Goal: Task Accomplishment & Management: Manage account settings

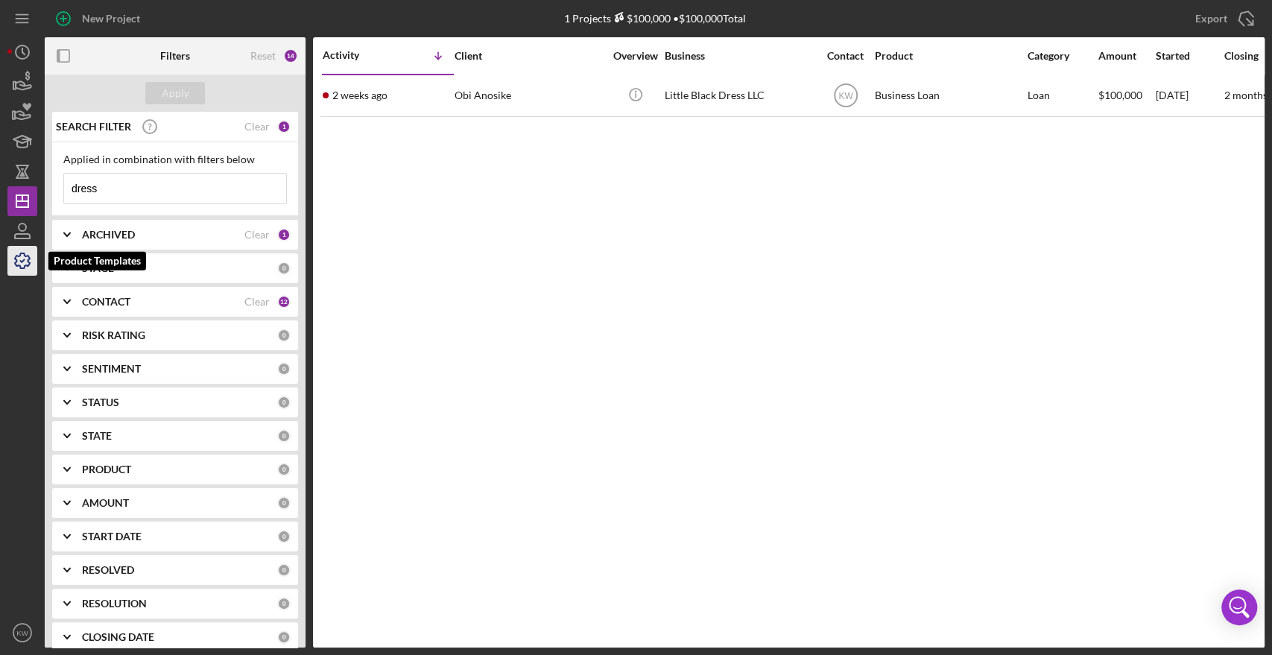
click at [18, 249] on icon "button" at bounding box center [22, 260] width 37 height 37
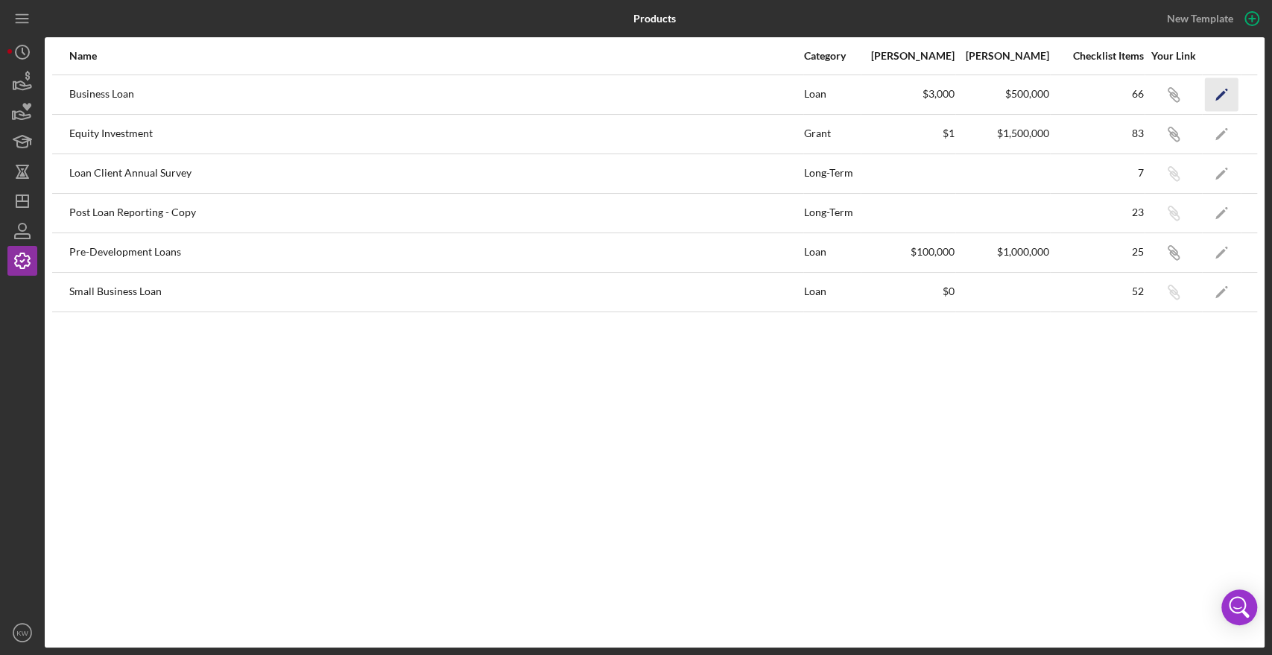
click at [1223, 97] on icon "Icon/Edit" at bounding box center [1222, 94] width 34 height 34
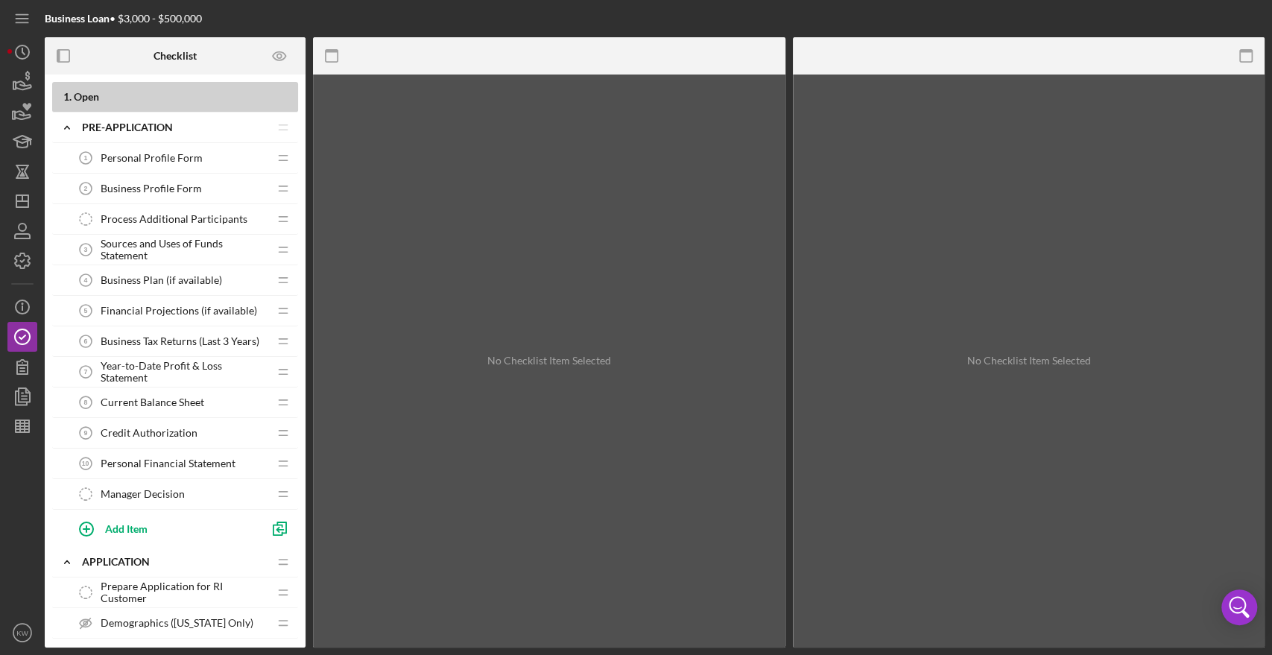
click at [130, 214] on span "Process Additional Participants" at bounding box center [174, 219] width 147 height 12
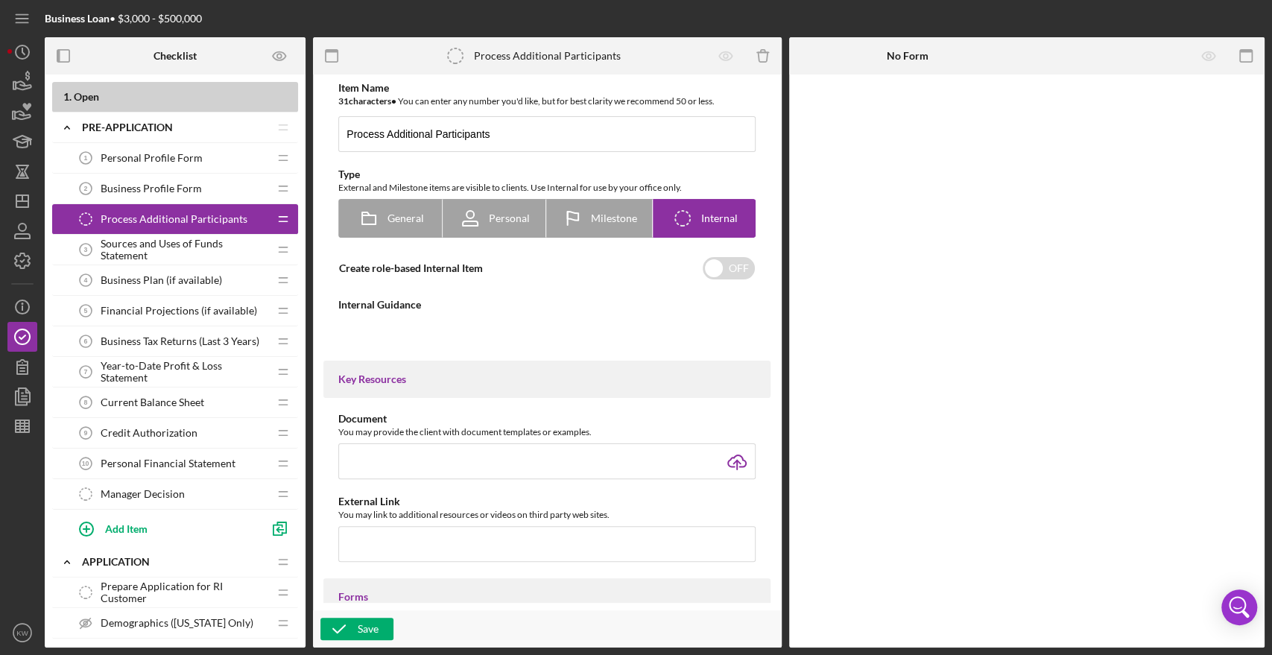
type textarea "<div>On the left hand menu, click <strong>People</strong>.</div> <div>&nbsp;</d…"
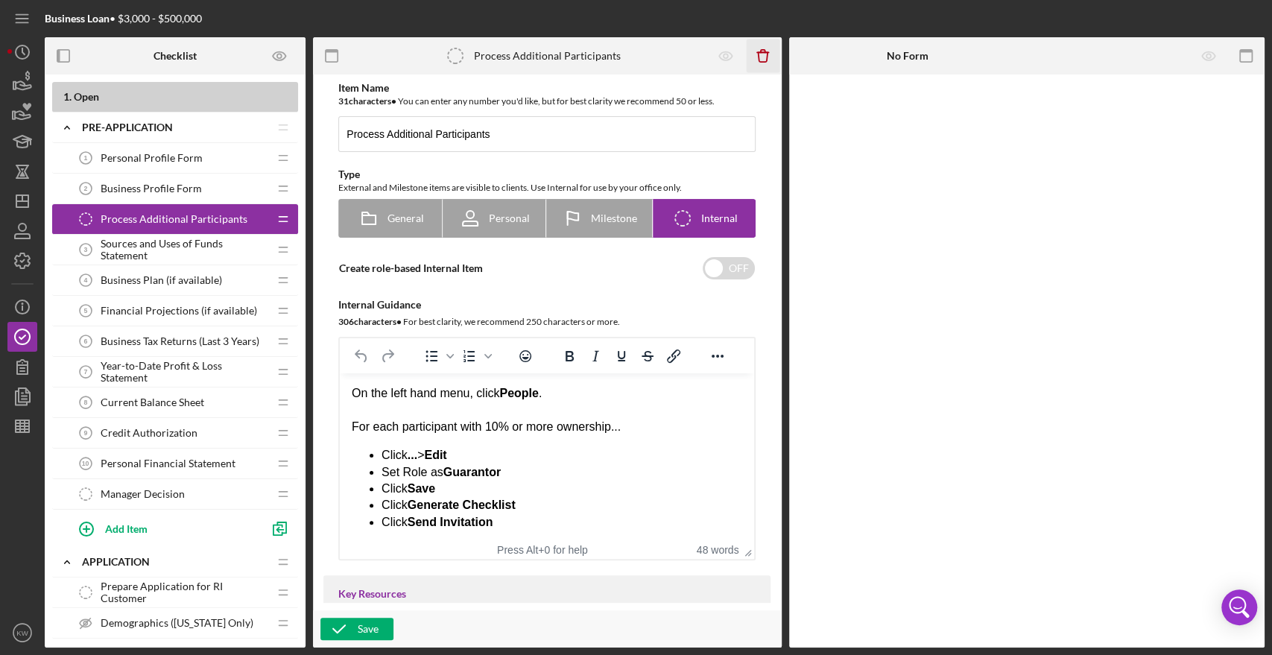
click at [763, 54] on icon "Icon/Delete" at bounding box center [763, 56] width 34 height 34
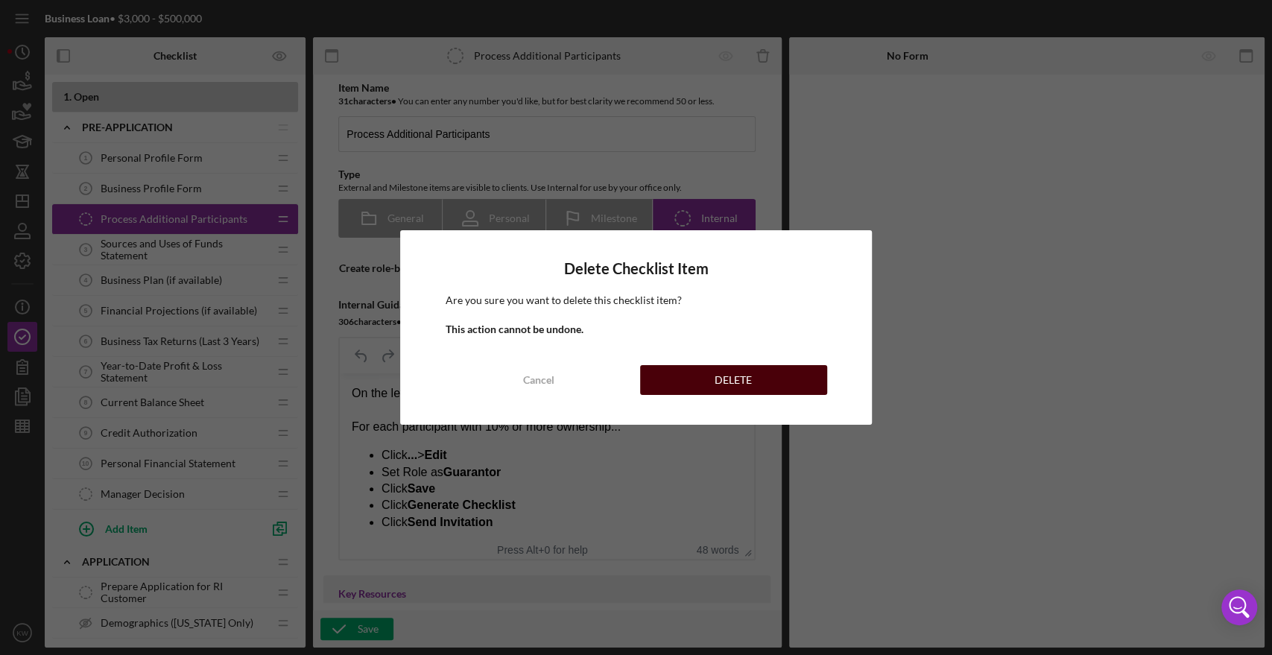
click at [735, 374] on div "DELETE" at bounding box center [733, 380] width 37 height 30
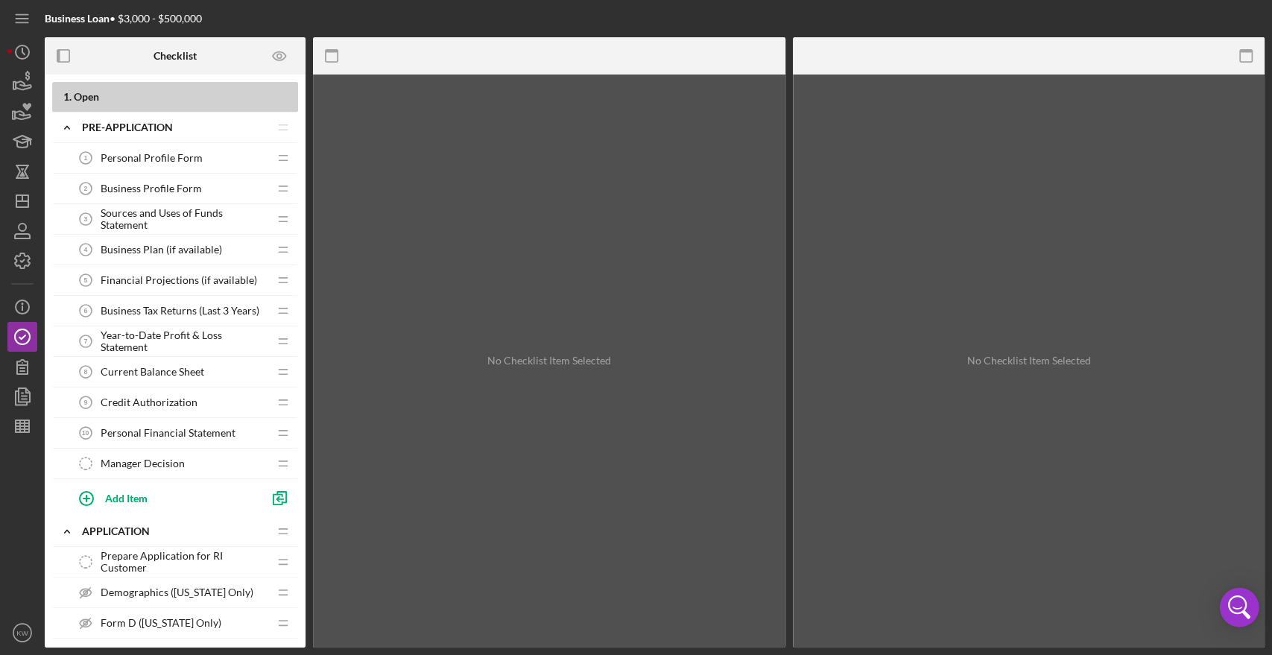
click at [1242, 612] on icon "Open Intercom Messenger" at bounding box center [1239, 607] width 36 height 36
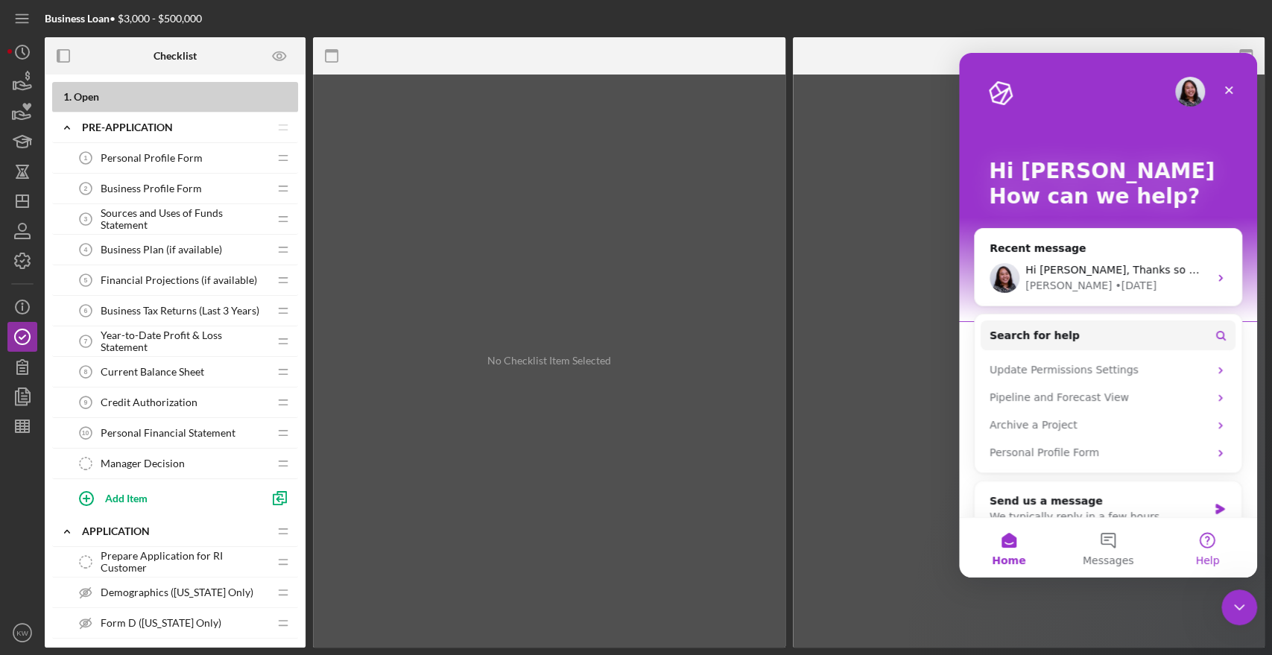
click at [1193, 548] on button "Help" at bounding box center [1207, 548] width 99 height 60
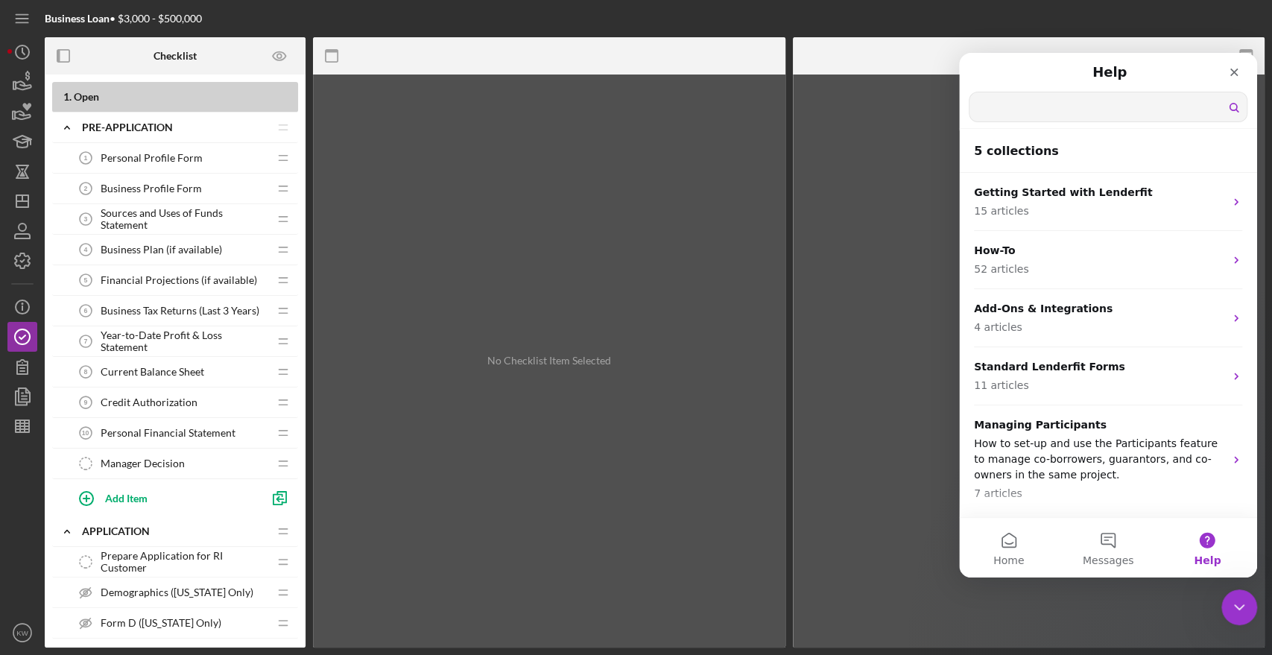
click at [1035, 104] on input "Search for help" at bounding box center [1107, 106] width 277 height 29
type input "milestone"
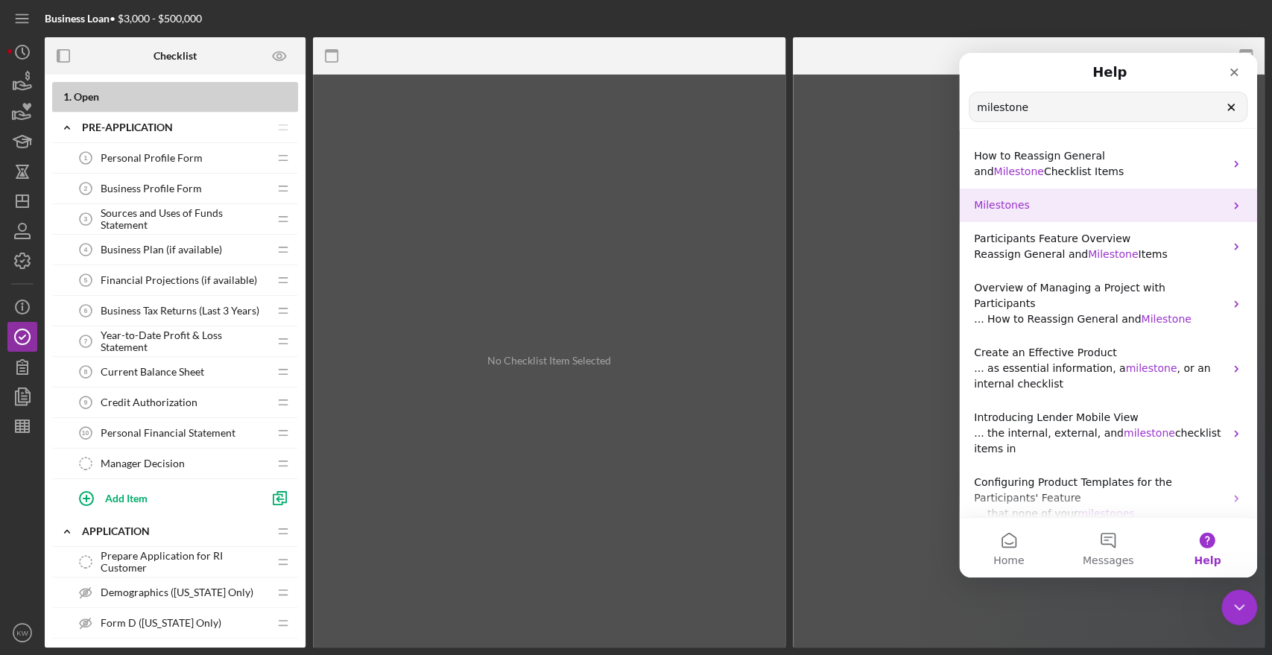
click at [1001, 201] on span "Milestones" at bounding box center [1002, 205] width 56 height 12
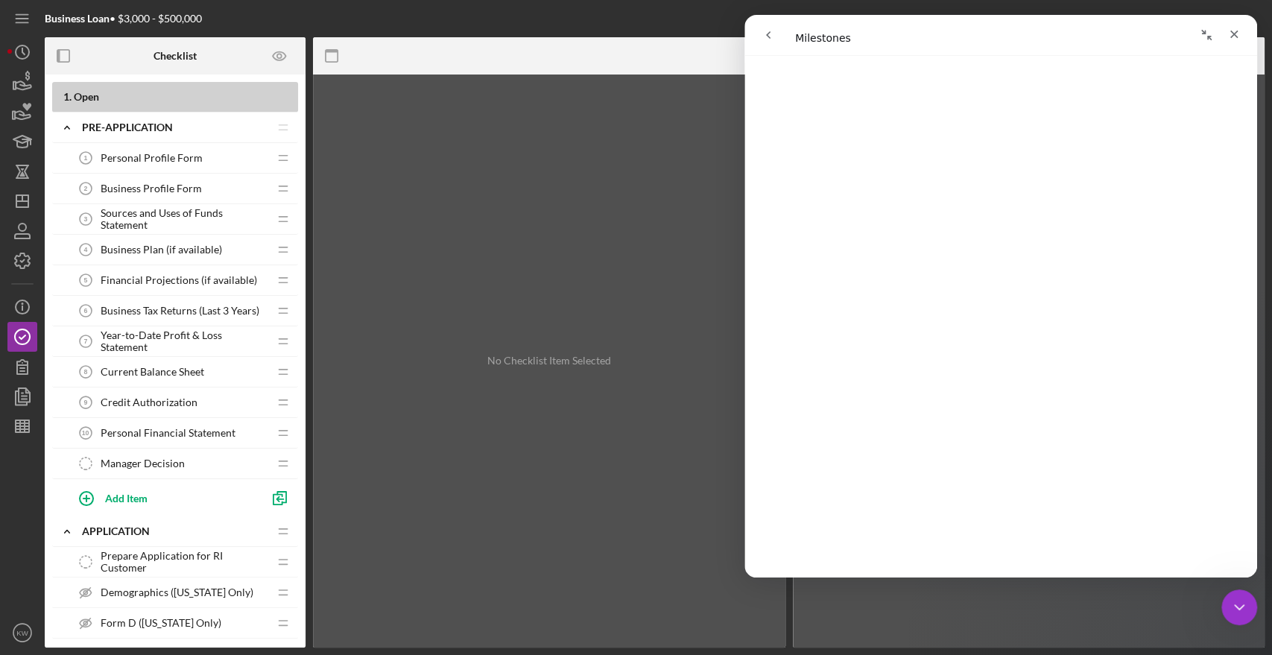
scroll to position [164, 0]
click at [121, 467] on span "Manager Decision" at bounding box center [143, 463] width 84 height 12
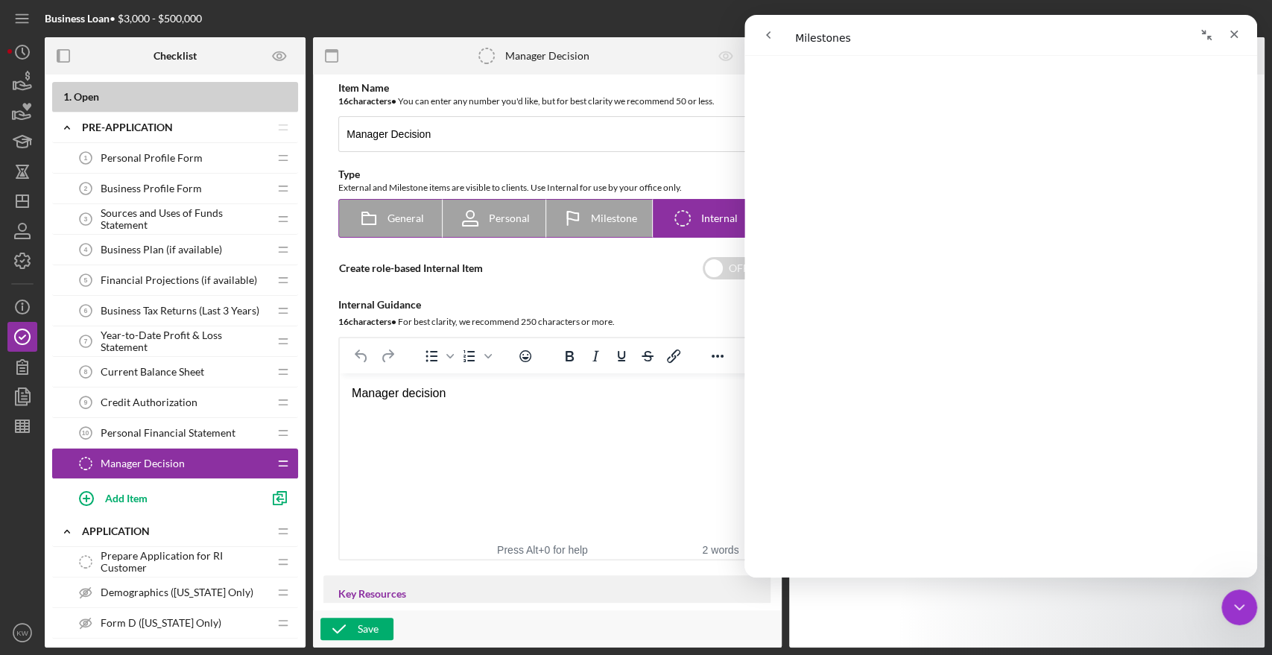
click at [588, 202] on icon at bounding box center [572, 218] width 37 height 37
radio input "true"
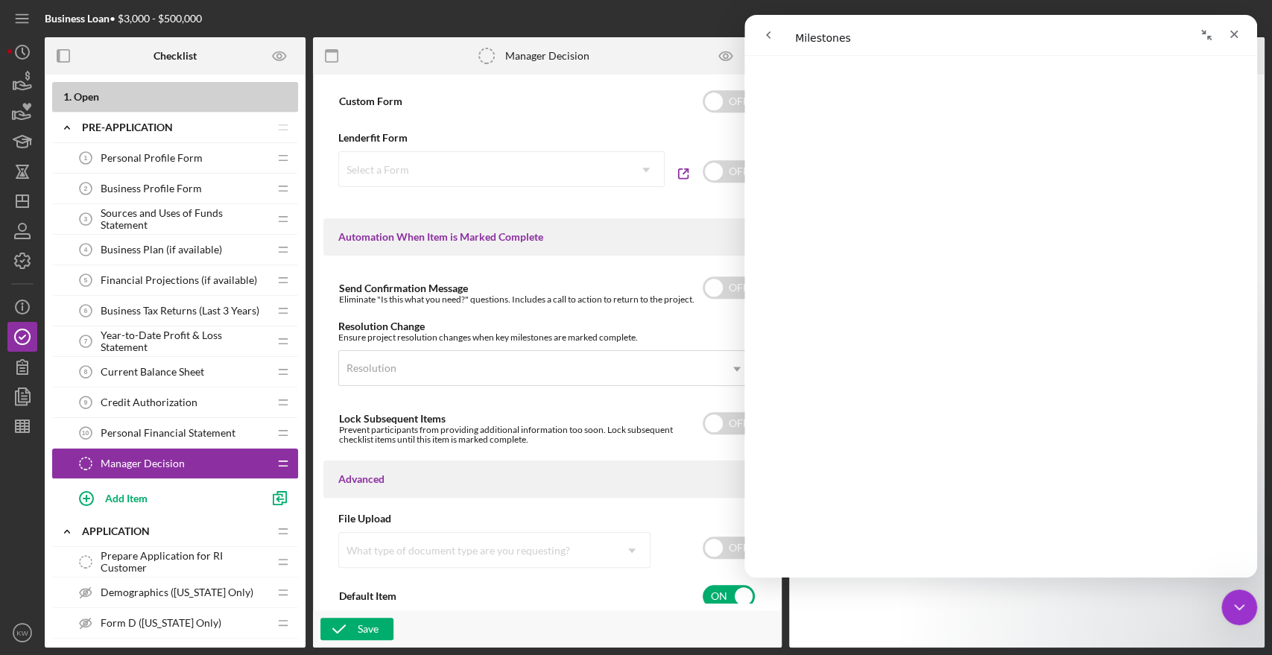
scroll to position [855, 0]
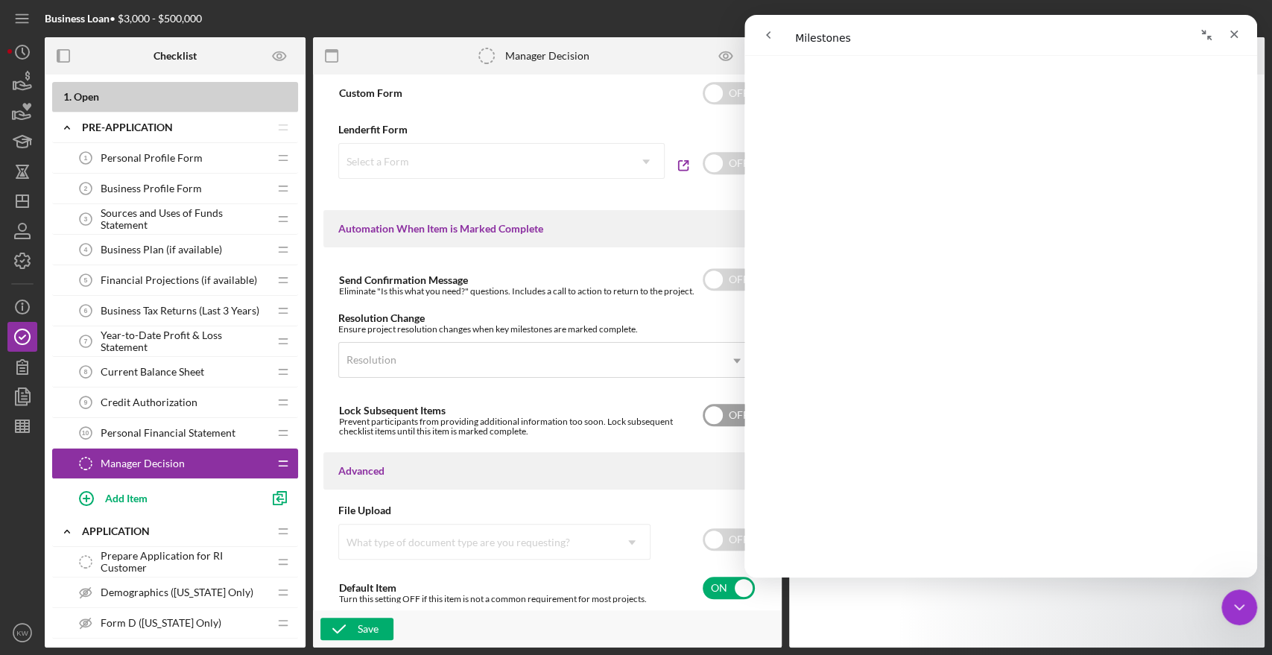
click at [733, 409] on input "checkbox" at bounding box center [729, 415] width 52 height 22
checkbox input "true"
click at [366, 624] on div "Save" at bounding box center [368, 629] width 21 height 22
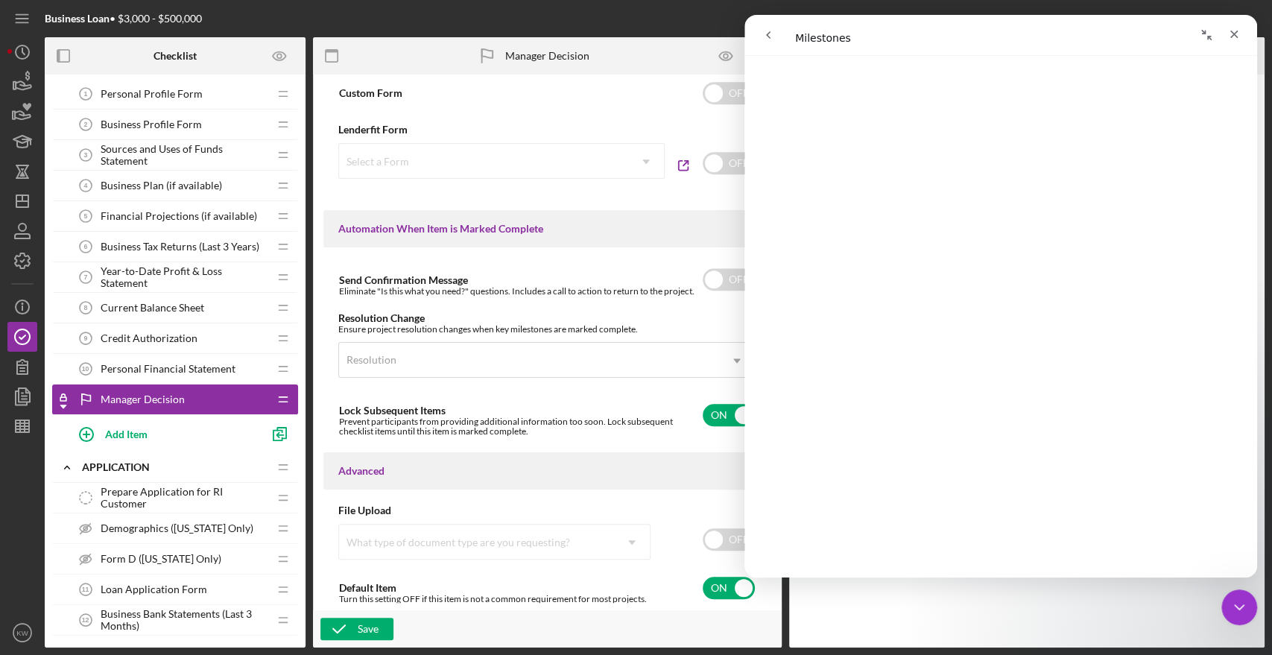
scroll to position [165, 0]
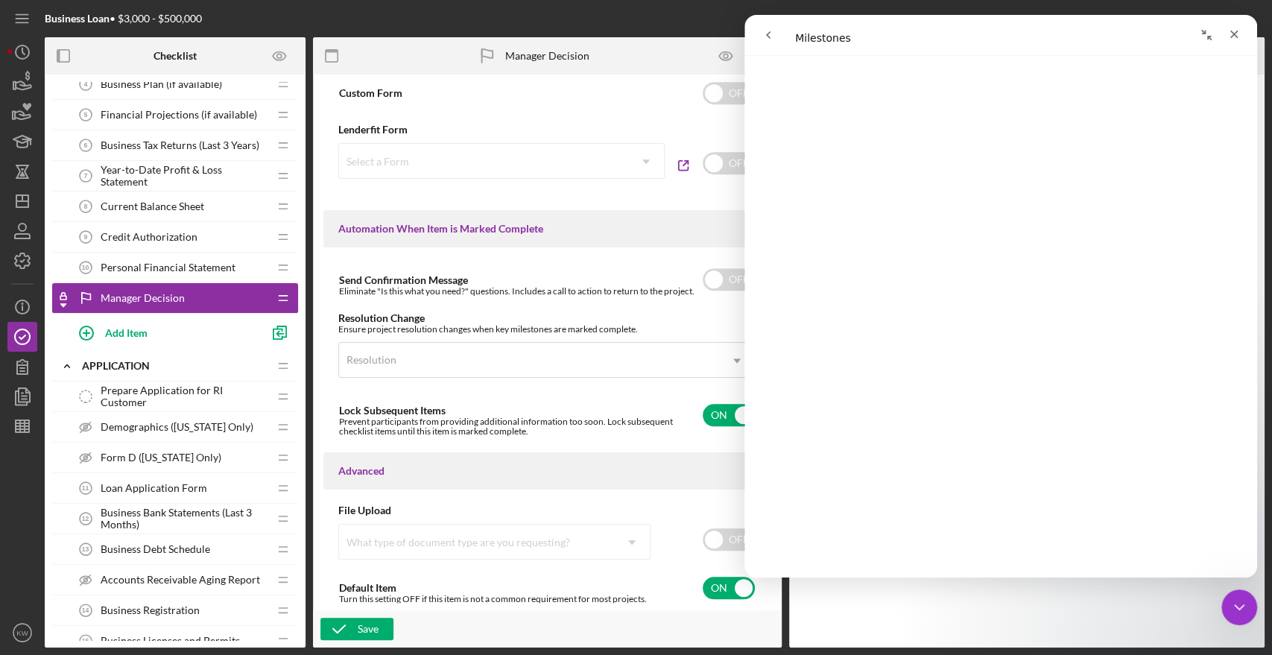
click at [128, 394] on span "Prepare Application for RI Customer" at bounding box center [185, 396] width 168 height 24
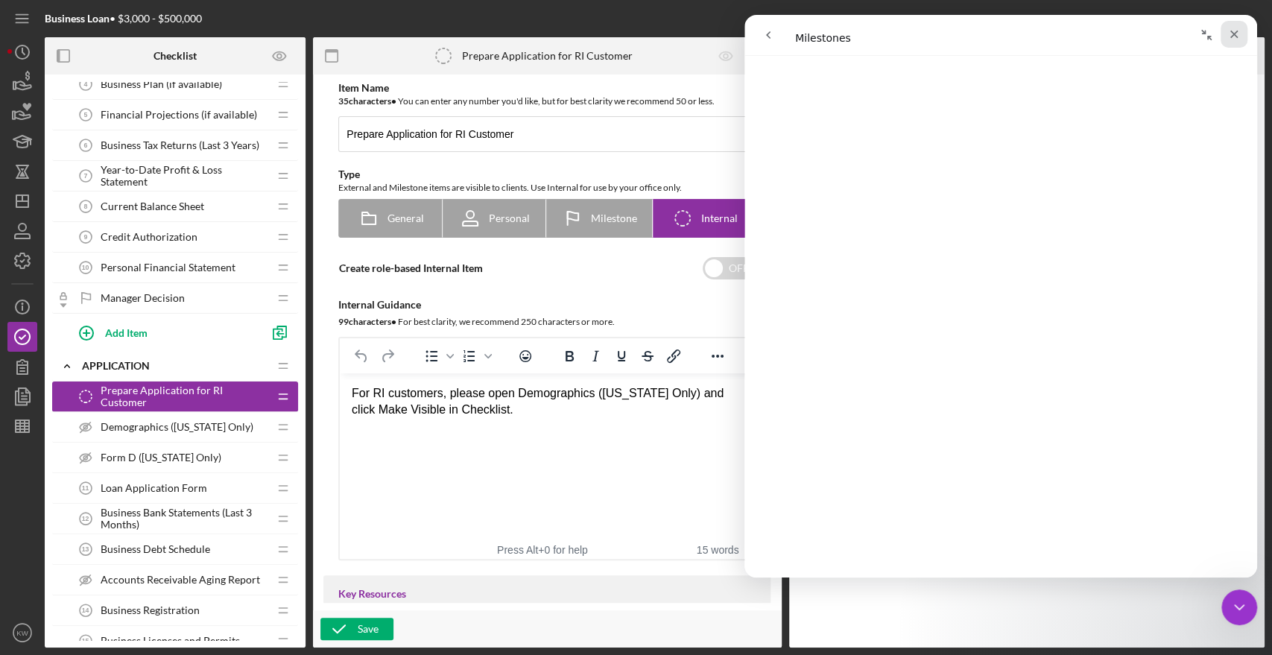
click at [1239, 37] on icon "Close" at bounding box center [1234, 34] width 12 height 12
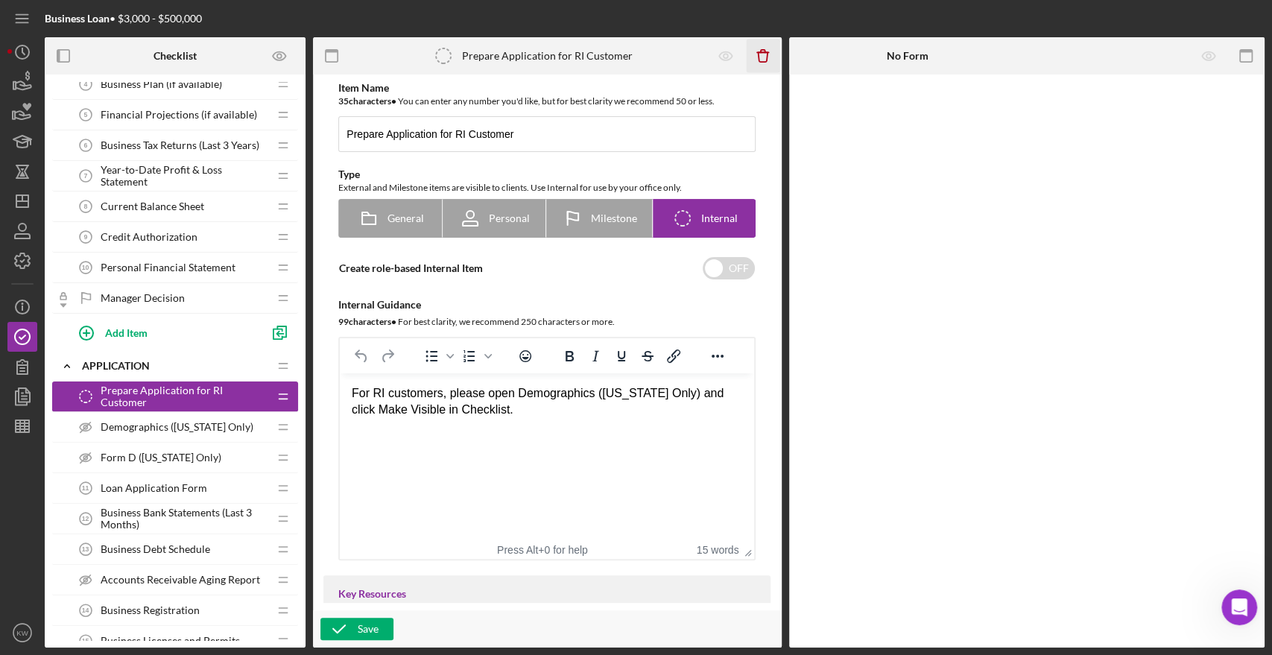
click at [756, 57] on icon "Icon/Delete" at bounding box center [763, 56] width 34 height 34
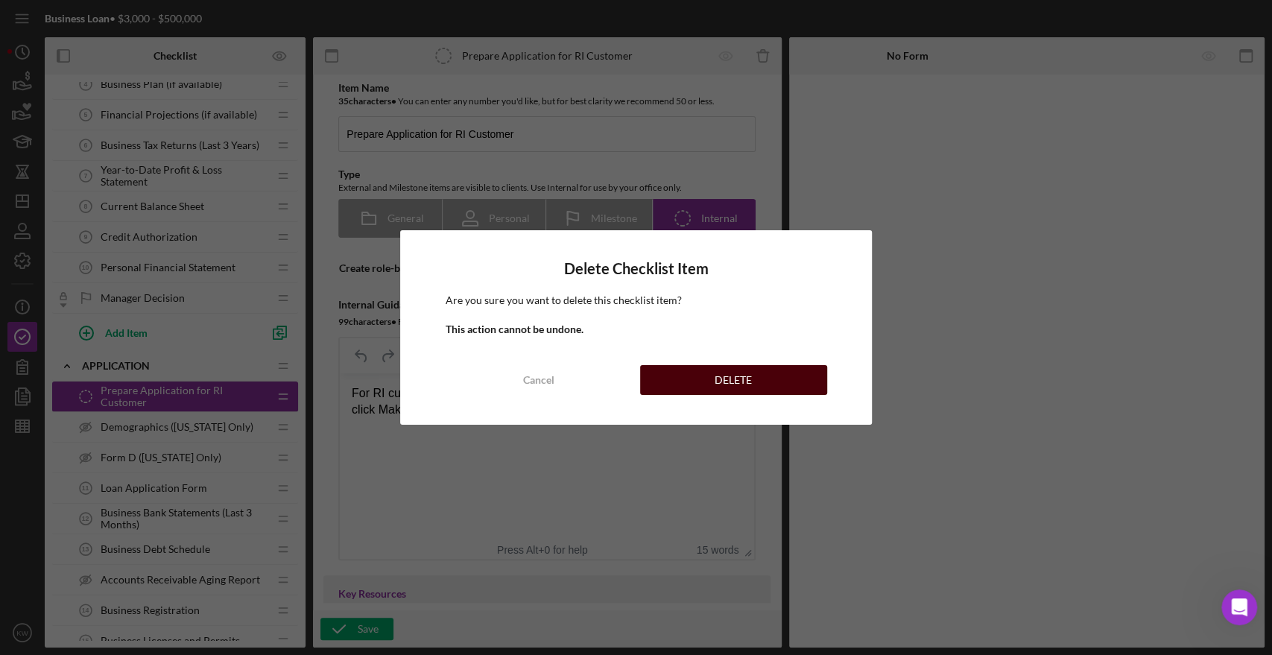
click at [750, 379] on div "DELETE" at bounding box center [733, 380] width 37 height 30
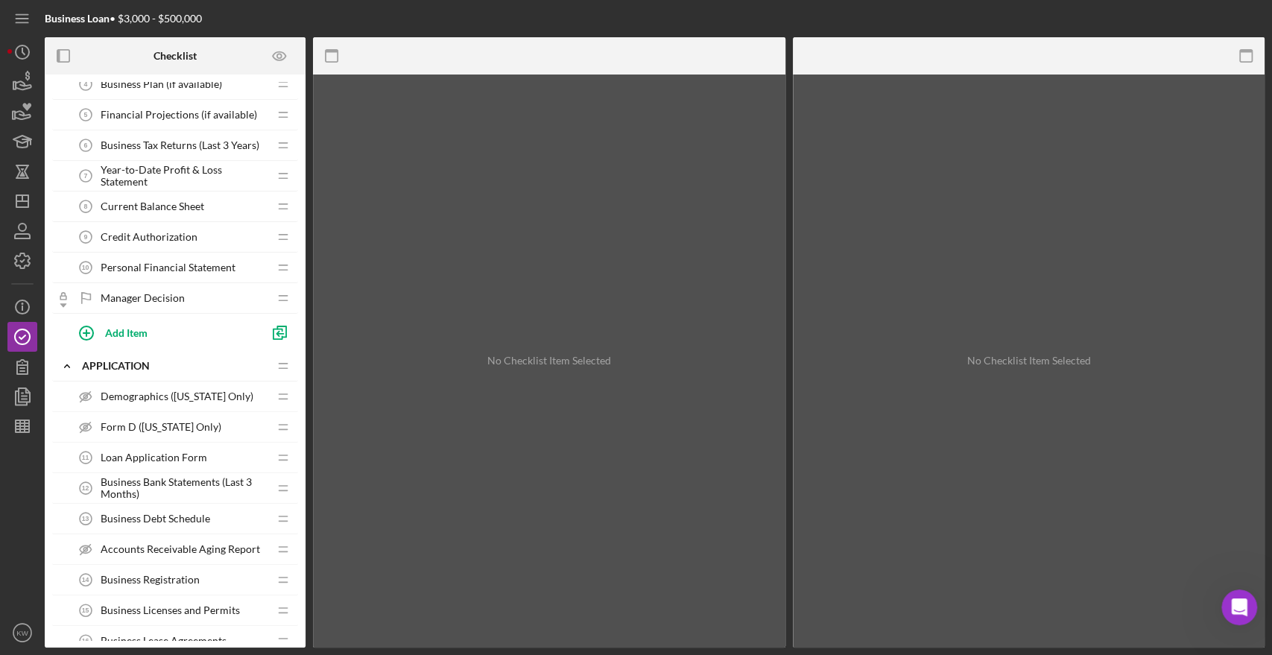
click at [149, 452] on span "Loan Application Form" at bounding box center [154, 458] width 107 height 12
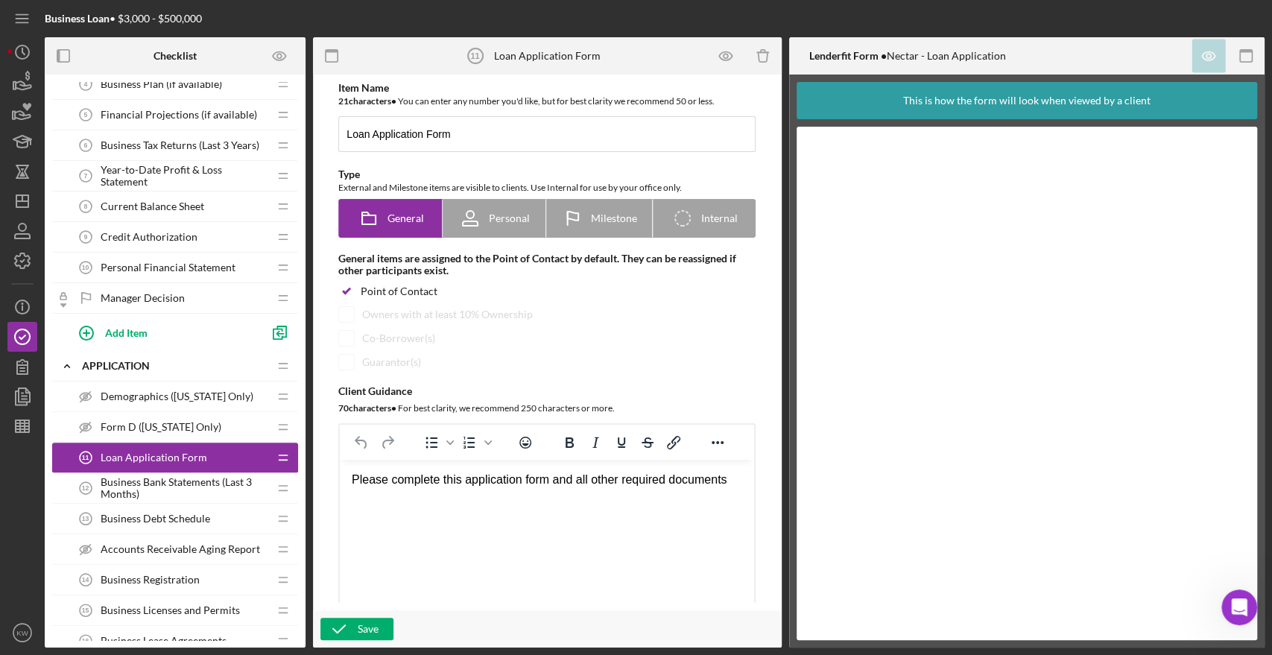
click at [143, 513] on span "Business Debt Schedule" at bounding box center [156, 519] width 110 height 12
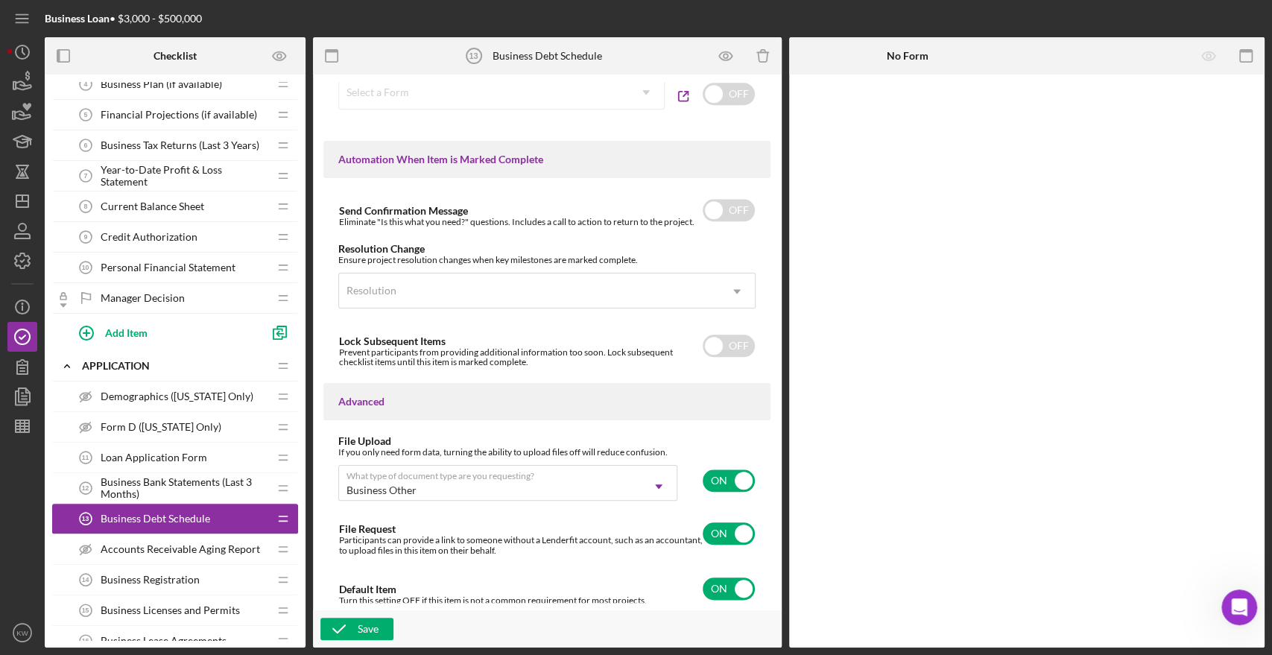
scroll to position [925, 0]
click at [721, 591] on input "checkbox" at bounding box center [729, 588] width 52 height 22
checkbox input "false"
click at [361, 633] on div "Save" at bounding box center [368, 629] width 21 height 22
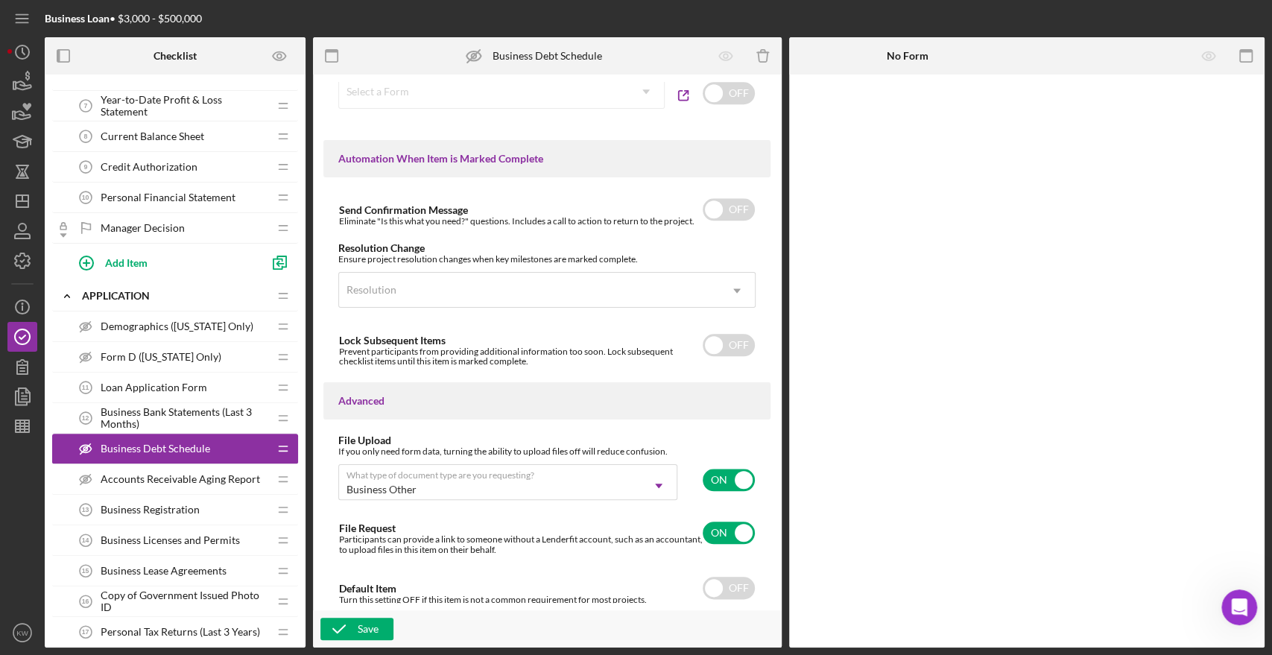
scroll to position [331, 0]
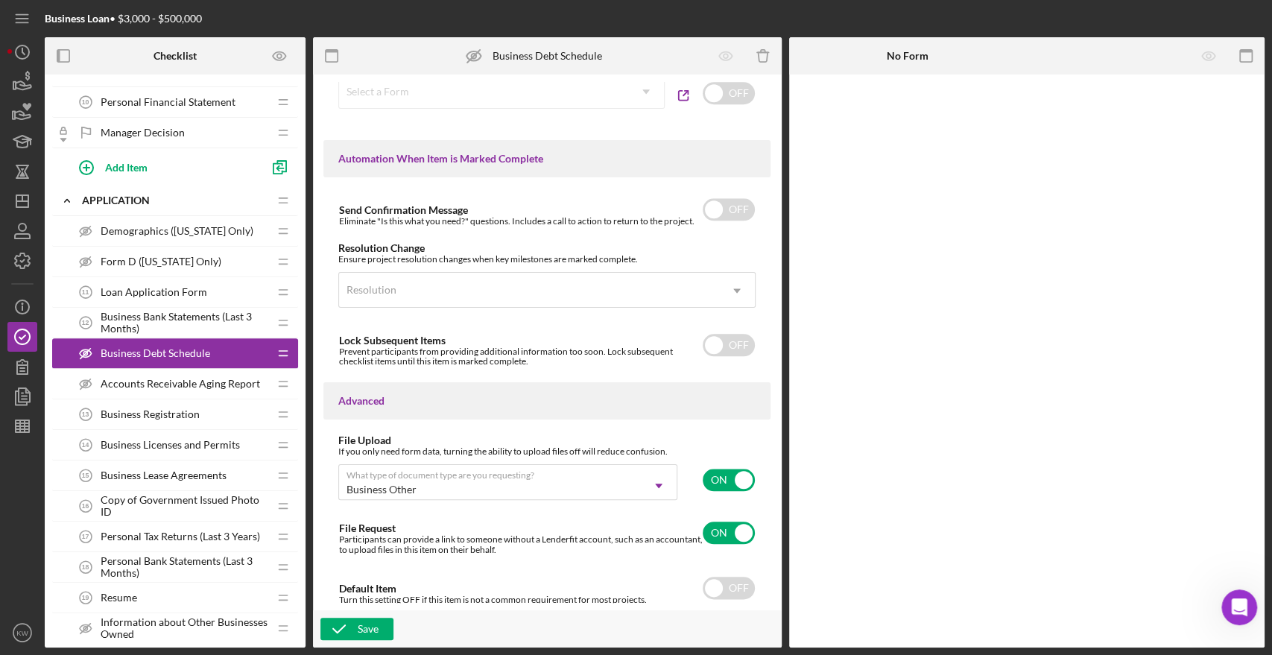
click at [155, 411] on span "Business Registration" at bounding box center [150, 414] width 99 height 12
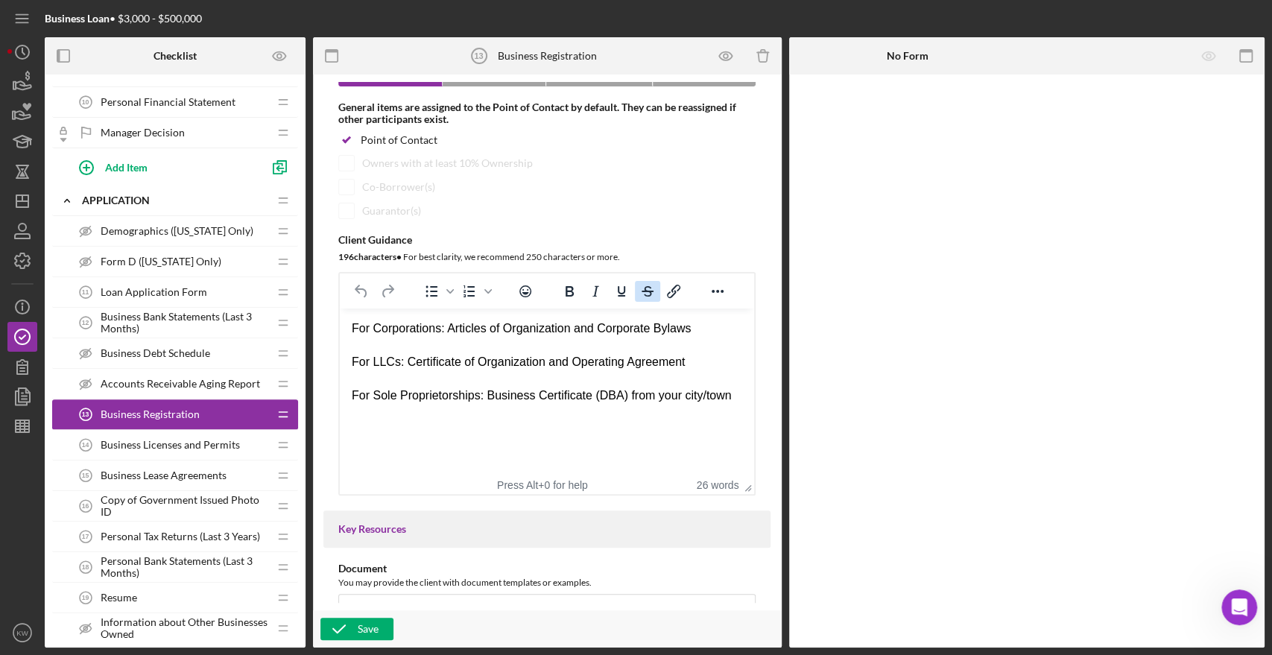
scroll to position [165, 0]
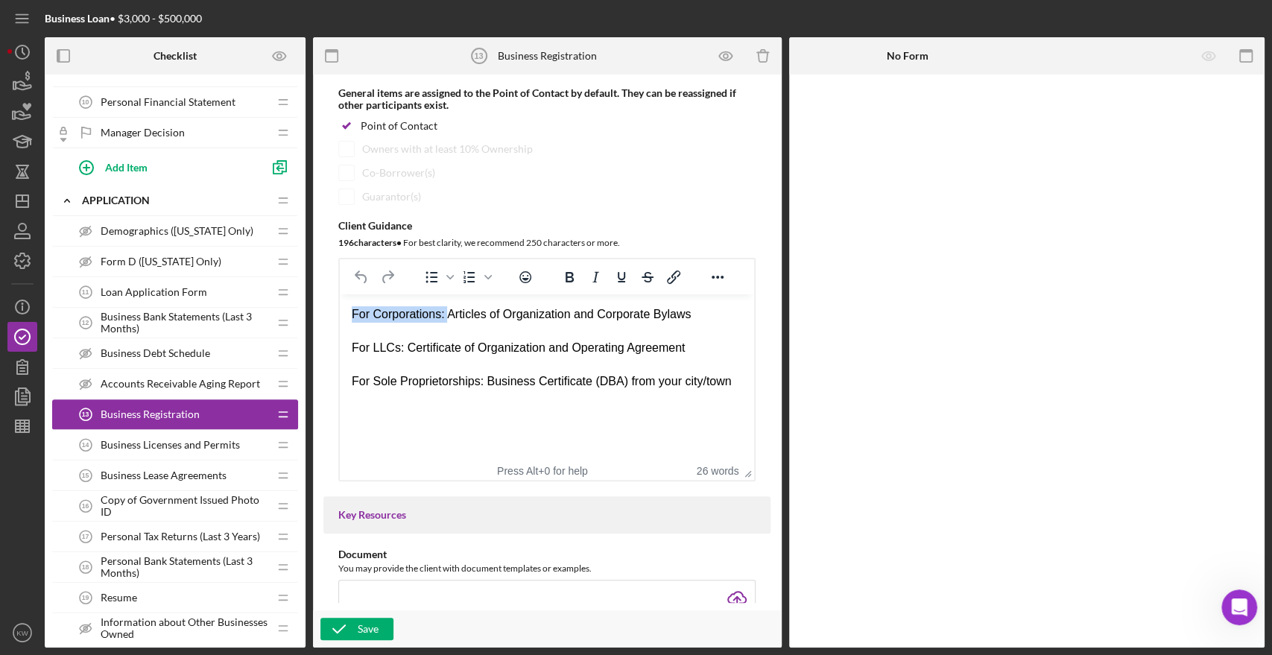
drag, startPoint x: 446, startPoint y: 315, endPoint x: 254, endPoint y: 318, distance: 192.3
click at [340, 318] on html "For Corporations: Articles of Organization and Corporate Bylaws For LLCs: Certi…" at bounding box center [547, 347] width 414 height 107
drag, startPoint x: 399, startPoint y: 346, endPoint x: 330, endPoint y: 352, distance: 69.5
click at [340, 352] on html "For Corporations: Articles of Organization and Corporate Bylaws For LLCs: Certi…" at bounding box center [547, 347] width 414 height 107
drag, startPoint x: 480, startPoint y: 380, endPoint x: 281, endPoint y: 379, distance: 198.9
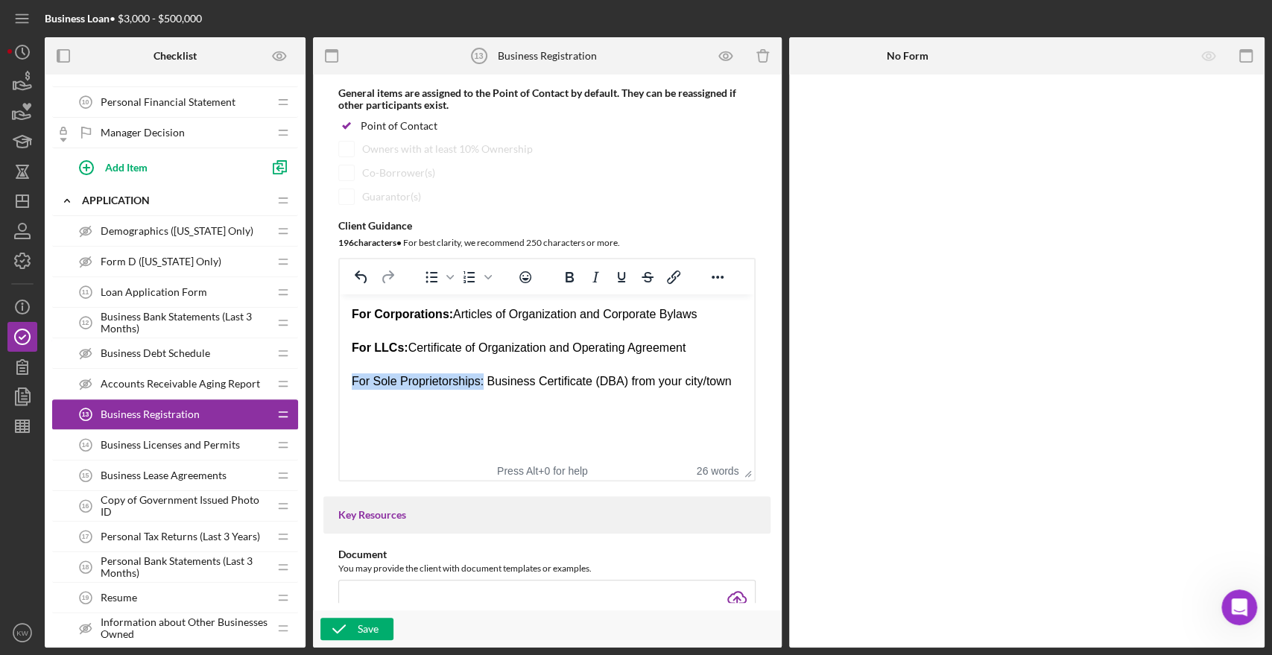
click at [340, 379] on html "For Corporations: Articles of Organization and Corporate Bylaws For LLCs: Certi…" at bounding box center [547, 347] width 414 height 107
click at [446, 402] on html "For Corporations: Articles of Organization and Corporate Bylaws For LLCs: Certi…" at bounding box center [547, 347] width 414 height 107
click at [376, 631] on div "Save" at bounding box center [368, 629] width 21 height 22
click at [187, 443] on span "Business Licenses and Permits" at bounding box center [170, 445] width 139 height 12
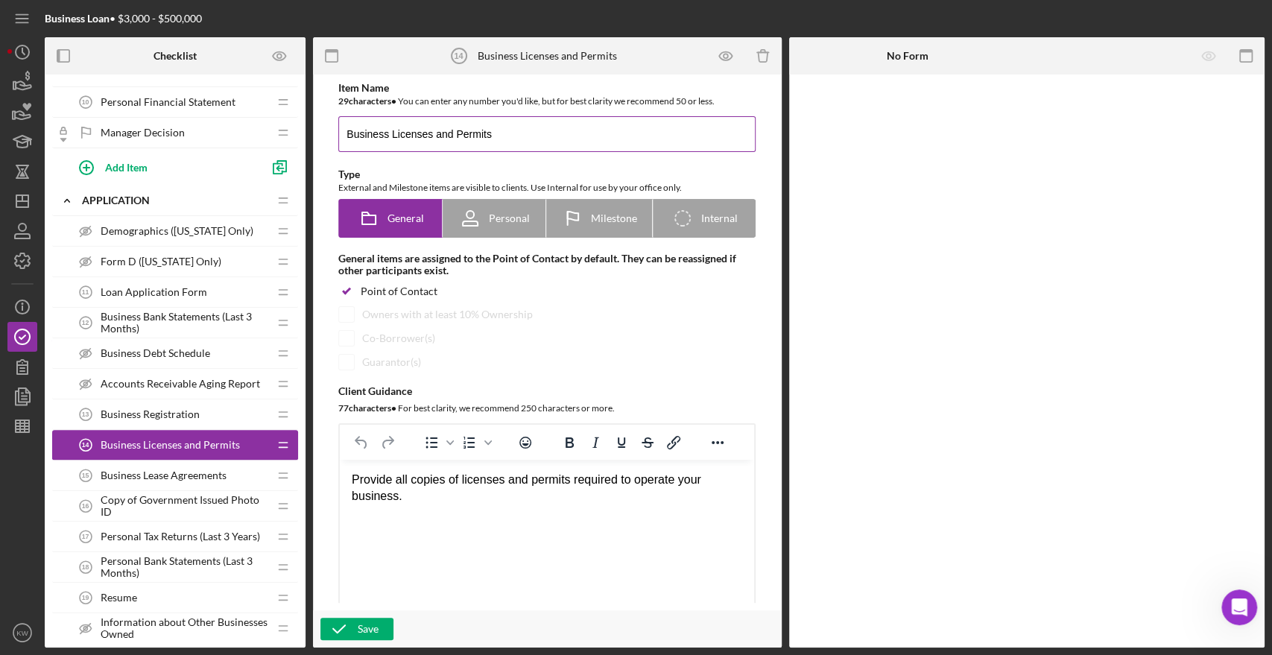
click at [507, 125] on input "Business Licenses and Permits" at bounding box center [546, 134] width 417 height 36
type input "Business Licenses and Permits (if applicable)"
click at [352, 622] on icon "button" at bounding box center [338, 628] width 37 height 37
click at [175, 470] on span "Business Lease Agreements" at bounding box center [164, 475] width 126 height 12
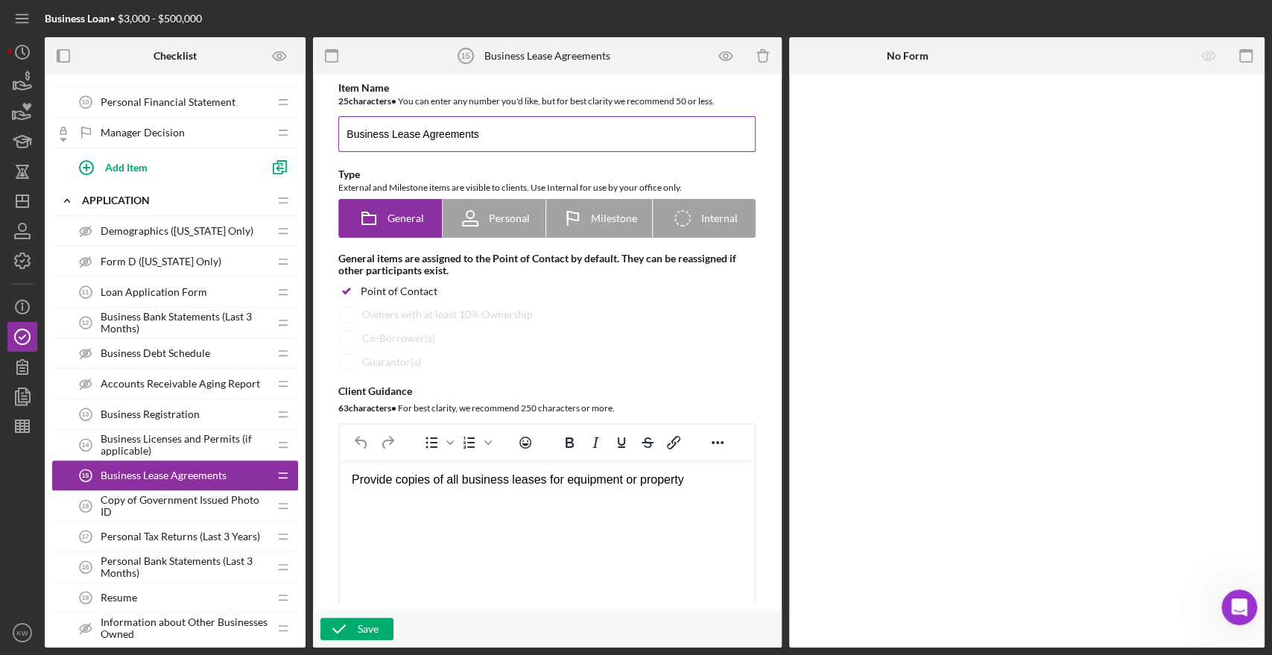
click at [512, 127] on input "Business Lease Agreements" at bounding box center [546, 134] width 417 height 36
click at [361, 625] on div "Save" at bounding box center [368, 629] width 21 height 22
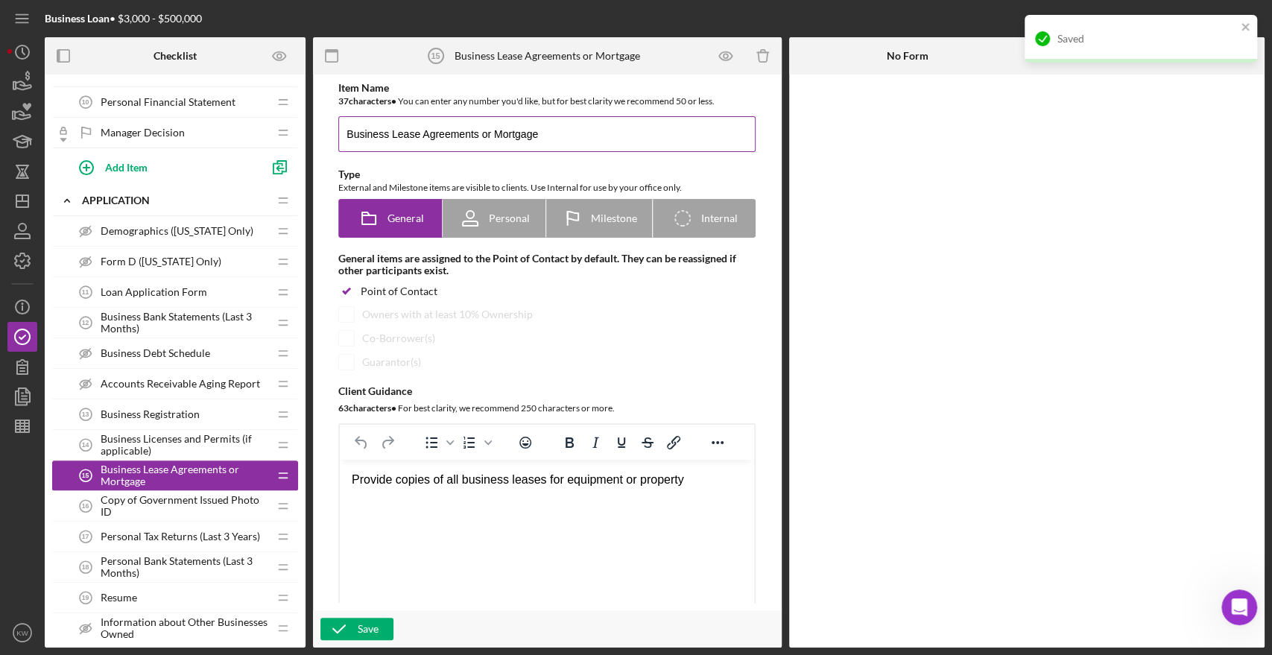
click at [477, 136] on input "Business Lease Agreements or Mortgage" at bounding box center [546, 134] width 417 height 36
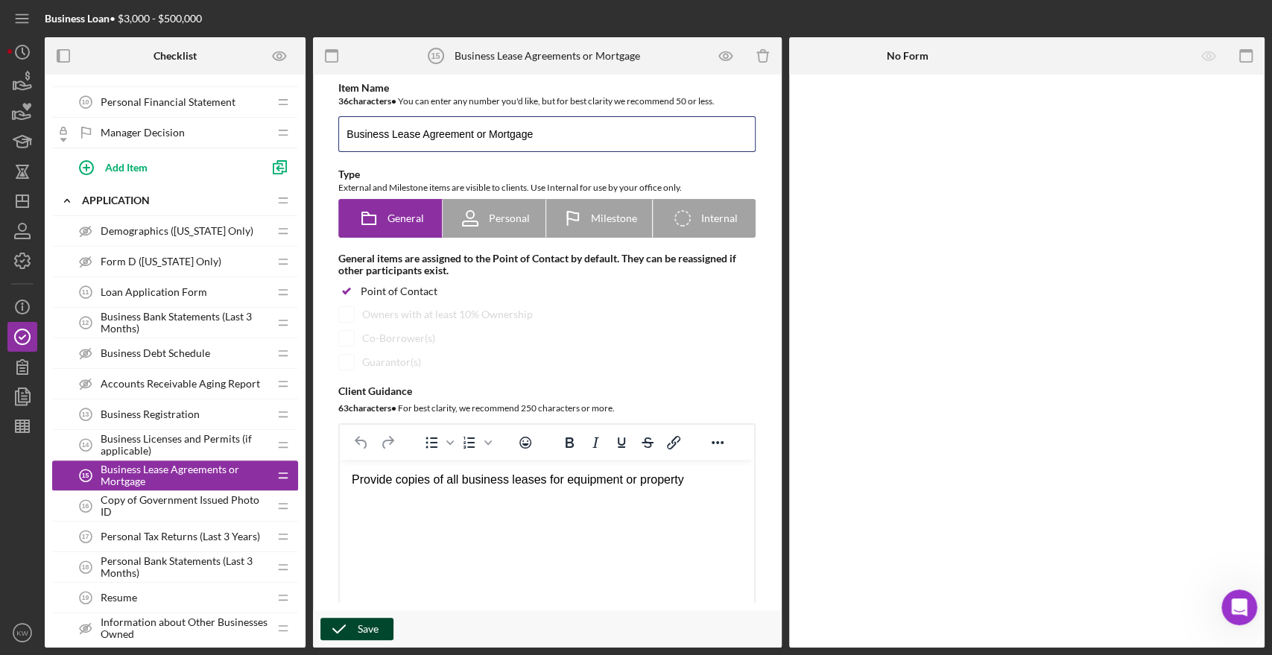
type input "Business Lease Agreement or Mortgage"
click at [356, 620] on icon "button" at bounding box center [338, 628] width 37 height 37
click at [364, 625] on div "Save" at bounding box center [368, 629] width 21 height 22
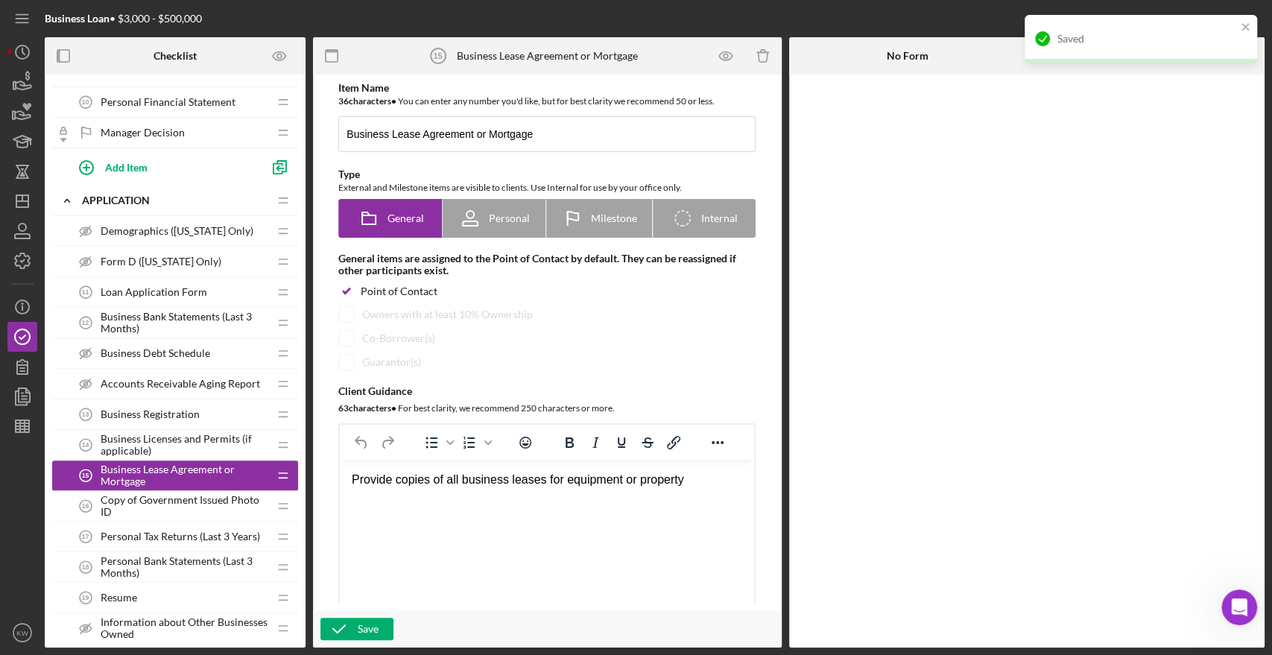
click at [125, 507] on span "Copy of Government Issued Photo ID" at bounding box center [185, 506] width 168 height 24
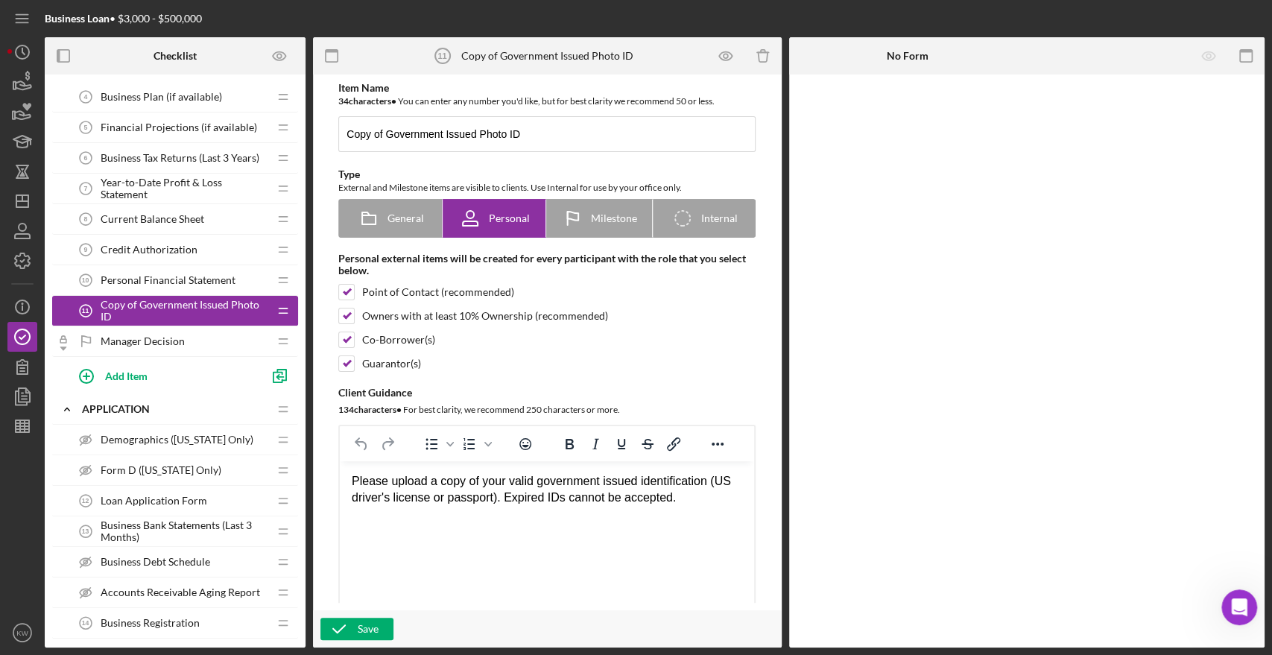
scroll to position [83, 0]
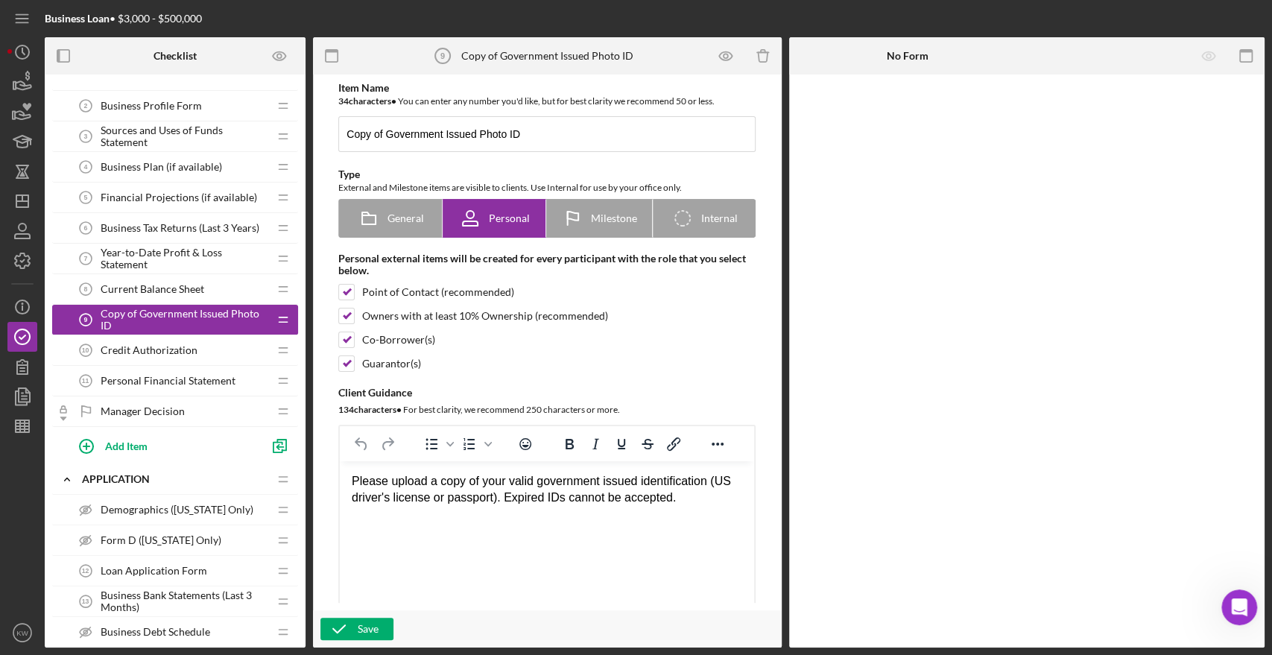
click at [199, 324] on span "Copy of Government Issued Photo ID" at bounding box center [185, 320] width 168 height 24
click at [174, 356] on div "Credit Authorization 10 Credit Authorization" at bounding box center [169, 350] width 197 height 30
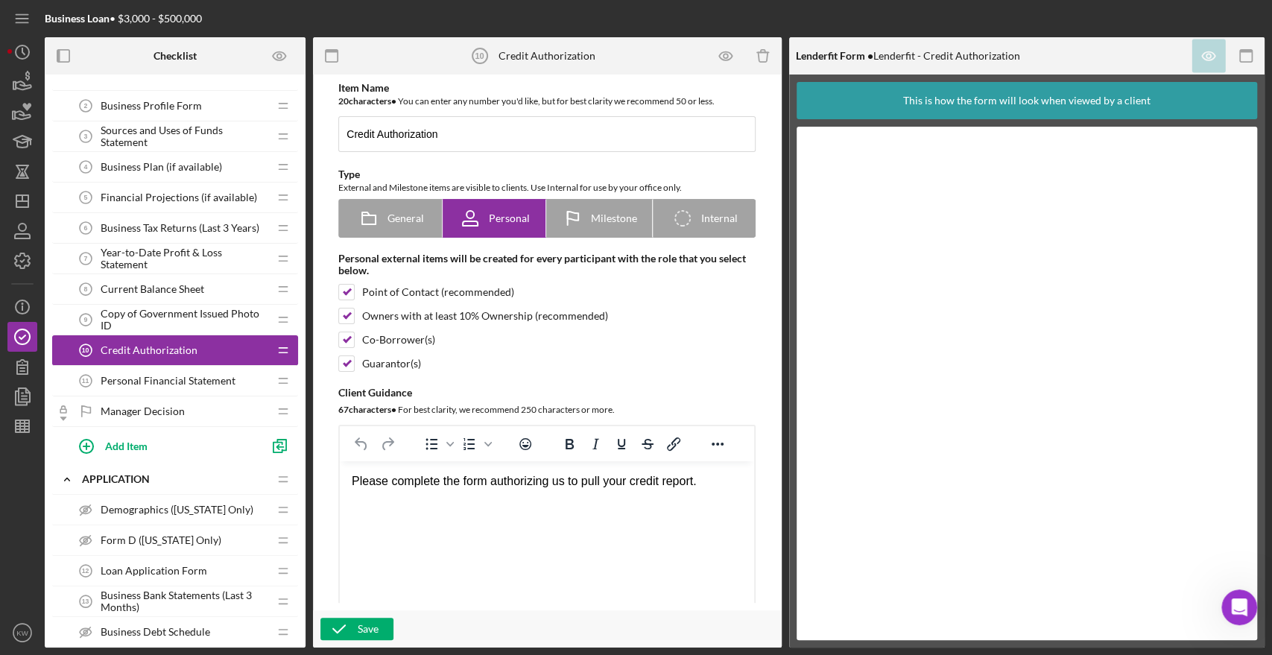
click at [161, 377] on span "Personal Financial Statement" at bounding box center [168, 381] width 135 height 12
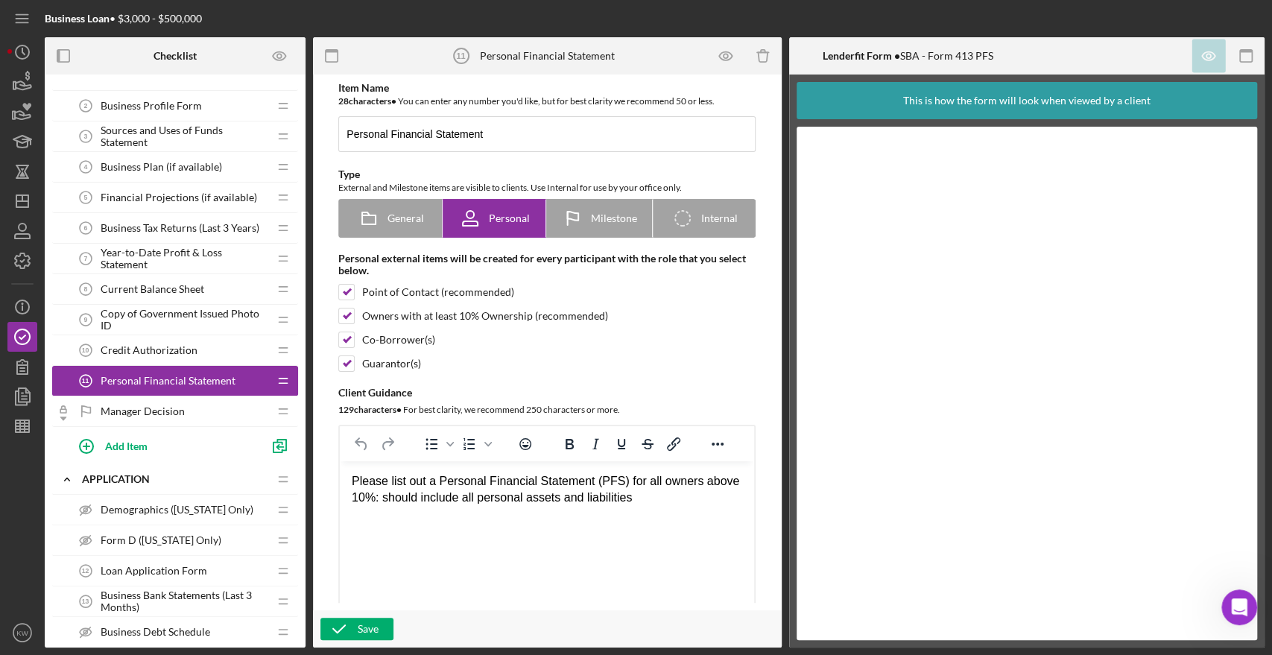
click at [145, 308] on span "Copy of Government Issued Photo ID" at bounding box center [185, 320] width 168 height 24
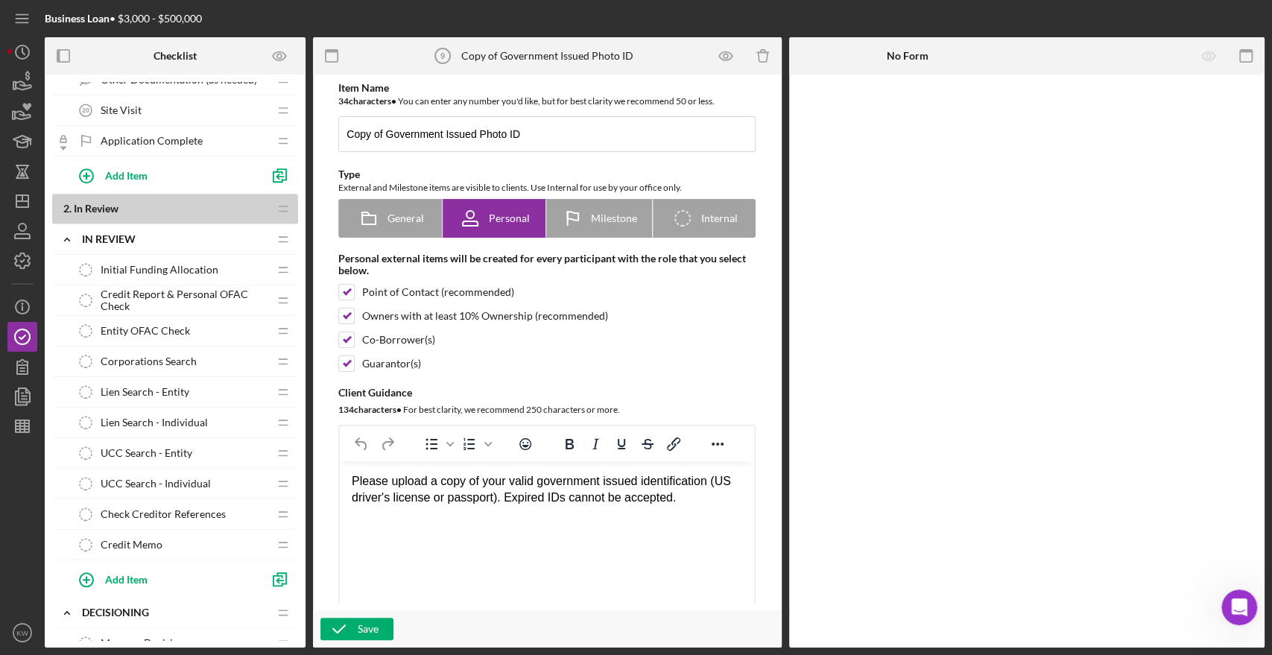
scroll to position [910, 0]
click at [145, 385] on span "Lien Search - Entity" at bounding box center [145, 391] width 89 height 12
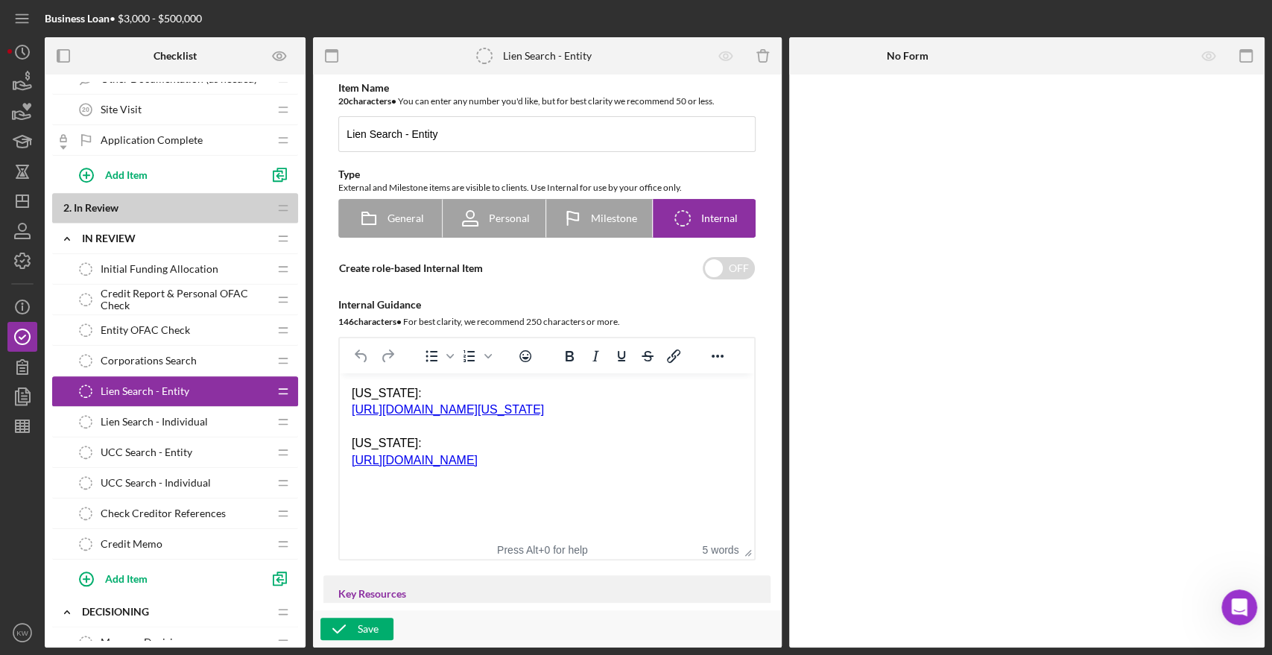
click at [149, 396] on div "Lien Search - Entity Lien Search - Entity" at bounding box center [169, 391] width 197 height 30
click at [124, 538] on span "Credit Memo" at bounding box center [132, 544] width 62 height 12
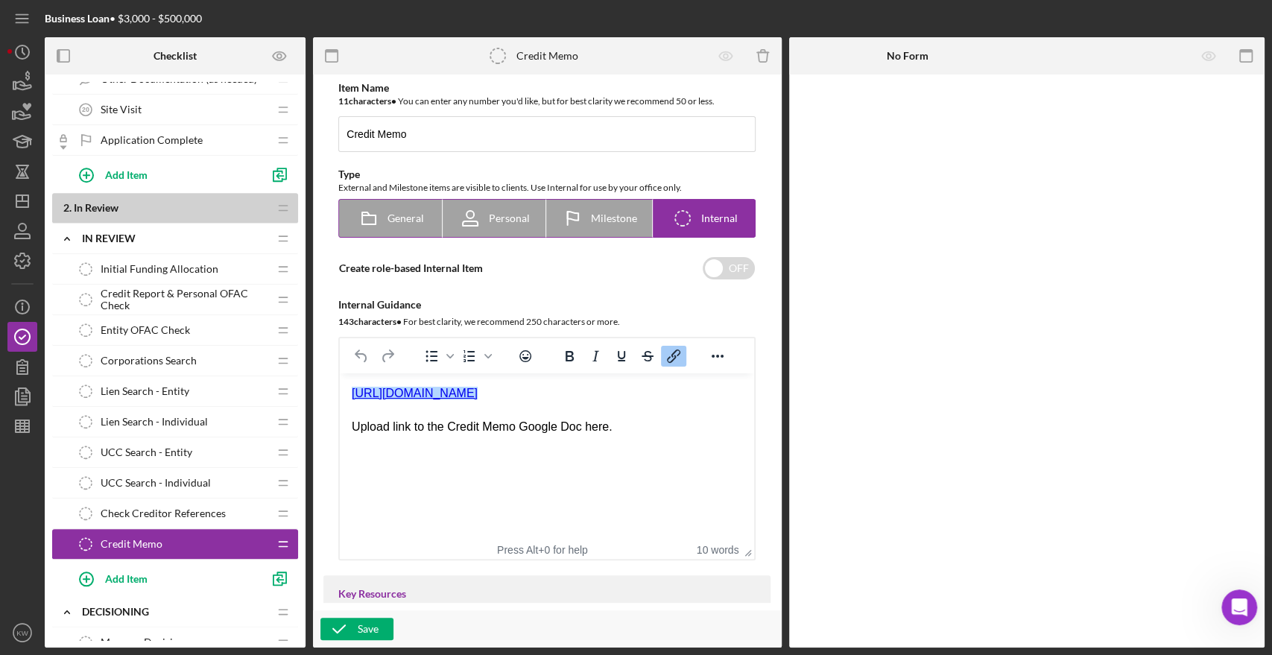
click at [594, 220] on span "Milestone" at bounding box center [614, 218] width 46 height 12
radio input "true"
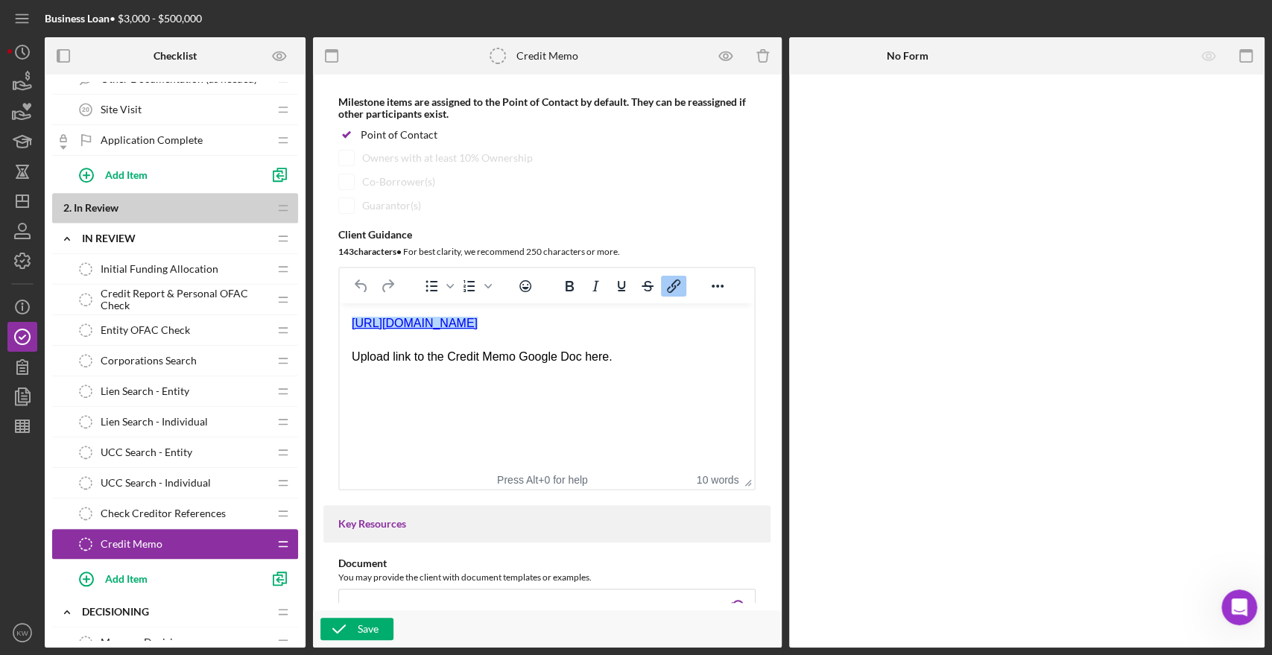
scroll to position [165, 0]
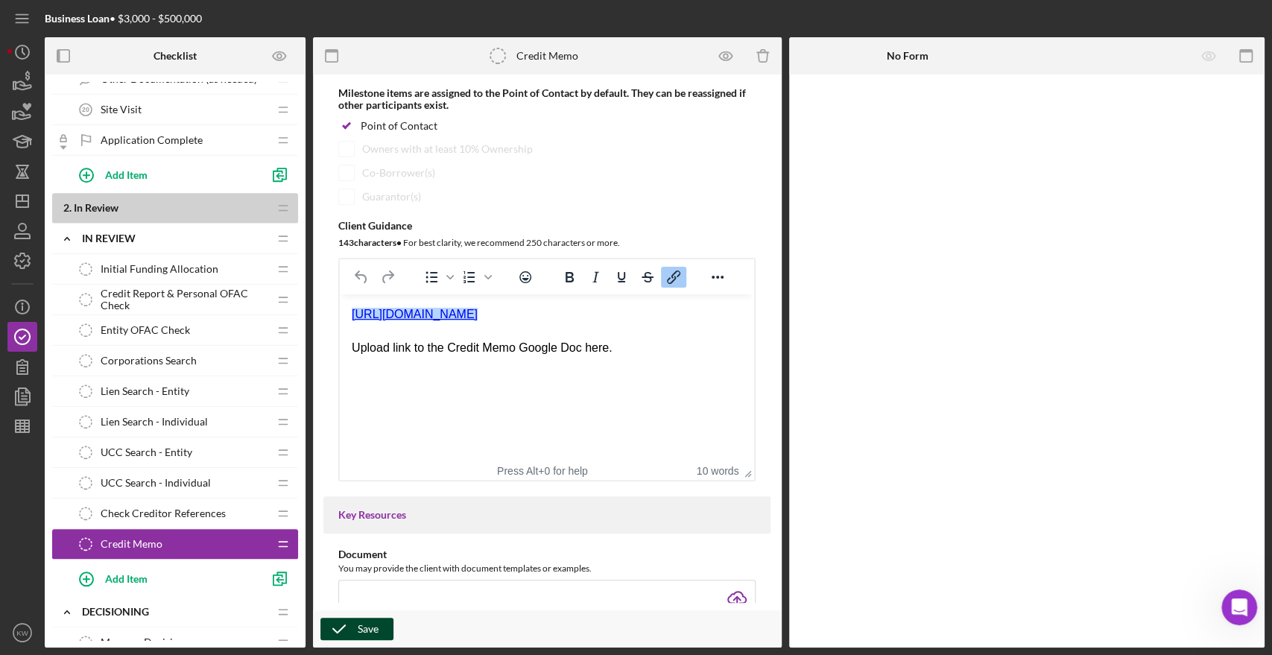
click at [346, 628] on icon "button" at bounding box center [338, 628] width 37 height 37
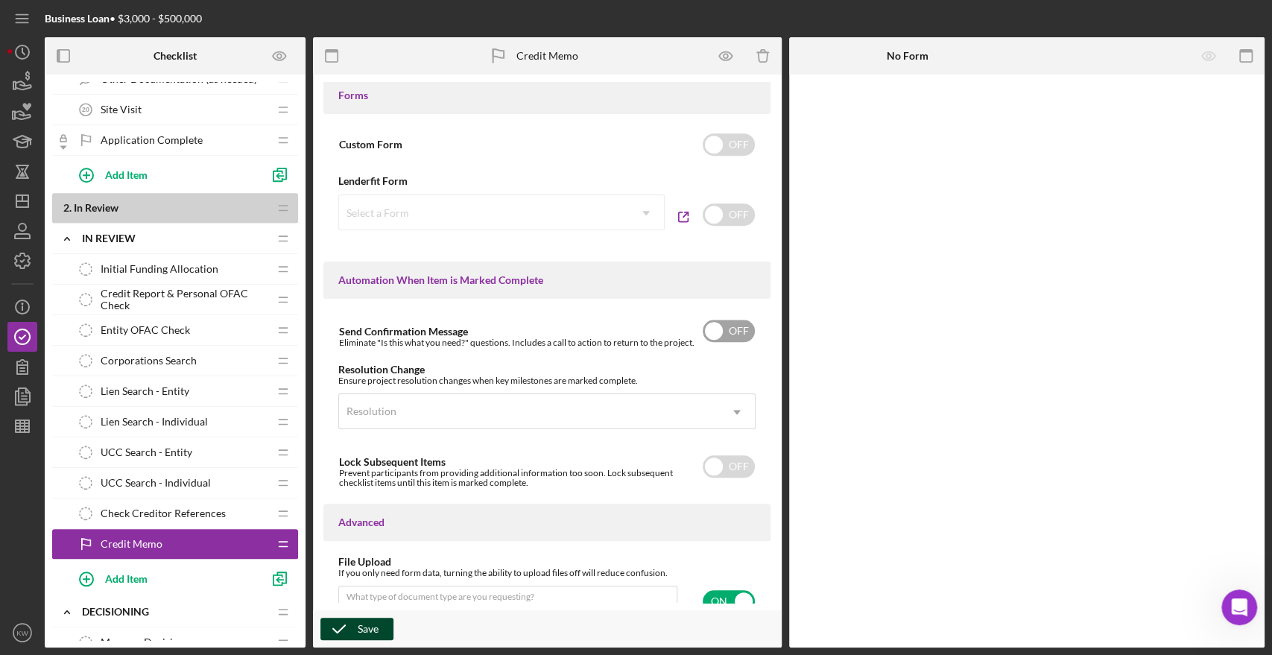
scroll to position [842, 0]
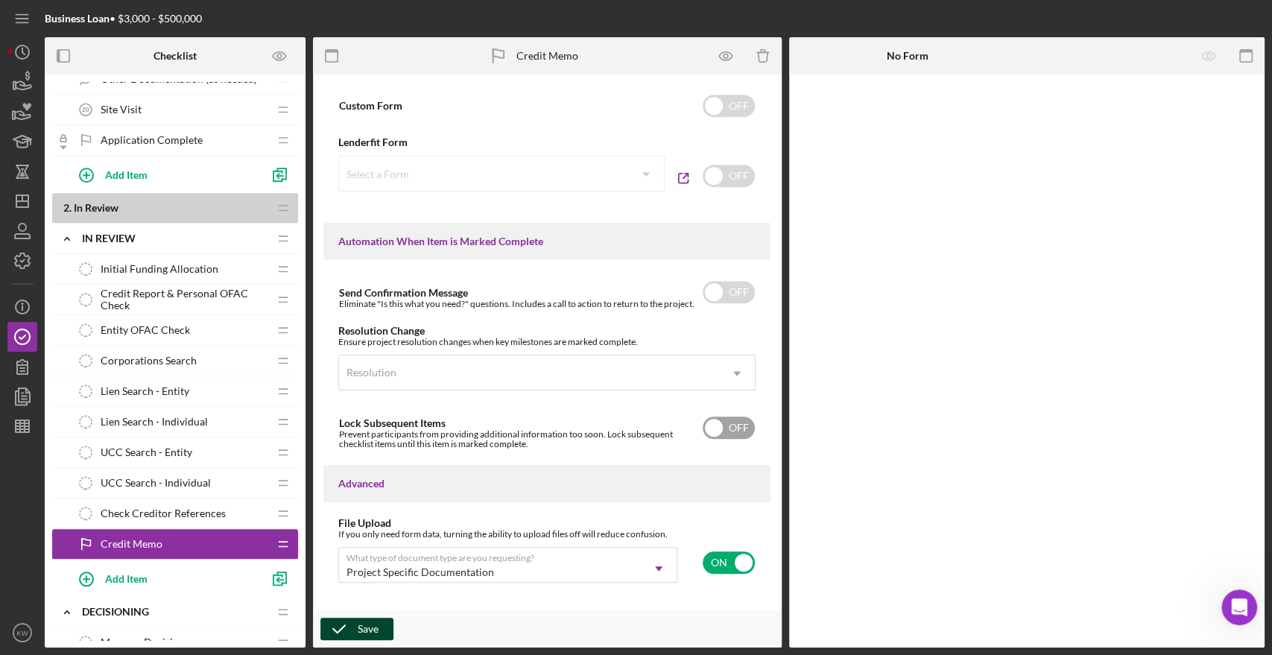
click at [735, 431] on input "checkbox" at bounding box center [729, 428] width 52 height 22
checkbox input "true"
click at [366, 630] on div "Save" at bounding box center [368, 629] width 21 height 22
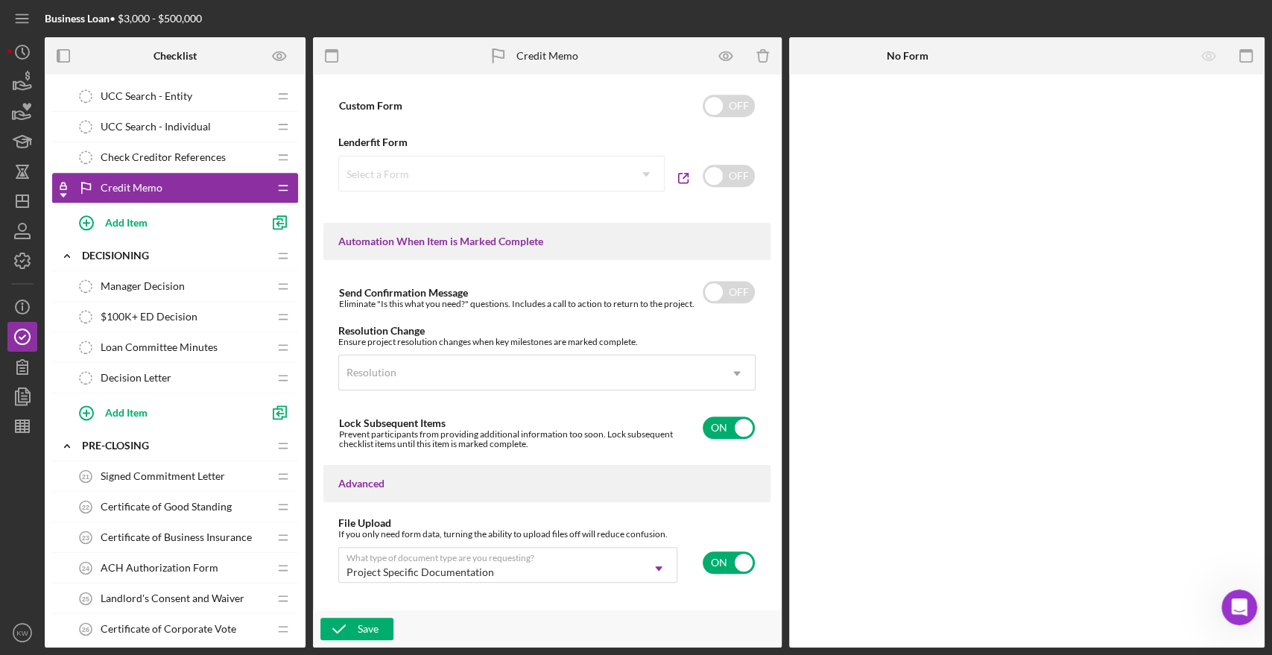
scroll to position [1241, 0]
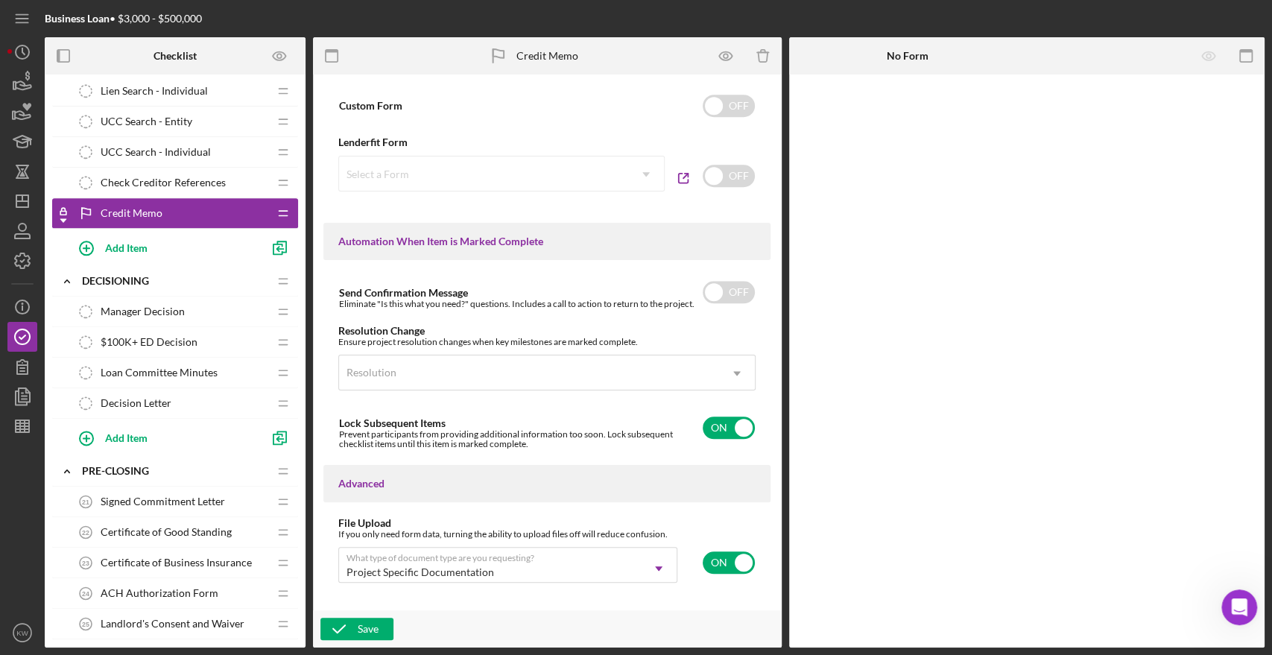
click at [143, 377] on div "Loan Committee Minutes Loan Committee Minutes" at bounding box center [169, 373] width 197 height 30
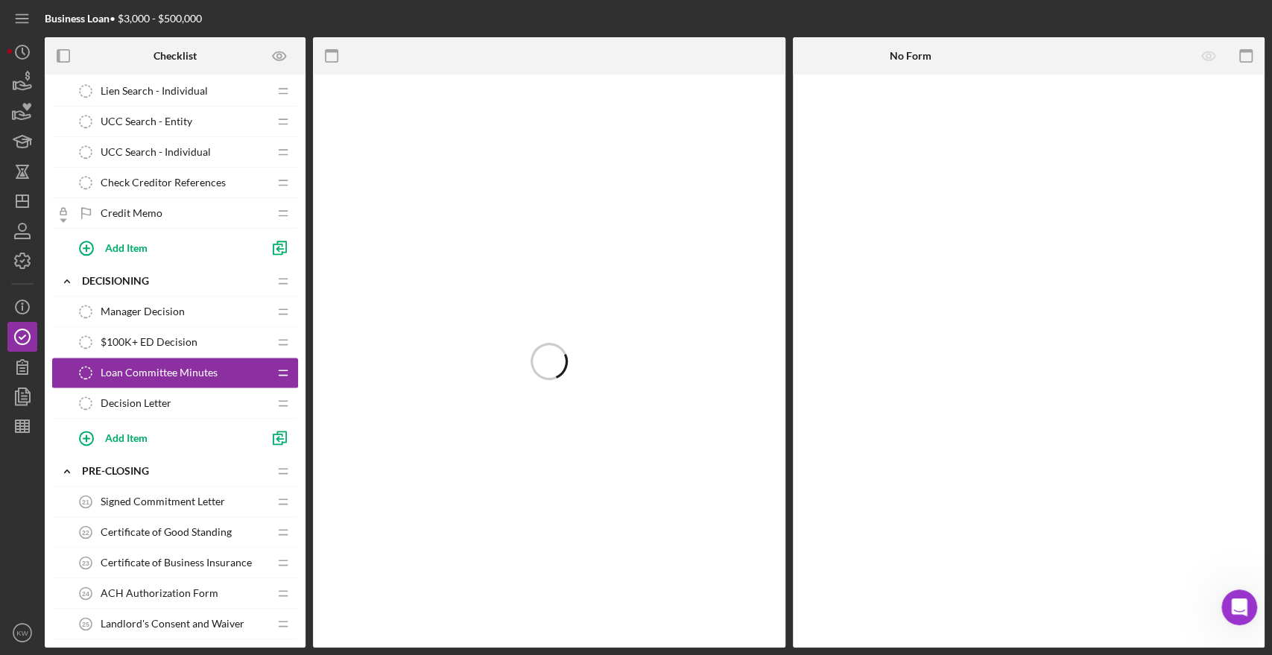
click at [137, 397] on span "Decision Letter" at bounding box center [136, 403] width 71 height 12
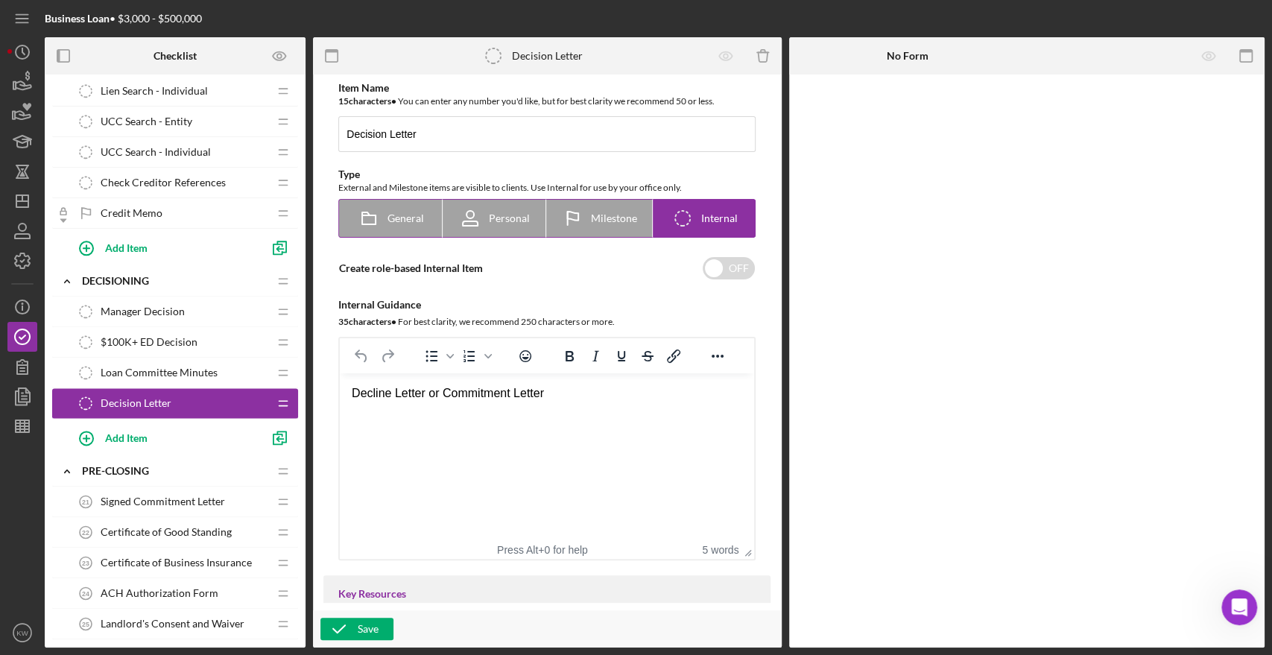
click at [614, 220] on span "Milestone" at bounding box center [614, 218] width 46 height 12
radio input "true"
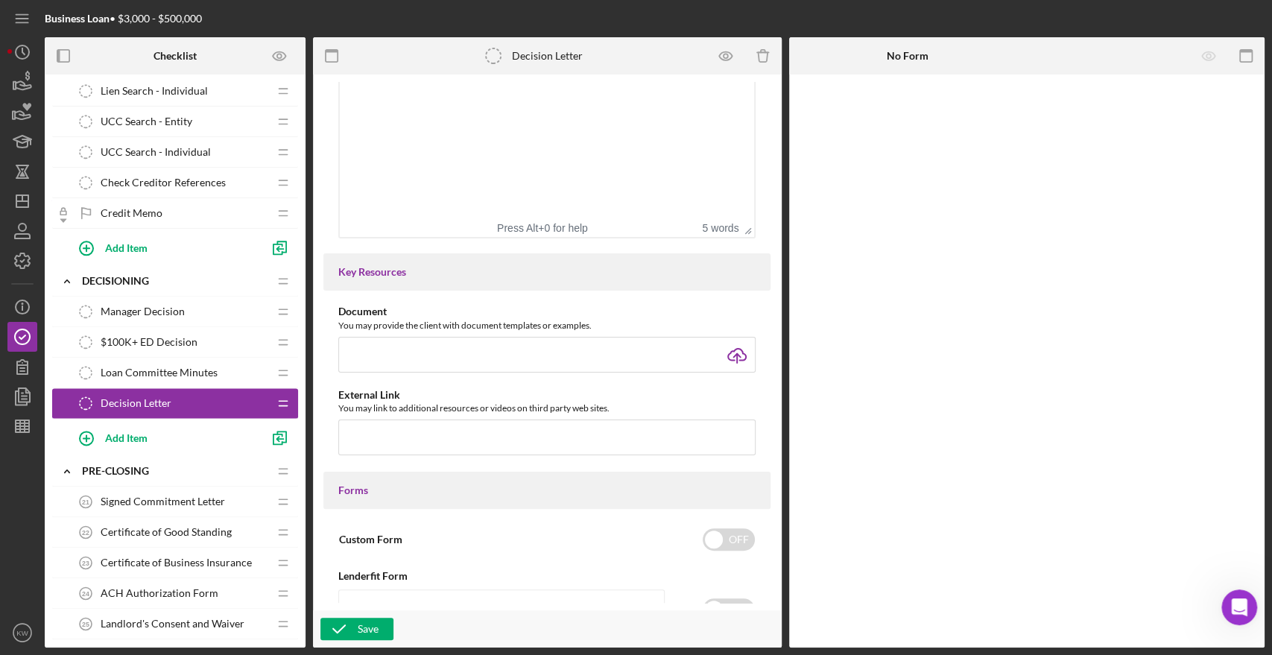
scroll to position [414, 0]
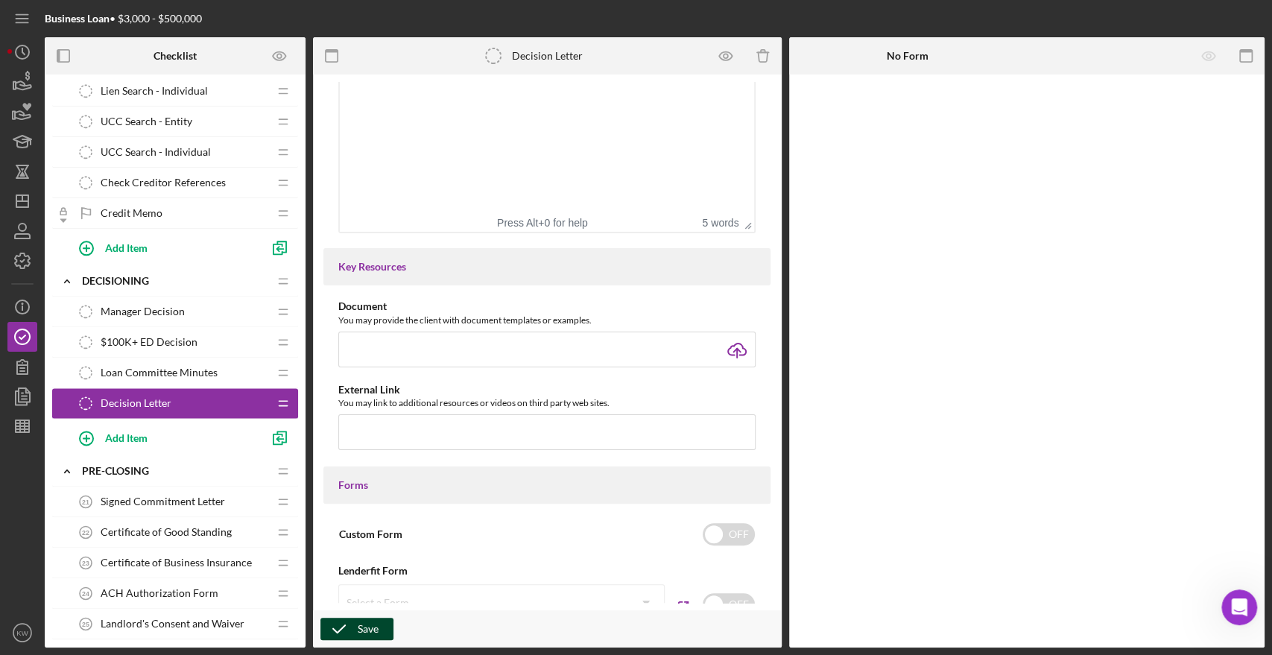
click at [358, 636] on div "Save" at bounding box center [368, 629] width 21 height 22
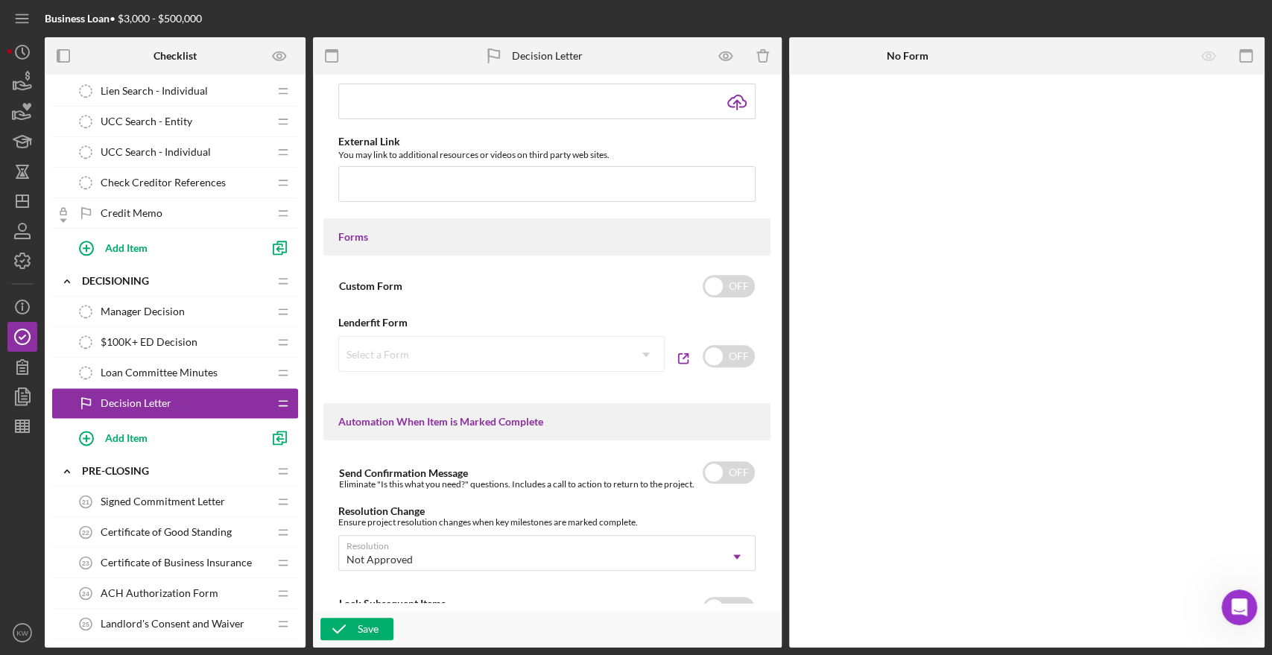
scroll to position [828, 0]
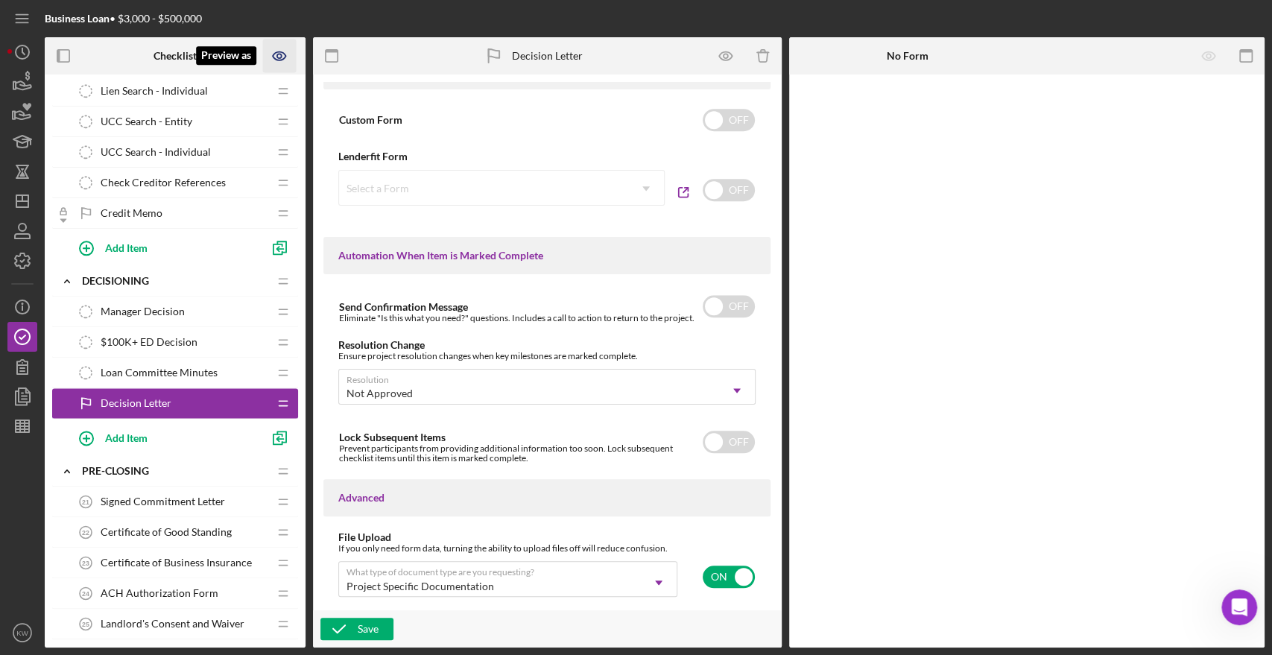
click at [274, 54] on icon "Preview as" at bounding box center [280, 56] width 34 height 34
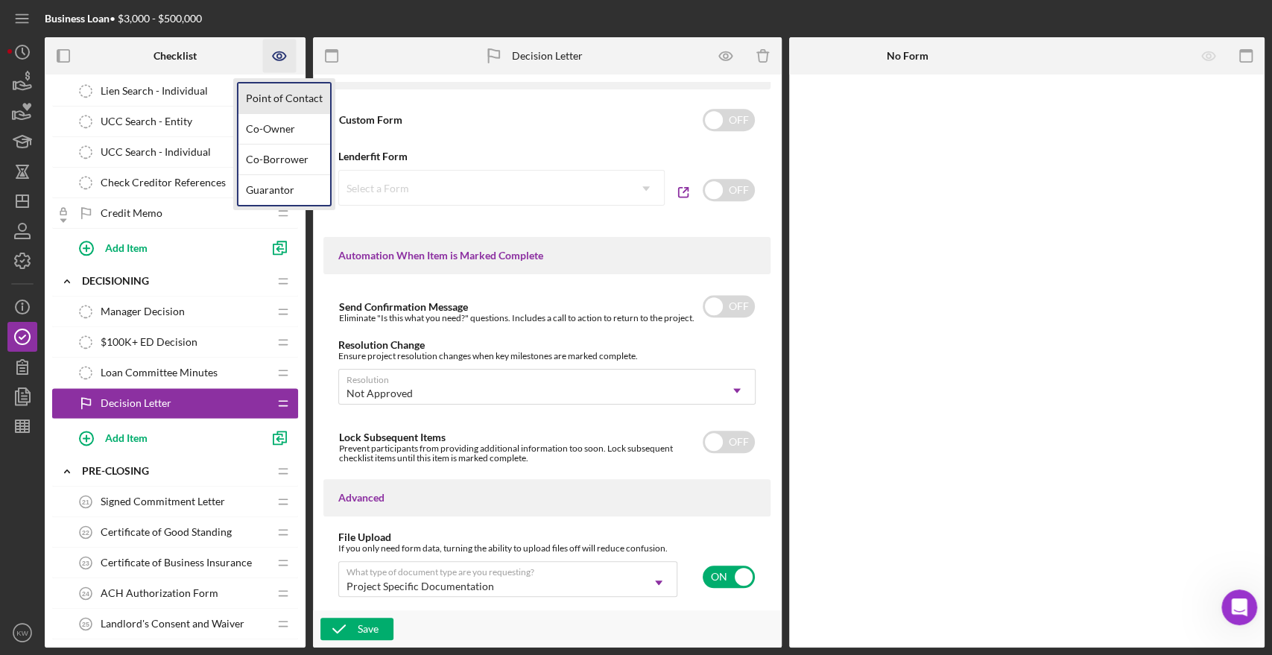
click at [279, 106] on link "Point of Contact" at bounding box center [284, 98] width 92 height 31
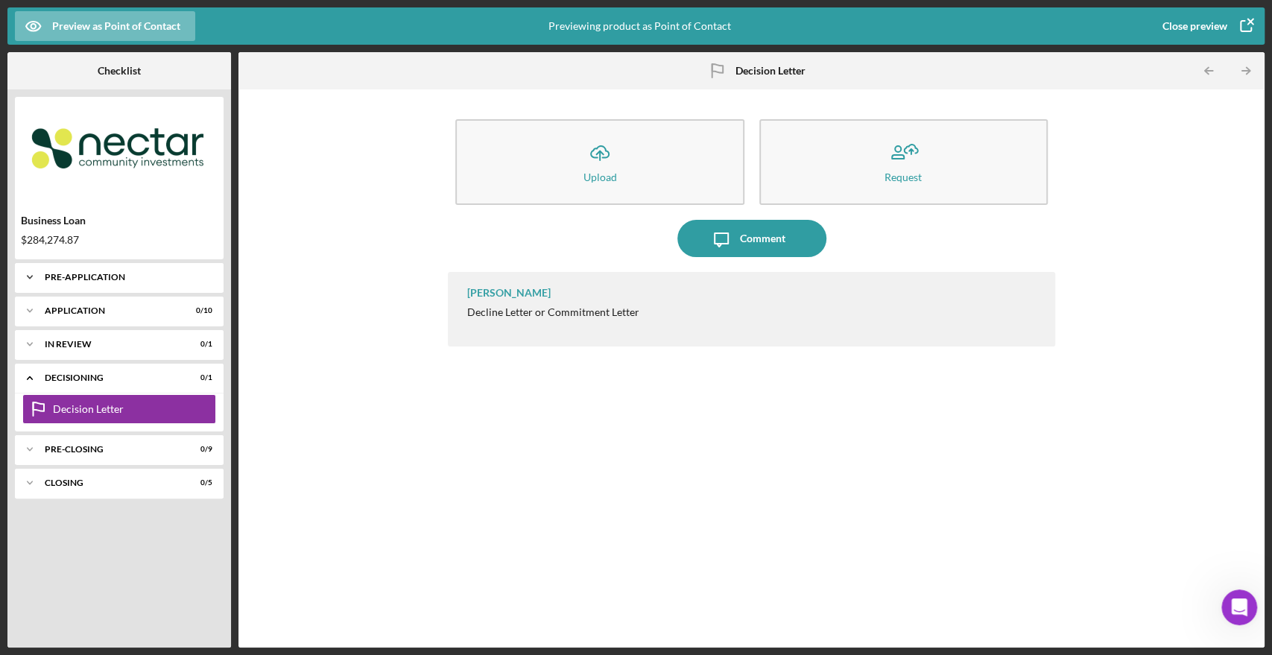
click at [96, 273] on div "Pre-Application" at bounding box center [125, 277] width 160 height 9
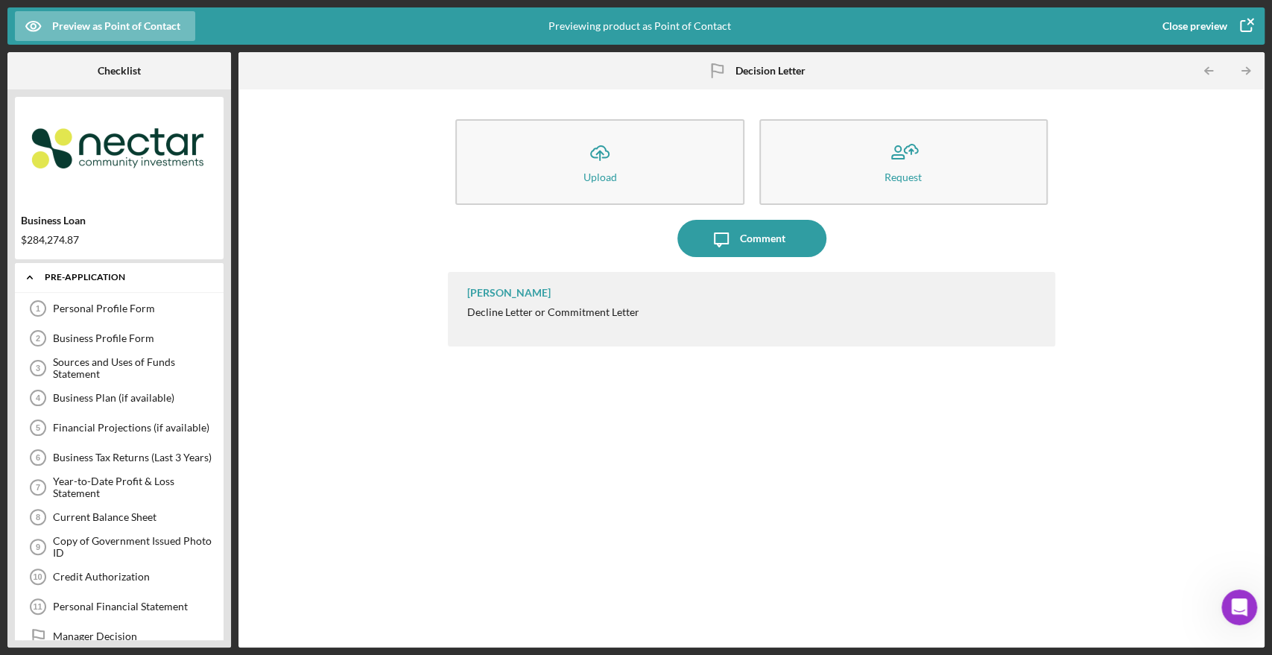
click at [104, 278] on div "Pre-Application" at bounding box center [125, 277] width 160 height 9
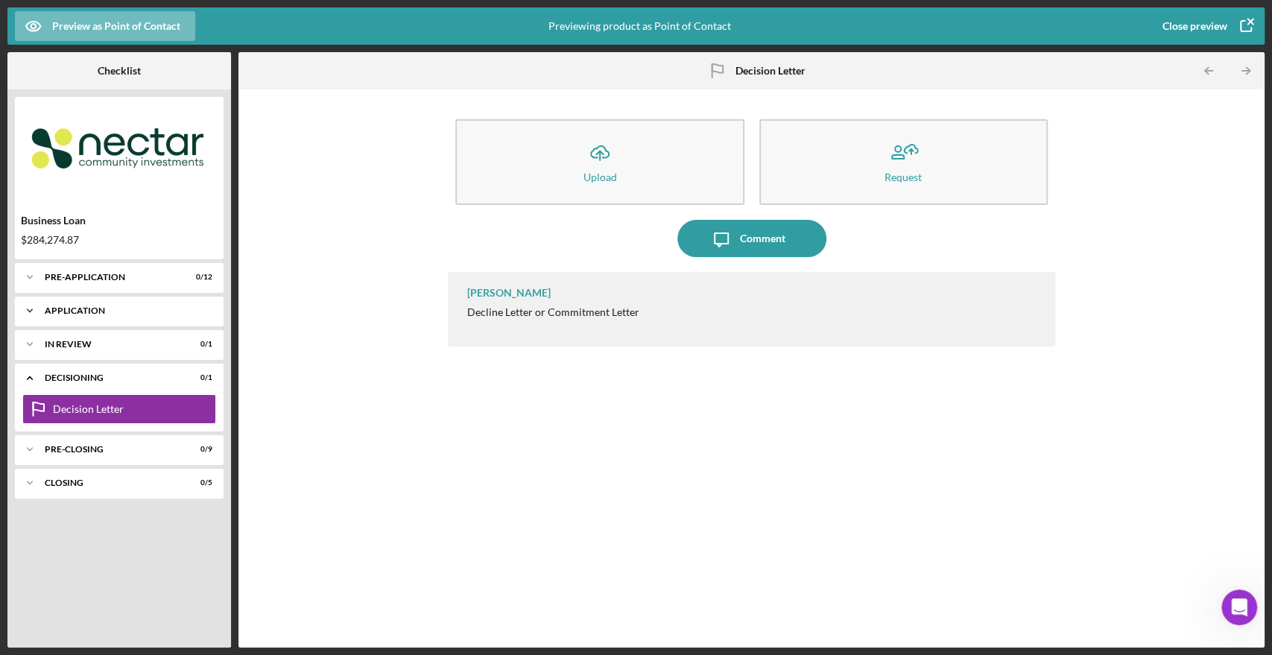
click at [89, 316] on div "Icon/Expander Application 0 / 10" at bounding box center [119, 311] width 209 height 30
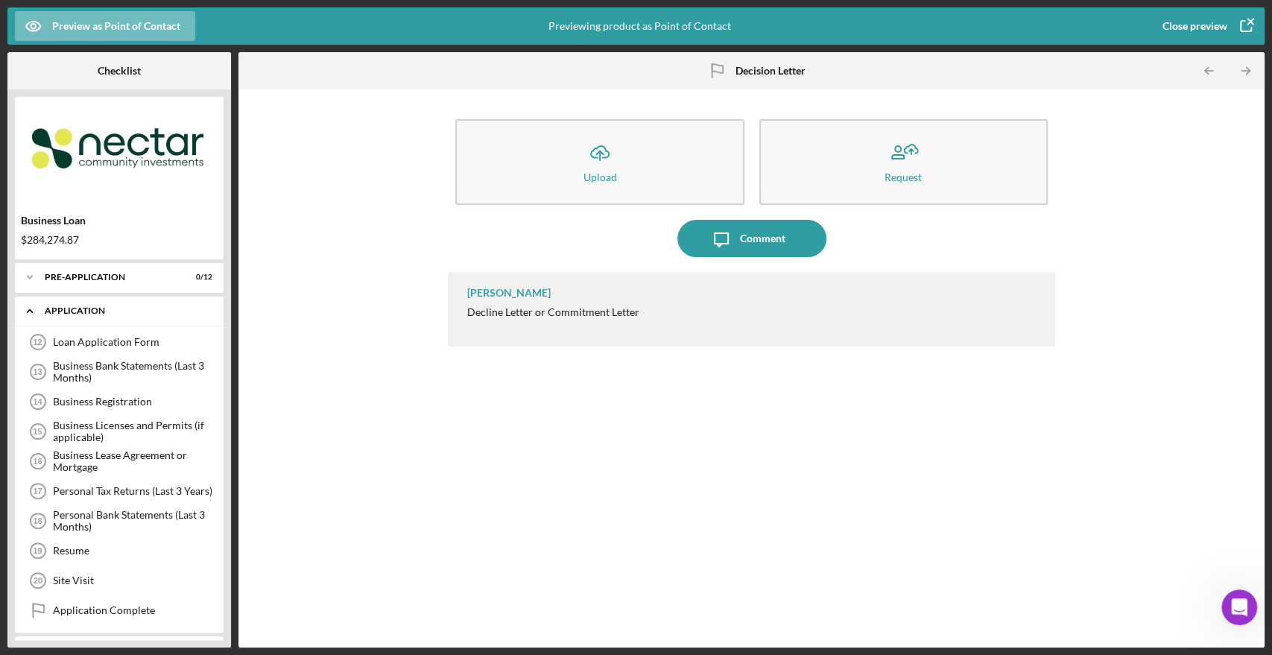
click at [80, 313] on div "Application" at bounding box center [125, 310] width 160 height 9
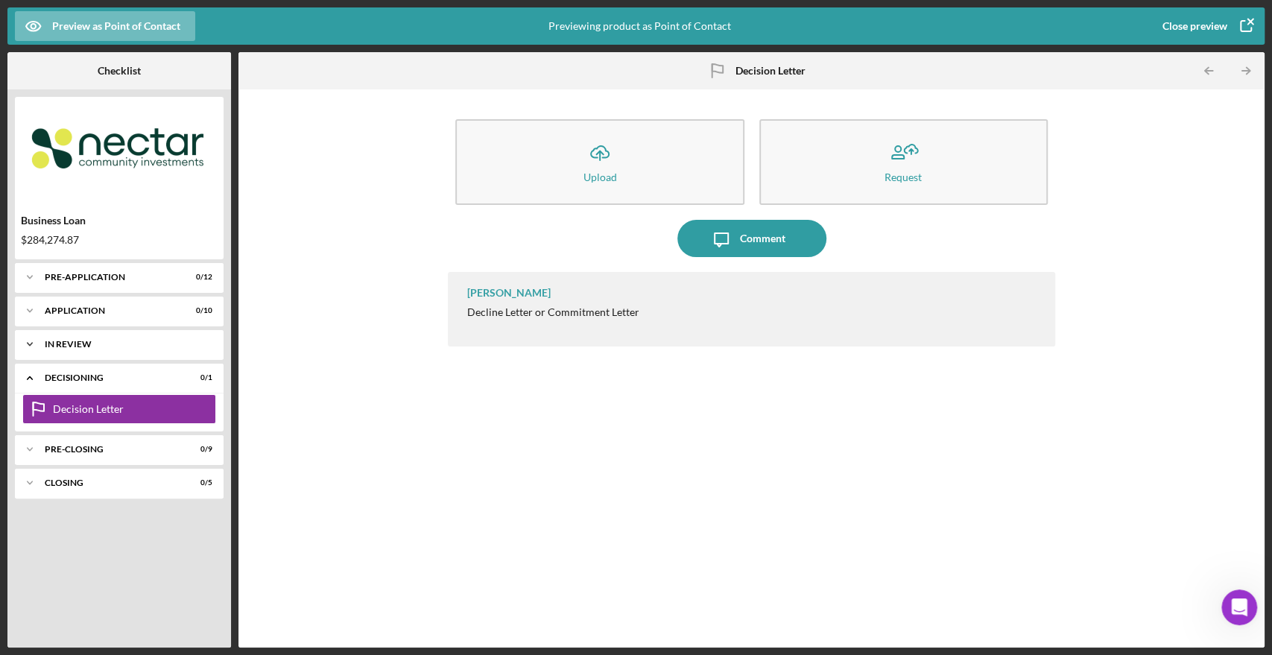
click at [86, 344] on div "In Review" at bounding box center [125, 344] width 160 height 9
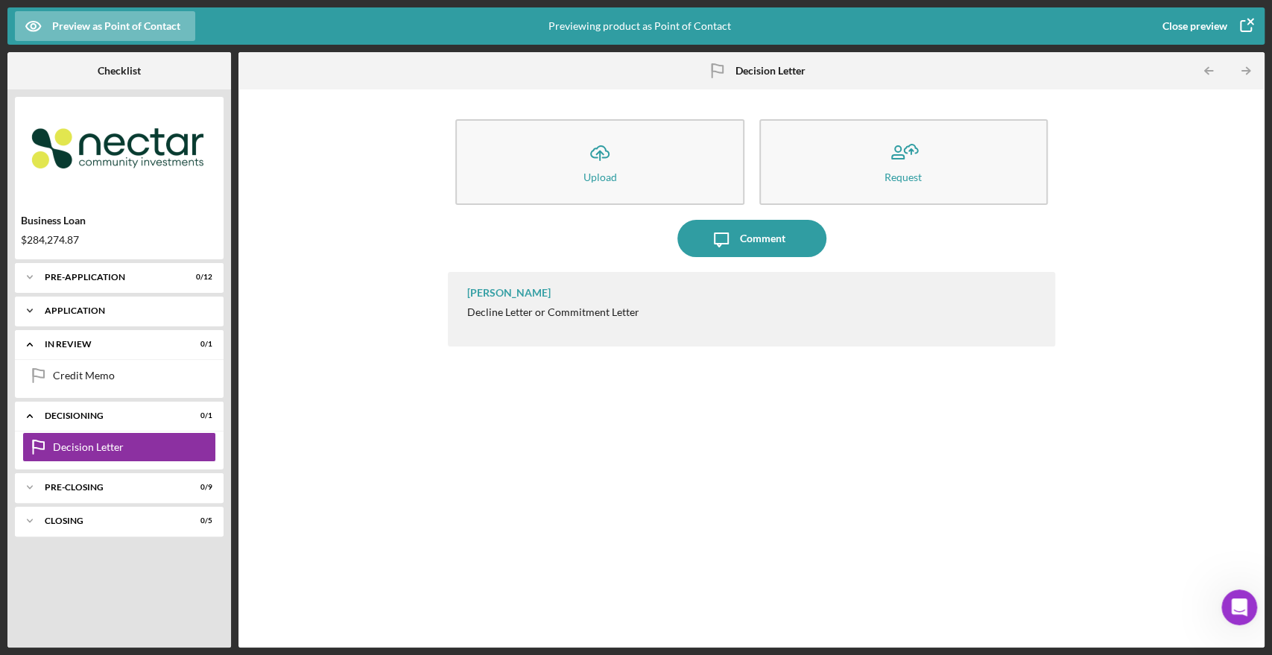
click at [75, 307] on div "Application" at bounding box center [125, 310] width 160 height 9
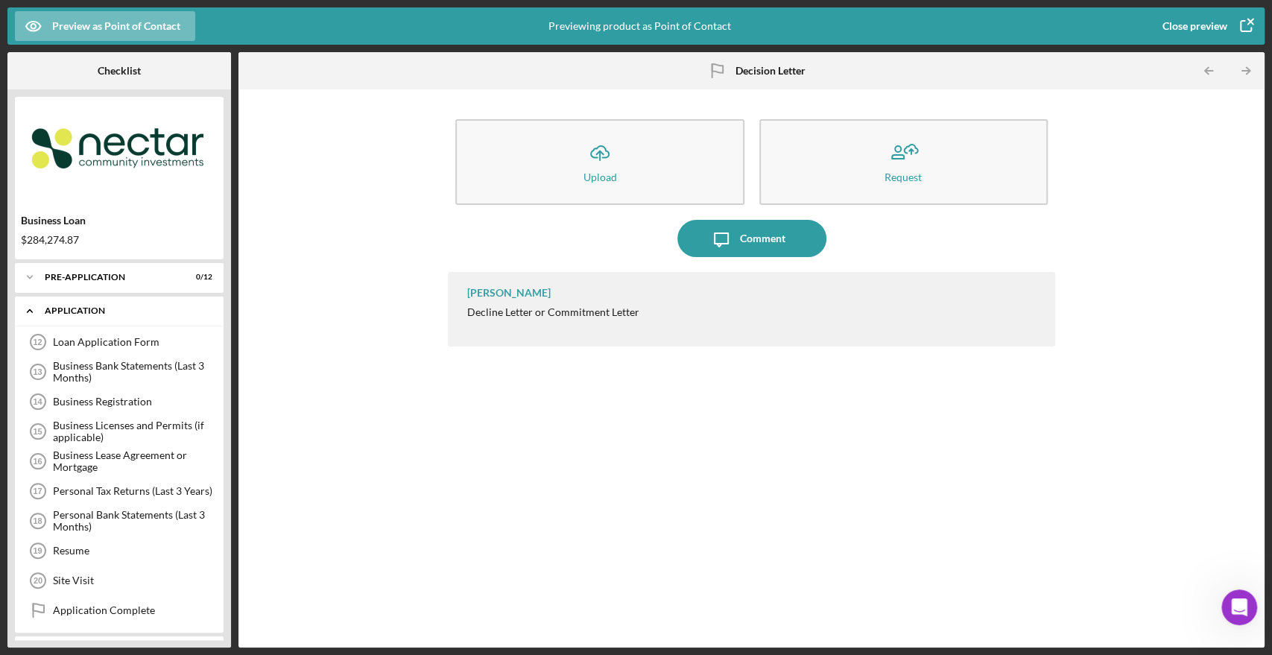
click at [107, 305] on div "Icon/Expander Application 0 / 10" at bounding box center [119, 311] width 209 height 31
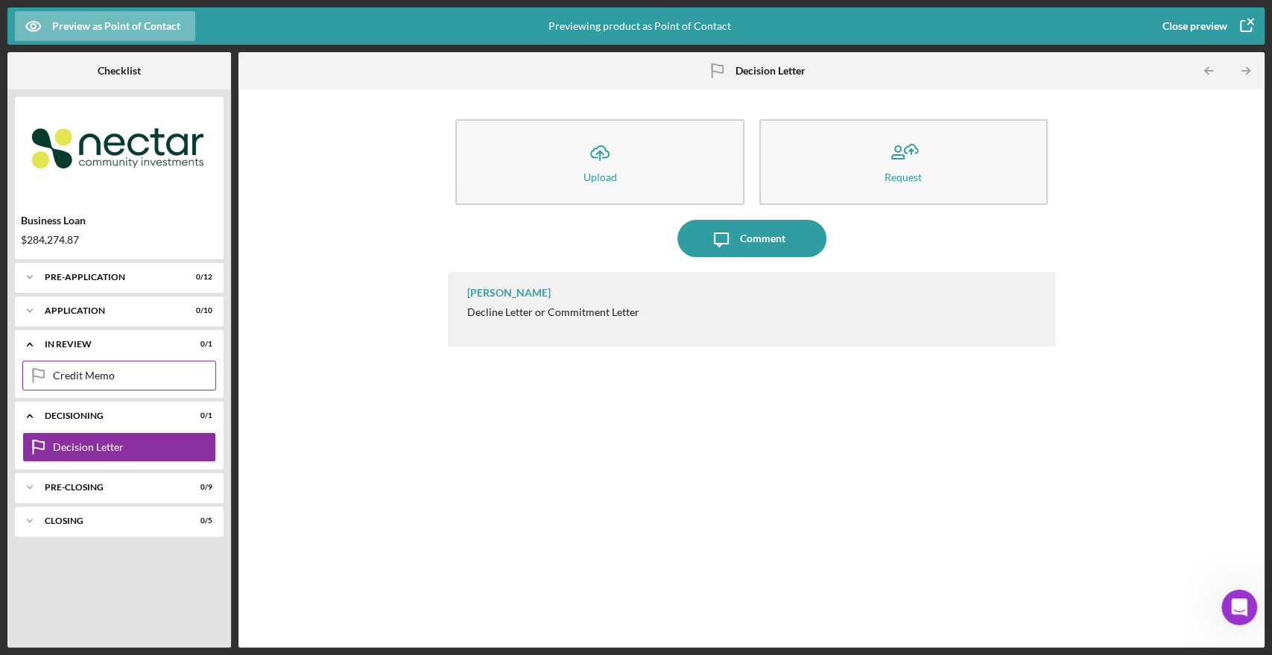
click at [86, 384] on div "Credit Memo Credit Memo" at bounding box center [119, 376] width 194 height 30
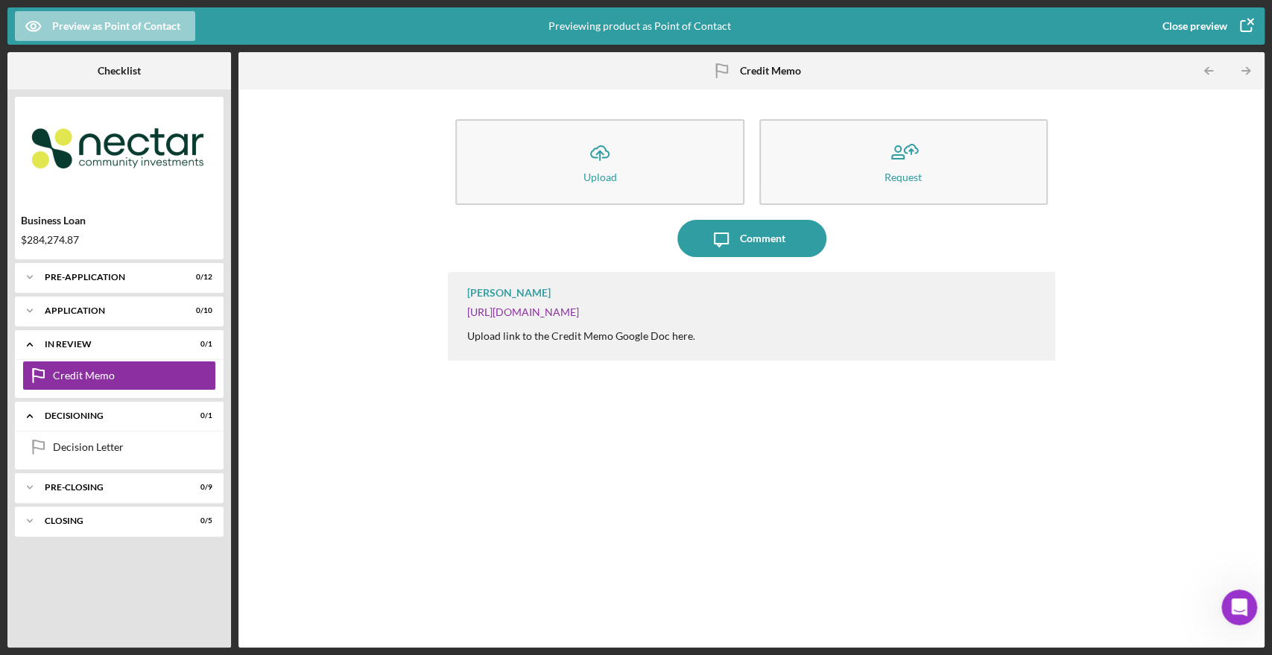
click at [104, 34] on div "Preview as Point of Contact" at bounding box center [116, 26] width 128 height 30
click at [1253, 25] on icon "button" at bounding box center [1245, 25] width 37 height 37
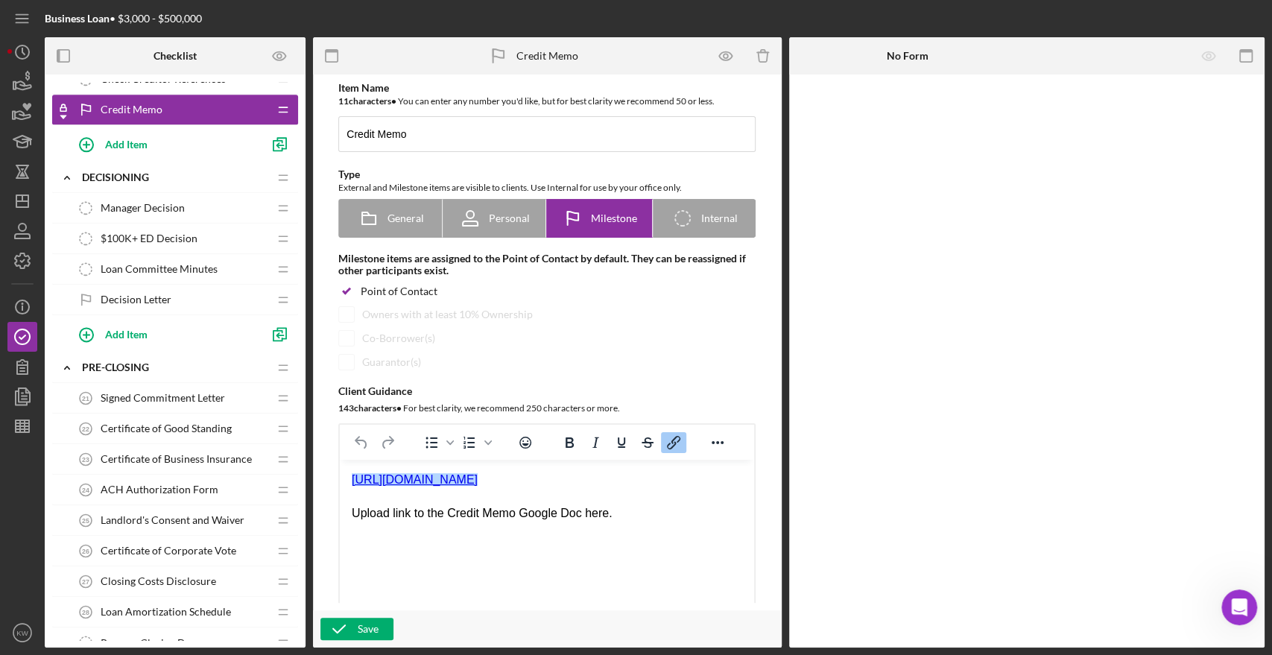
scroll to position [1324, 0]
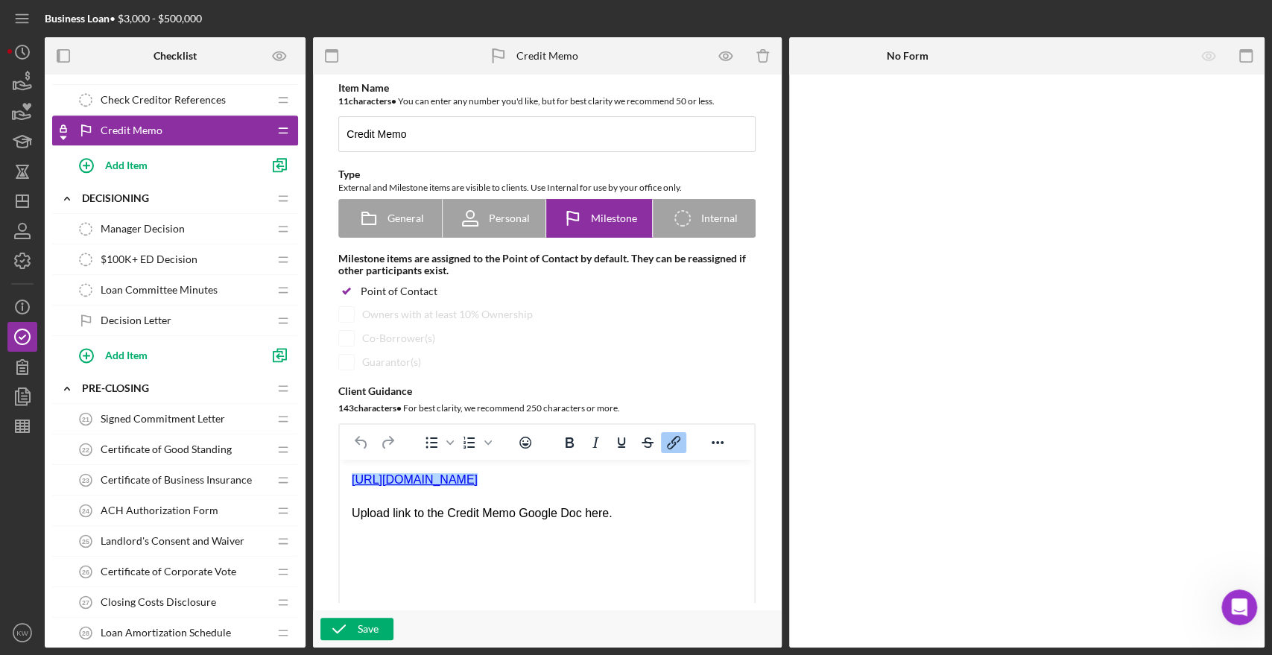
click at [148, 127] on span "Credit Memo" at bounding box center [132, 130] width 62 height 12
click at [693, 218] on icon "Icon/Checklist Item Internal" at bounding box center [682, 218] width 37 height 37
radio input "false"
radio input "true"
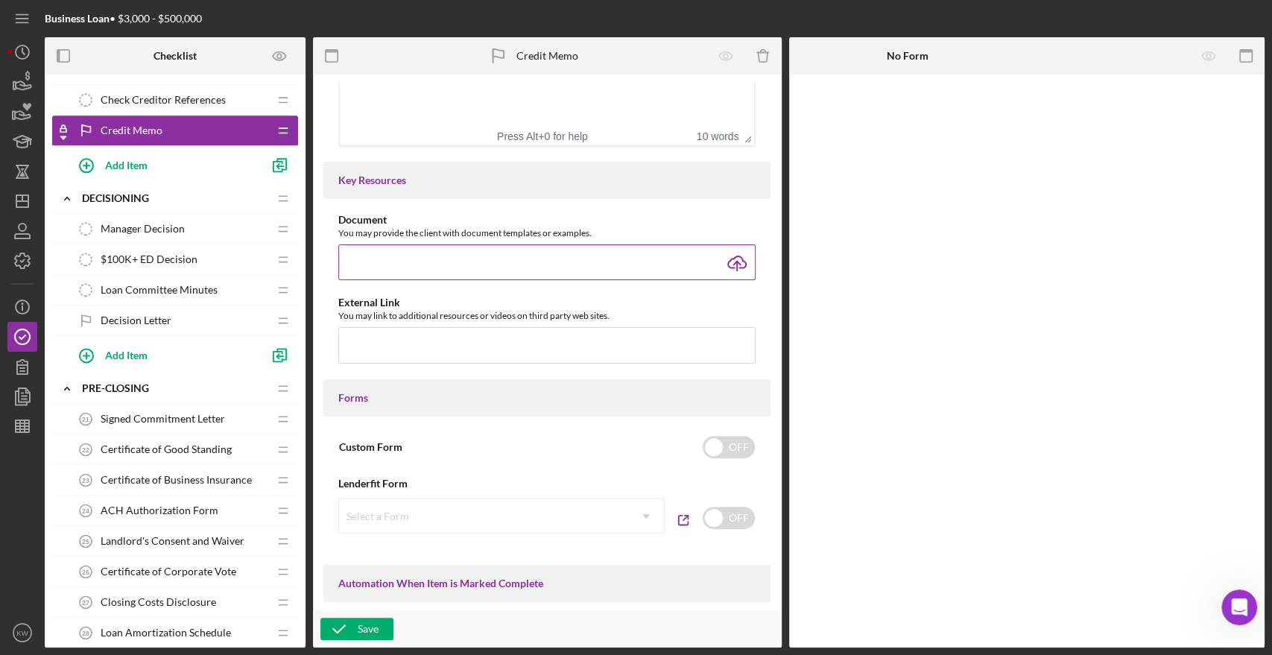
scroll to position [0, 0]
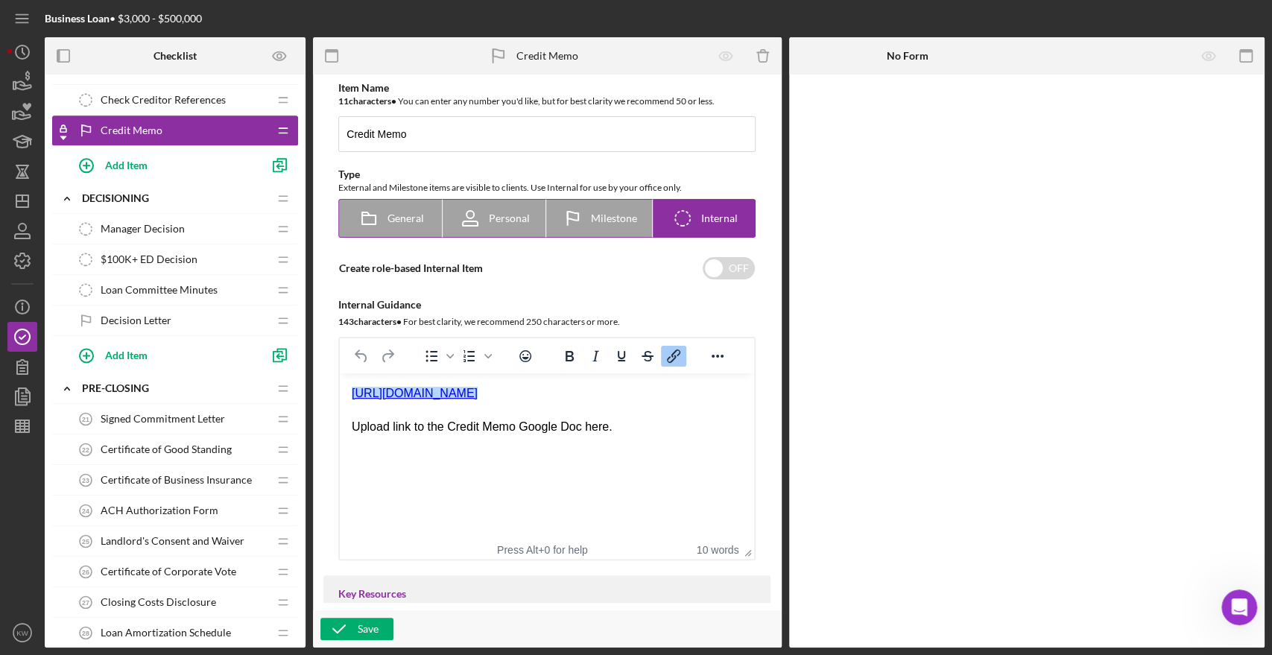
click at [697, 206] on icon "Icon/Checklist Item Internal" at bounding box center [682, 218] width 37 height 37
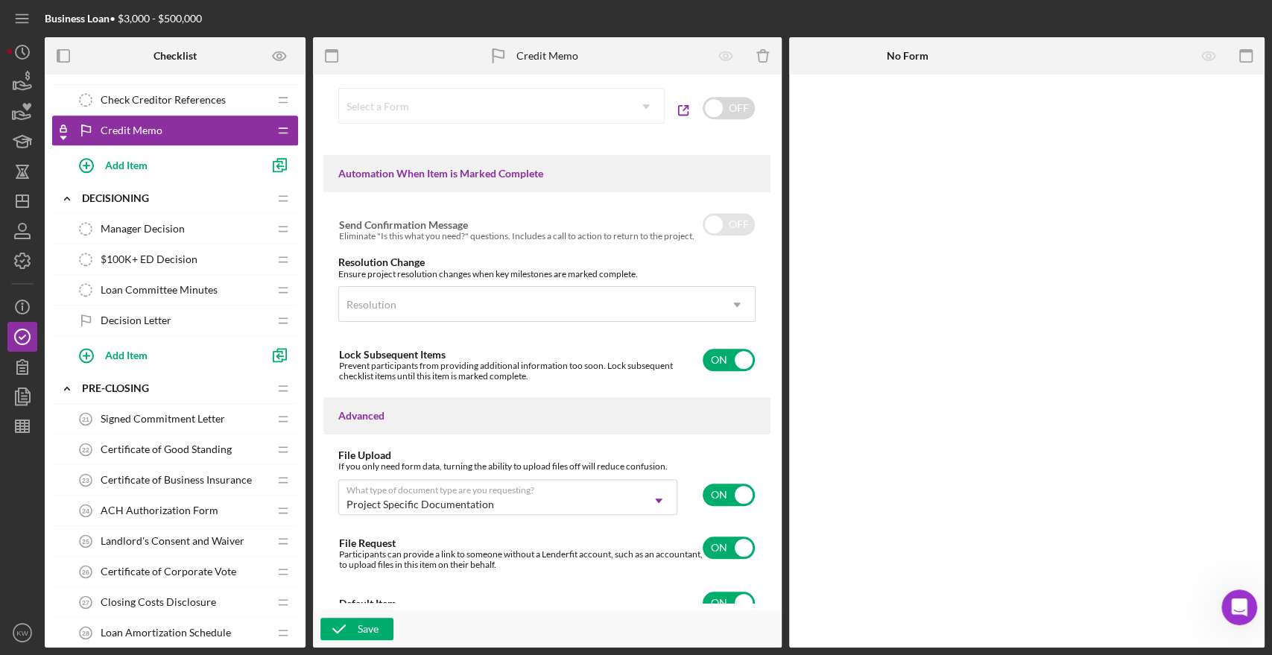
scroll to position [839, 0]
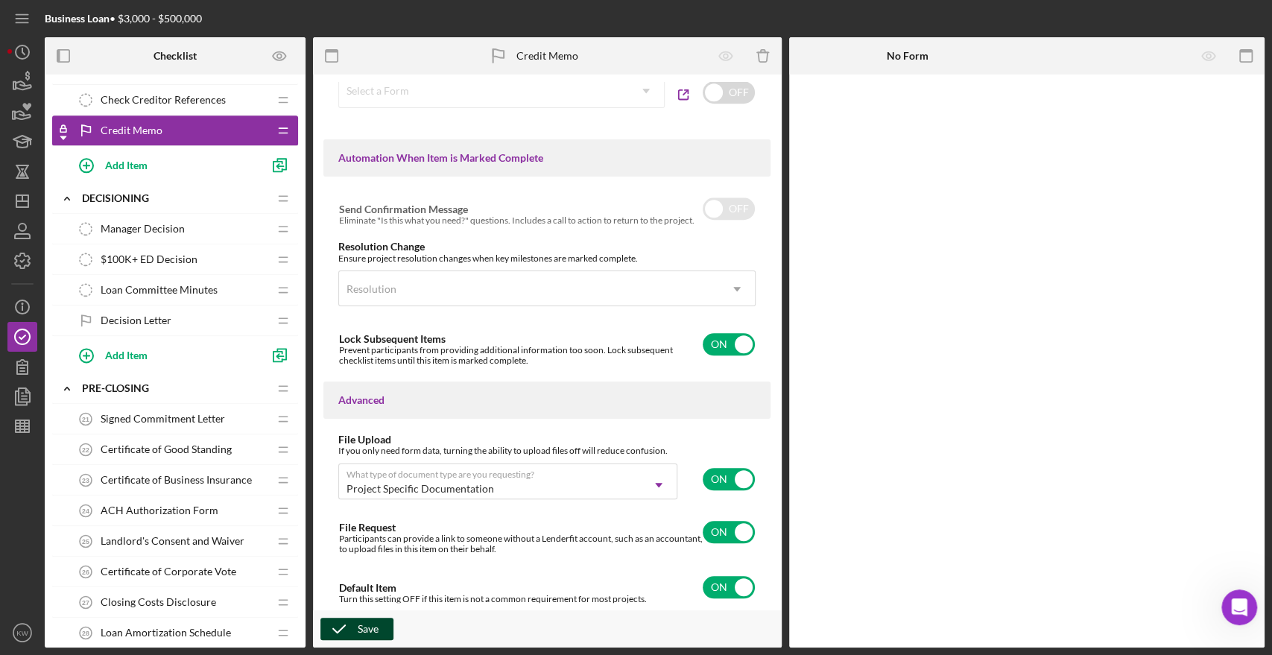
click at [379, 627] on button "Save" at bounding box center [356, 629] width 73 height 22
click at [282, 57] on icon "Preview as" at bounding box center [280, 56] width 34 height 34
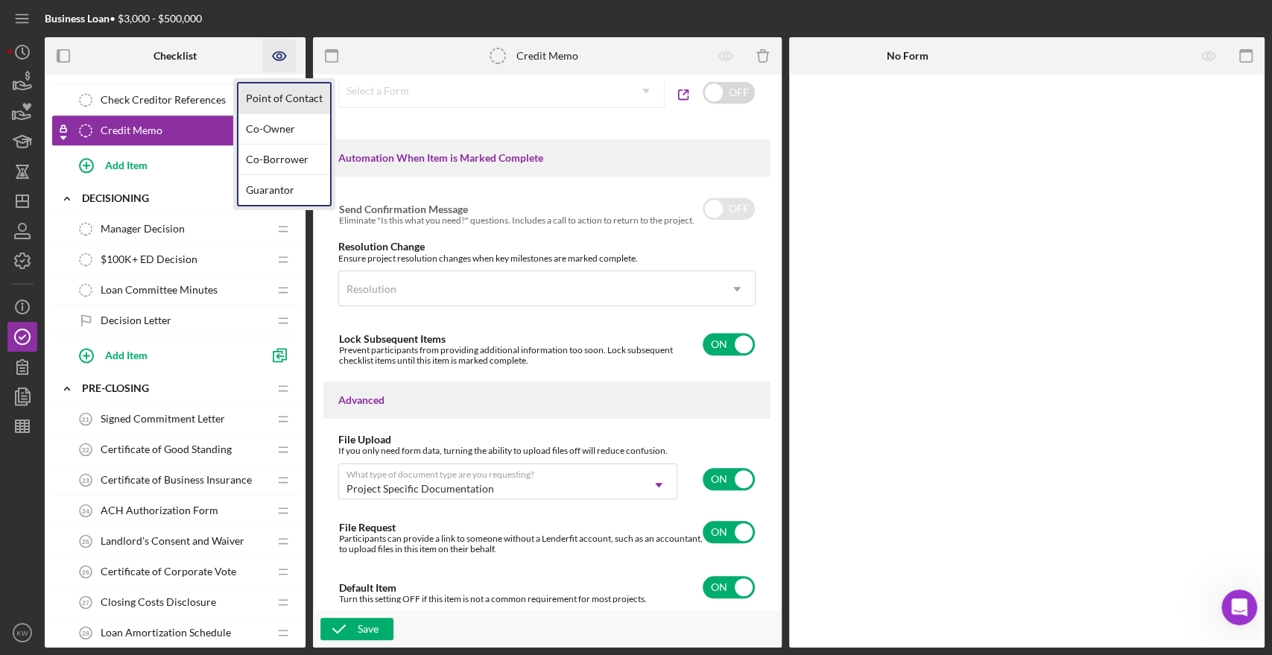
click at [288, 91] on link "Point of Contact" at bounding box center [284, 98] width 92 height 31
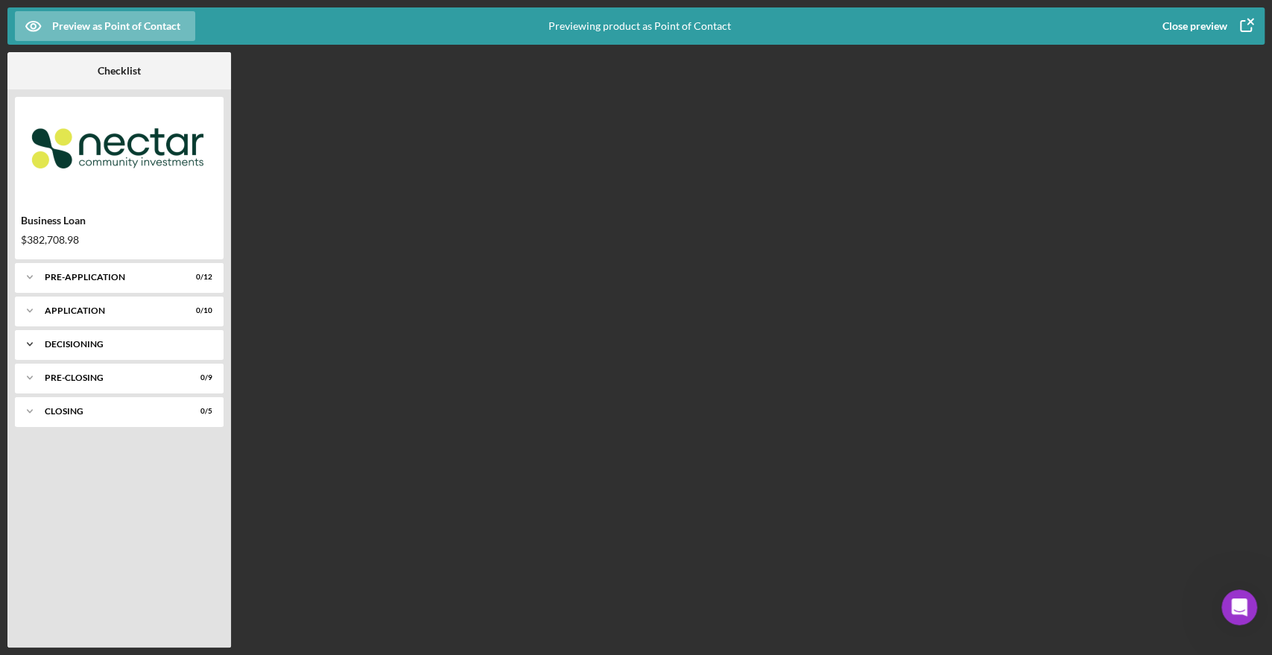
click at [75, 349] on div "Icon/Expander Decisioning 0 / 1" at bounding box center [119, 344] width 209 height 30
click at [77, 345] on div "Decisioning" at bounding box center [125, 344] width 160 height 9
click at [77, 378] on div "Pre-Closing" at bounding box center [125, 377] width 160 height 9
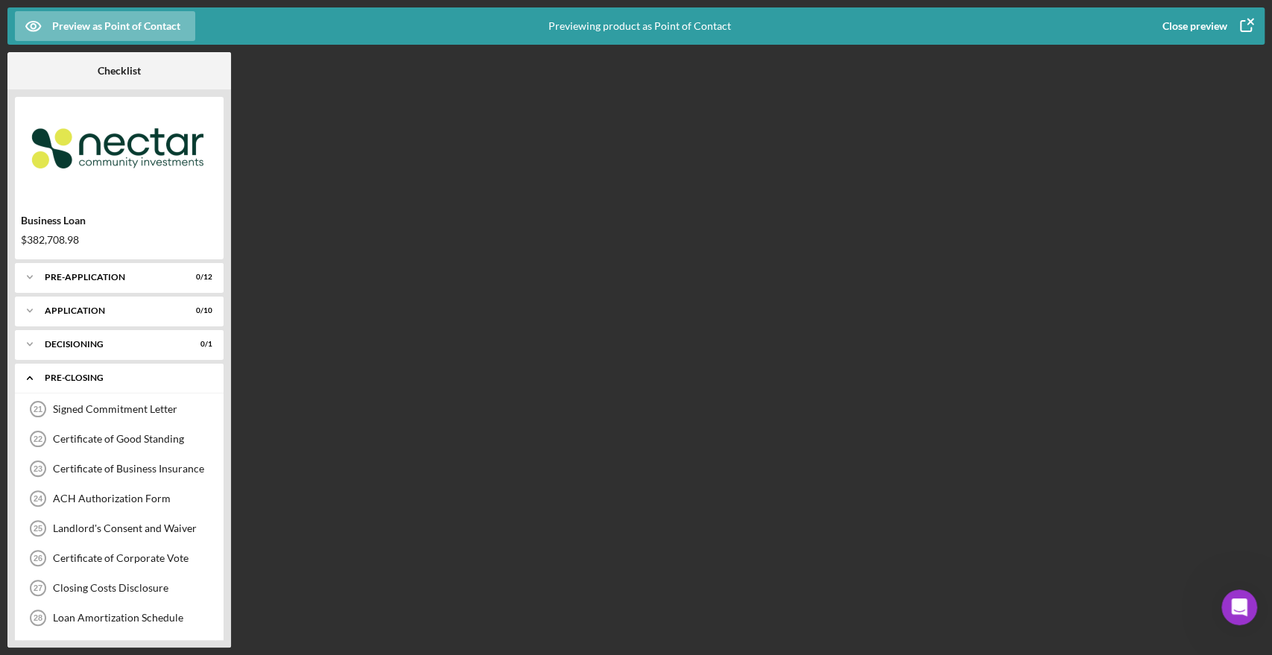
click at [77, 378] on div "Pre-Closing" at bounding box center [125, 377] width 160 height 9
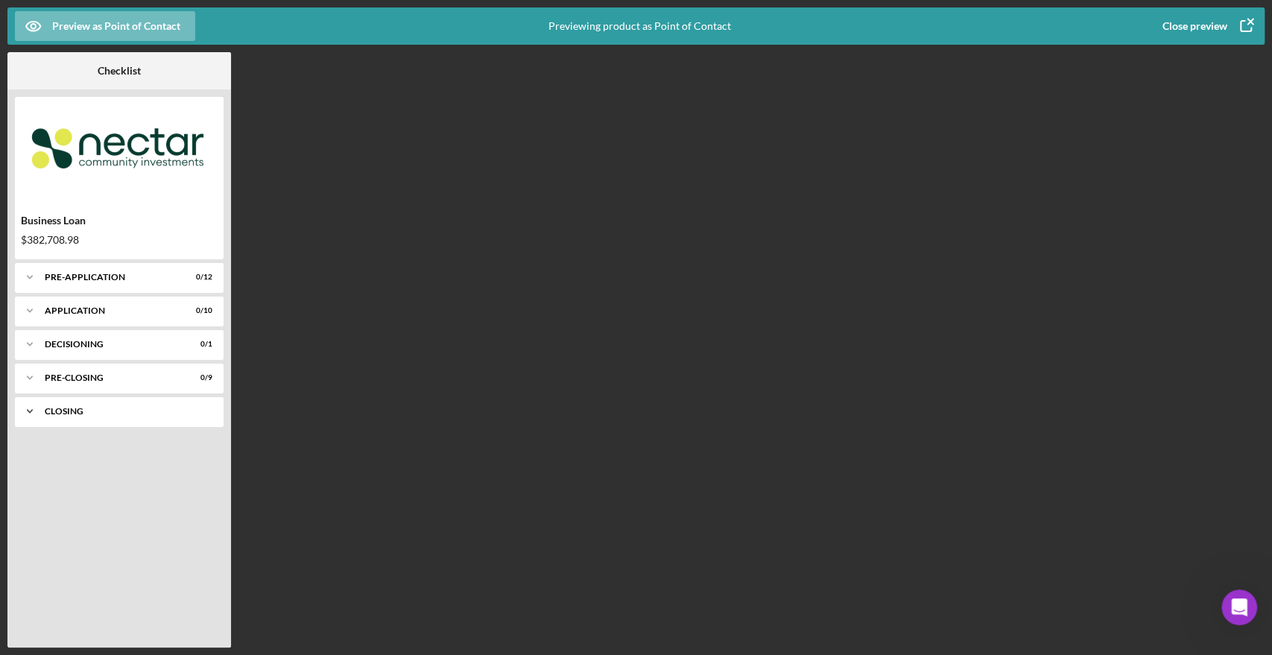
click at [60, 411] on div "Closing" at bounding box center [125, 411] width 160 height 9
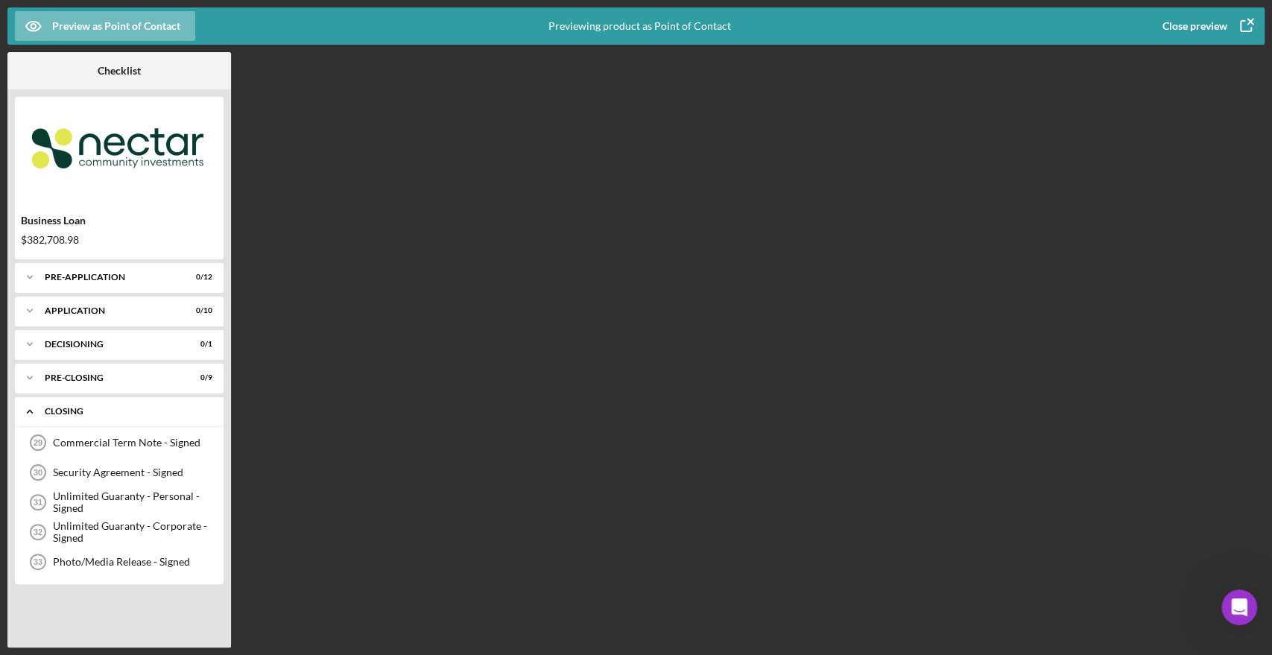
click at [64, 416] on div "Icon/Expander Closing 0 / 5" at bounding box center [119, 411] width 209 height 31
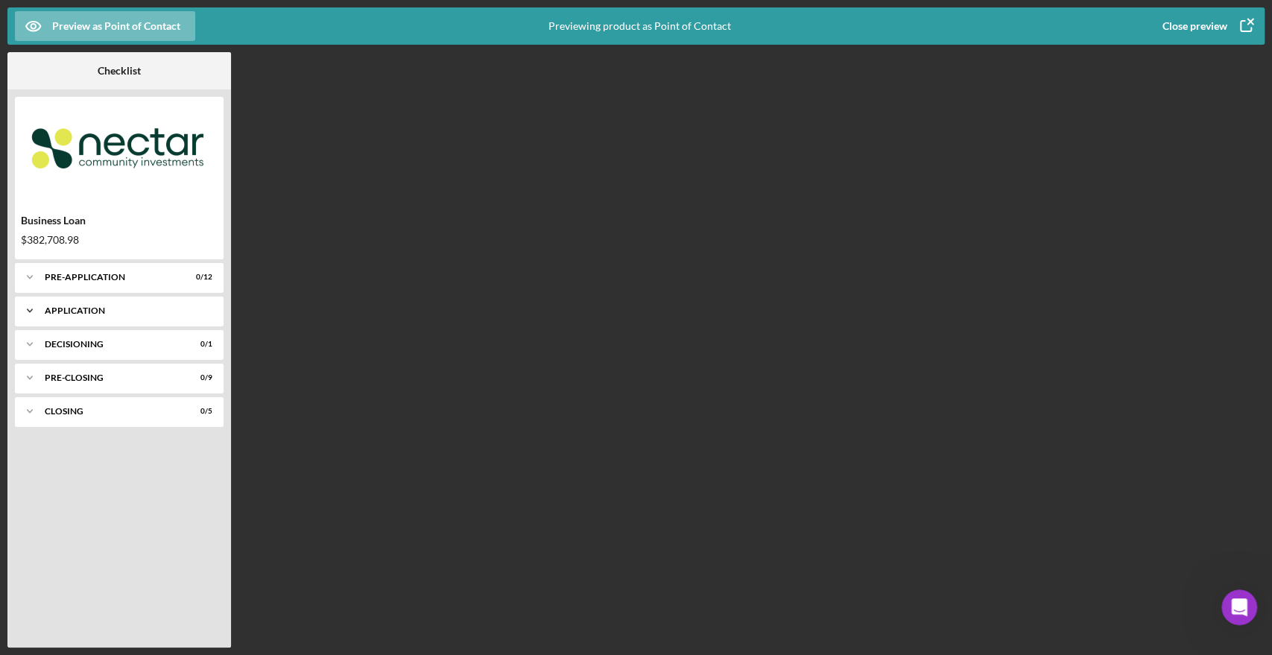
click at [84, 305] on div "Icon/Expander Application 0 / 10" at bounding box center [119, 311] width 209 height 30
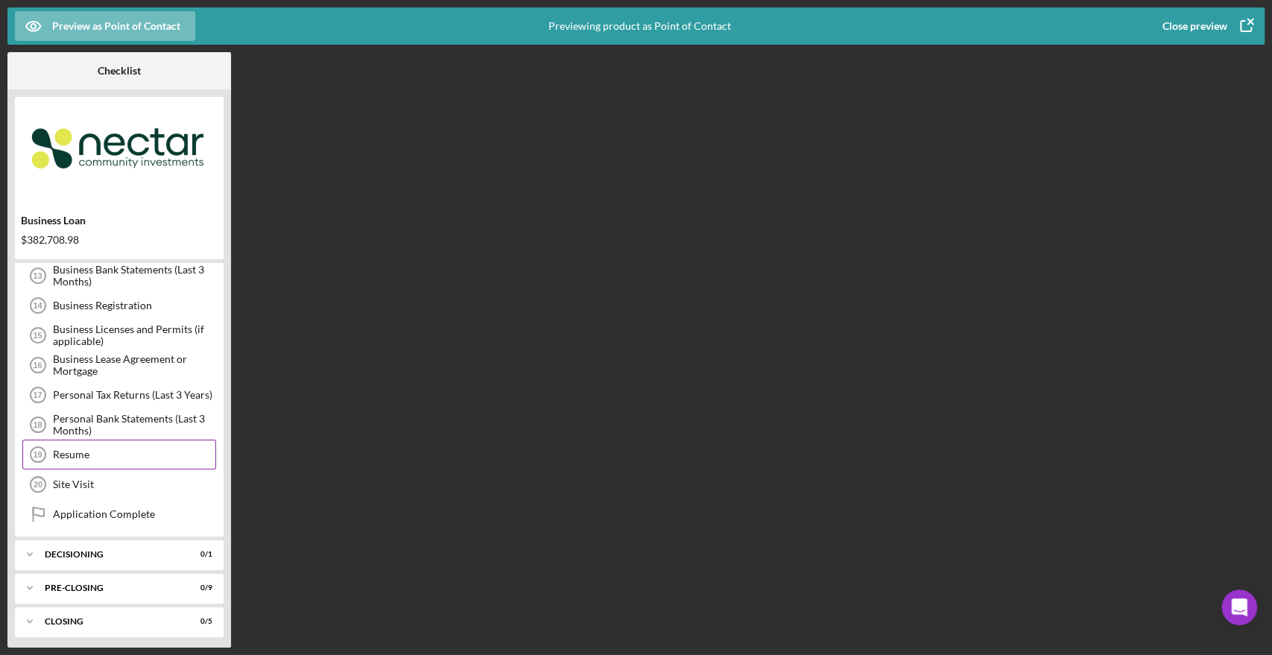
scroll to position [98, 0]
click at [104, 548] on div "Decisioning" at bounding box center [125, 552] width 160 height 9
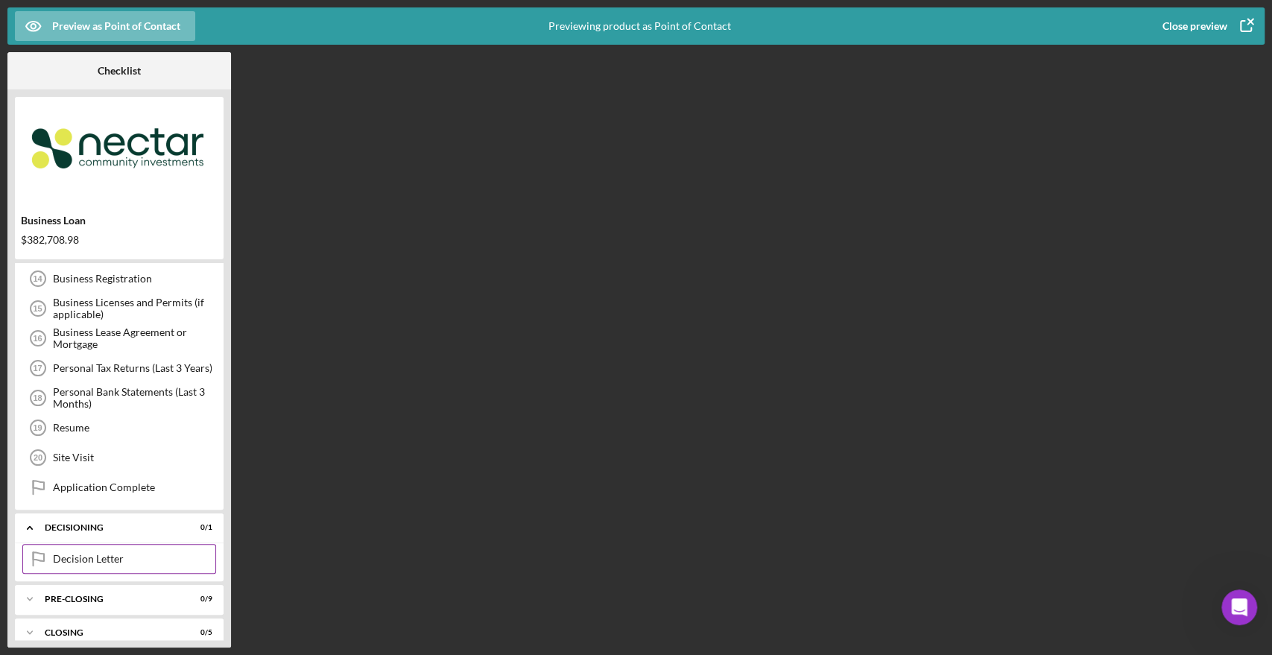
scroll to position [136, 0]
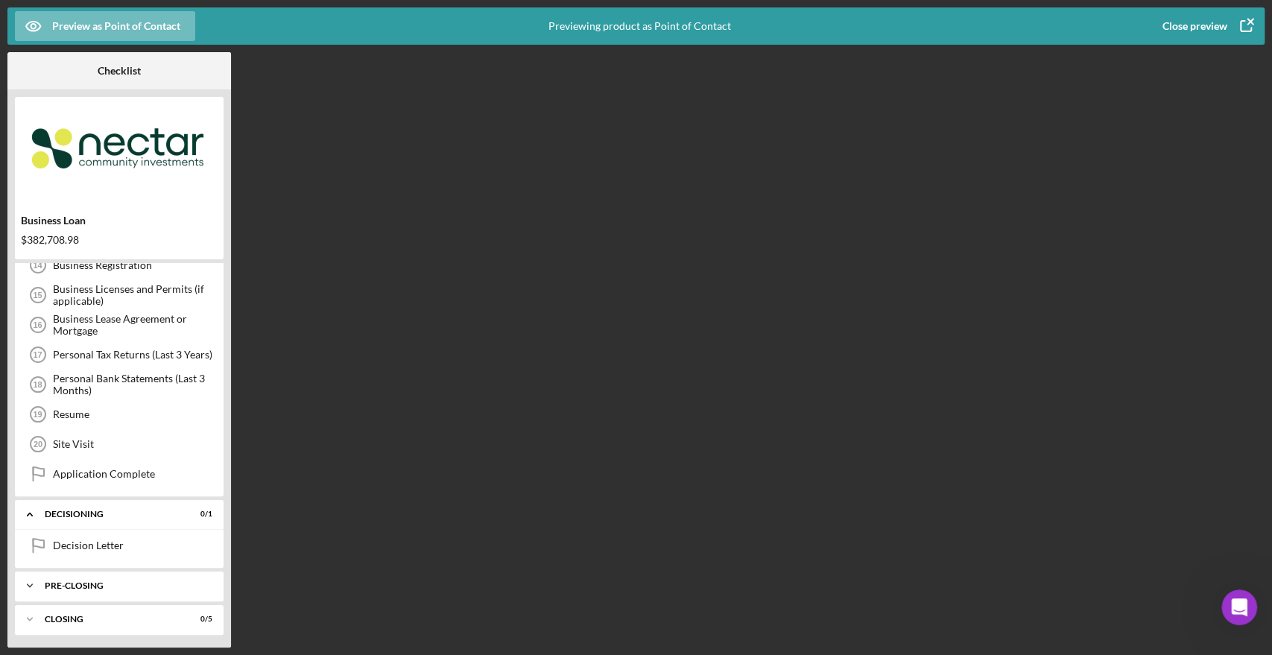
click at [89, 574] on div "Icon/Expander Pre-Closing 0 / 9" at bounding box center [119, 586] width 209 height 30
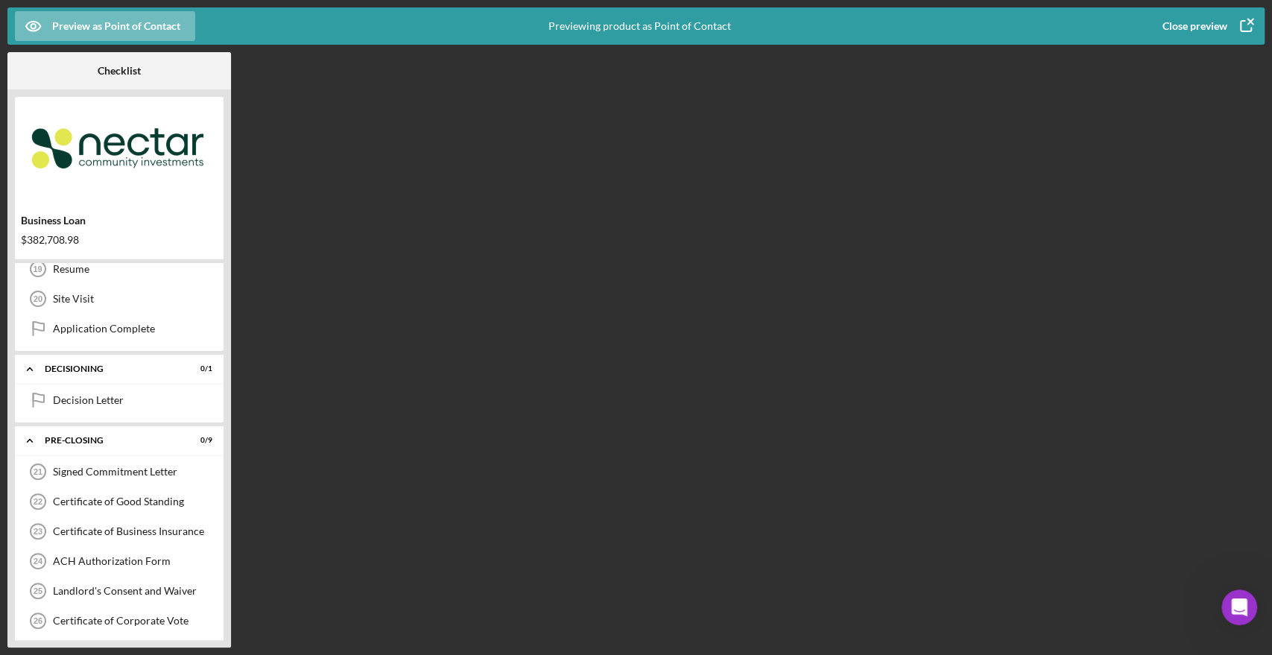
scroll to position [384, 0]
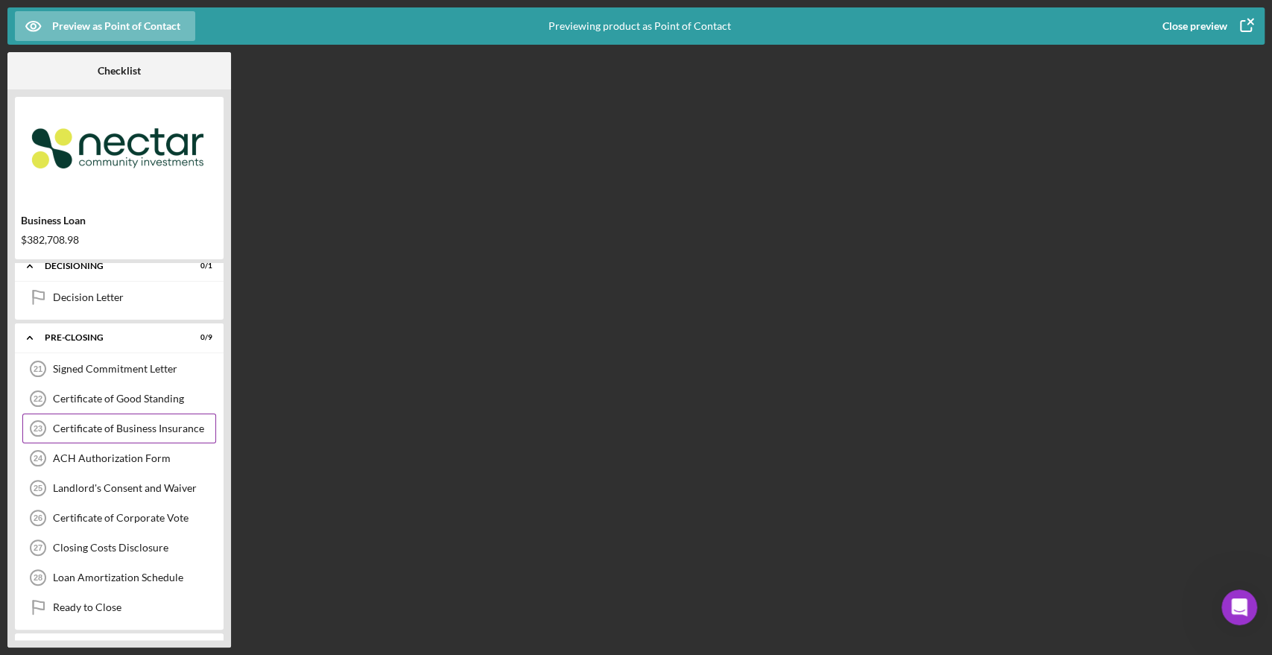
click at [134, 422] on div "Certificate of Business Insurance" at bounding box center [134, 428] width 162 height 12
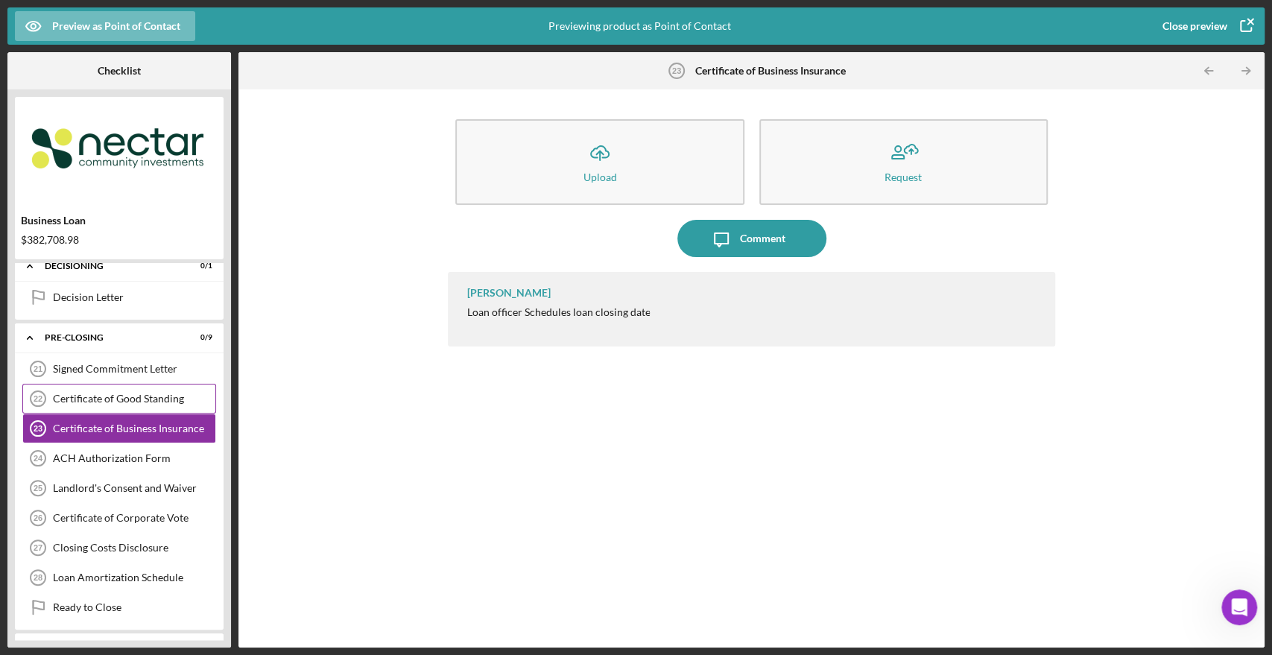
click at [130, 388] on div "Certificate of Good Standing 22 Certificate of Good Standing" at bounding box center [119, 399] width 194 height 30
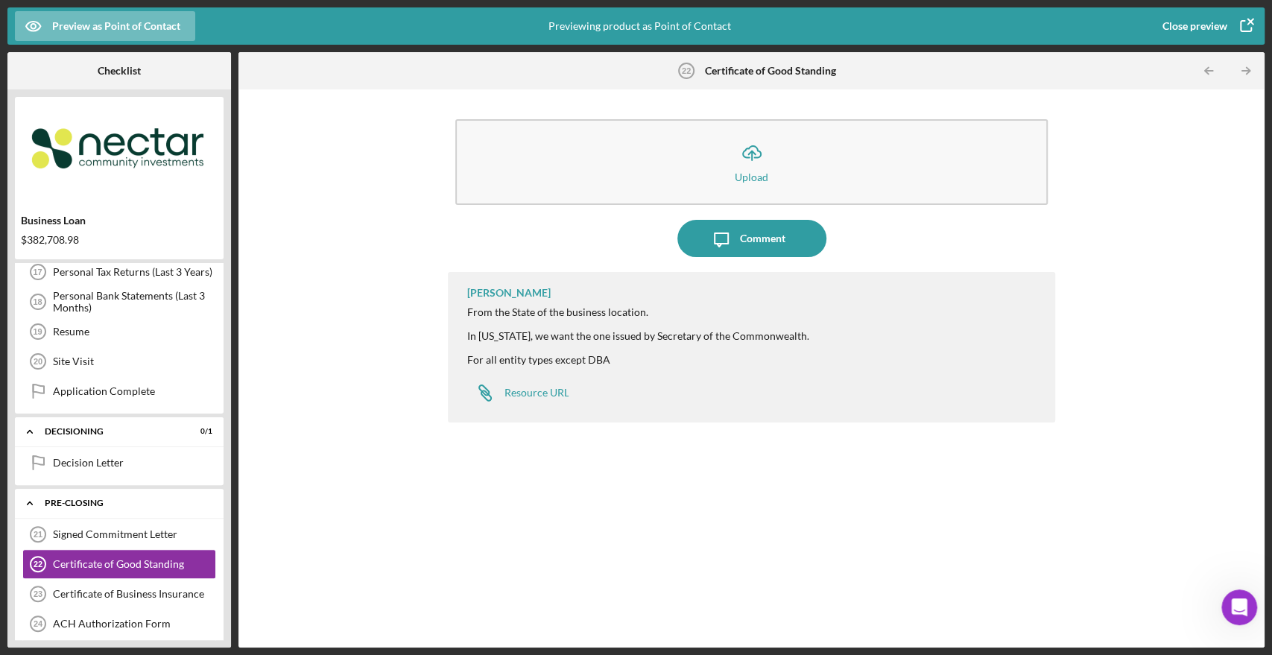
click at [66, 502] on div "Pre-Closing" at bounding box center [125, 502] width 160 height 9
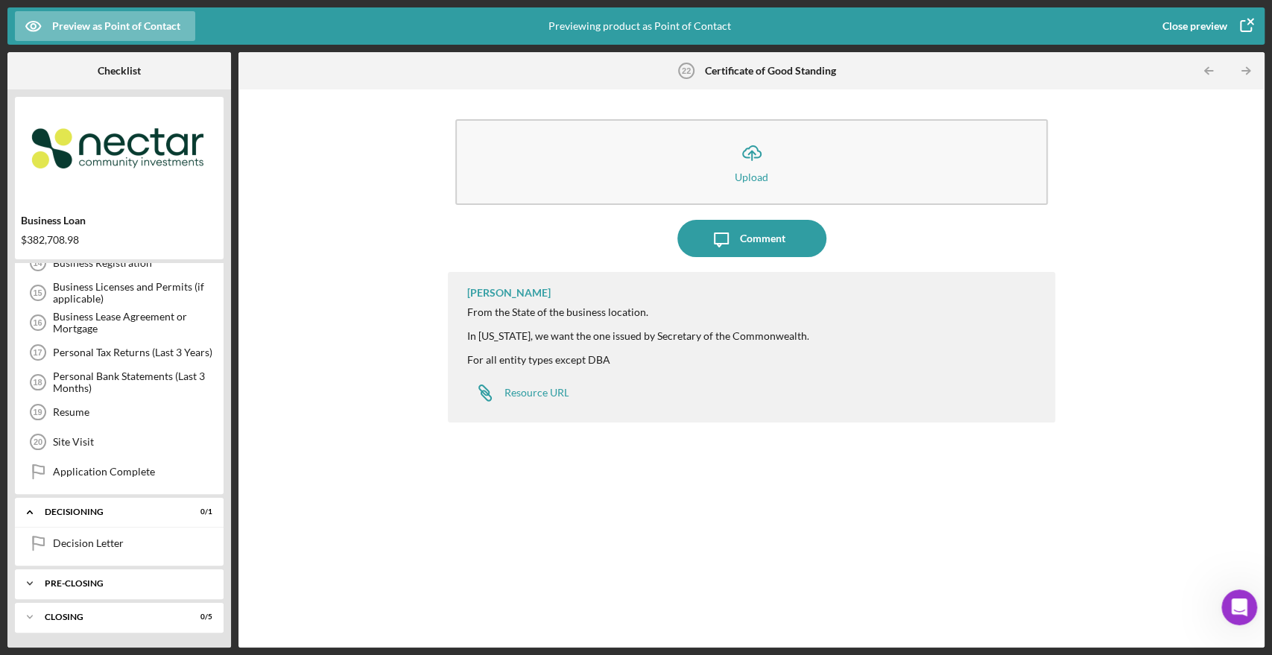
scroll to position [137, 0]
click at [81, 593] on div "Icon/Expander Pre-Closing 0 / 9" at bounding box center [119, 585] width 209 height 30
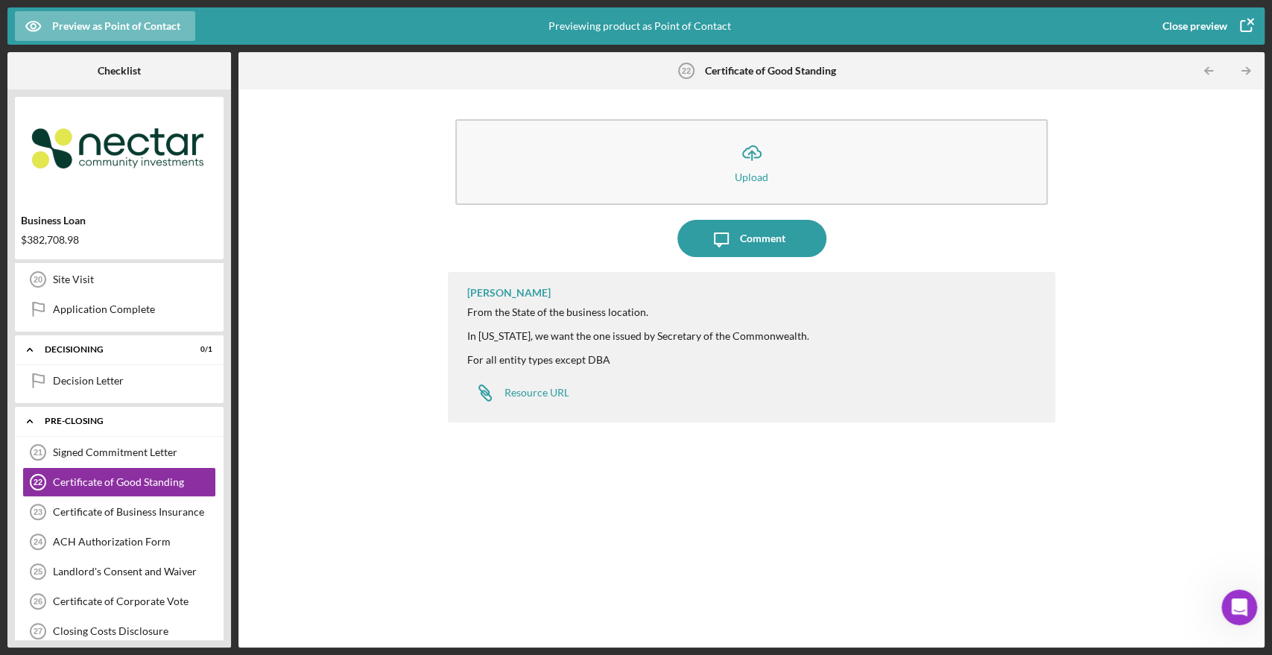
scroll to position [329, 0]
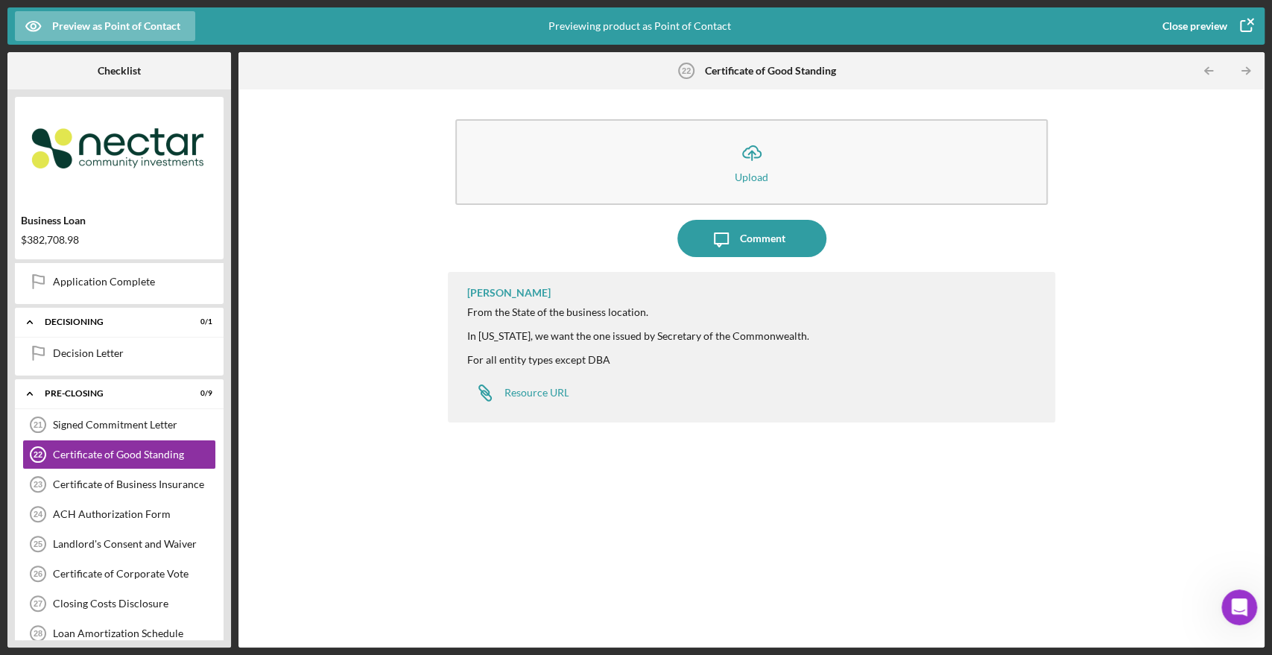
click at [1247, 28] on icon "button" at bounding box center [1245, 25] width 37 height 37
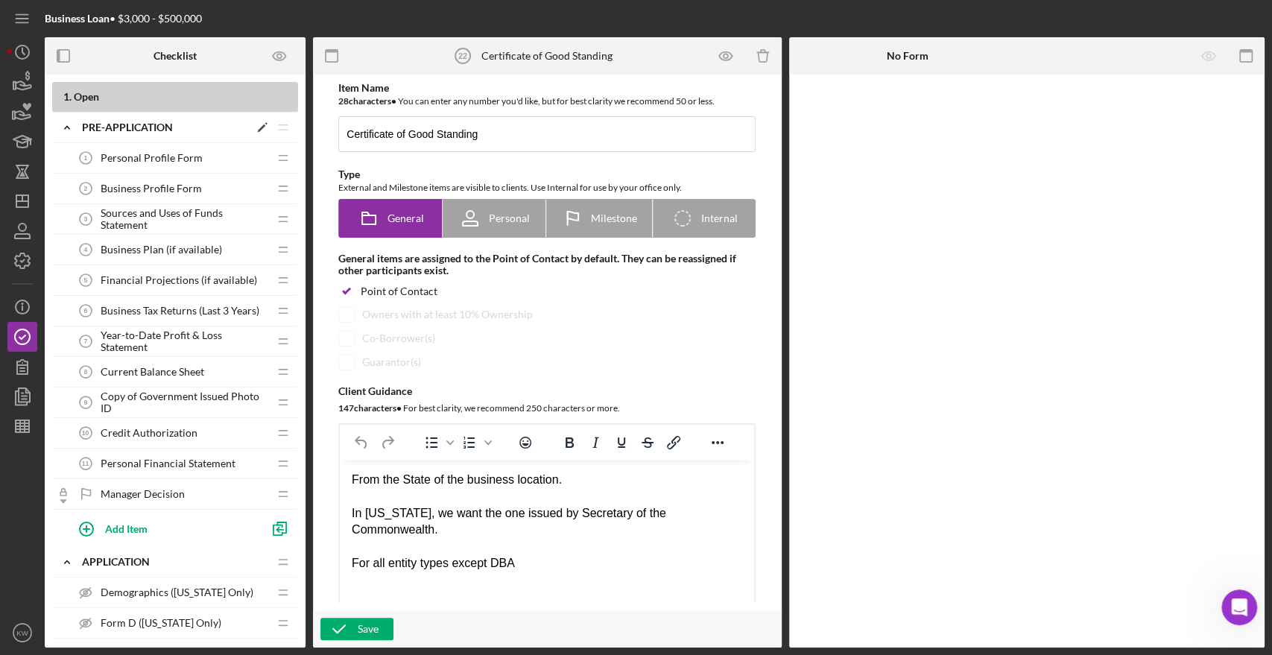
click at [64, 119] on icon "Icon/Expander" at bounding box center [67, 128] width 30 height 30
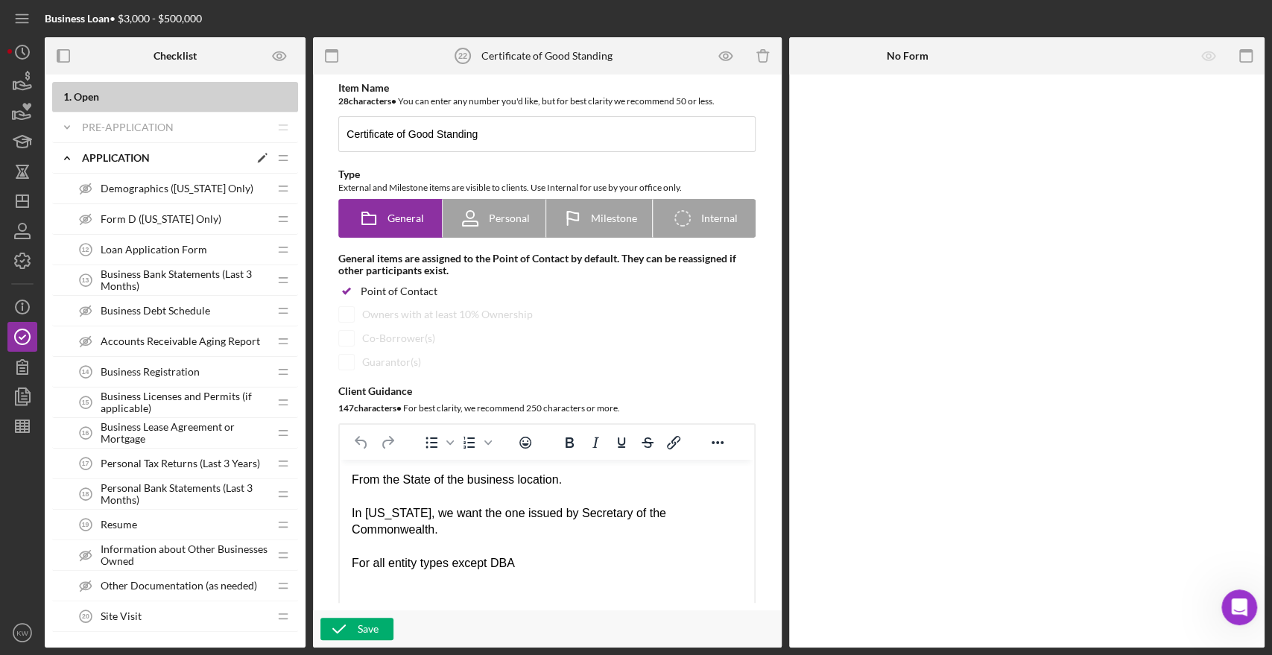
click at [66, 153] on icon "Icon/Expander" at bounding box center [67, 158] width 30 height 30
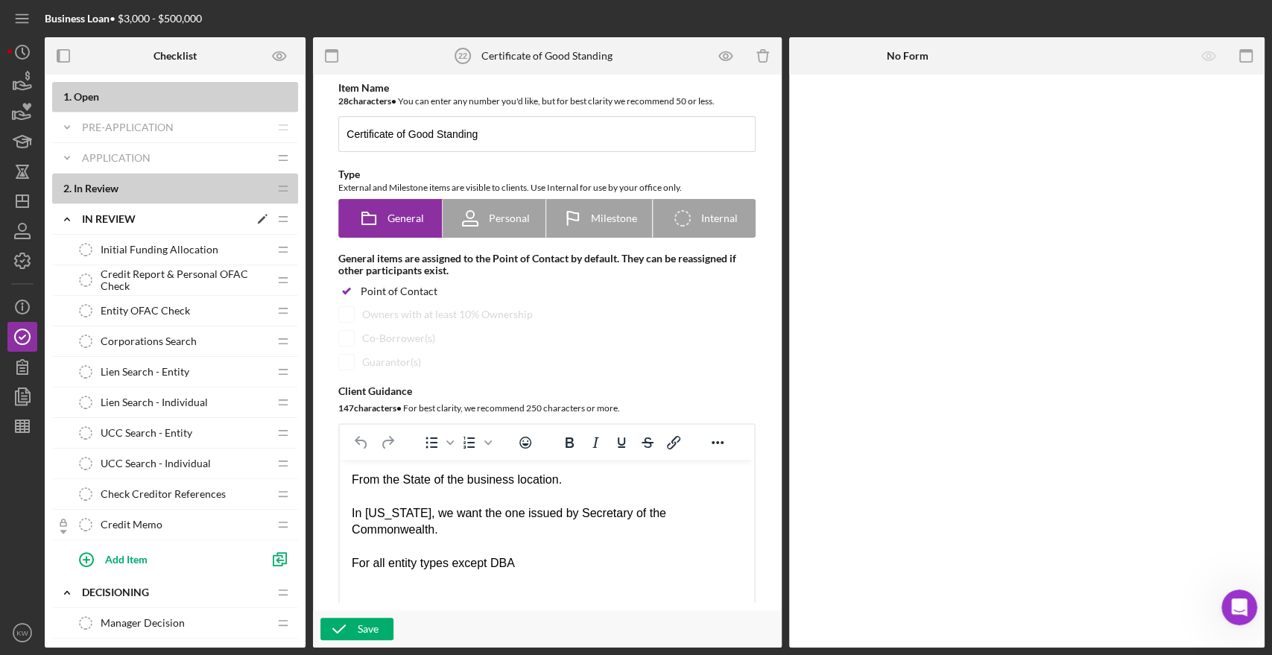
click at [69, 217] on icon "Icon/Expander" at bounding box center [67, 219] width 30 height 30
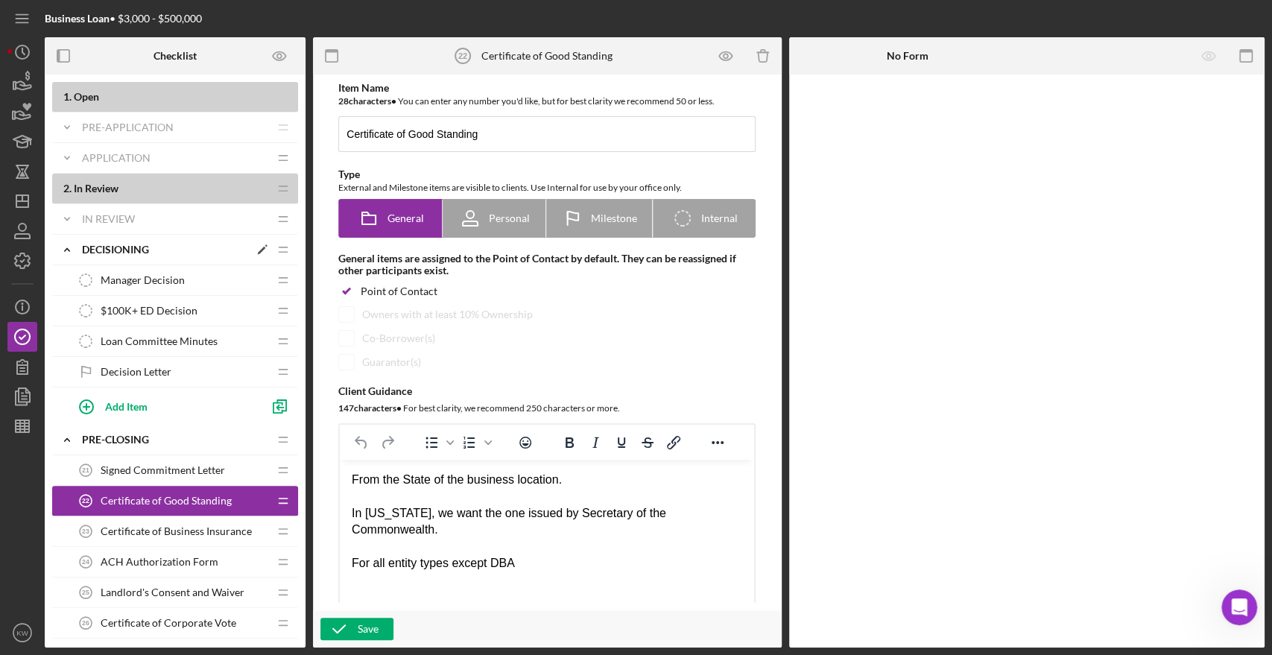
click at [67, 249] on icon "Icon/Expander" at bounding box center [67, 250] width 30 height 30
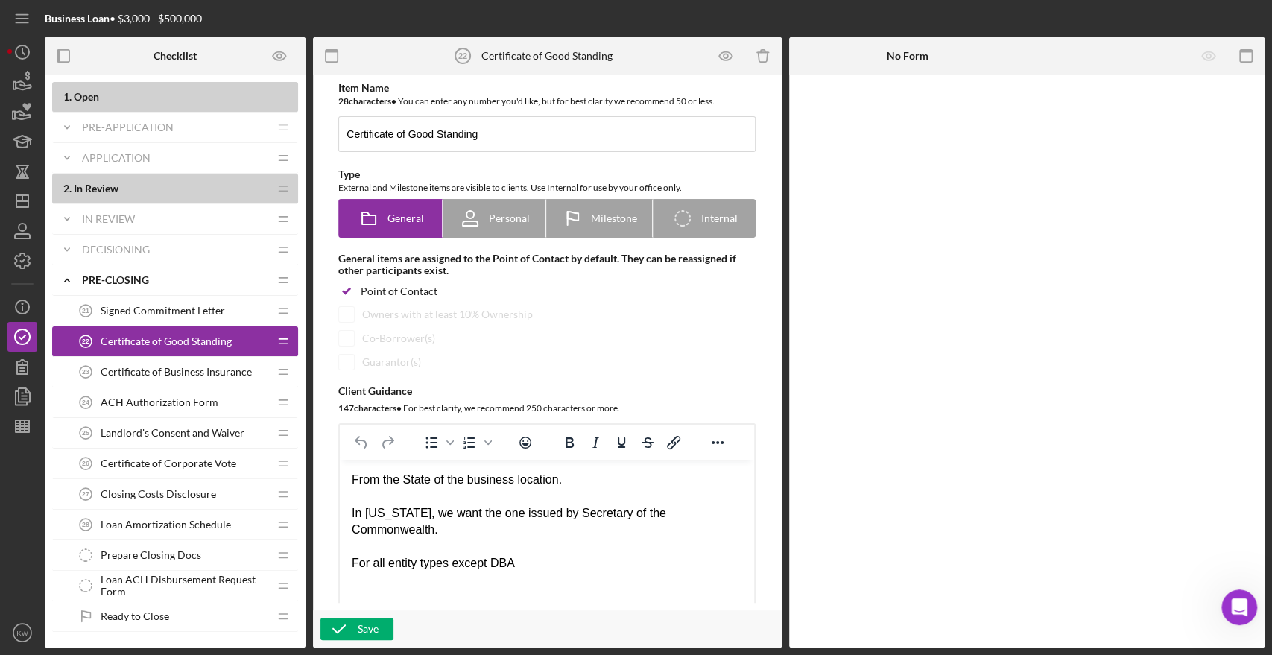
click at [156, 338] on span "Certificate of Good Standing" at bounding box center [166, 341] width 131 height 12
click at [203, 368] on span "Certificate of Business Insurance" at bounding box center [176, 372] width 151 height 12
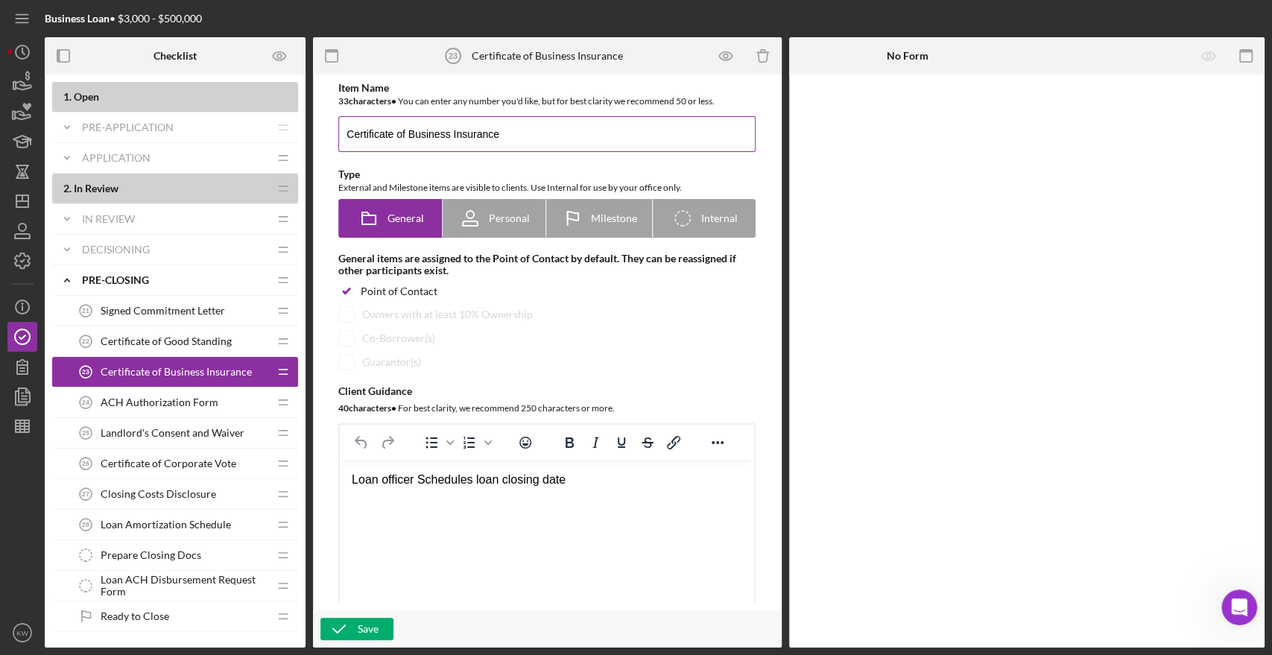
drag, startPoint x: 389, startPoint y: 133, endPoint x: 421, endPoint y: 100, distance: 45.8
click at [389, 131] on input "Certificate of Business Insurance" at bounding box center [546, 134] width 417 height 36
type input "Certificate(s) of Business Insurance"
click at [367, 631] on div "Save" at bounding box center [368, 629] width 21 height 22
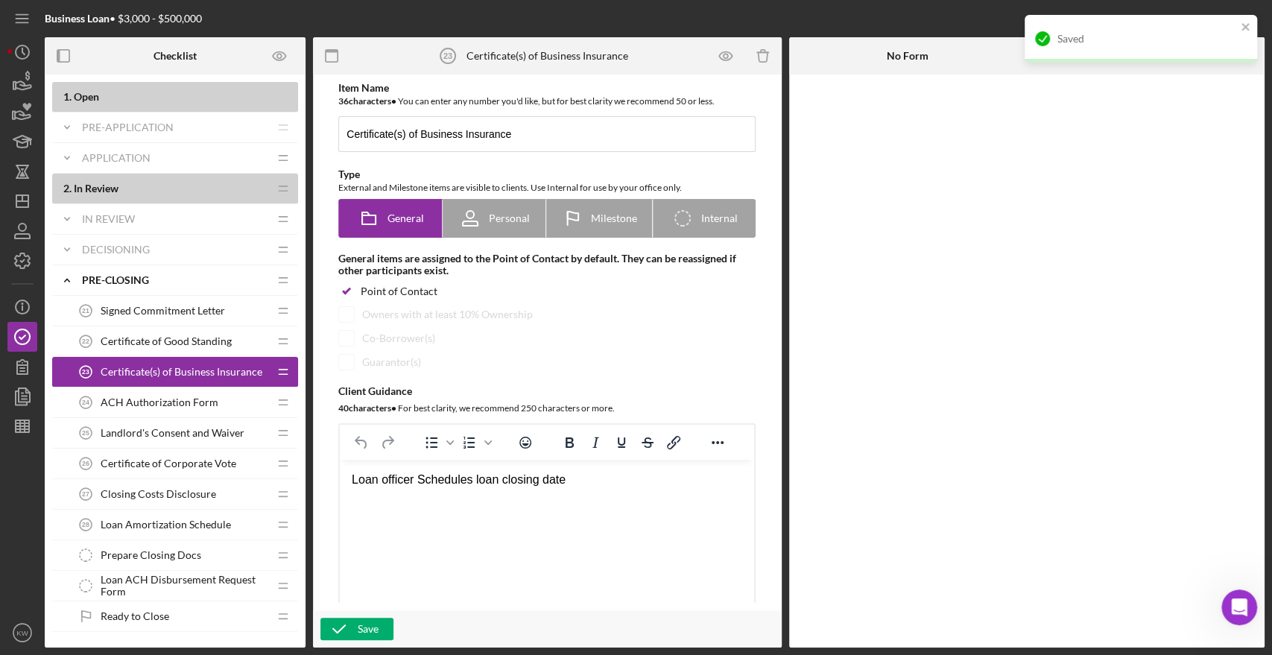
click at [142, 402] on span "ACH Authorization Form" at bounding box center [160, 402] width 118 height 12
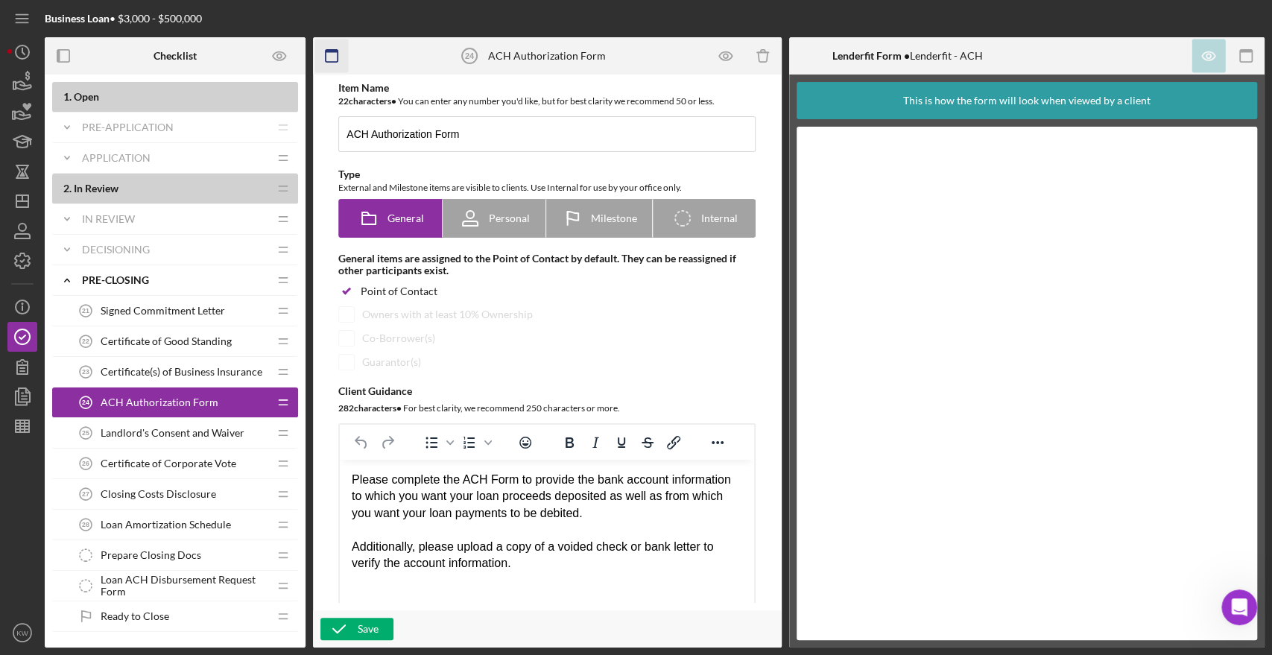
click at [331, 55] on icon "button" at bounding box center [332, 56] width 34 height 34
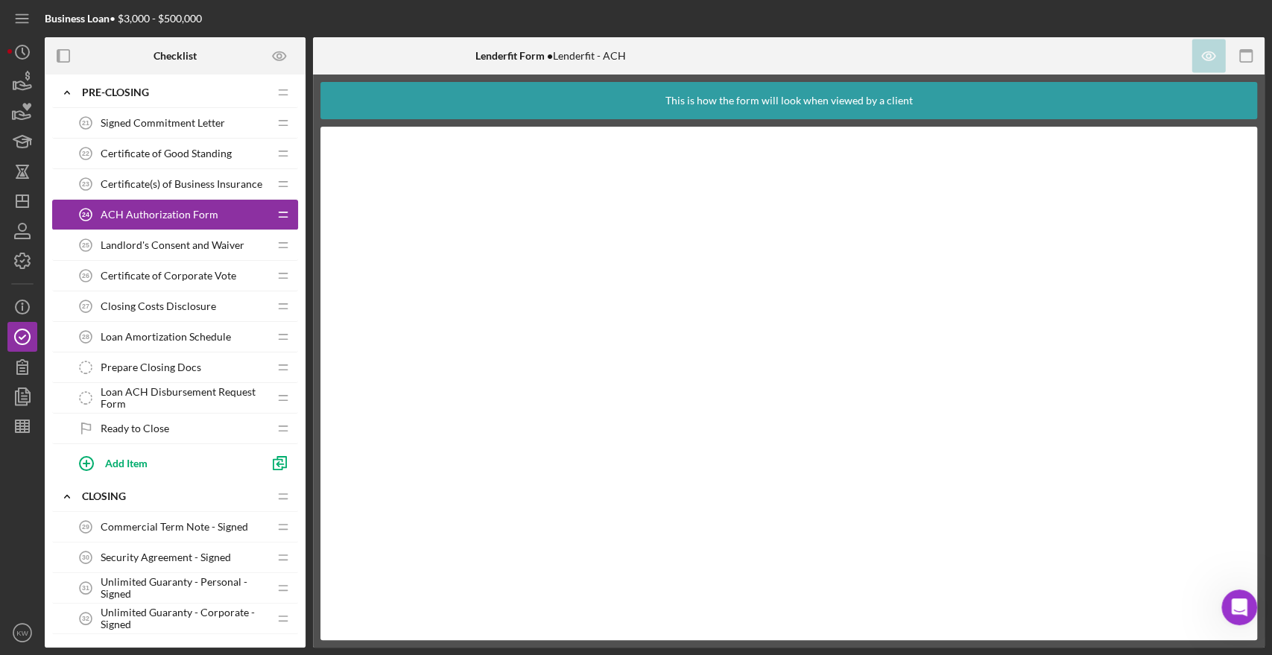
scroll to position [248, 0]
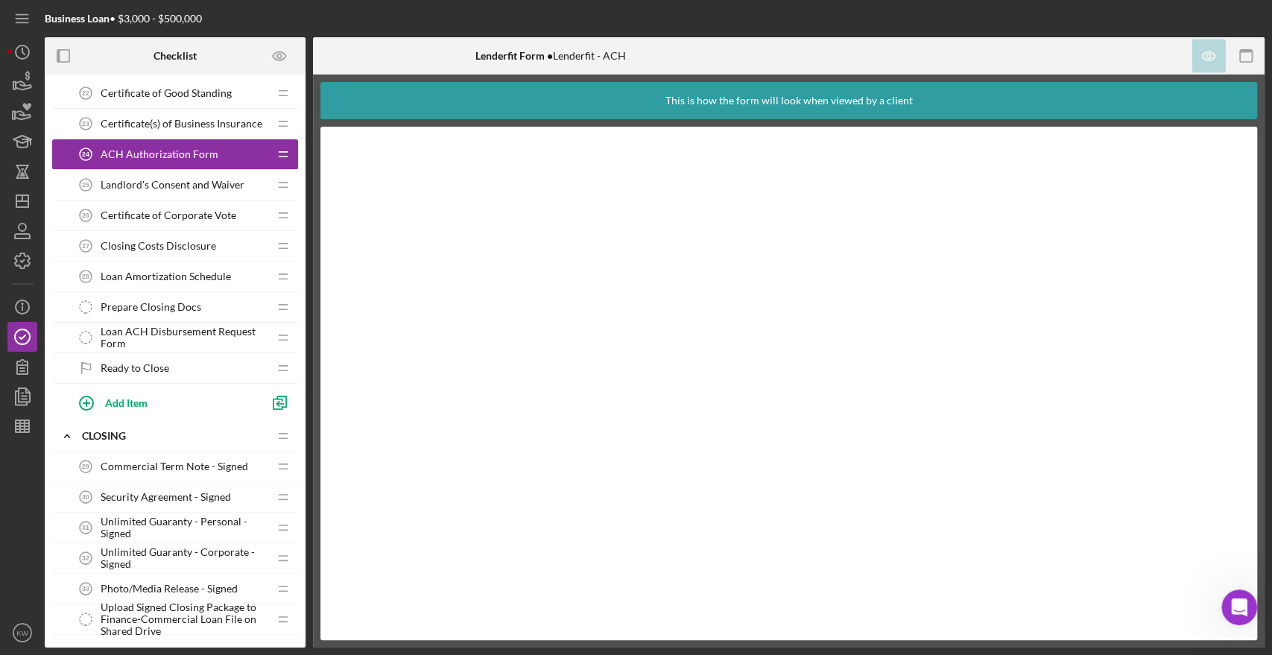
click at [146, 305] on span "Prepare Closing Docs" at bounding box center [151, 307] width 101 height 12
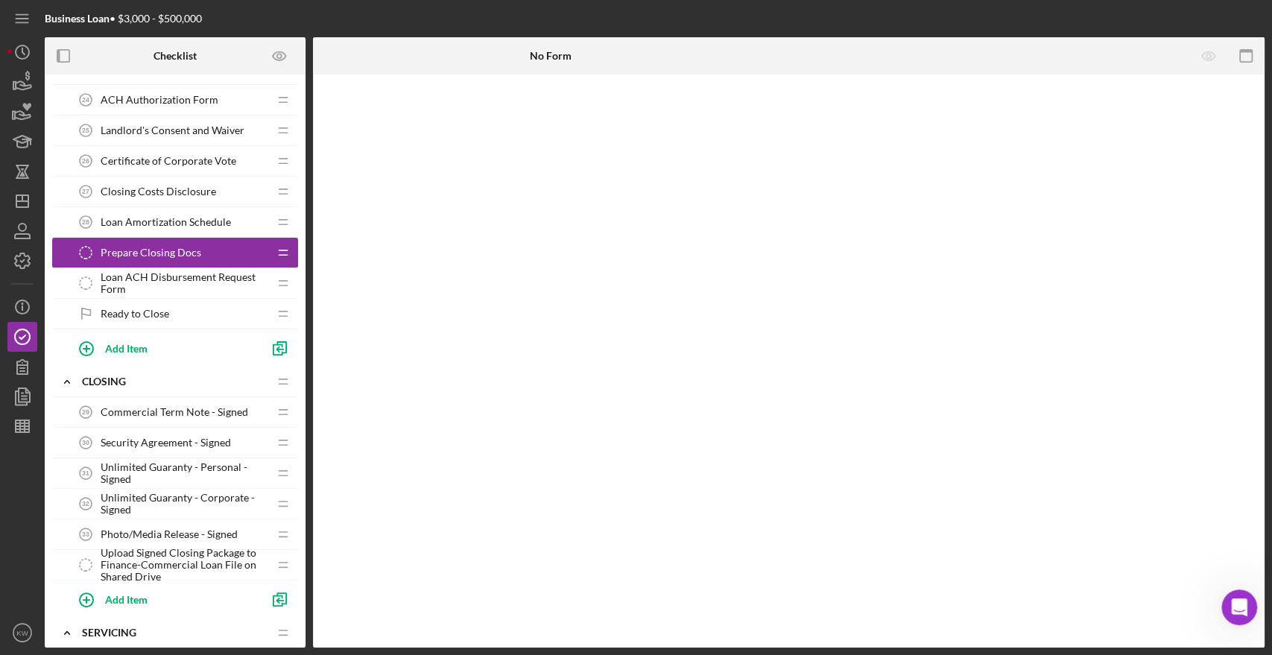
scroll to position [331, 0]
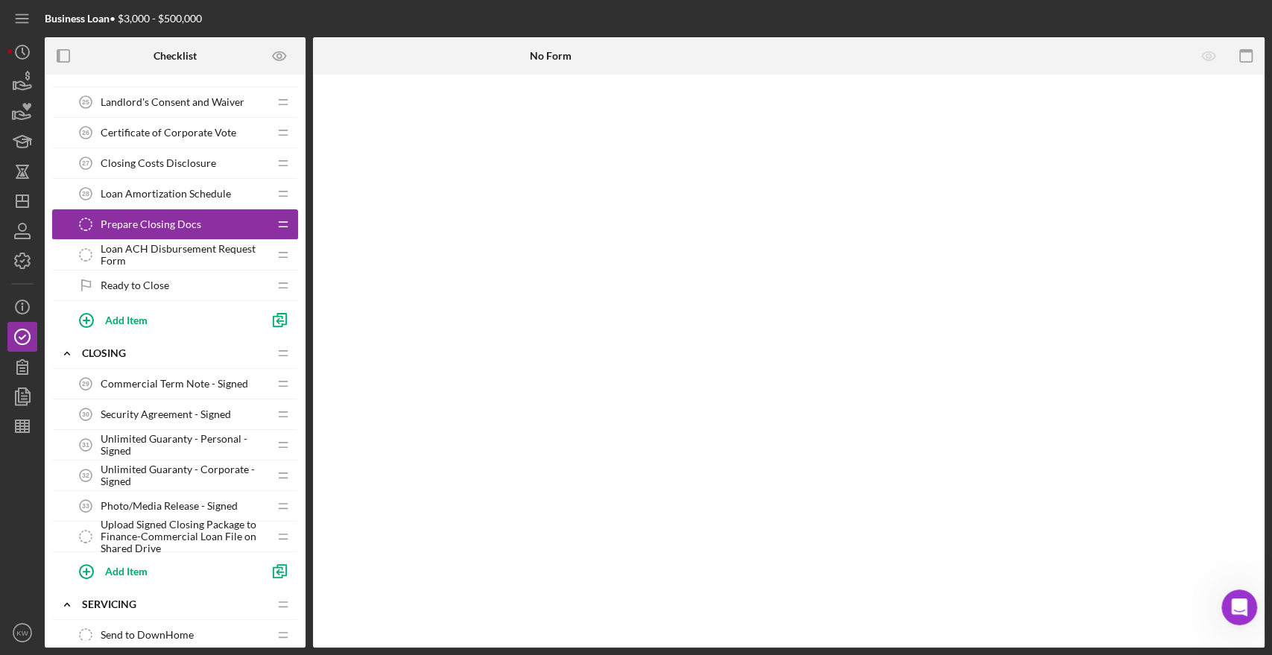
click at [197, 220] on span "Prepare Closing Docs" at bounding box center [151, 224] width 101 height 12
click at [181, 218] on span "Prepare Closing Docs" at bounding box center [151, 224] width 101 height 12
click at [1247, 55] on icon "button" at bounding box center [1246, 56] width 34 height 34
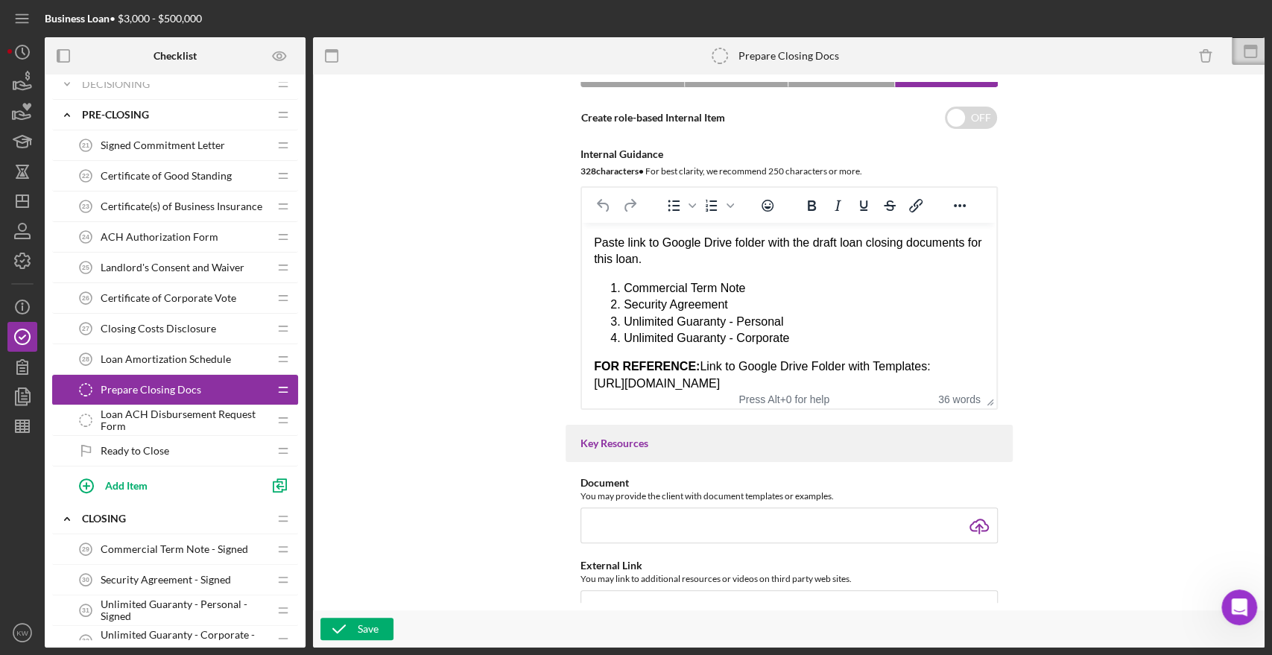
scroll to position [0, 0]
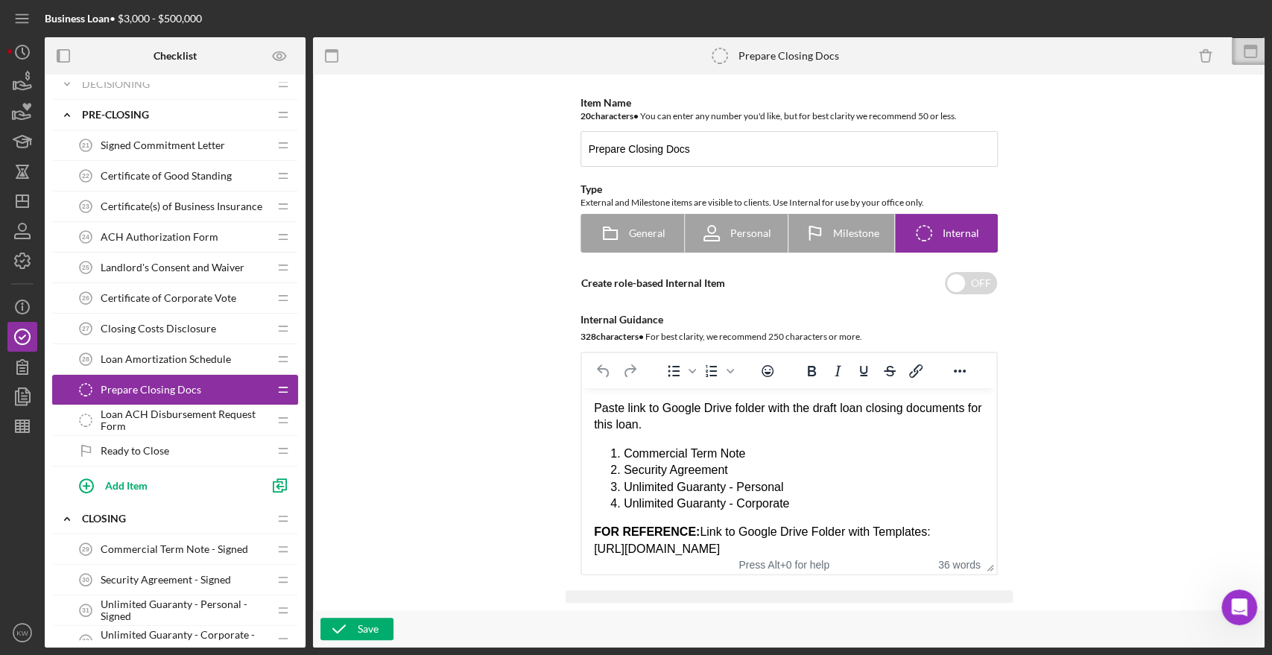
click at [160, 415] on span "Loan ACH Disbursement Request Form" at bounding box center [185, 420] width 168 height 24
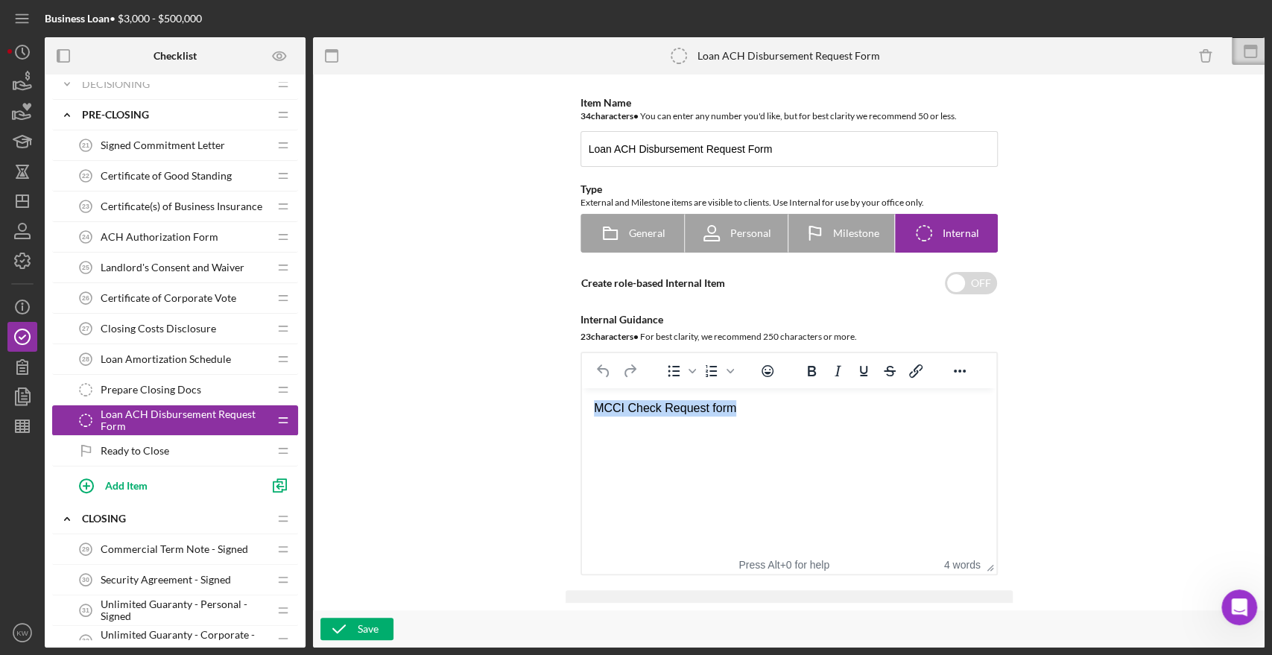
drag, startPoint x: 780, startPoint y: 414, endPoint x: 1147, endPoint y: 801, distance: 533.9
click at [581, 413] on html "MCCI Check Request form" at bounding box center [788, 408] width 414 height 40
paste body "Rich Text Area. Press ALT-0 for help."
drag, startPoint x: 411, startPoint y: 54, endPoint x: 1048, endPoint y: 422, distance: 735.7
click at [1048, 422] on div "Item Name 34 character s • You can enter any number you'd like, but for best cl…" at bounding box center [789, 342] width 822 height 521
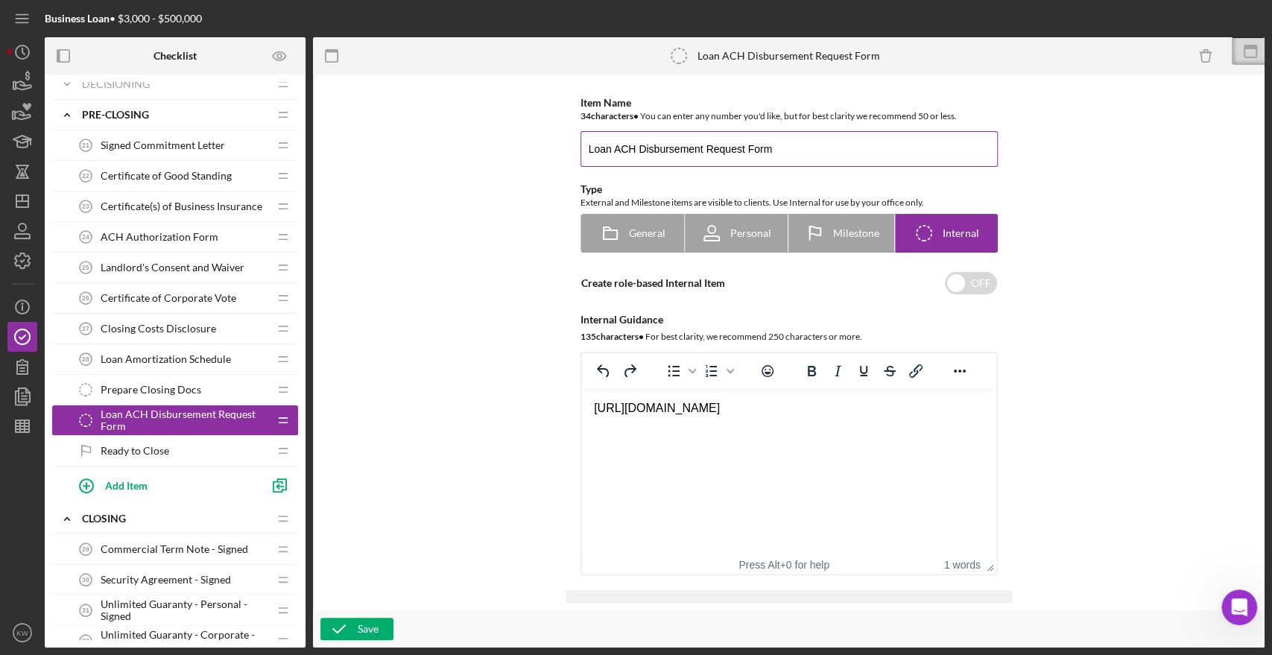
click at [646, 144] on input "Loan ACH Disbursement Request Form" at bounding box center [788, 149] width 417 height 36
paste input "ACH/WIRE"
type input "ACH/WIRE Disbursement Request Form"
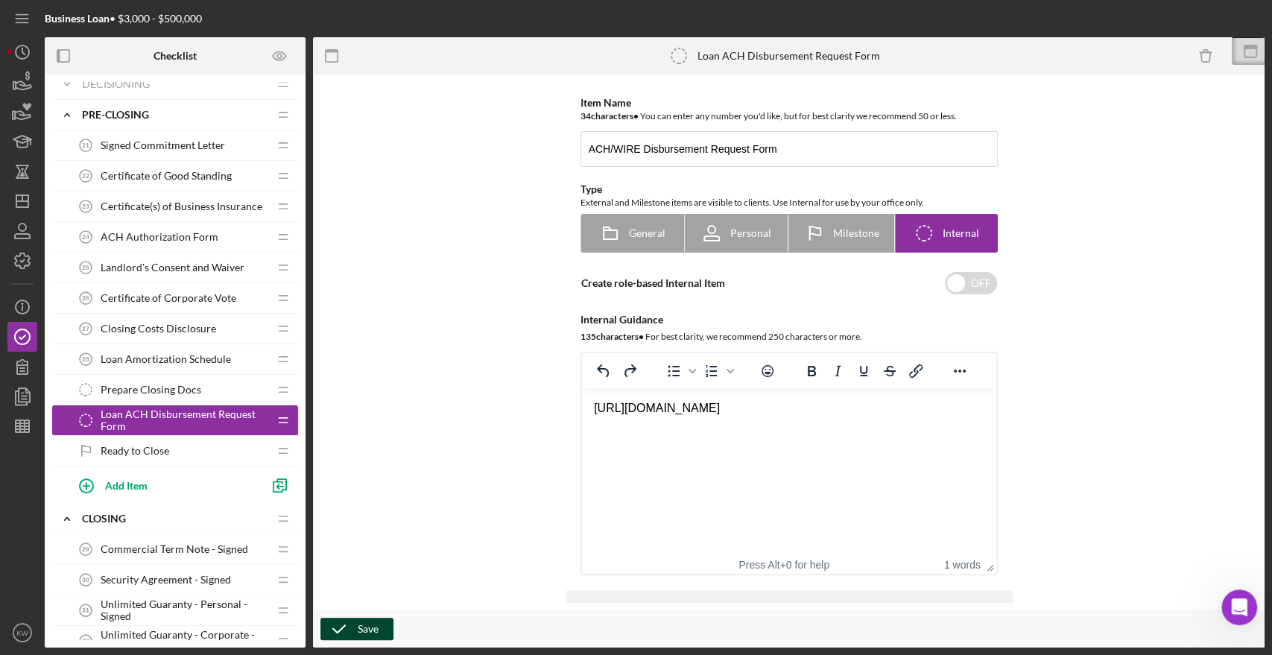
click at [370, 628] on div "Save" at bounding box center [368, 629] width 21 height 22
click at [170, 385] on span "Prepare Closing Docs" at bounding box center [151, 390] width 101 height 12
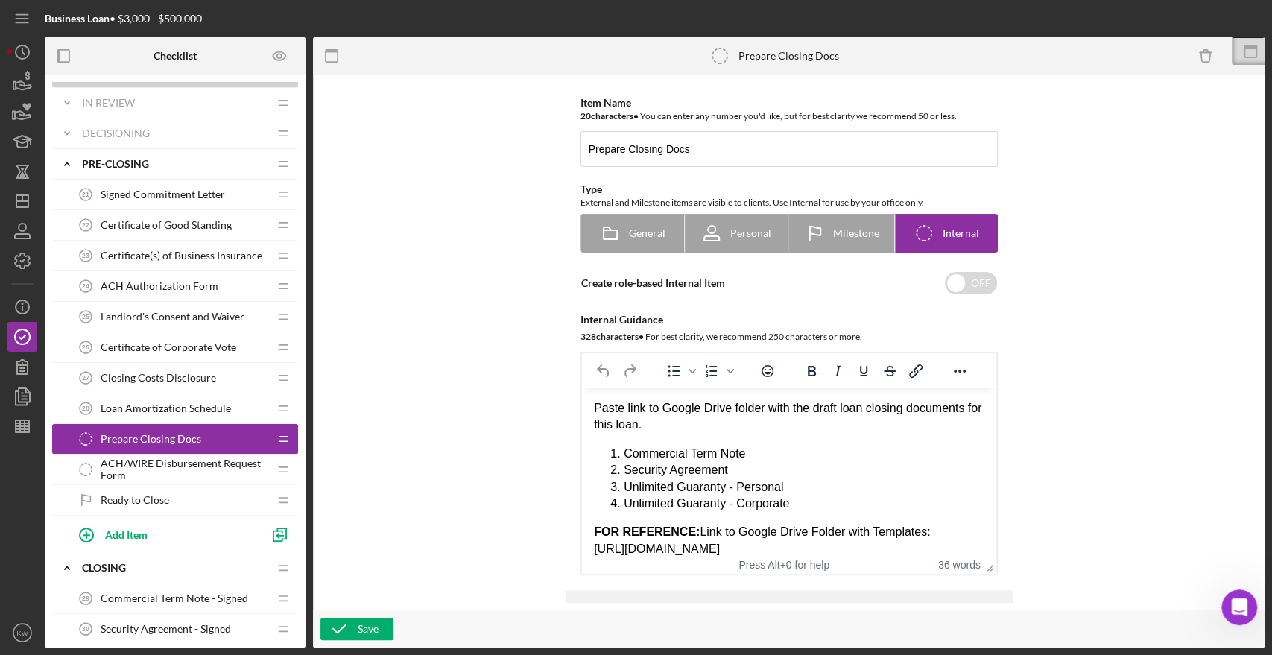
scroll to position [165, 0]
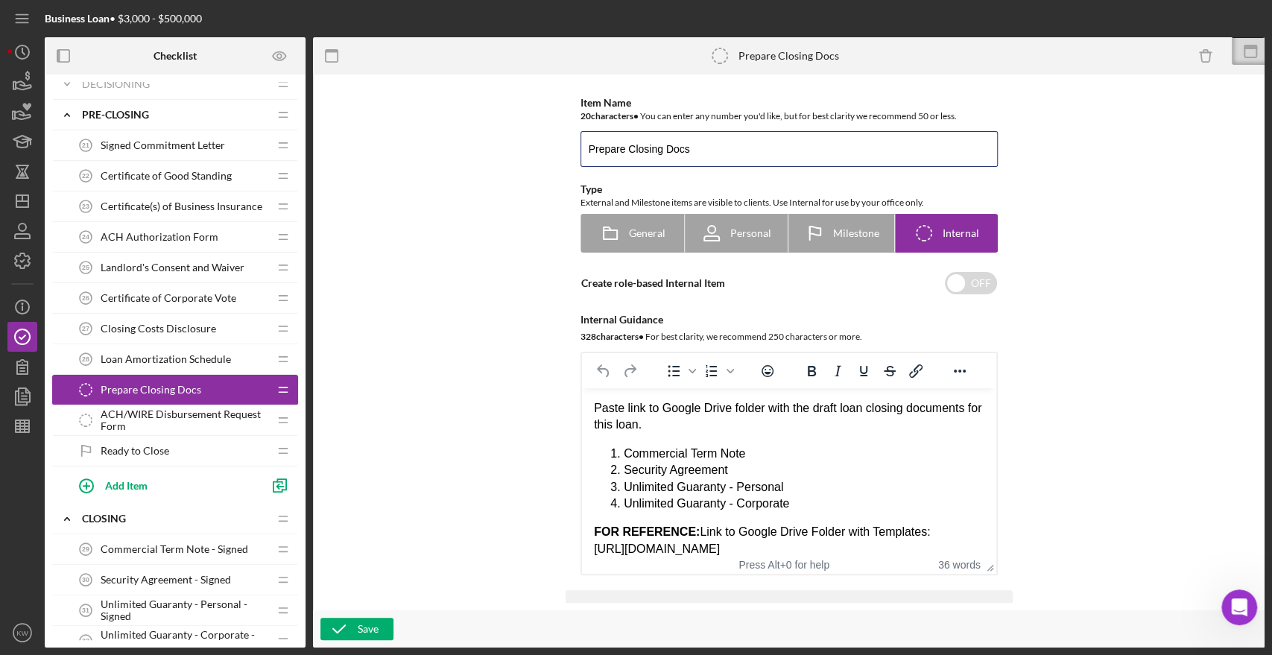
drag, startPoint x: 713, startPoint y: 145, endPoint x: 562, endPoint y: 142, distance: 151.3
click at [562, 142] on div "Item Name 20 character s • You can enter any number you'd like, but for best cl…" at bounding box center [789, 342] width 822 height 521
type input "Loan Closing Documents - Clean Copy"
click at [372, 633] on div "Save" at bounding box center [368, 629] width 21 height 22
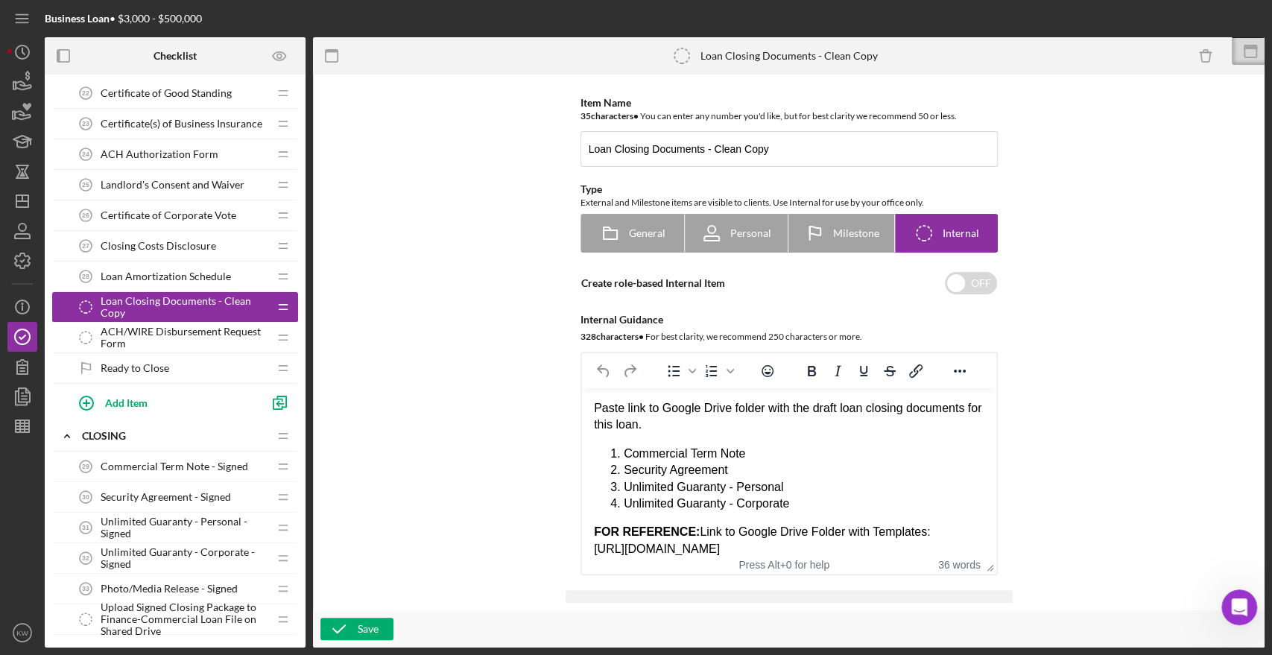
click at [145, 371] on span "Ready to Close" at bounding box center [135, 368] width 69 height 12
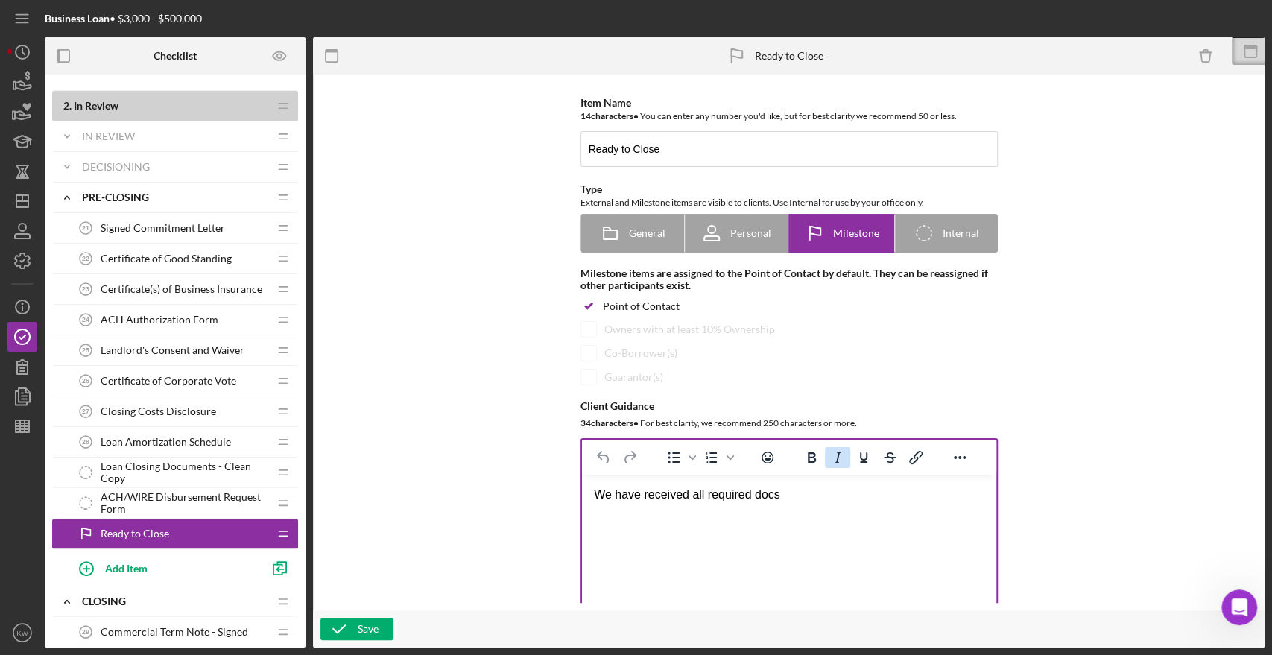
scroll to position [165, 0]
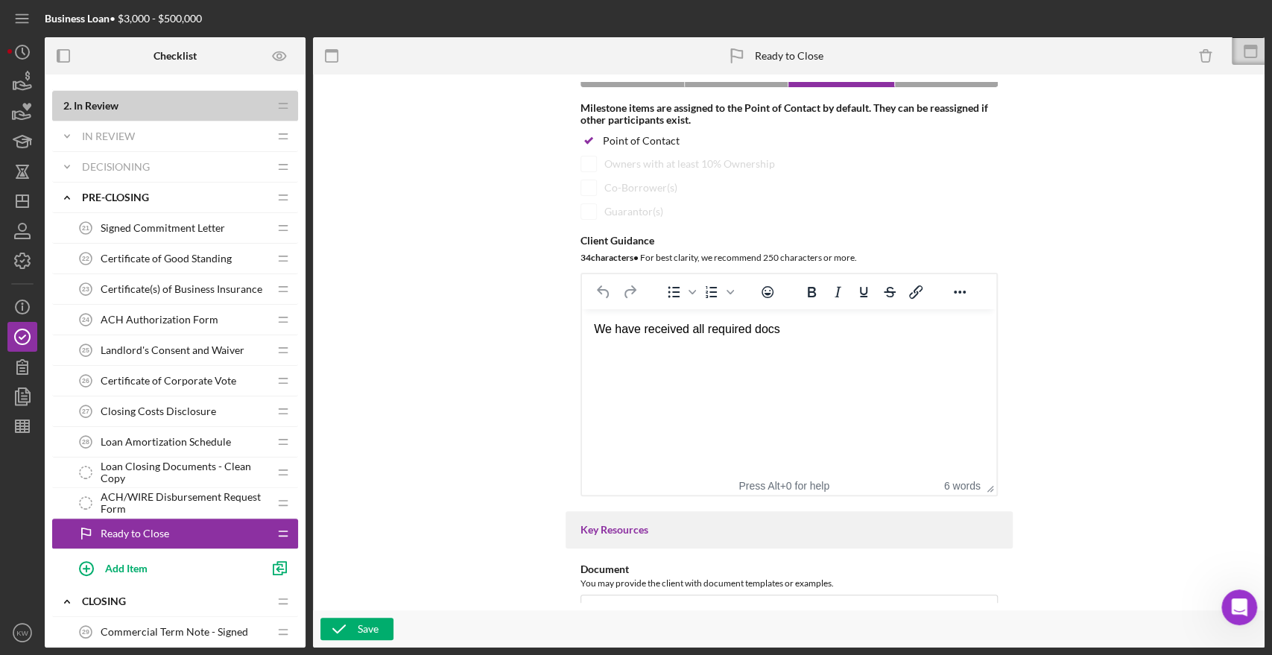
click at [163, 515] on div "ACH/WIRE Disbursement Request Form ACH/WIRE Disbursement Request Form" at bounding box center [169, 503] width 197 height 30
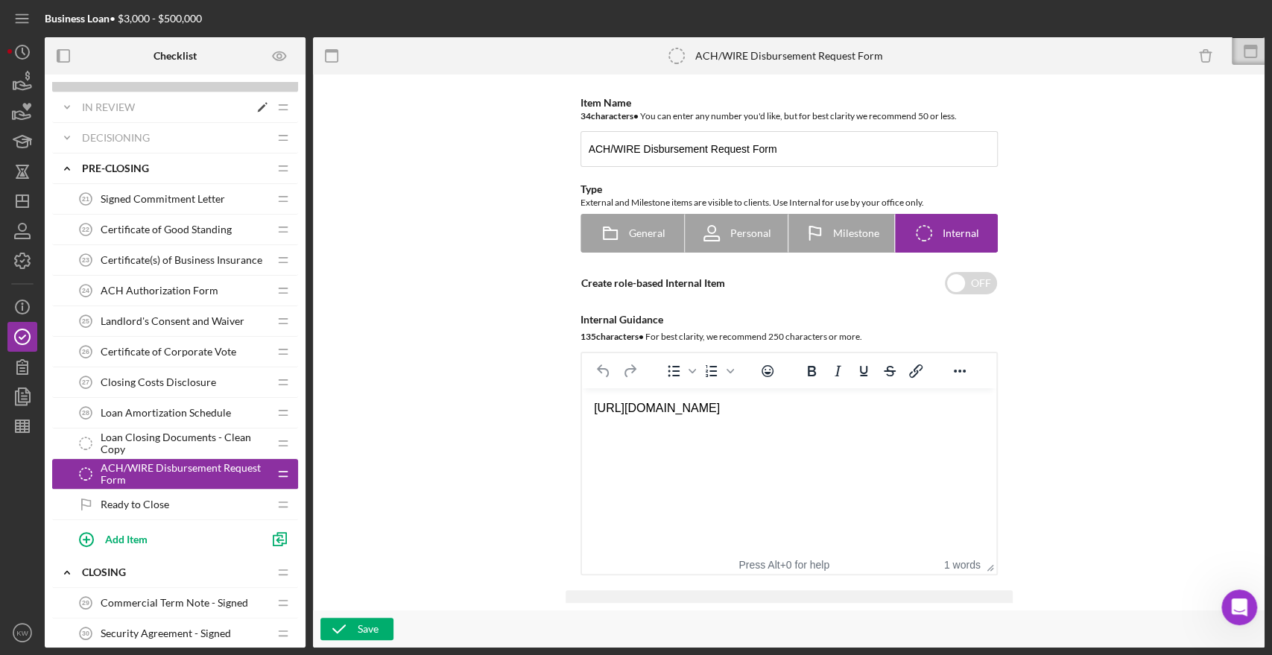
scroll to position [83, 0]
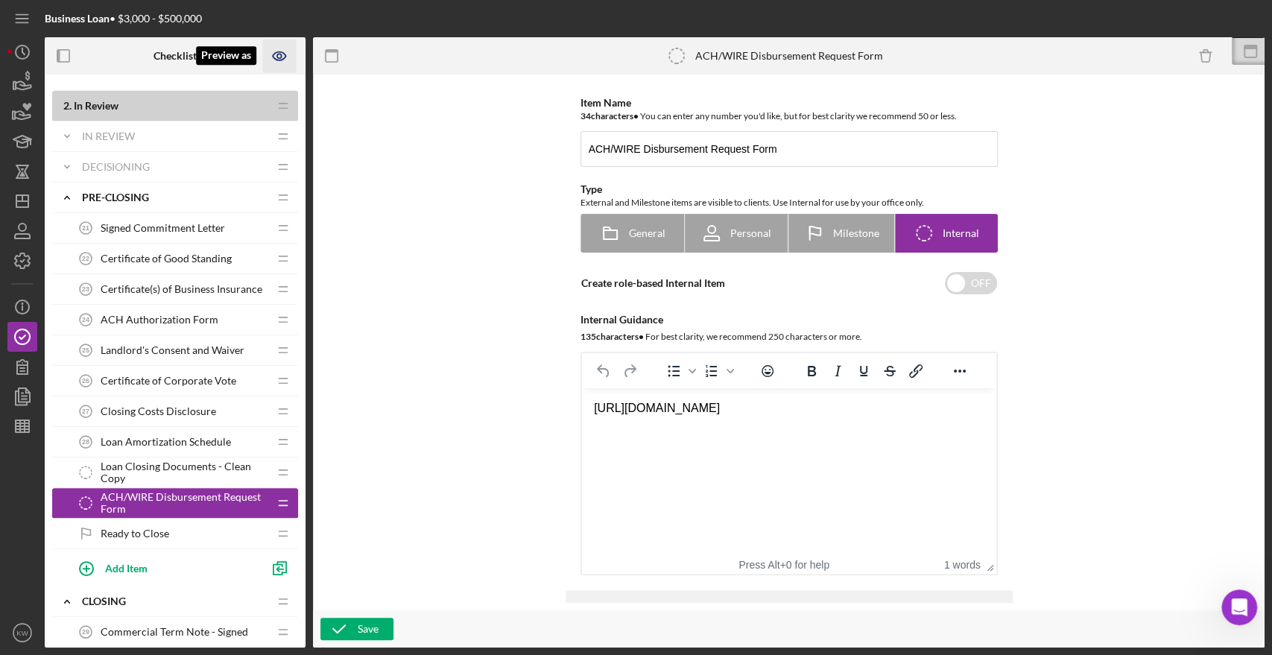
click at [274, 43] on icon "Preview as" at bounding box center [280, 56] width 34 height 34
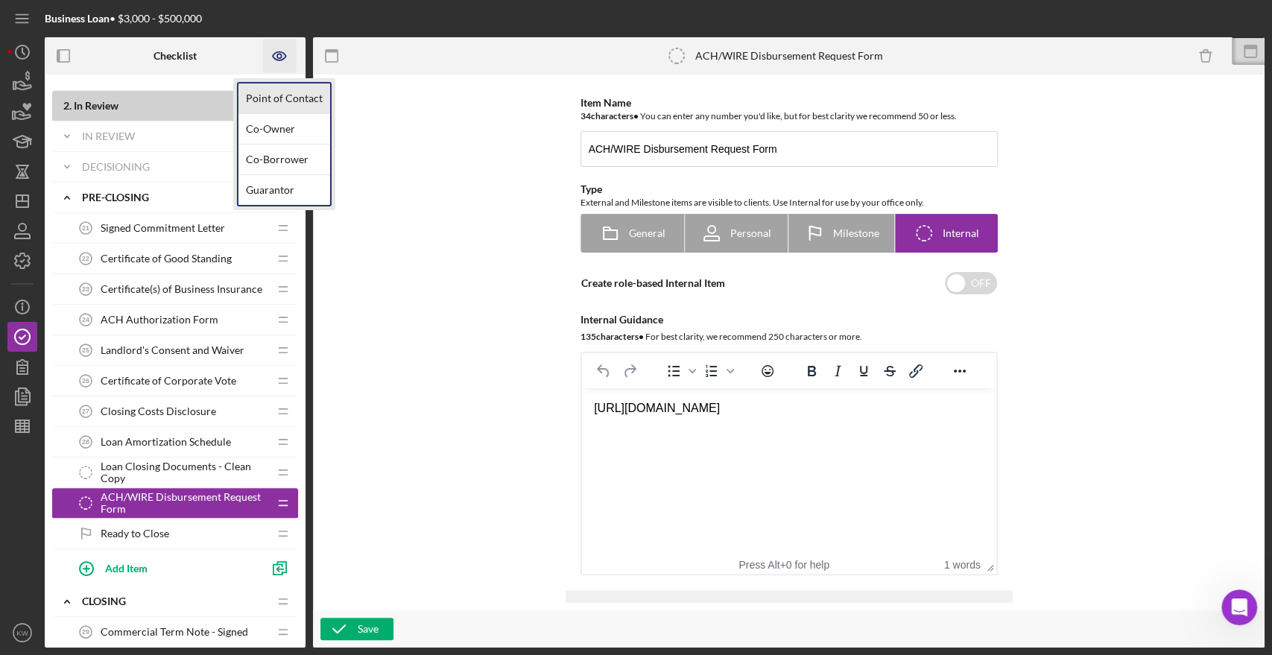
click at [280, 101] on link "Point of Contact" at bounding box center [284, 98] width 92 height 31
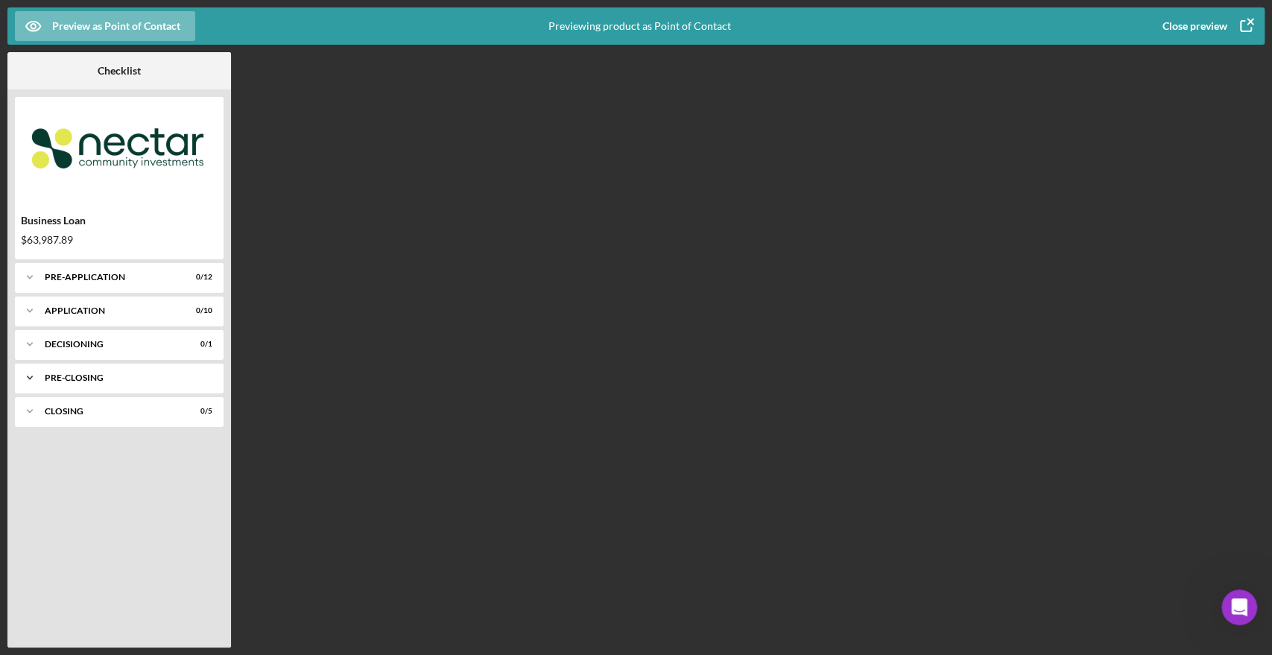
click at [67, 385] on div "Icon/Expander Pre-Closing 0 / 9" at bounding box center [119, 378] width 209 height 30
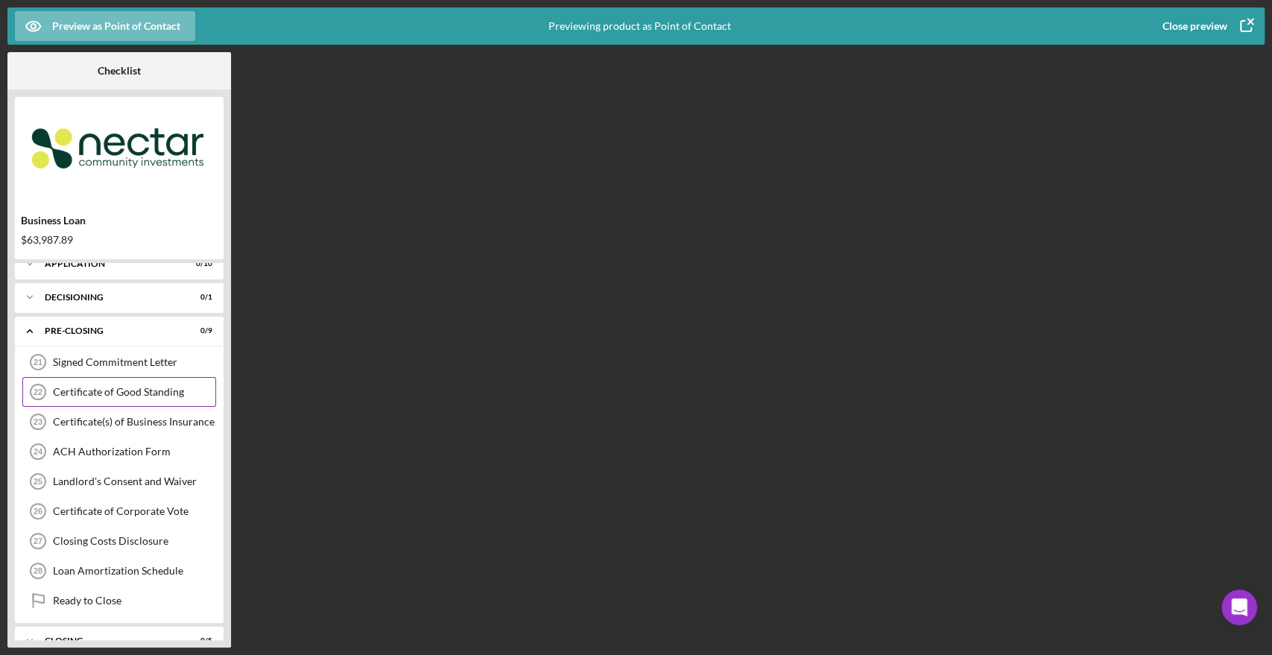
scroll to position [69, 0]
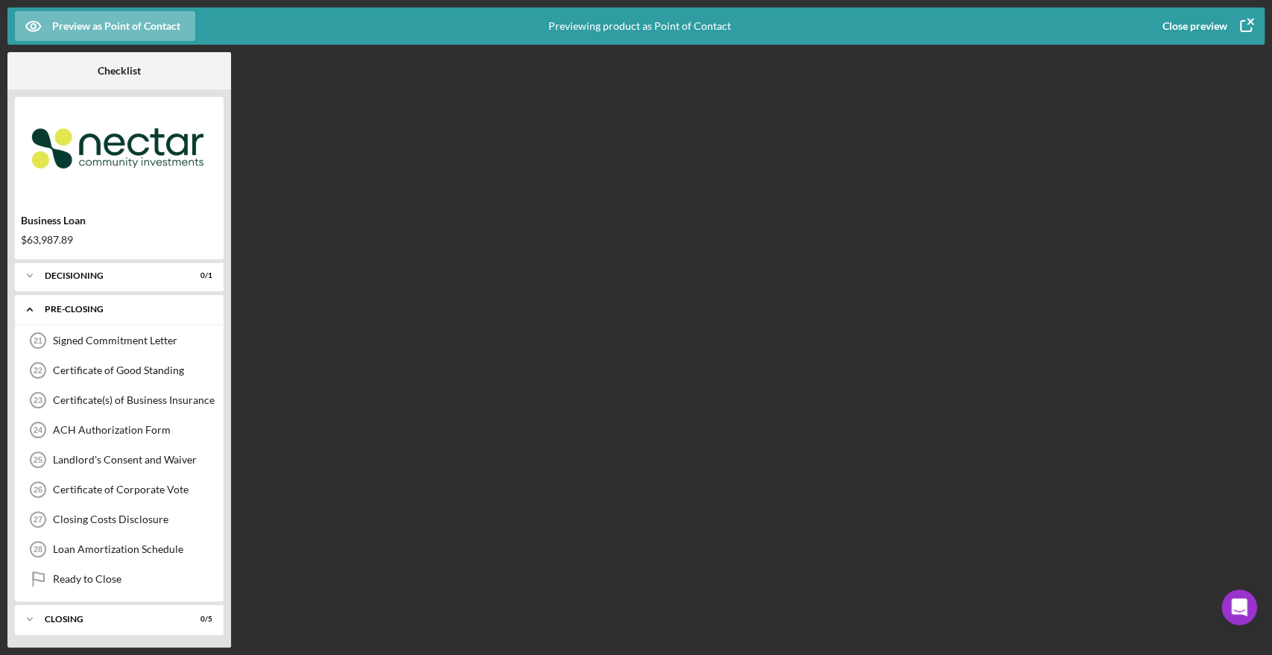
click at [64, 303] on div "Icon/Expander Pre-Closing 0 / 9" at bounding box center [119, 309] width 209 height 31
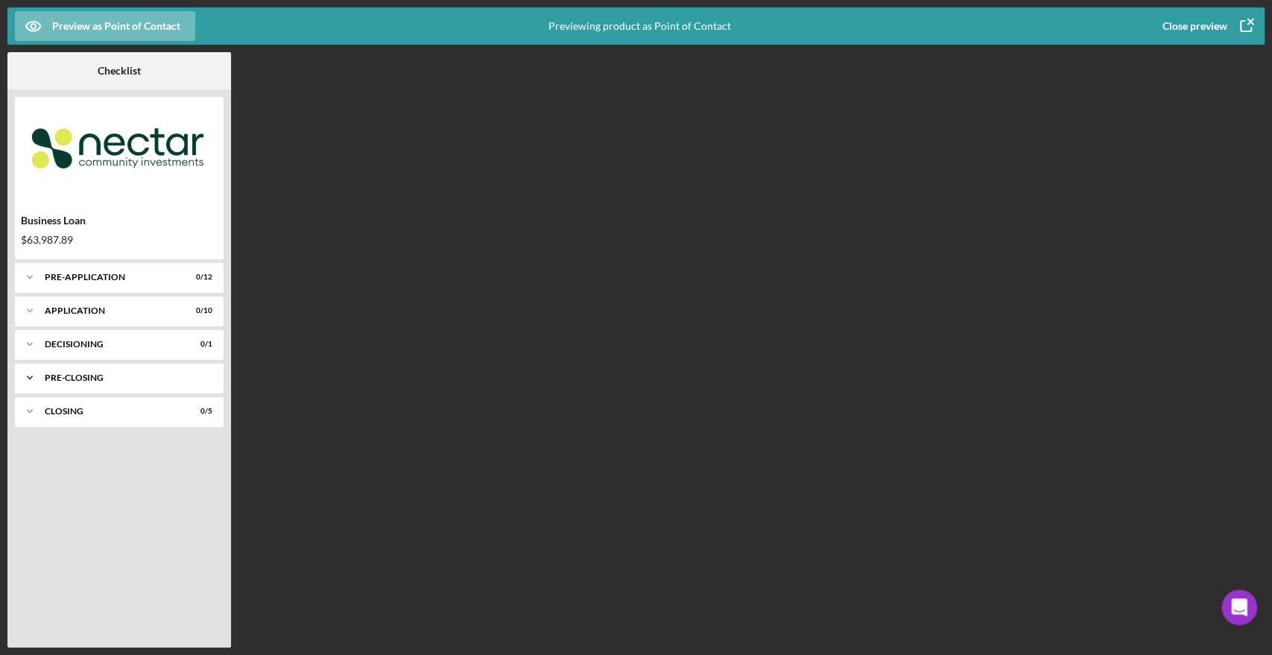
scroll to position [0, 0]
click at [1243, 27] on icon "button" at bounding box center [1245, 25] width 37 height 37
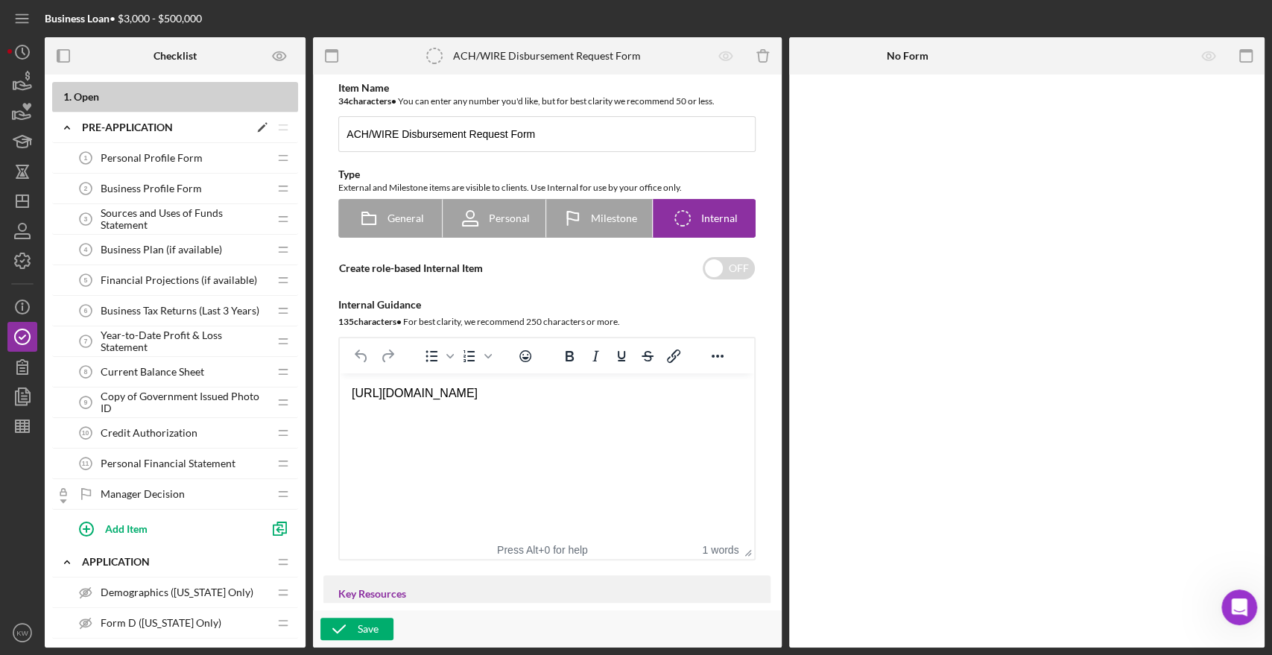
click at [71, 132] on icon "Icon/Expander" at bounding box center [67, 128] width 30 height 30
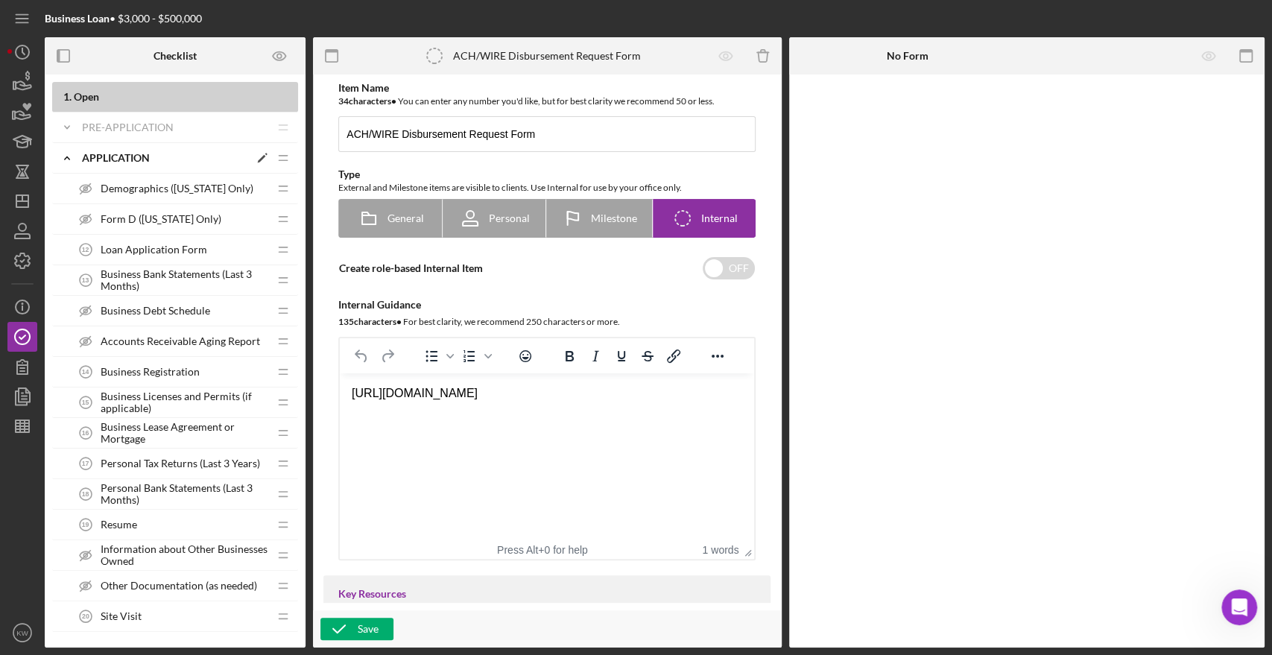
click at [69, 153] on icon "Icon/Expander" at bounding box center [67, 158] width 30 height 30
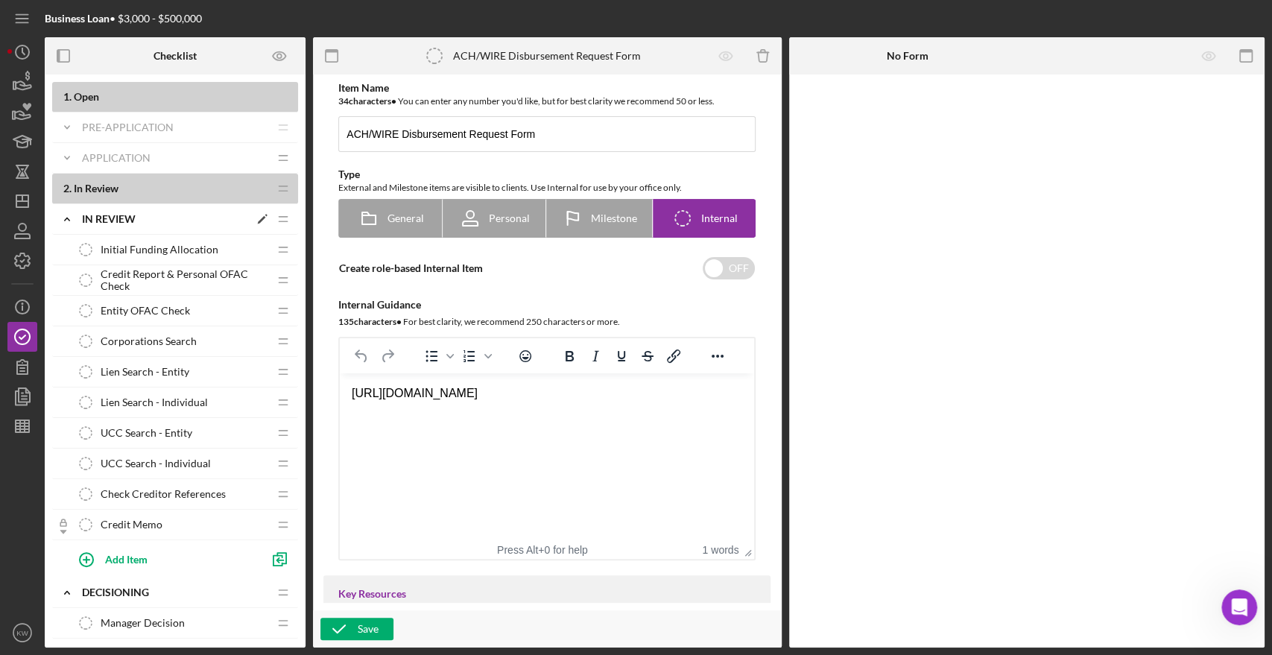
click at [63, 215] on icon "Icon/Expander" at bounding box center [67, 219] width 30 height 30
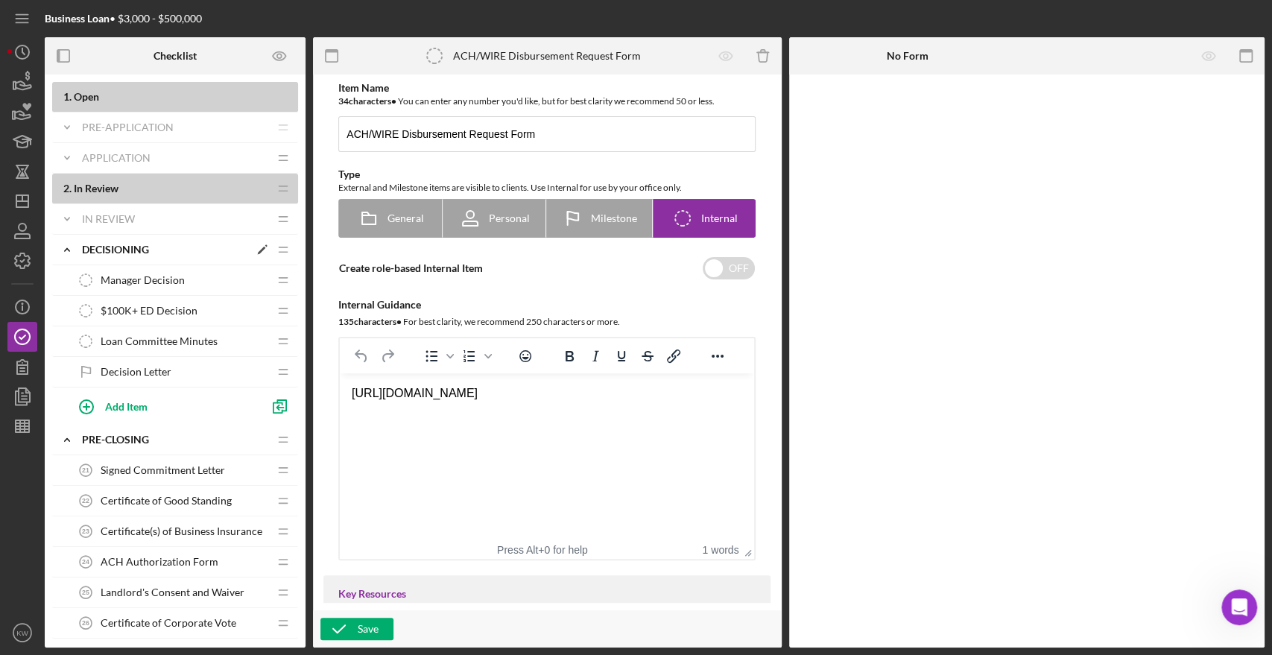
click at [69, 250] on polyline at bounding box center [67, 249] width 4 height 3
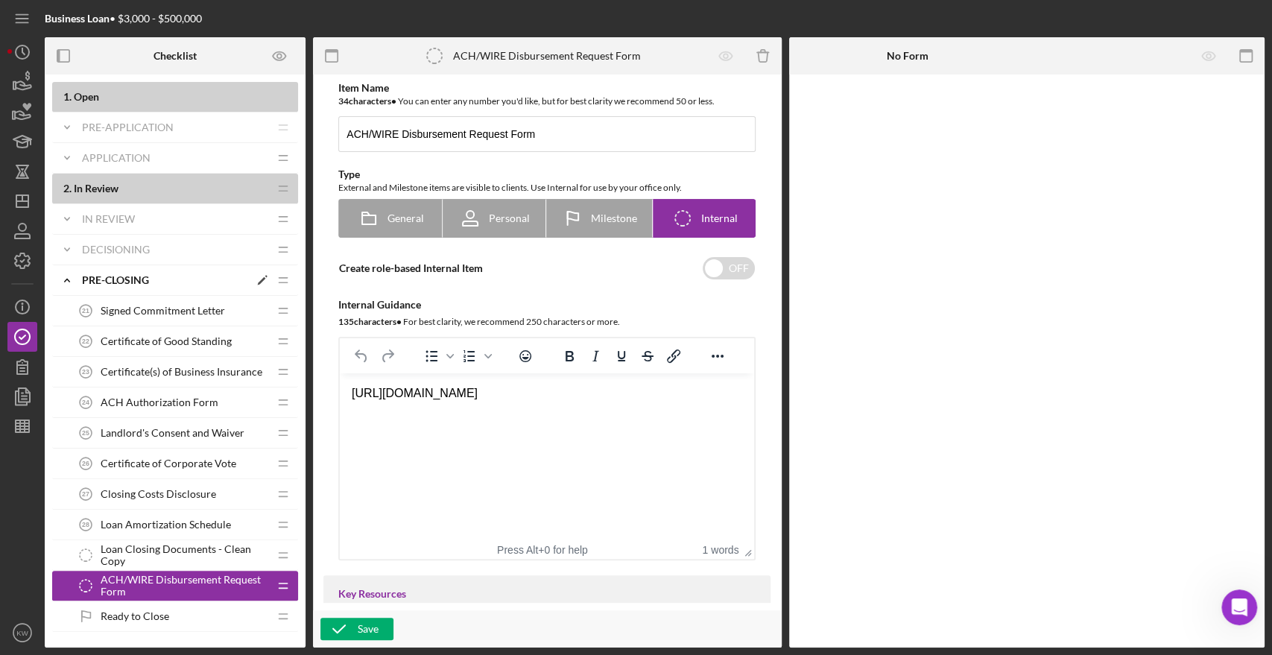
click at [68, 282] on icon "Icon/Expander" at bounding box center [67, 280] width 30 height 30
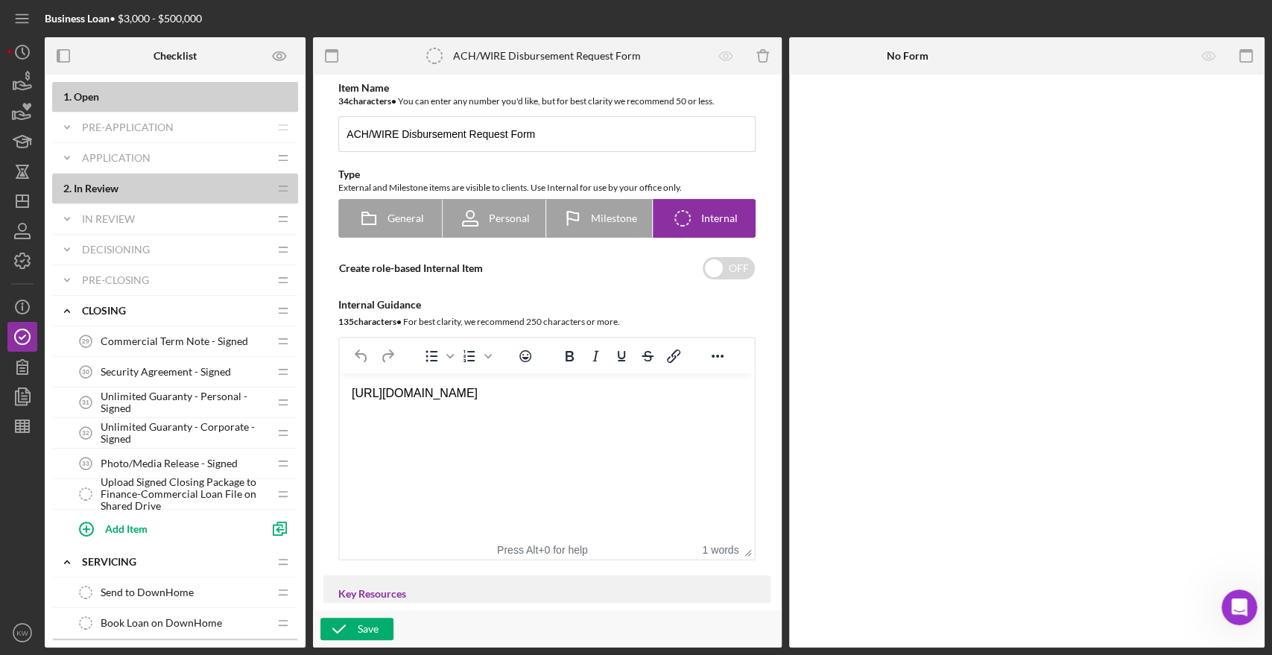
scroll to position [83, 0]
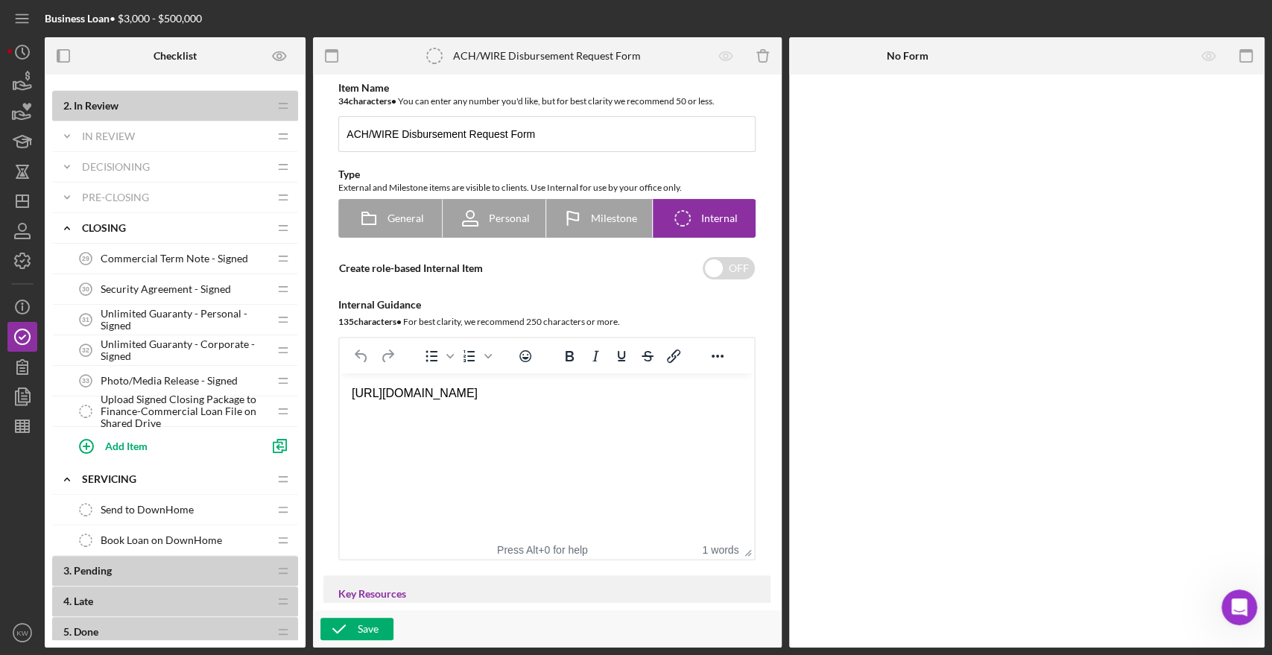
click at [170, 414] on span "Upload Signed Closing Package to Finance-Commercial Loan File on Shared Drive" at bounding box center [185, 411] width 168 height 36
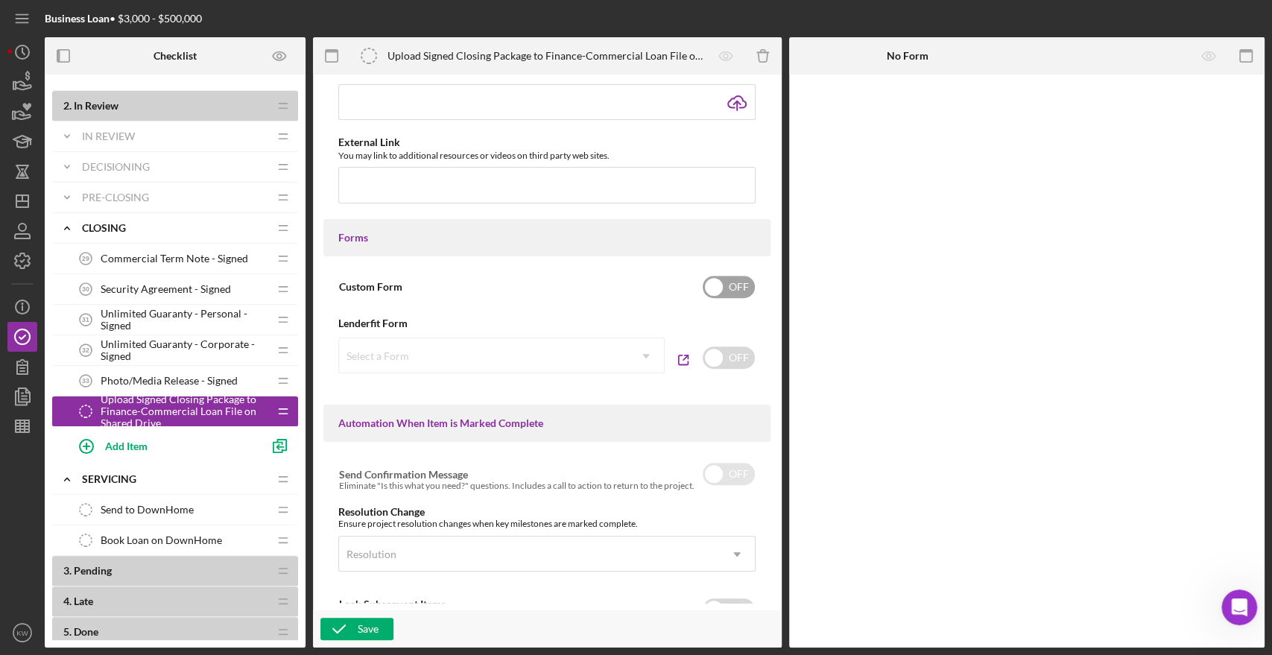
scroll to position [662, 0]
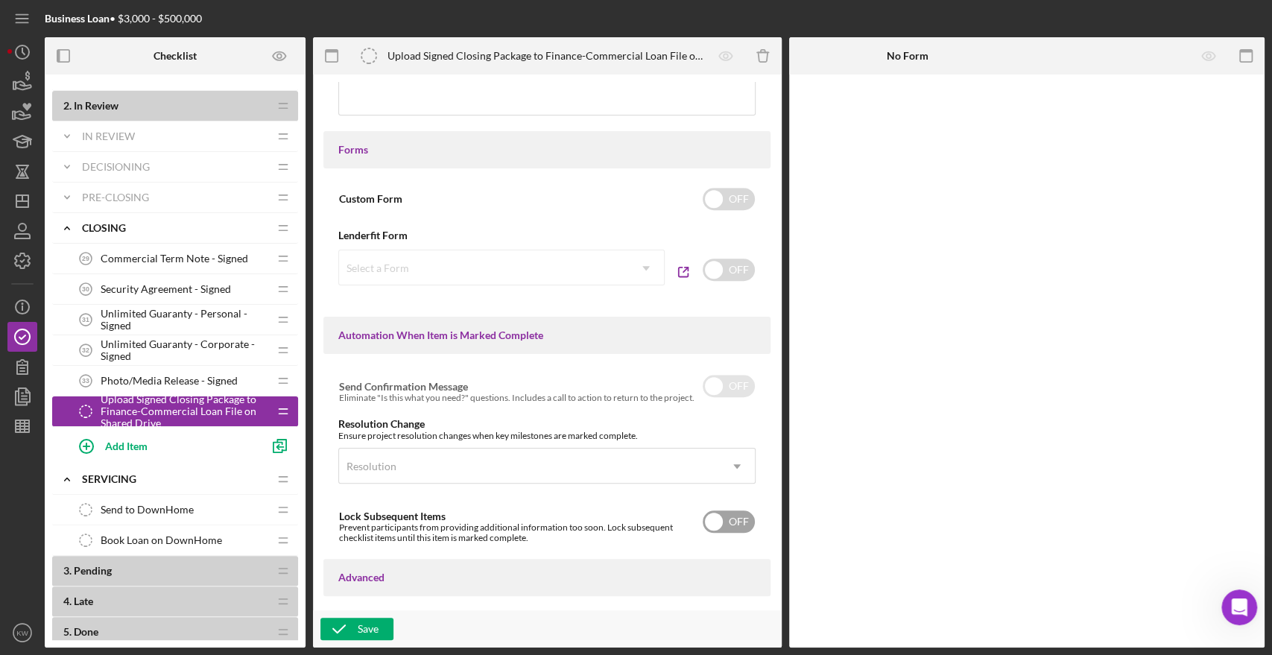
click at [729, 522] on input "checkbox" at bounding box center [729, 521] width 52 height 22
checkbox input "true"
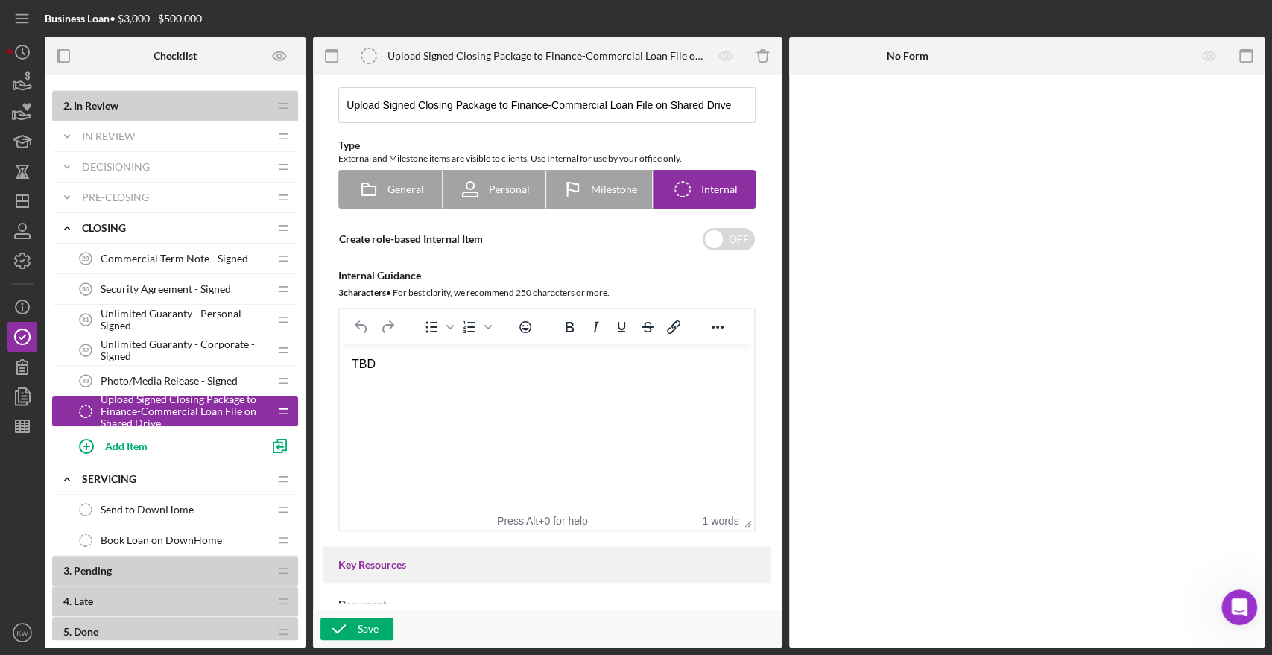
scroll to position [0, 0]
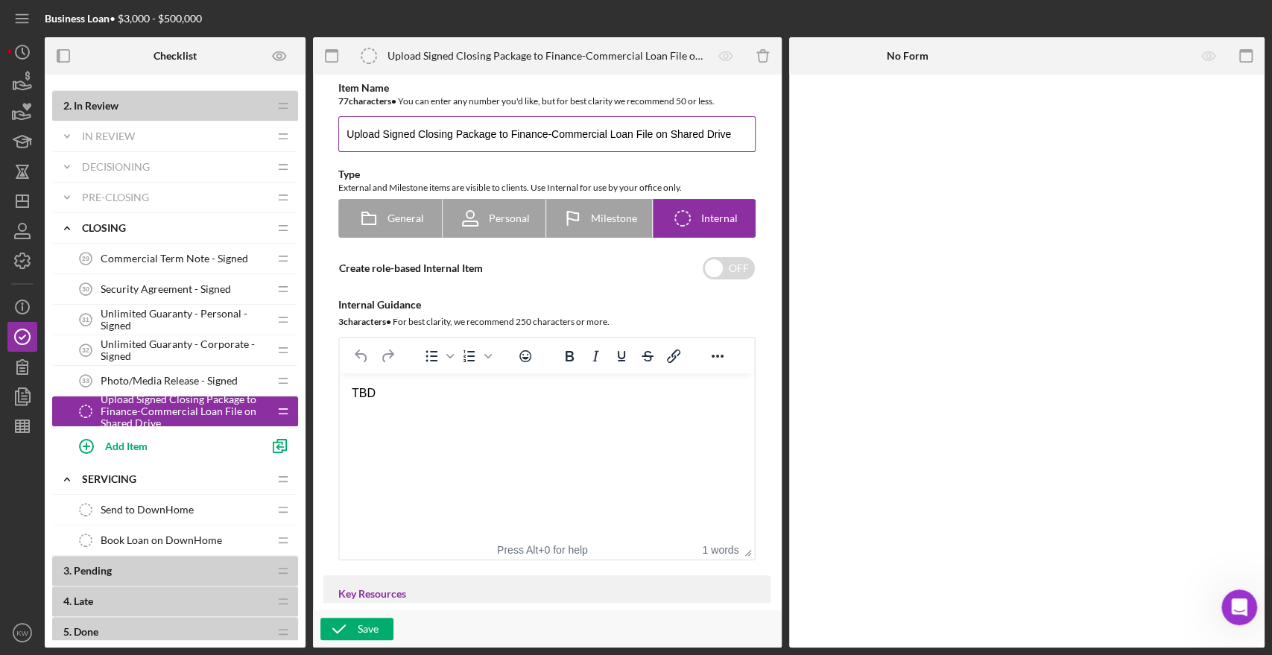
drag, startPoint x: 507, startPoint y: 132, endPoint x: 739, endPoint y: 137, distance: 232.5
click at [739, 137] on input "Upload Signed Closing Package to Finance-Commercial Loan File on Shared Drive" at bounding box center [546, 134] width 417 height 36
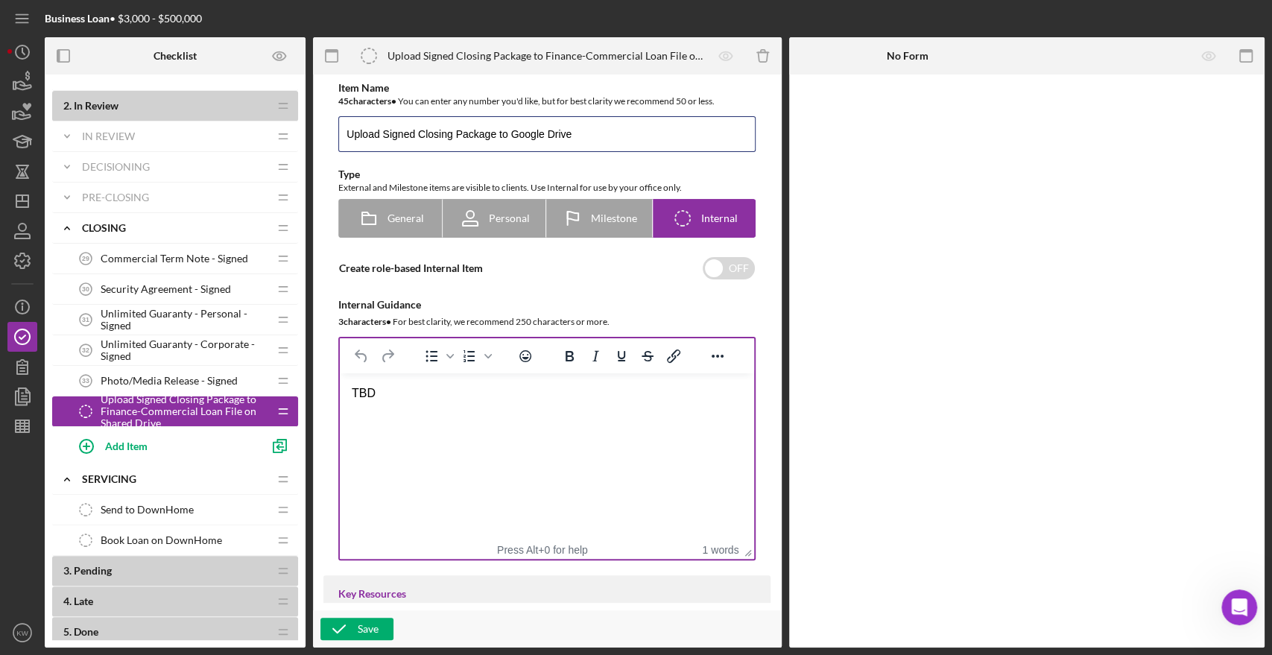
type input "Upload Signed Closing Package to Google Drive"
click at [492, 414] on html "TBD" at bounding box center [547, 393] width 414 height 40
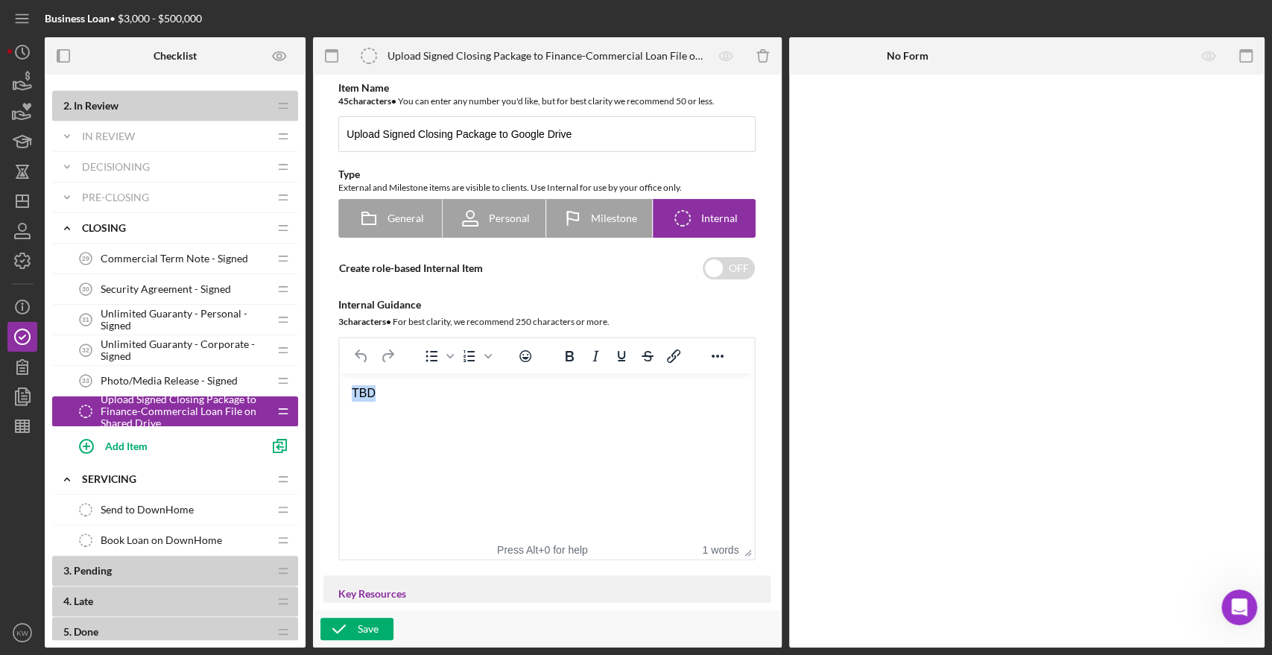
drag, startPoint x: 423, startPoint y: 396, endPoint x: 332, endPoint y: 389, distance: 91.2
click at [340, 389] on html "TBD" at bounding box center [547, 393] width 414 height 40
click at [427, 415] on div "Upload signed closing package to Finance-Commercial Loan File on Shared Drive:" at bounding box center [547, 402] width 390 height 34
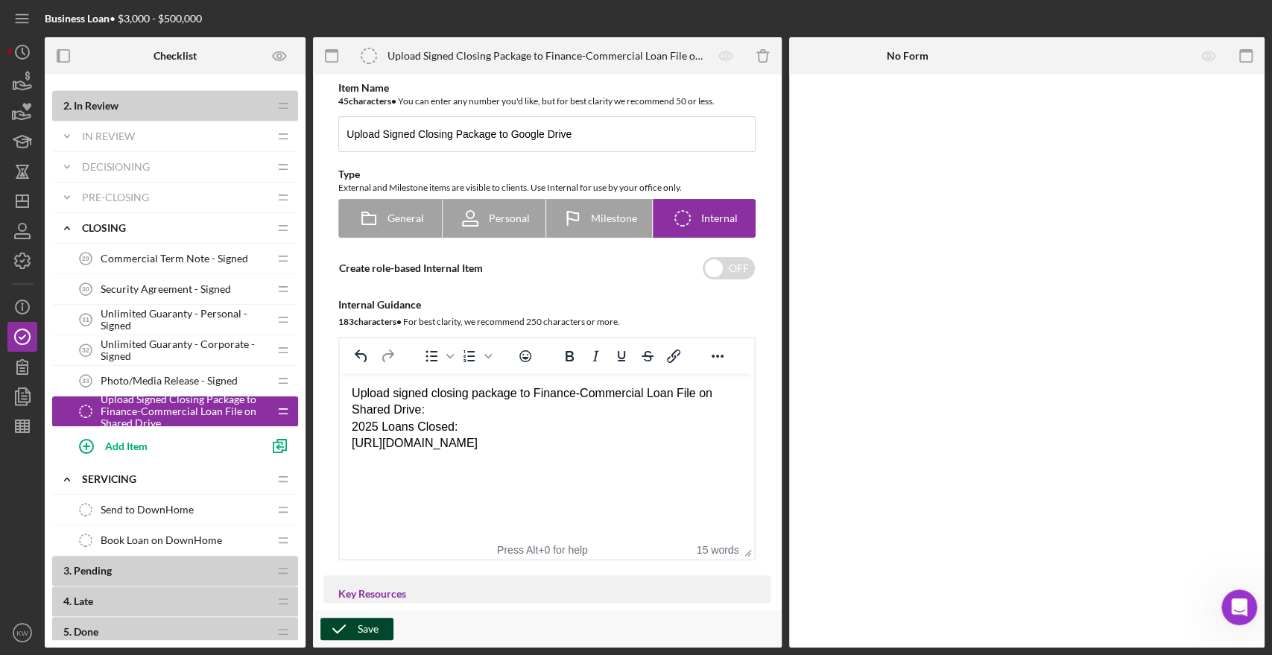
click at [363, 634] on div "Save" at bounding box center [368, 629] width 21 height 22
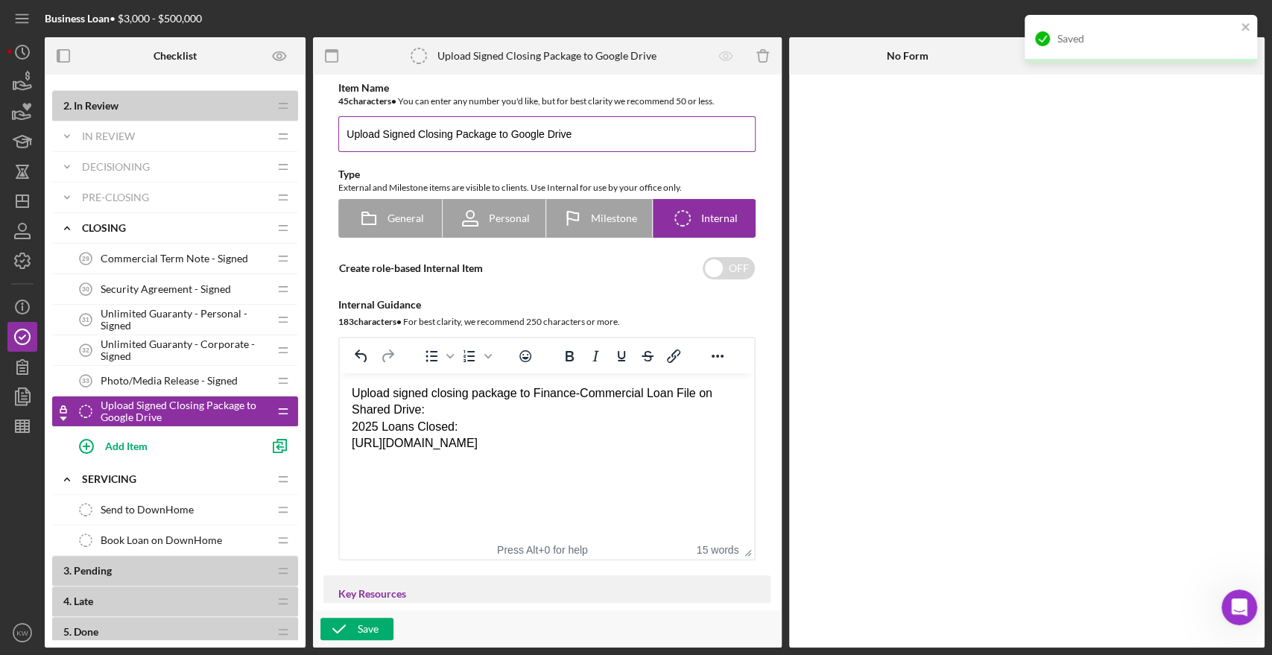
click at [583, 127] on input "Upload Signed Closing Package to Google Drive" at bounding box center [546, 134] width 417 height 36
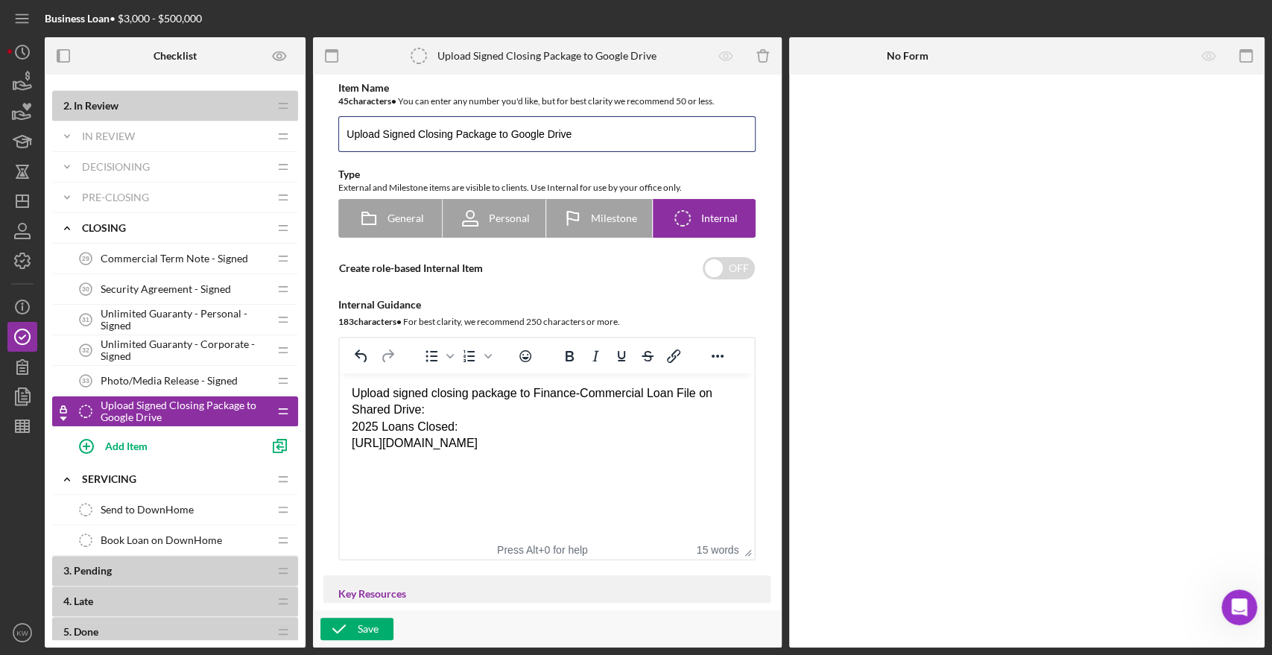
drag, startPoint x: 581, startPoint y: 131, endPoint x: 329, endPoint y: 133, distance: 251.8
click at [329, 133] on div "Item Name 45 character s • You can enter any number you'd like, but for best cl…" at bounding box center [546, 321] width 447 height 478
click at [139, 416] on span "Upload Signed Closing Package to Google Drive" at bounding box center [185, 411] width 168 height 24
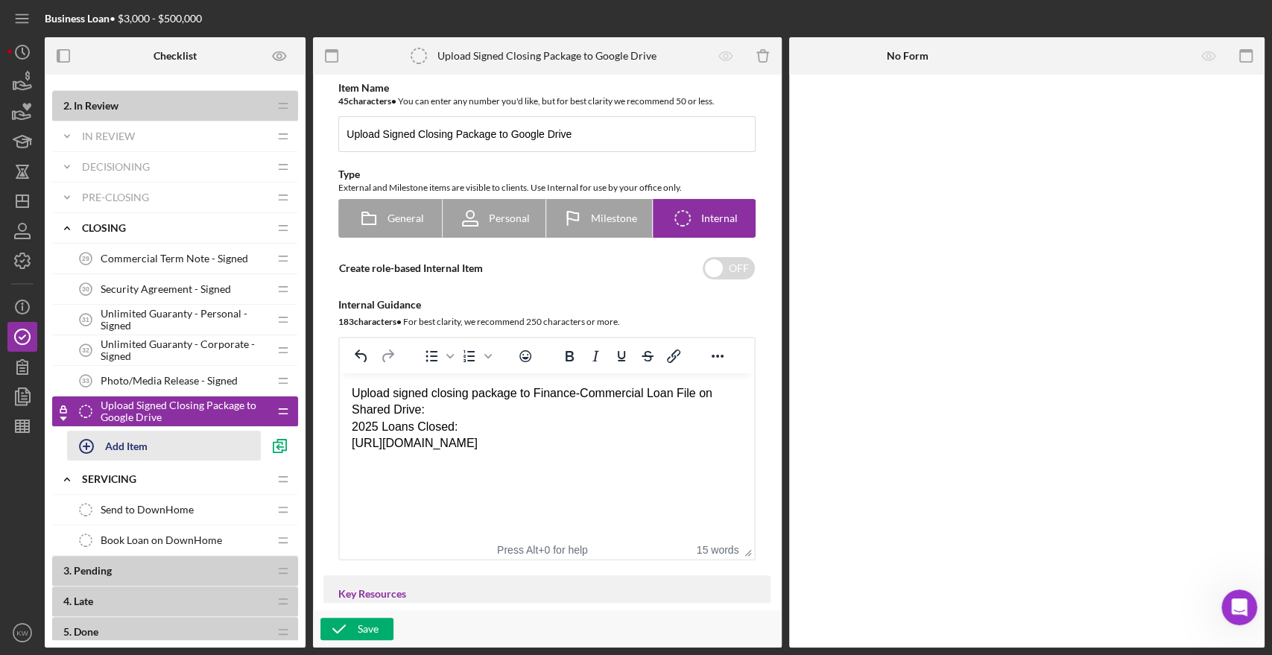
click at [129, 446] on div "Add Item" at bounding box center [126, 445] width 42 height 28
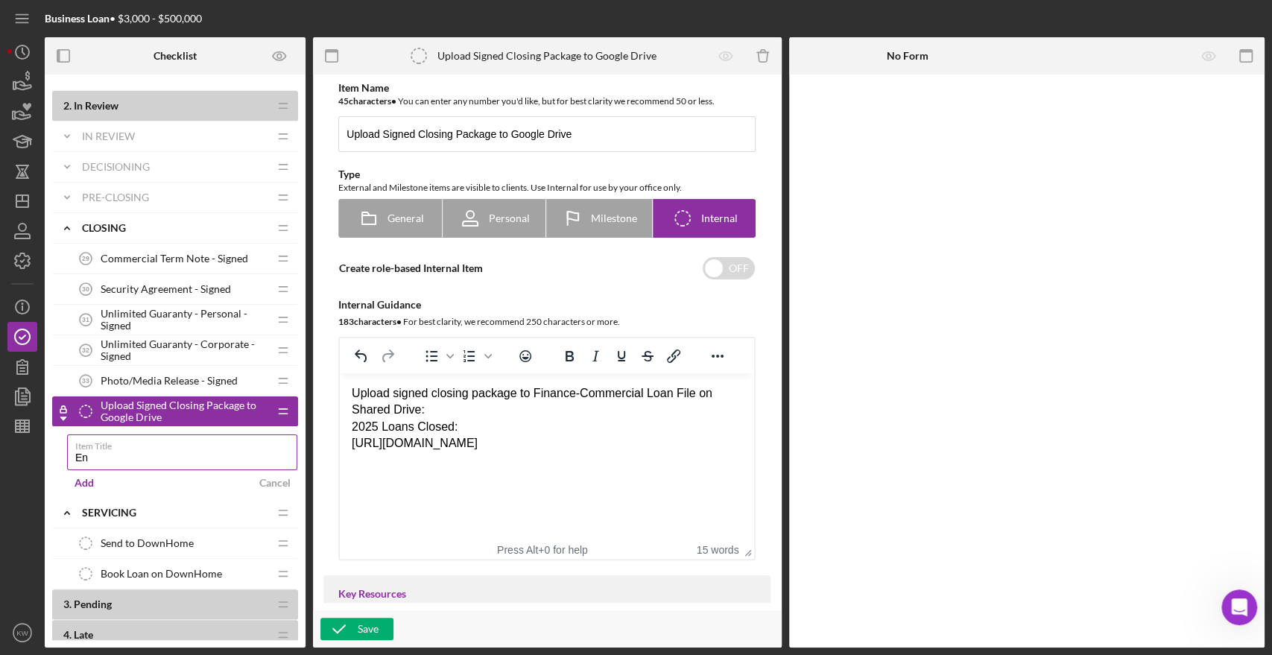
type input "E"
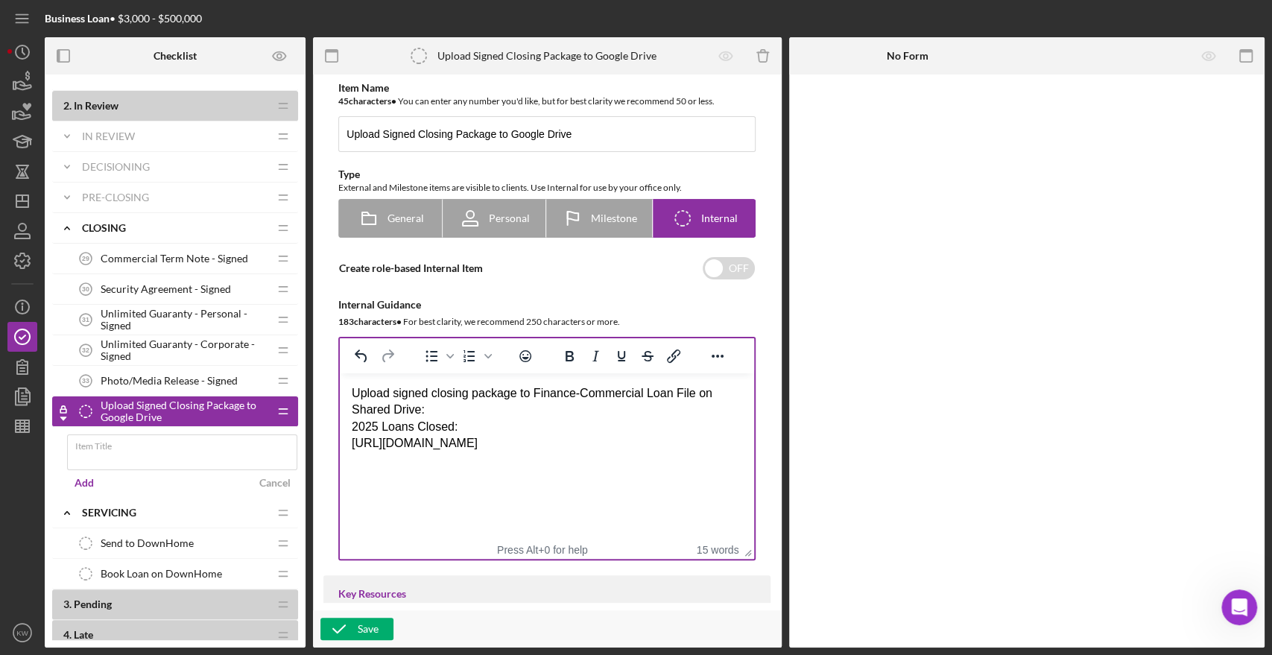
click at [500, 452] on div "https://drive.google.com/drive/folders/1Du8I7r8ccfBhm4heX7QQQeCWJ8QLXPOT?usp=dr…" at bounding box center [547, 443] width 390 height 16
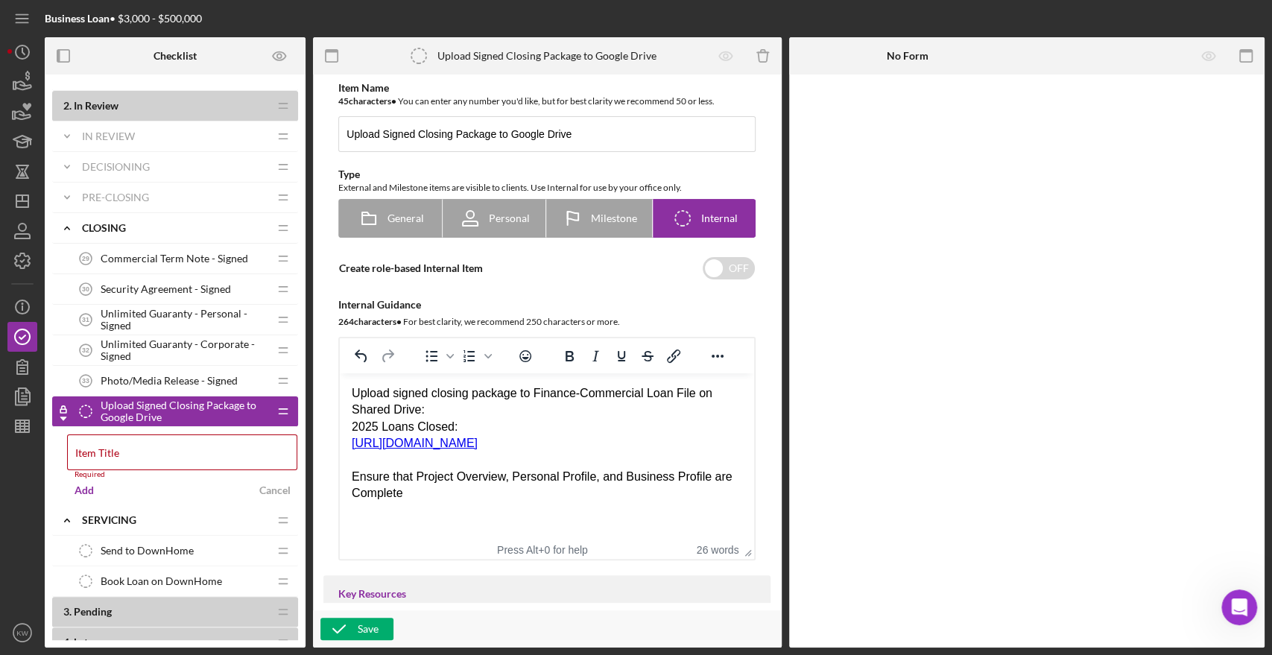
click at [355, 495] on div "Ensure that Project Overview, Personal Profile, and Business Profile are Comple…" at bounding box center [547, 486] width 390 height 34
drag, startPoint x: 437, startPoint y: 516, endPoint x: 387, endPoint y: 491, distance: 56.3
click at [387, 491] on div "ALSO: Ensure that Project Overview, Personal Profile, and Business Profile are …" at bounding box center [547, 486] width 390 height 34
click at [492, 514] on html "Upload signed closing package to Finance-Commercial Loan File on Shared Drive: …" at bounding box center [547, 443] width 414 height 141
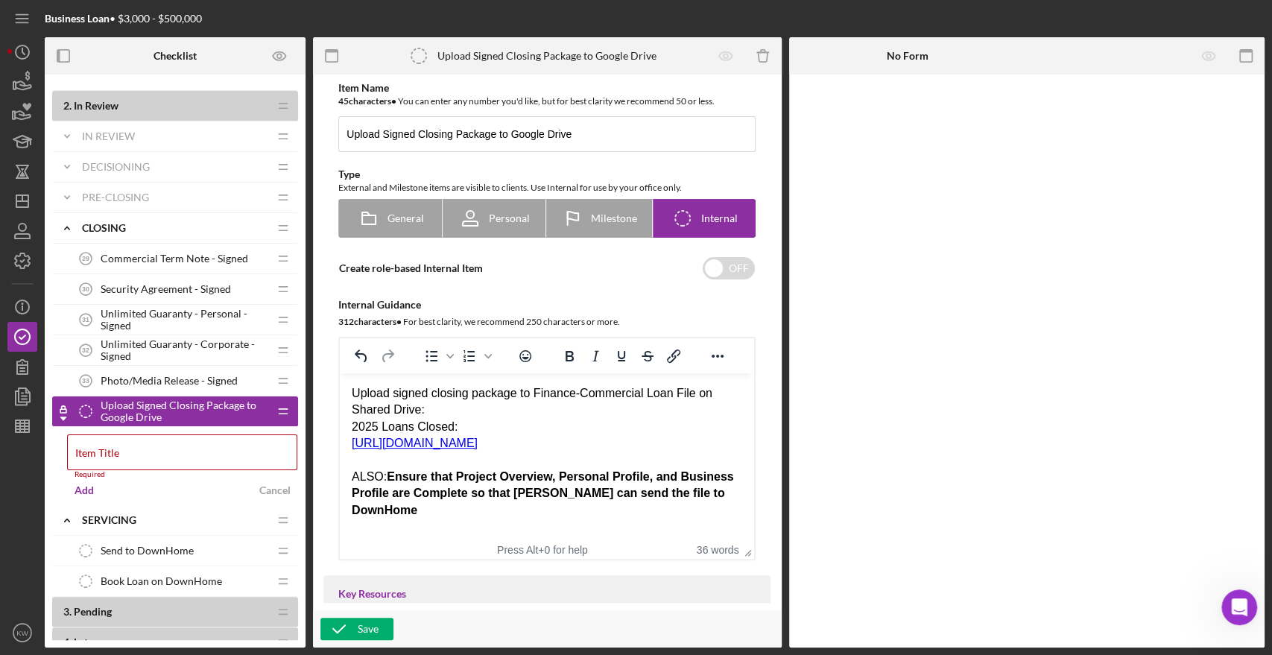
click at [352, 394] on div "Upload signed closing package to Finance-Commercial Loan File on Shared Drive:" at bounding box center [547, 402] width 390 height 34
drag, startPoint x: 387, startPoint y: 493, endPoint x: 352, endPoint y: 490, distance: 36.0
click at [345, 490] on html "1. Upload signed closing package to Finance-Commercial Loan File on Shared Driv…" at bounding box center [547, 451] width 414 height 157
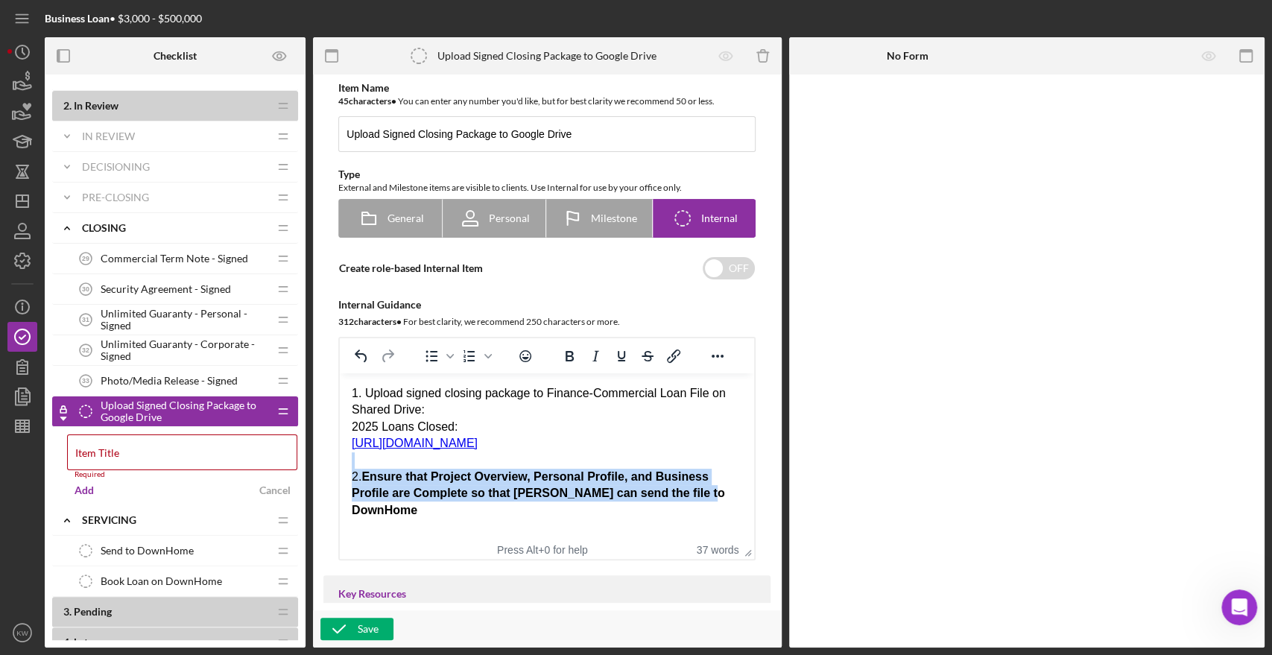
drag, startPoint x: 693, startPoint y: 507, endPoint x: 363, endPoint y: 475, distance: 331.7
click at [363, 475] on body "1. Upload signed closing package to Finance-Commercial Loan File on Shared Driv…" at bounding box center [547, 451] width 390 height 133
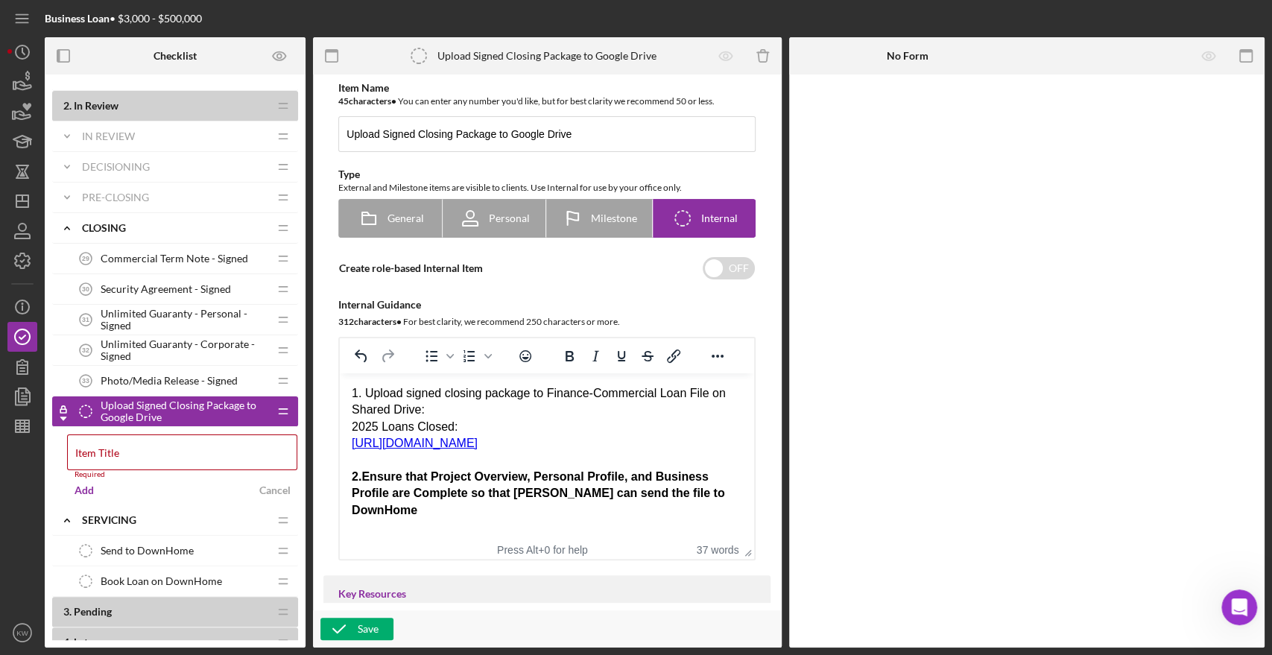
click at [383, 492] on strong "2. Ensure that Project Overview, Personal Profile, and Business Profile are Com…" at bounding box center [538, 493] width 373 height 46
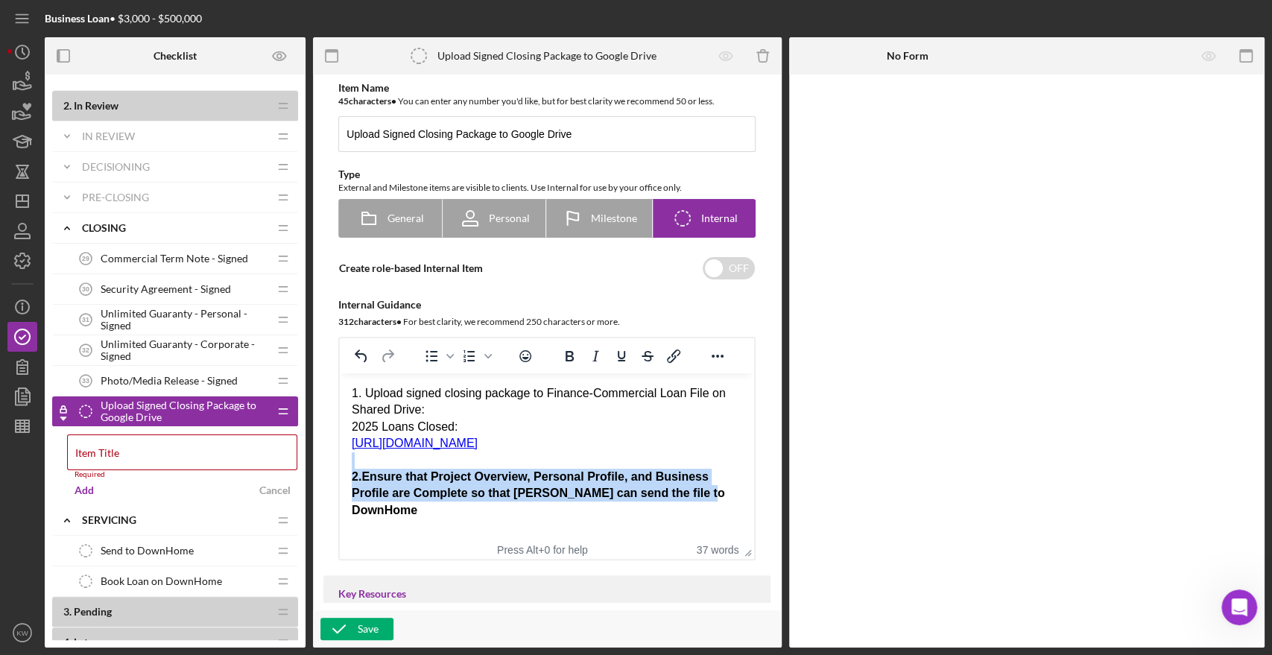
drag, startPoint x: 698, startPoint y: 510, endPoint x: 341, endPoint y: 481, distance: 358.9
click at [341, 481] on html "1. Upload signed closing package to Finance-Commercial Loan File on Shared Driv…" at bounding box center [547, 451] width 414 height 157
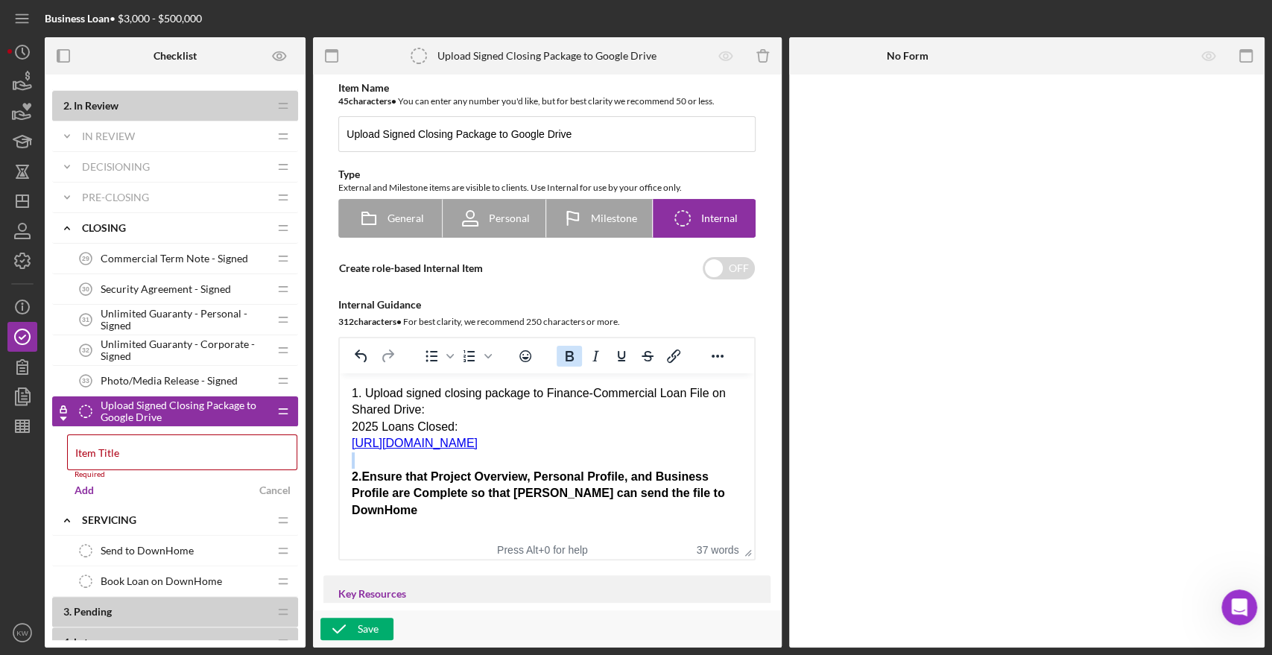
click at [567, 356] on icon "Bold" at bounding box center [569, 356] width 18 height 18
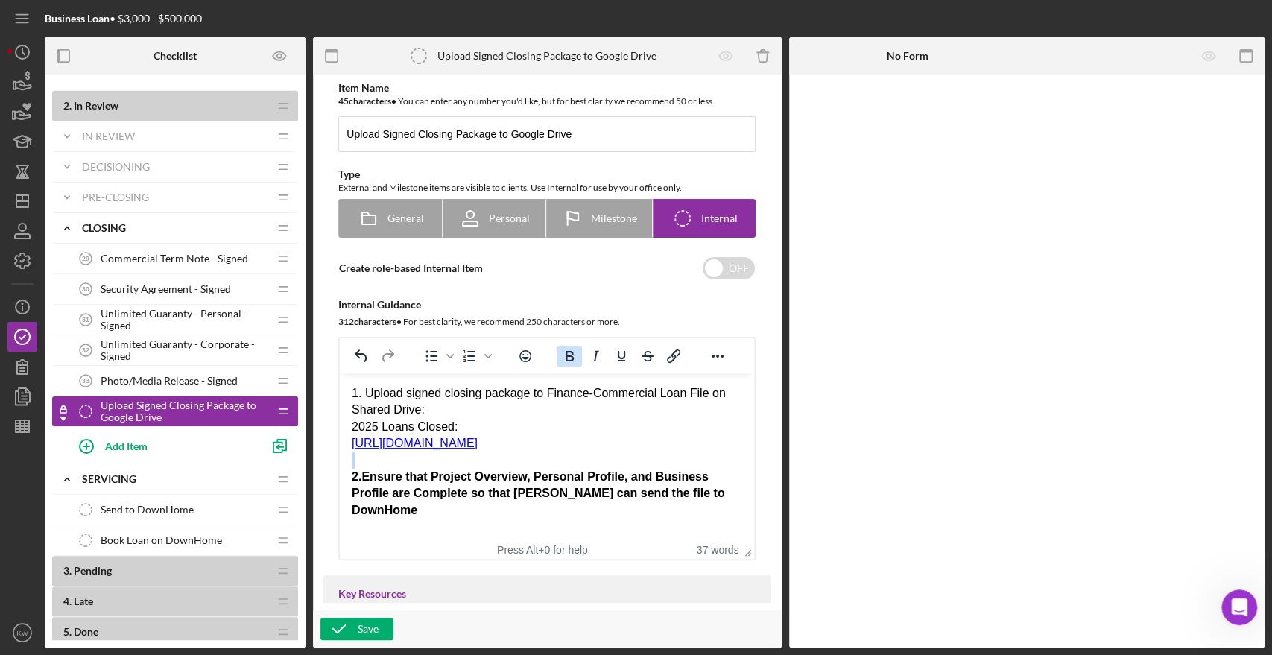
click at [568, 361] on icon "Bold" at bounding box center [570, 356] width 8 height 10
click at [554, 495] on strong "2. Ensure that Project Overview, Personal Profile, and Business Profile are Com…" at bounding box center [538, 493] width 373 height 46
drag, startPoint x: 554, startPoint y: 493, endPoint x: 571, endPoint y: 496, distance: 16.7
click at [555, 492] on strong "2. Ensure that Project Overview, Personal Profile, and Business Profile are Com…" at bounding box center [538, 493] width 373 height 46
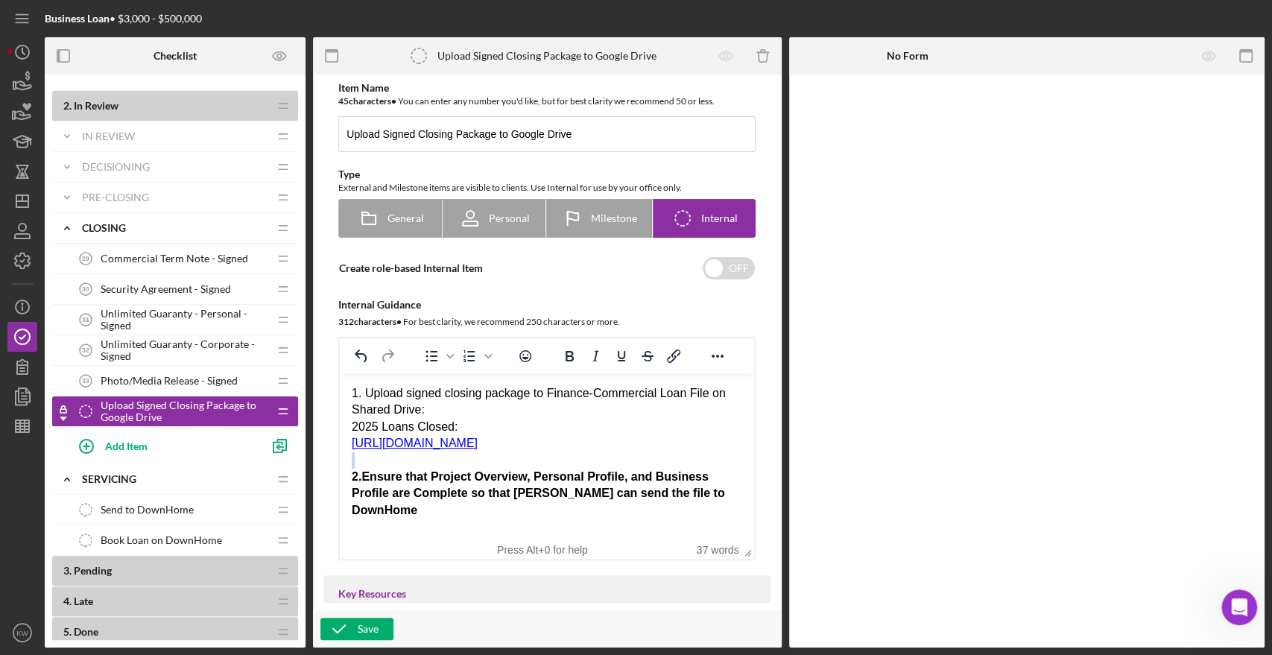
click at [668, 509] on strong "2. Ensure that Project Overview, Personal Profile, and Business Profile are Com…" at bounding box center [538, 493] width 373 height 46
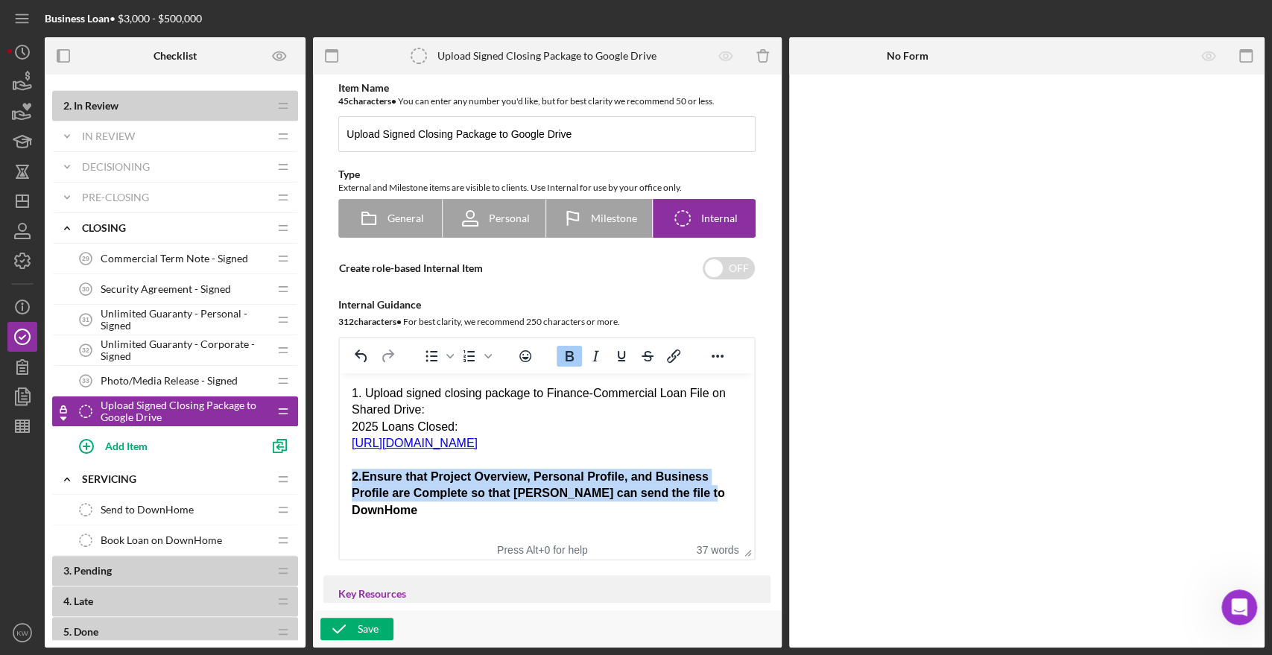
drag, startPoint x: 680, startPoint y: 506, endPoint x: 467, endPoint y: 436, distance: 224.3
click at [352, 492] on div "2. Ensure that Project Overview, Personal Profile, and Business Profile are Com…" at bounding box center [547, 494] width 390 height 50
click at [561, 356] on icon "Bold" at bounding box center [569, 356] width 18 height 18
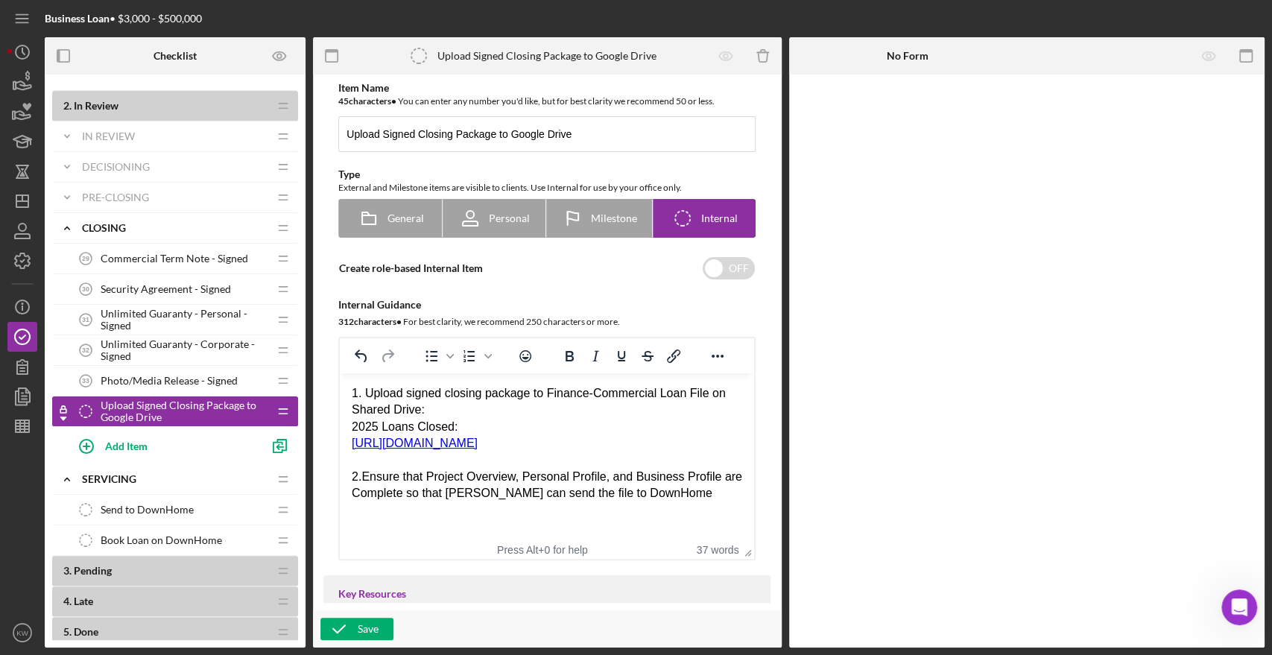
click at [584, 469] on div "Rich Text Area. Press ALT-0 for help." at bounding box center [547, 460] width 390 height 16
click at [445, 136] on input "Upload Signed Closing Package to Google Drive" at bounding box center [546, 134] width 417 height 36
click at [440, 133] on input "Upload Signed Closing Package to Google Drive" at bounding box center [546, 134] width 417 height 36
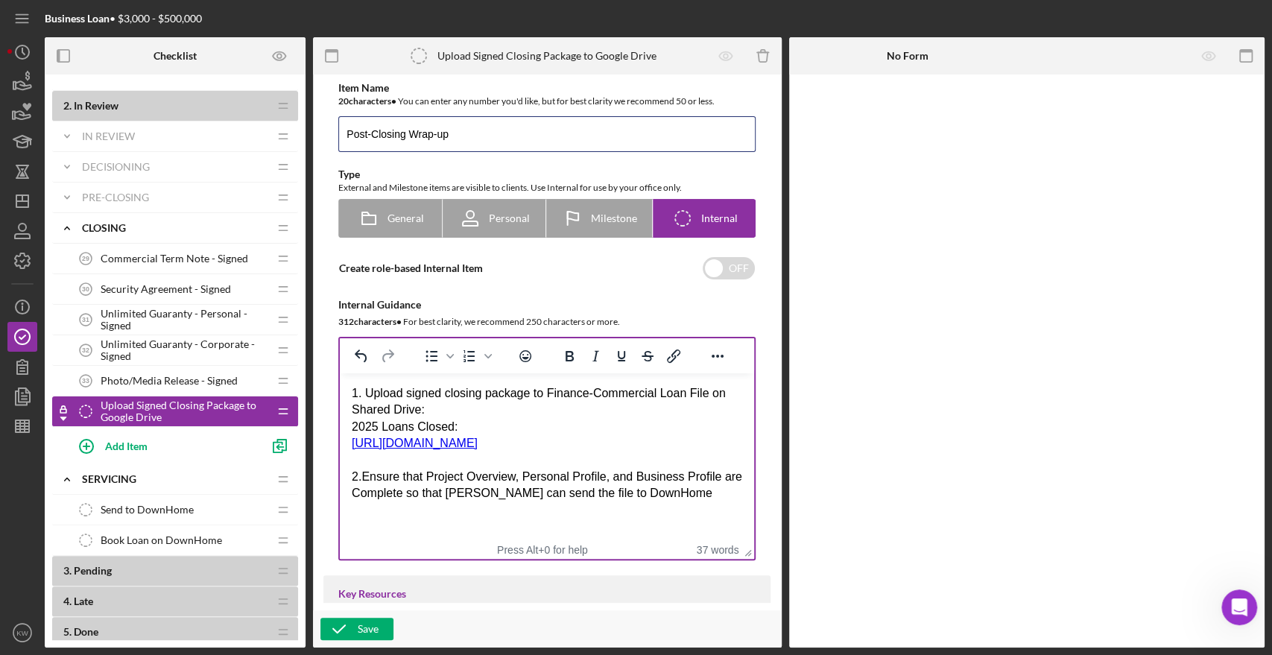
type input "Post-Closing Wrap-up"
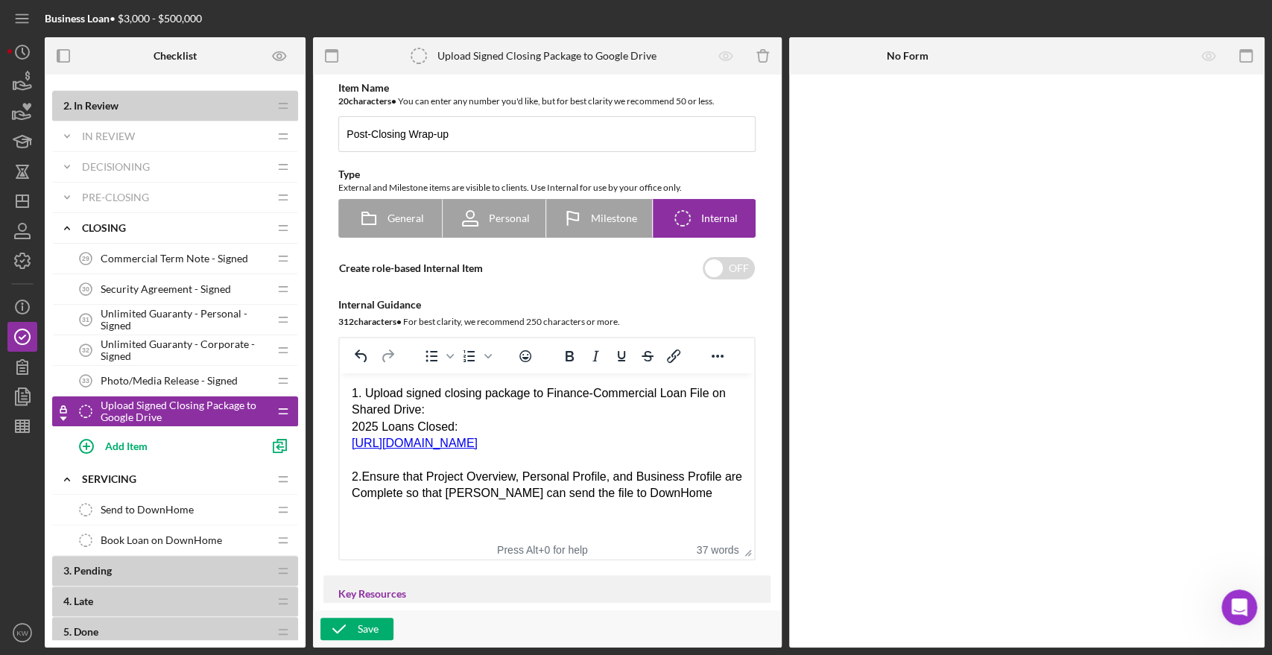
click at [366, 394] on div "1. Upload signed closing package to Finance-Commercial Loan File on Shared Driv…" at bounding box center [547, 402] width 390 height 34
click at [394, 498] on div "2. Ensure that Project Overview, Personal Profile, and Business Profile are Com…" at bounding box center [547, 486] width 390 height 34
click at [352, 502] on div "2. Ensure that Project Overview, Personal Profile, and Business Profile are Com…" at bounding box center [547, 486] width 390 height 34
click at [685, 502] on div "2. Ensure that Project Overview, Personal Profile, and Business Profile are com…" at bounding box center [547, 486] width 390 height 34
click at [515, 408] on div "1. Upload signed closing package to Finance-Commercial Loan File on Shared Driv…" at bounding box center [547, 402] width 390 height 34
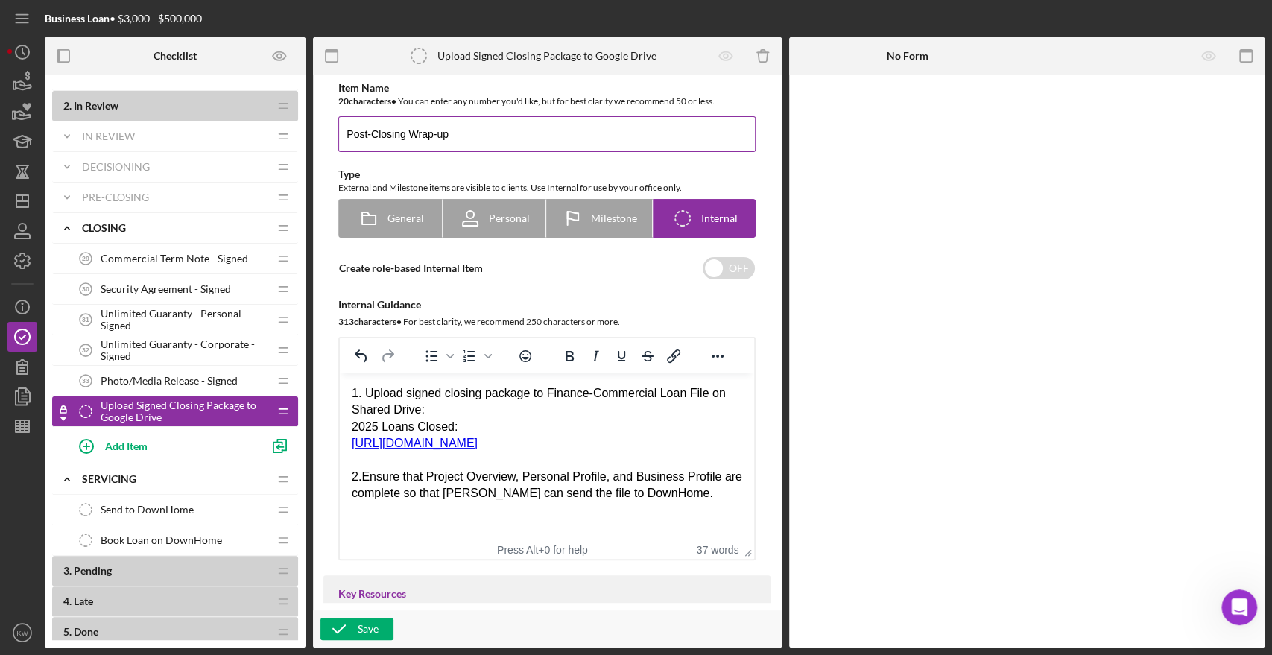
click at [408, 130] on input "Post-Closing Wrap-up" at bounding box center [546, 134] width 417 height 36
click at [495, 127] on input "Post-Closing Wrap-up" at bounding box center [546, 134] width 417 height 36
click at [358, 630] on div "Save" at bounding box center [368, 629] width 21 height 22
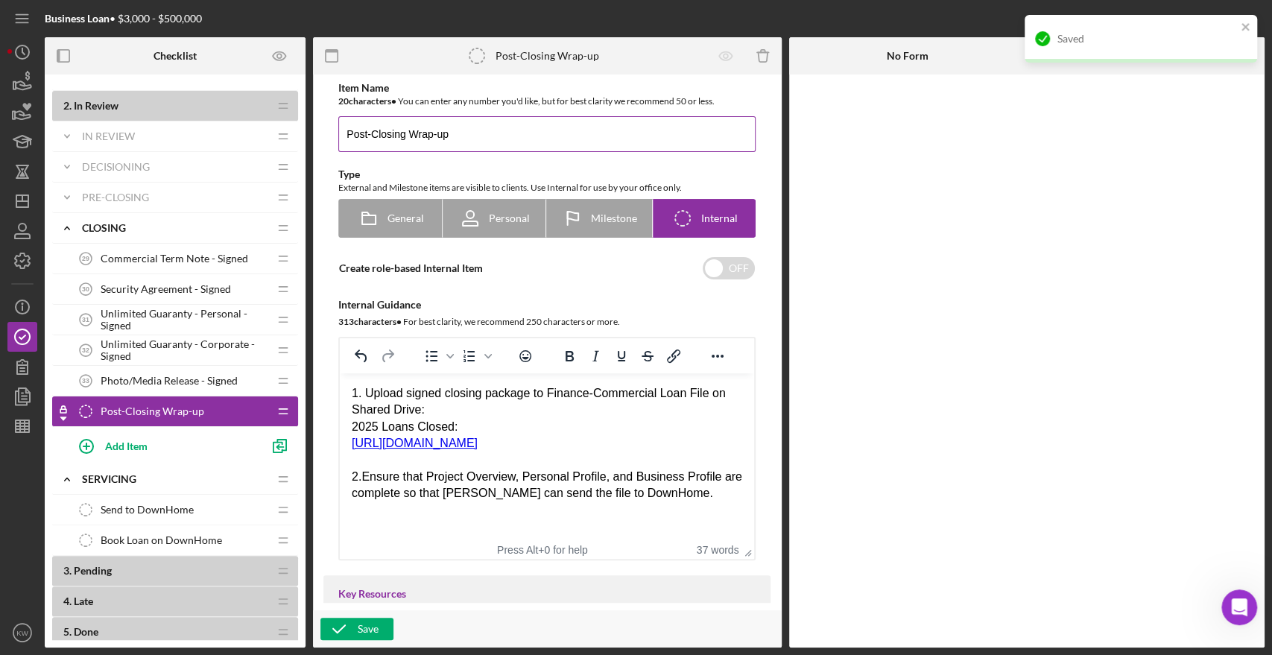
click at [376, 124] on input "Post-Closing Wrap-up" at bounding box center [546, 134] width 417 height 36
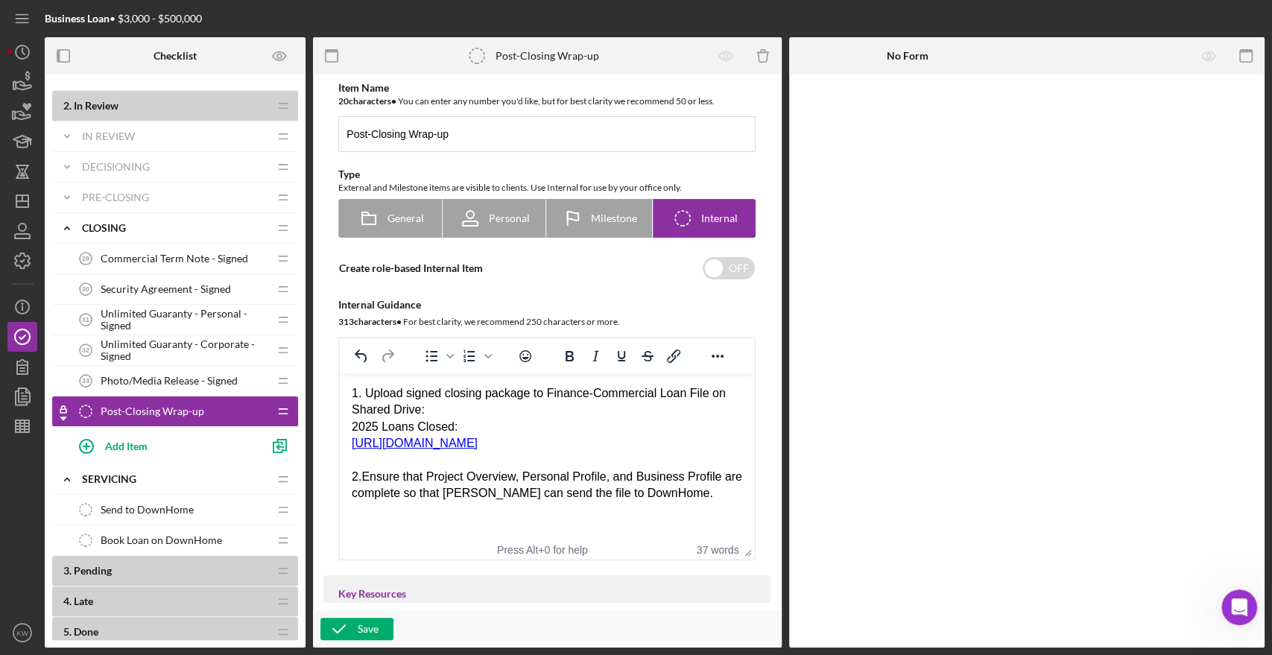
click at [137, 510] on span "Send to DownHome" at bounding box center [147, 510] width 93 height 12
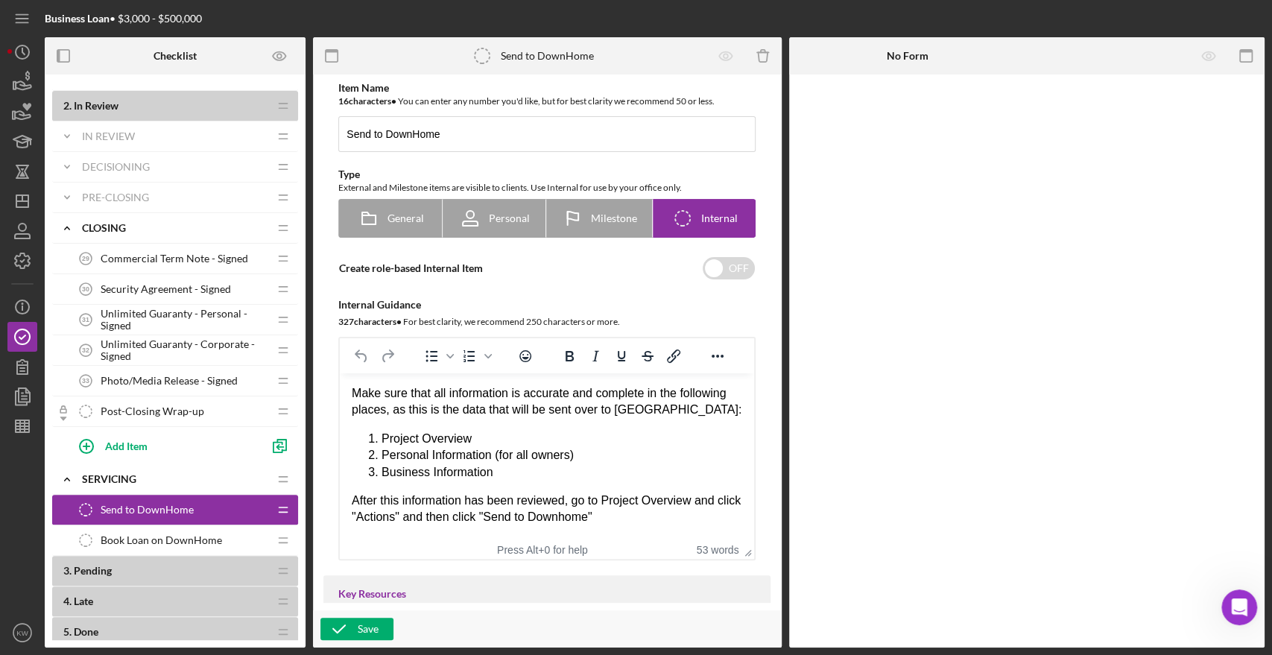
click at [131, 541] on span "Book Loan on DownHome" at bounding box center [161, 540] width 121 height 12
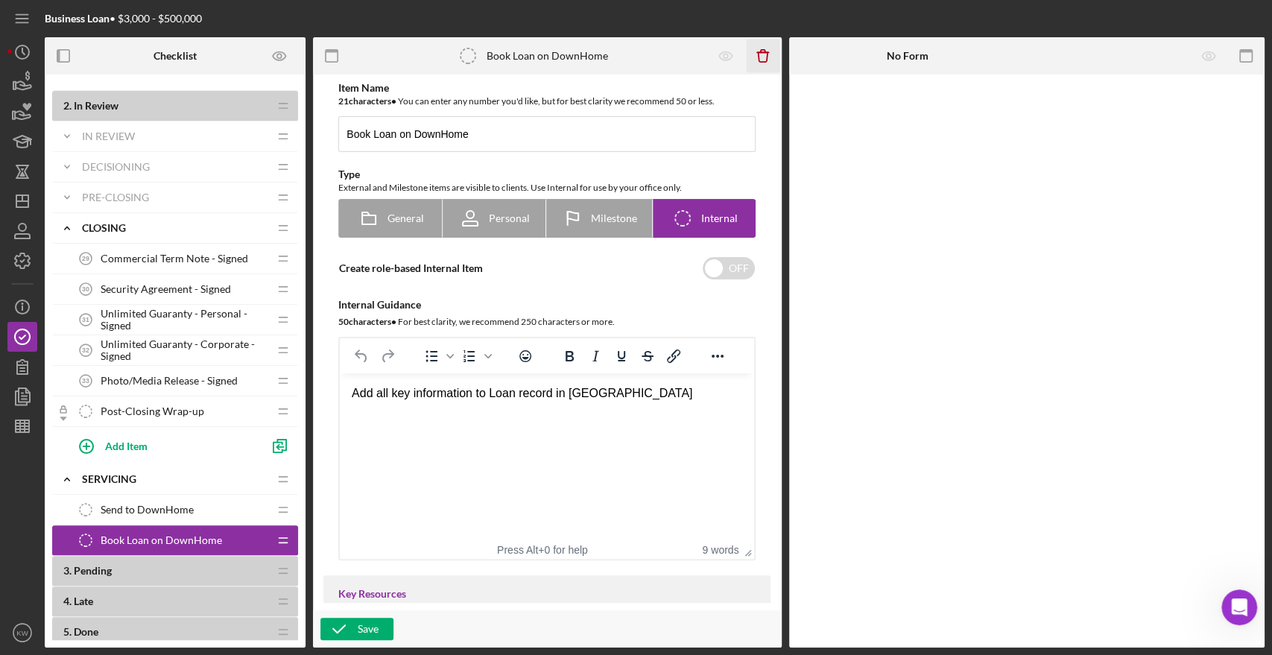
click at [768, 49] on icon "Icon/Delete" at bounding box center [763, 56] width 34 height 34
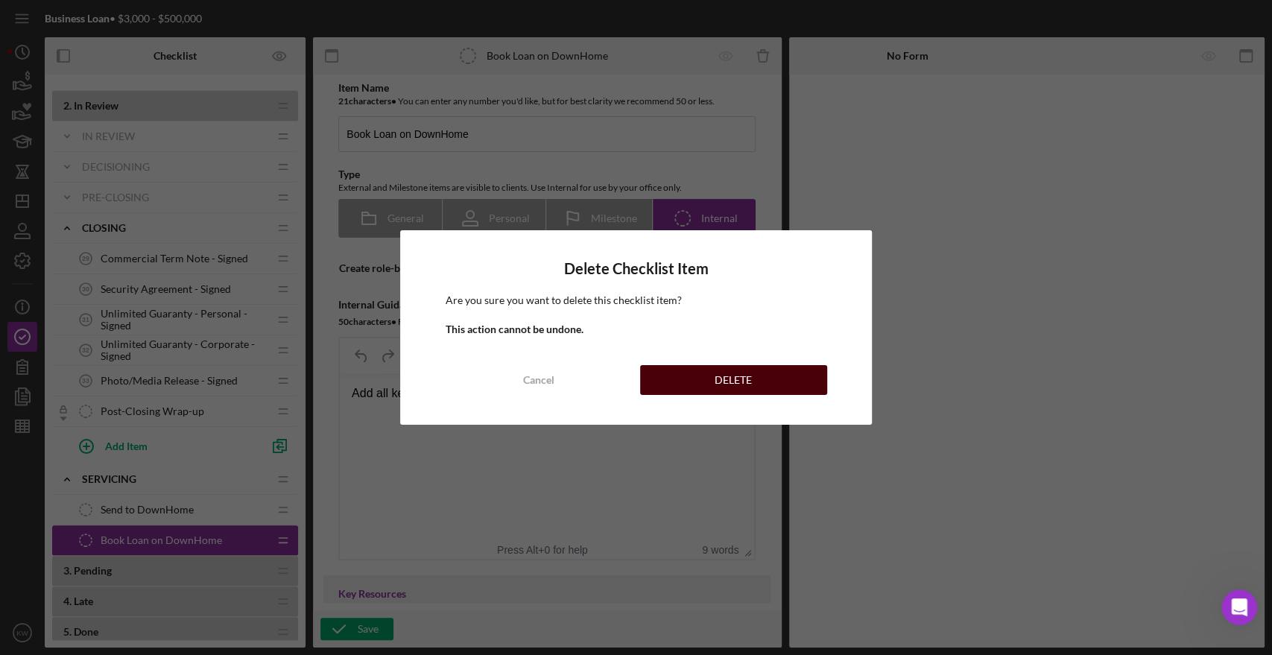
click at [700, 374] on button "DELETE" at bounding box center [733, 380] width 187 height 30
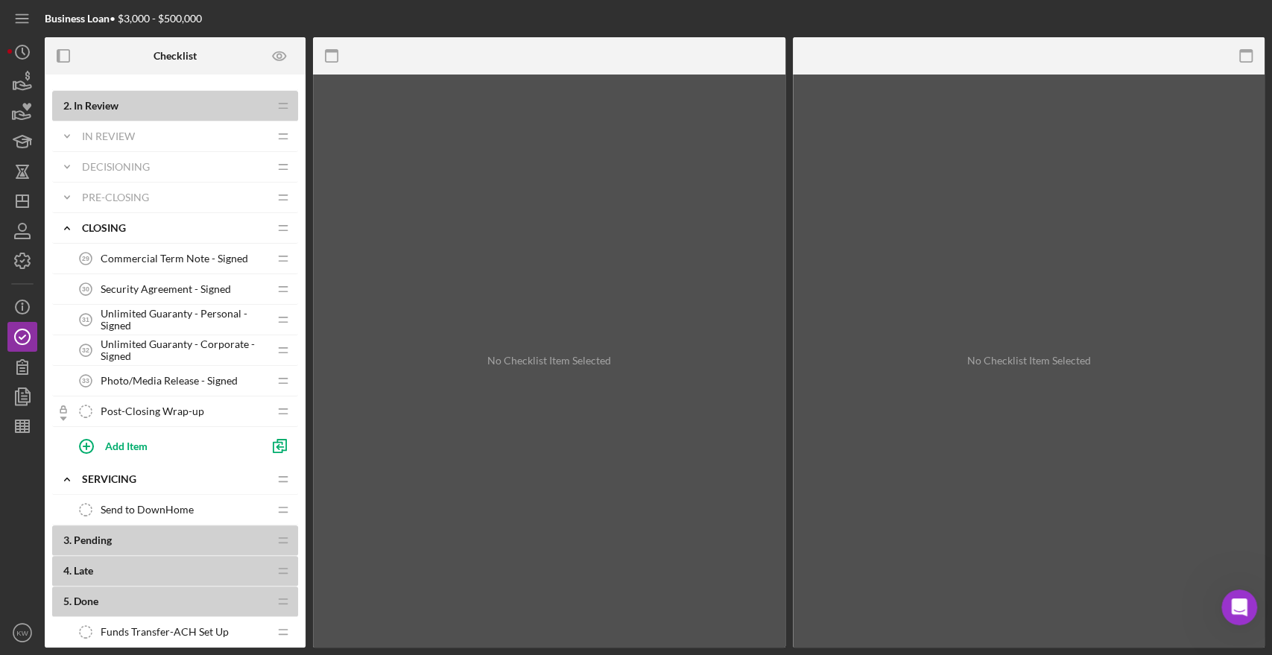
click at [156, 506] on span "Send to DownHome" at bounding box center [147, 510] width 93 height 12
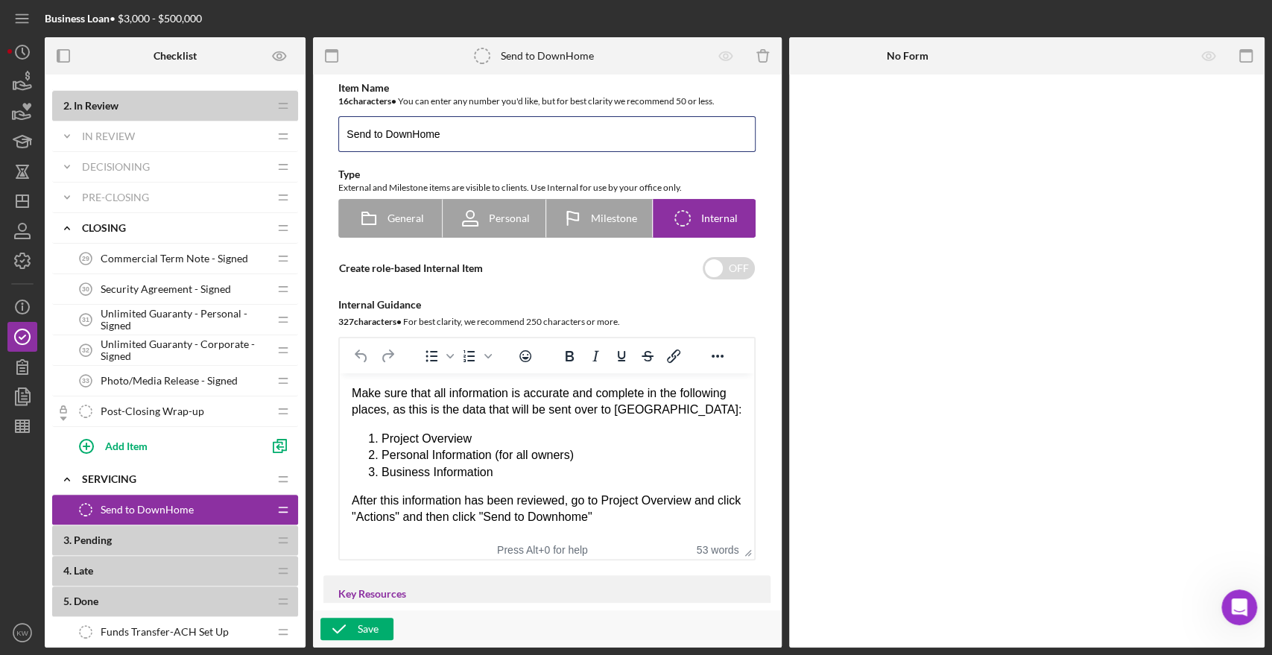
drag, startPoint x: 471, startPoint y: 129, endPoint x: 308, endPoint y: 124, distance: 163.3
click at [308, 124] on div "Checklist 1 . Open Icon/Expander Pre-Application Icon/Edit Icon/Drag Personal P…" at bounding box center [655, 342] width 1220 height 610
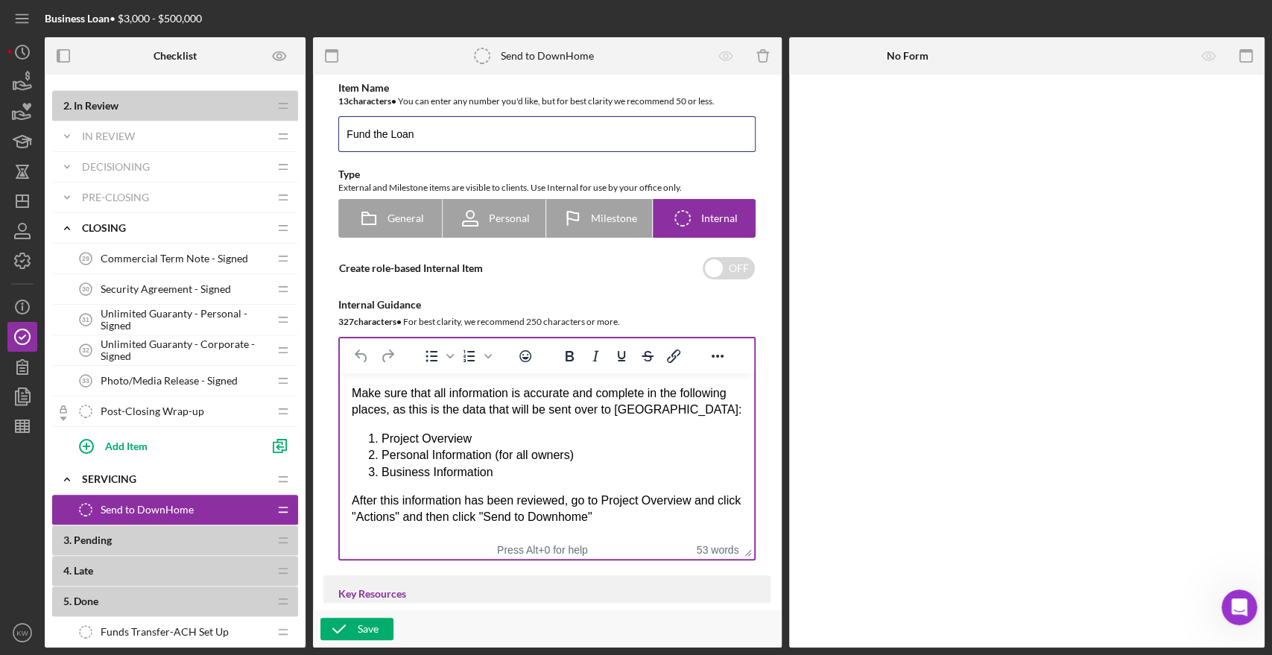
type input "Fund the Loan"
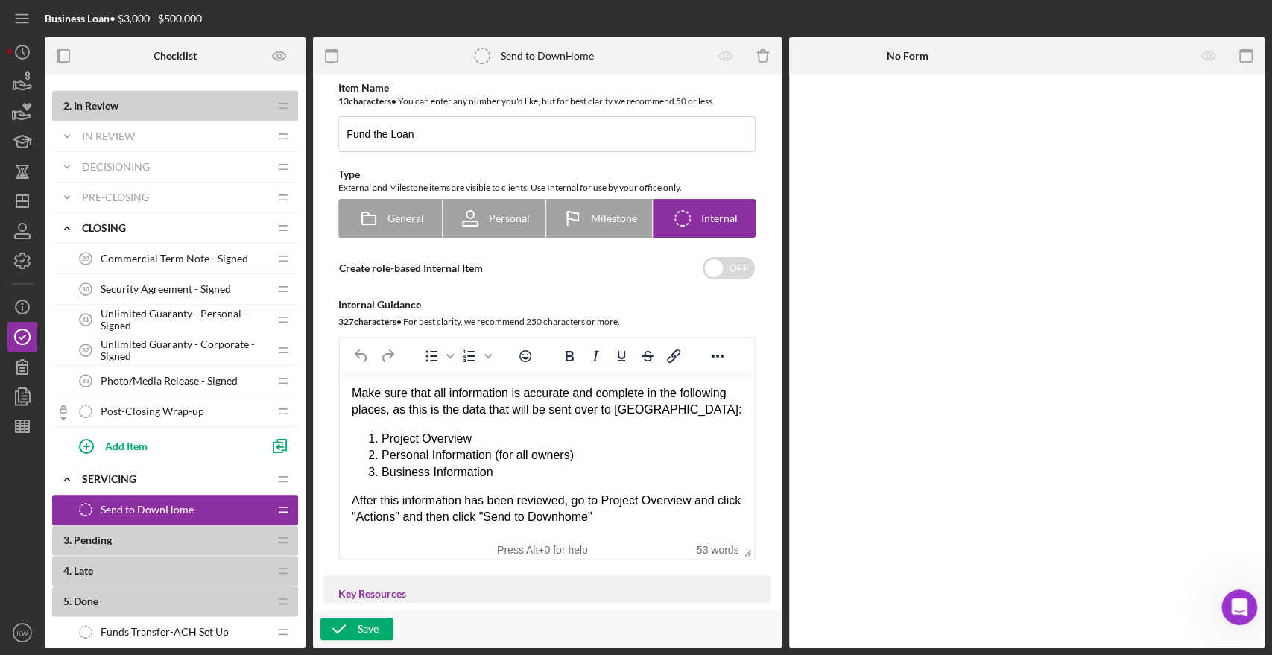
click at [620, 520] on div "After this information has been reviewed, go to Project Overview and click "Act…" at bounding box center [547, 509] width 390 height 34
click at [369, 636] on div "Save" at bounding box center [368, 629] width 21 height 22
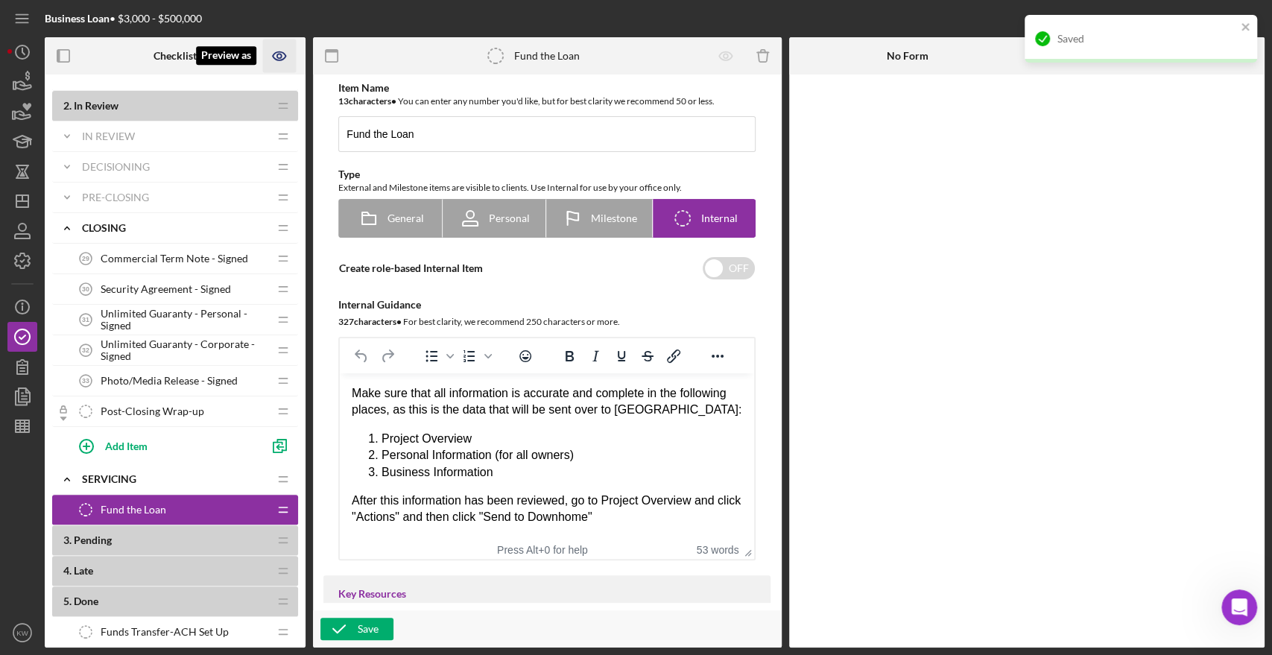
click at [282, 52] on icon "Preview as" at bounding box center [279, 56] width 13 height 8
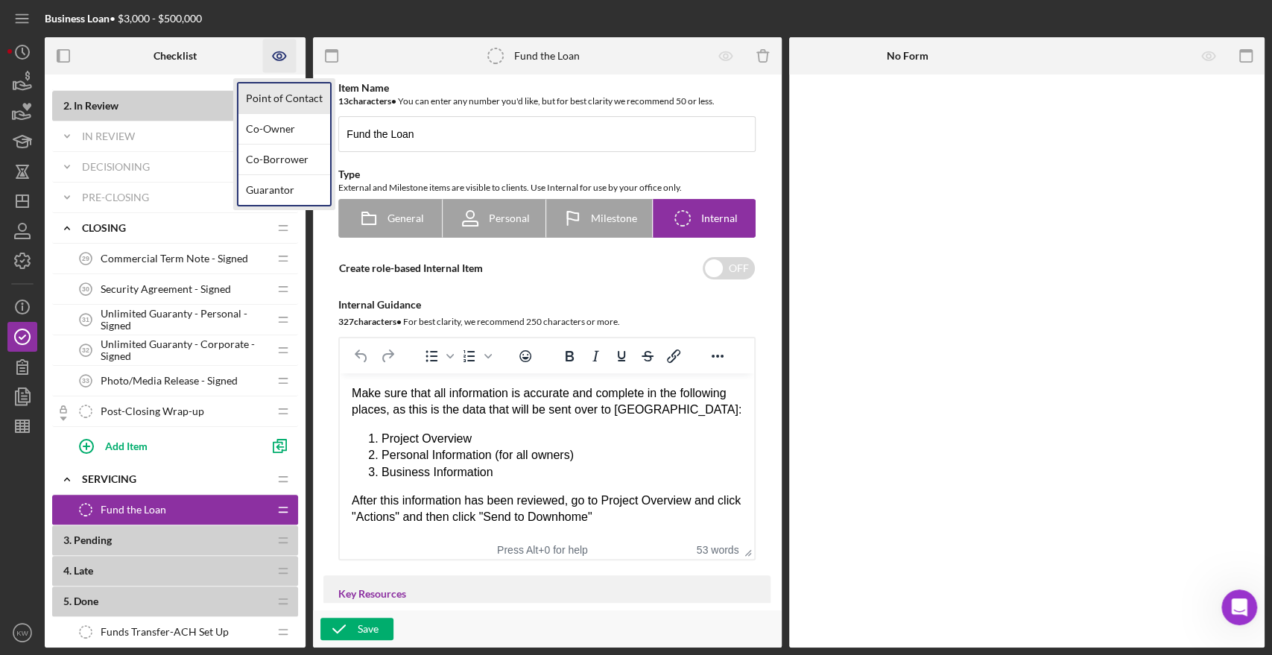
click at [297, 102] on link "Point of Contact" at bounding box center [284, 98] width 92 height 31
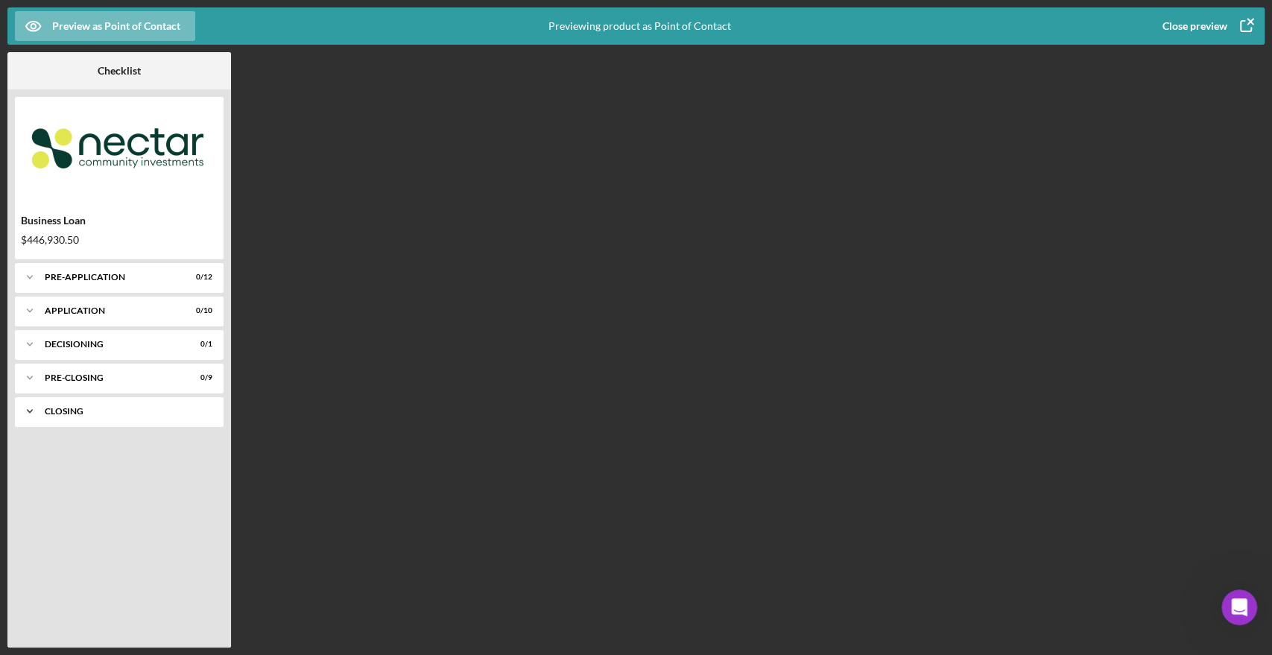
click at [80, 416] on div "Icon/Expander Closing 0 / 5" at bounding box center [119, 411] width 209 height 30
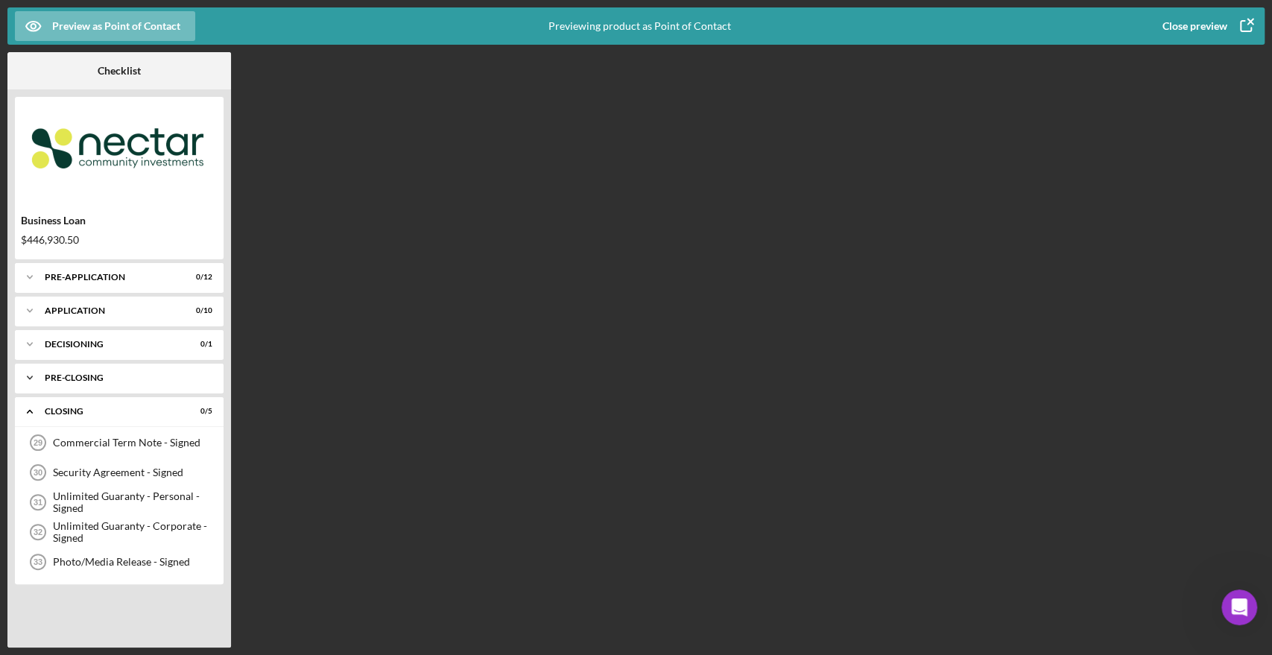
click at [66, 376] on div "Pre-Closing" at bounding box center [125, 377] width 160 height 9
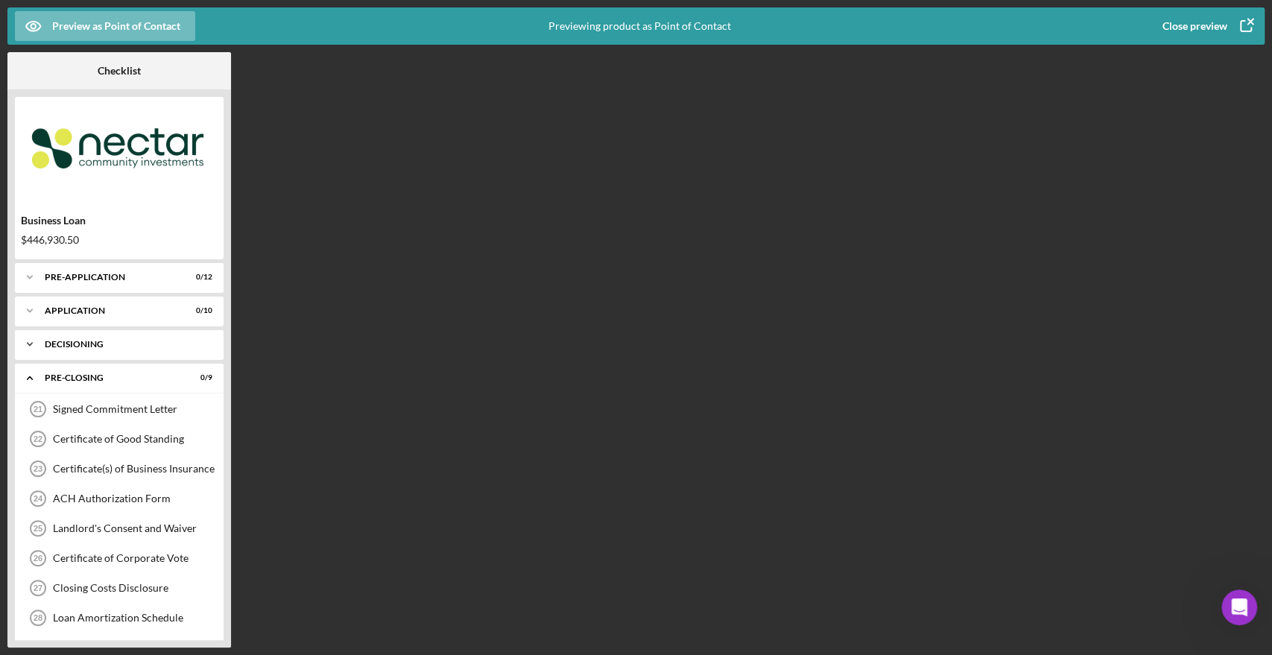
click at [84, 341] on div "Decisioning" at bounding box center [125, 344] width 160 height 9
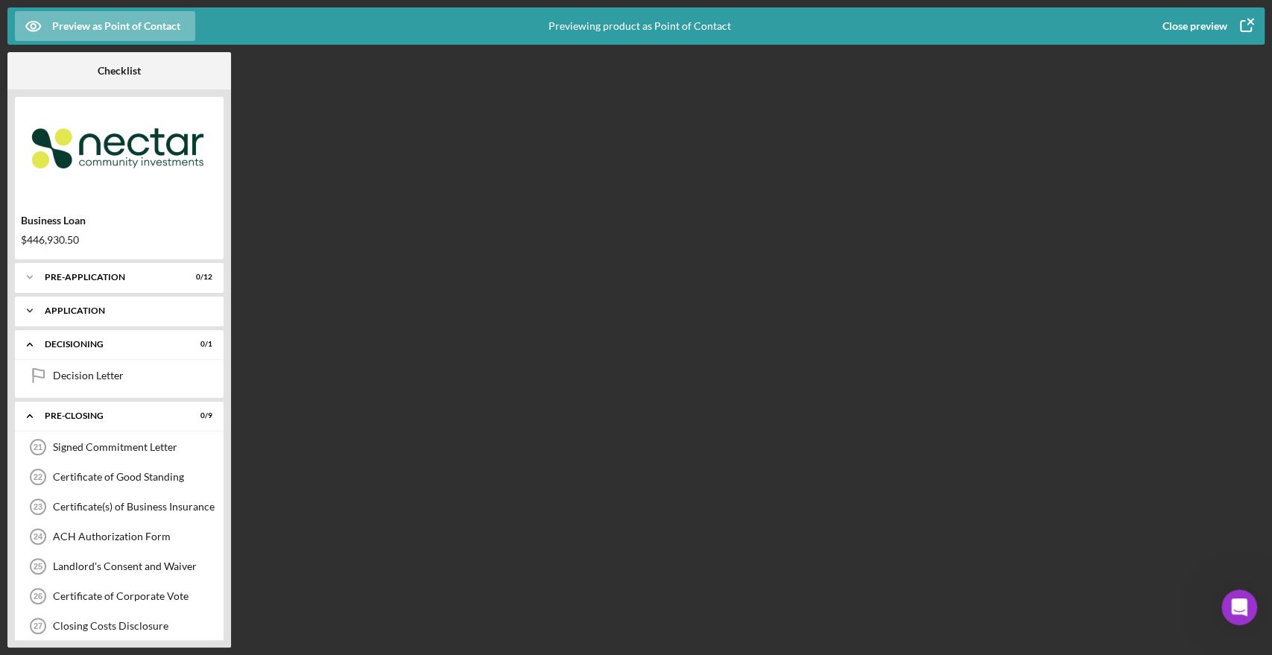
click at [86, 316] on div "Icon/Expander Application 0 / 10" at bounding box center [119, 311] width 209 height 30
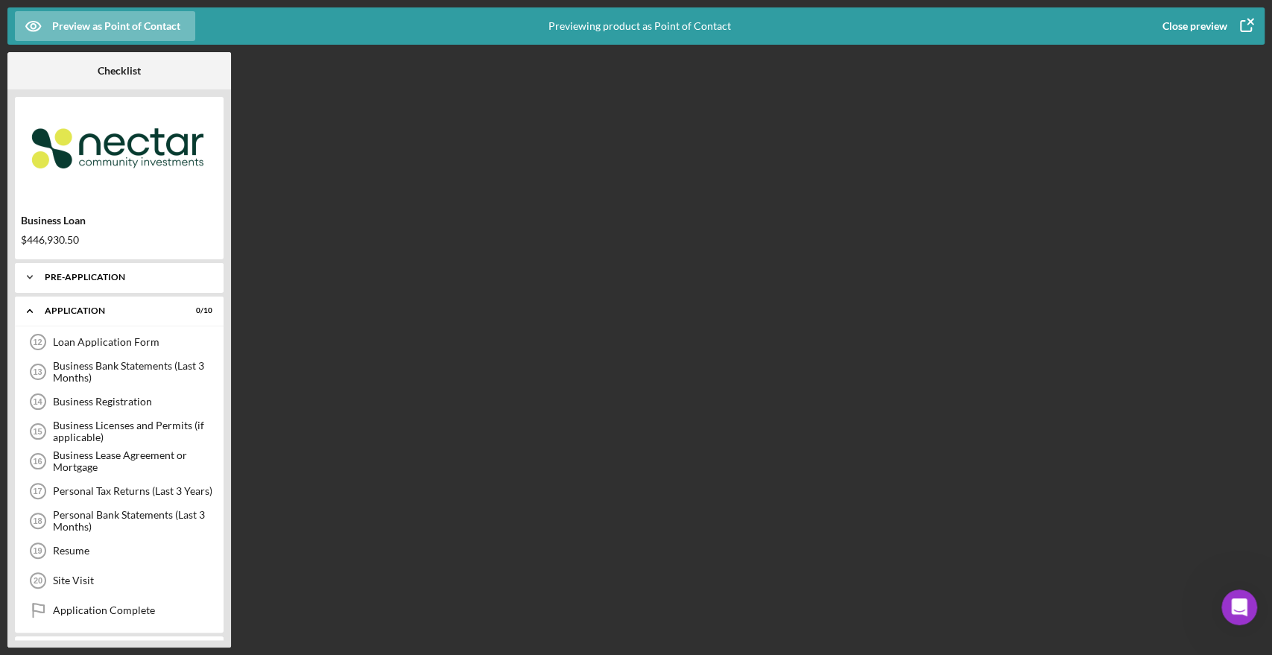
click at [88, 265] on div "Icon/Expander Pre-Application 0 / 12" at bounding box center [119, 277] width 209 height 30
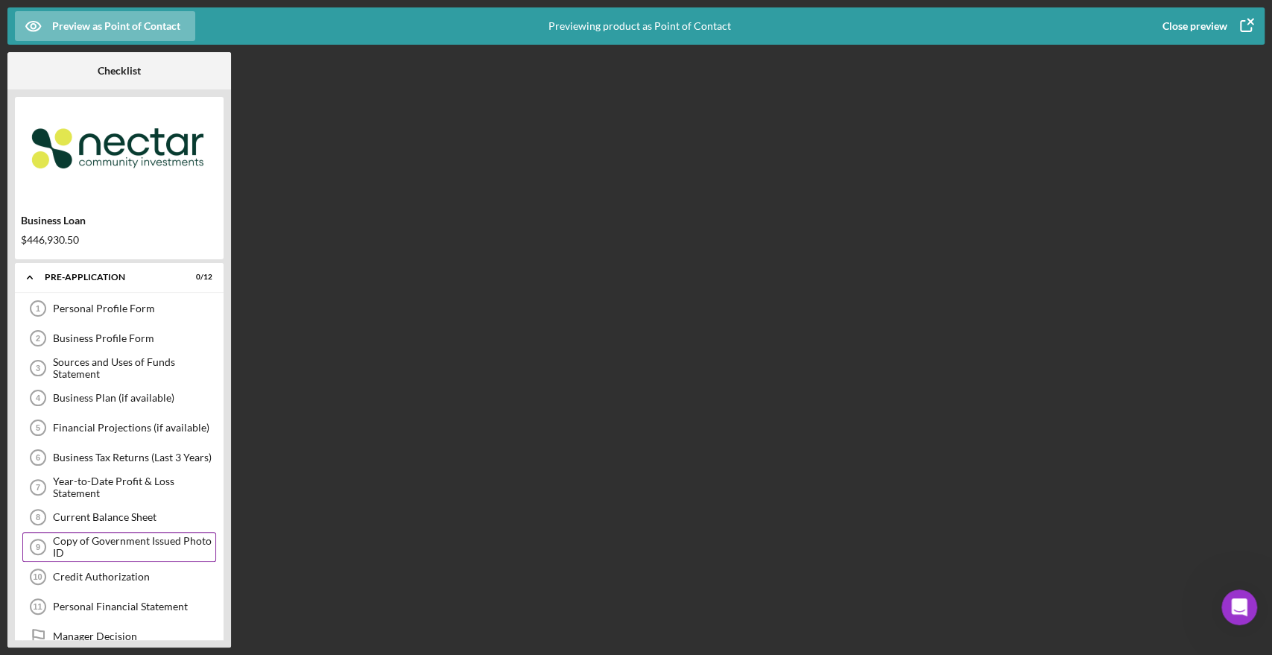
scroll to position [165, 0]
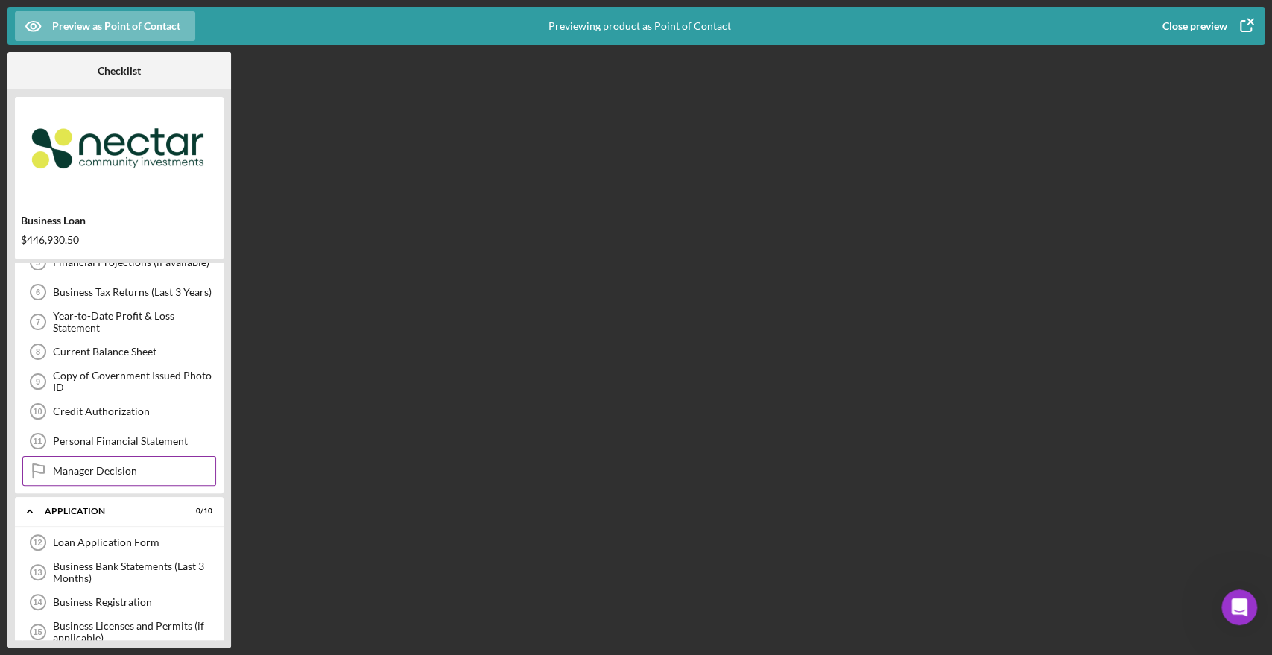
click at [85, 467] on div "Manager Decision" at bounding box center [134, 471] width 162 height 12
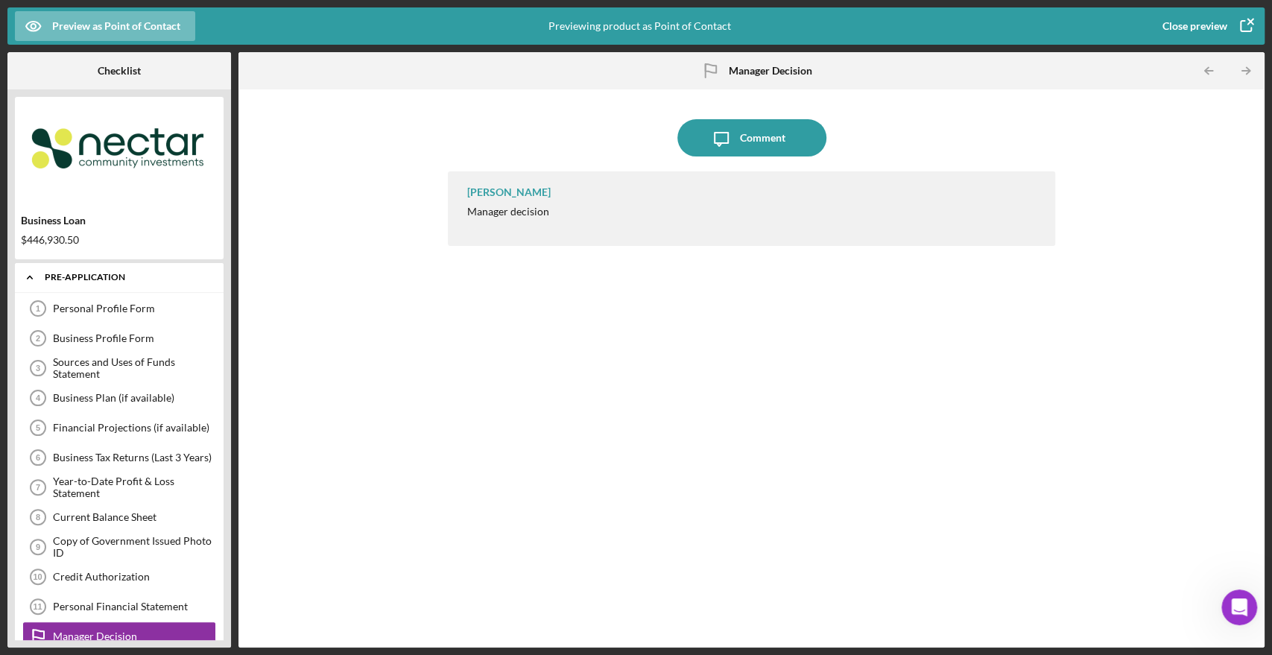
click at [38, 272] on icon "Icon/Expander" at bounding box center [30, 277] width 30 height 30
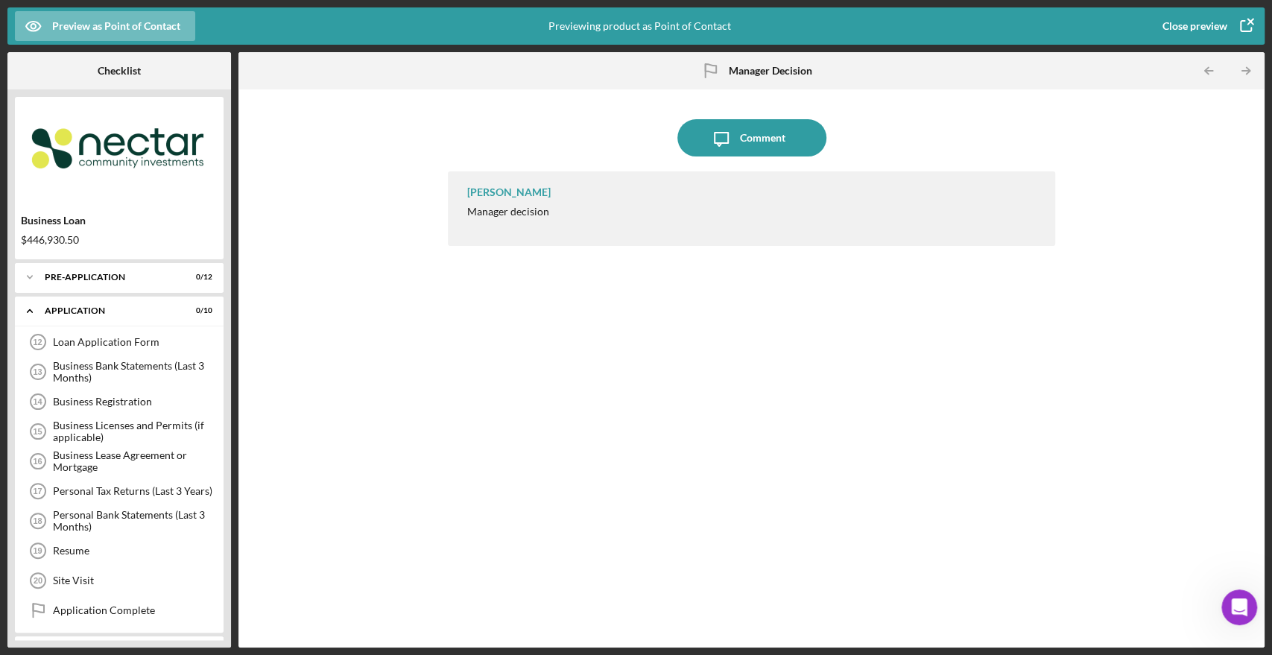
click at [1245, 24] on icon "button" at bounding box center [1245, 25] width 37 height 37
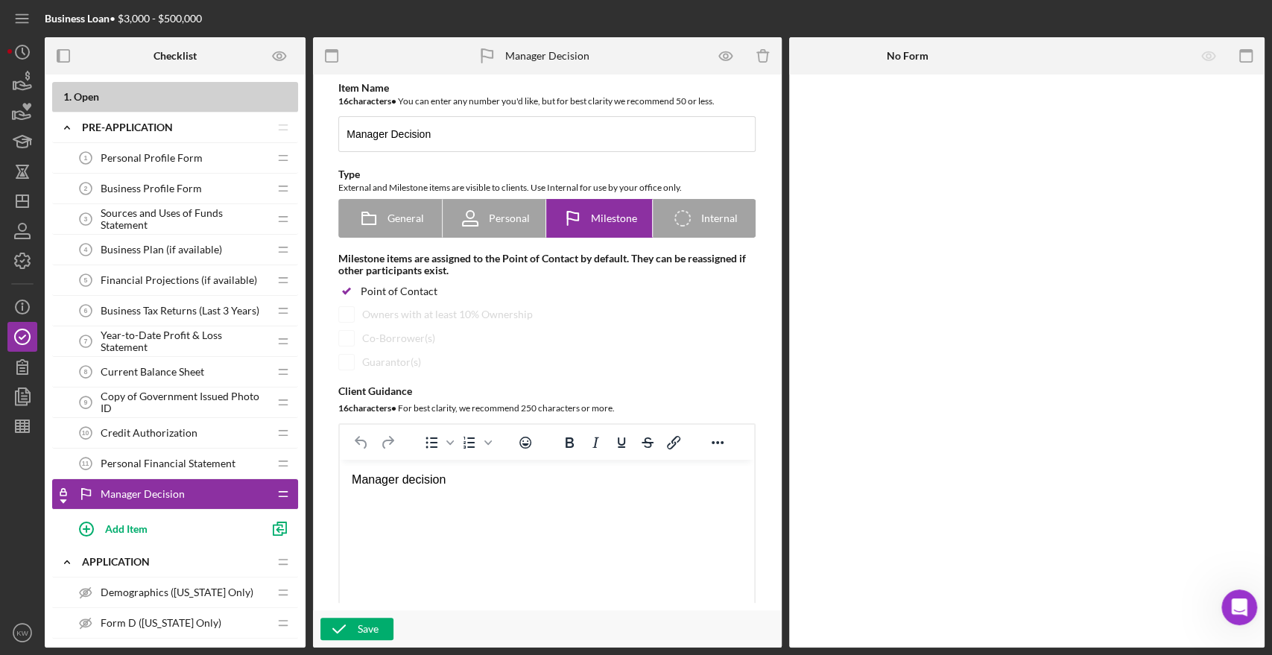
click at [940, 58] on div "No Form" at bounding box center [908, 55] width 238 height 37
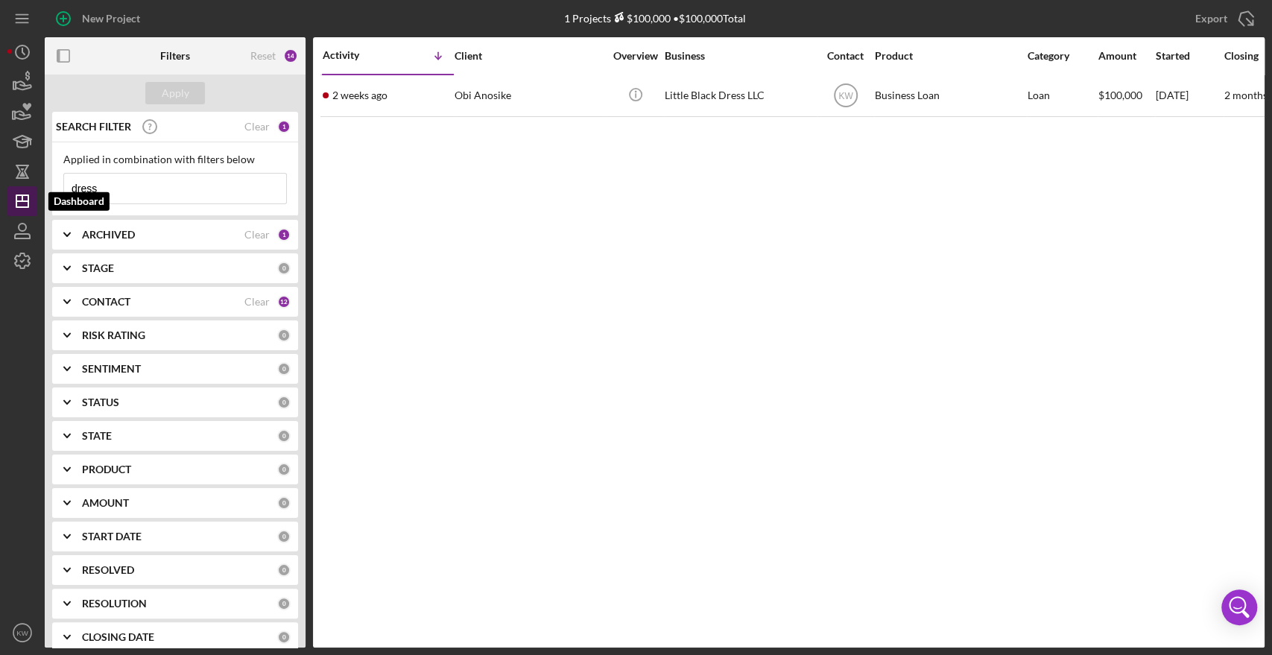
drag, startPoint x: 98, startPoint y: 183, endPoint x: 27, endPoint y: 189, distance: 71.0
click at [27, 189] on div "New Project 1 Projects $100,000 • $100,000 Total dress Export Icon/Export Filte…" at bounding box center [635, 323] width 1257 height 647
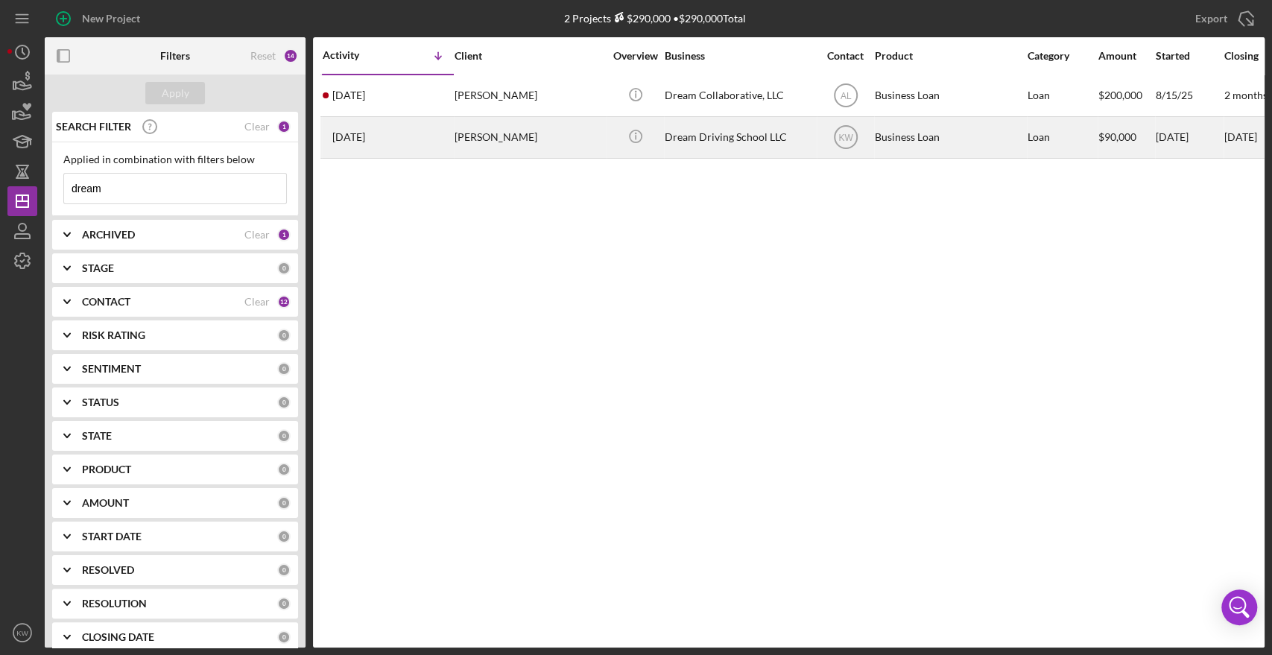
type input "dream"
click at [487, 147] on div "Juan Nunez" at bounding box center [528, 137] width 149 height 39
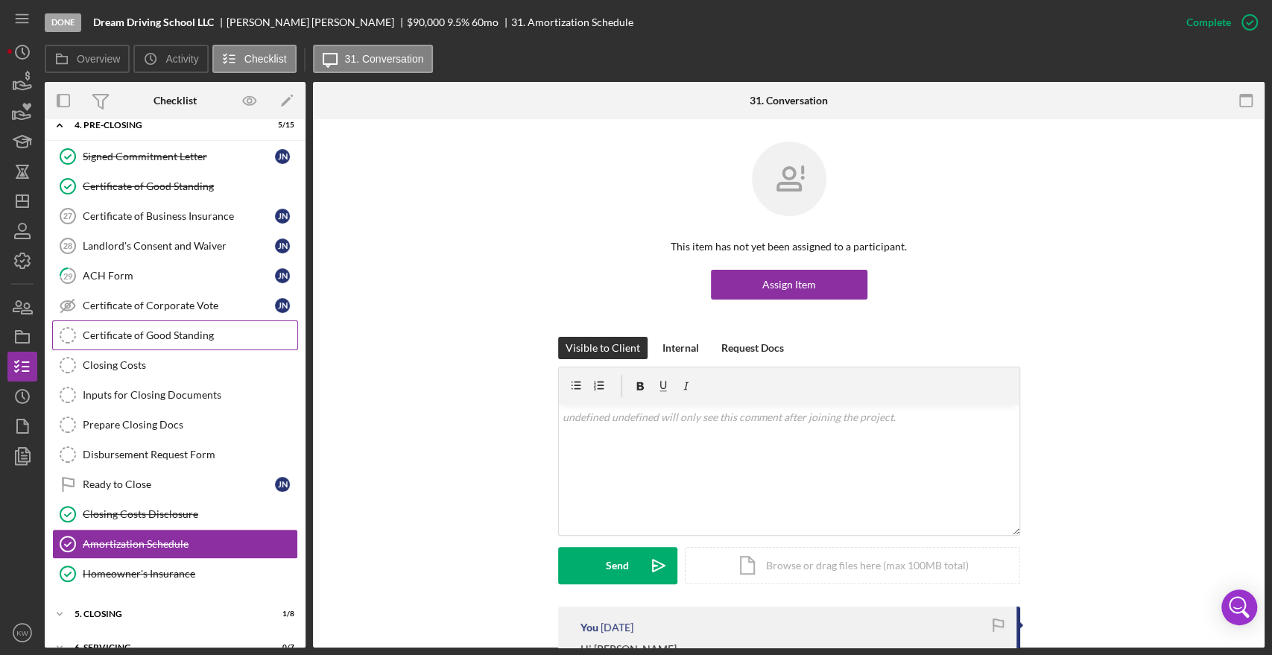
scroll to position [136, 0]
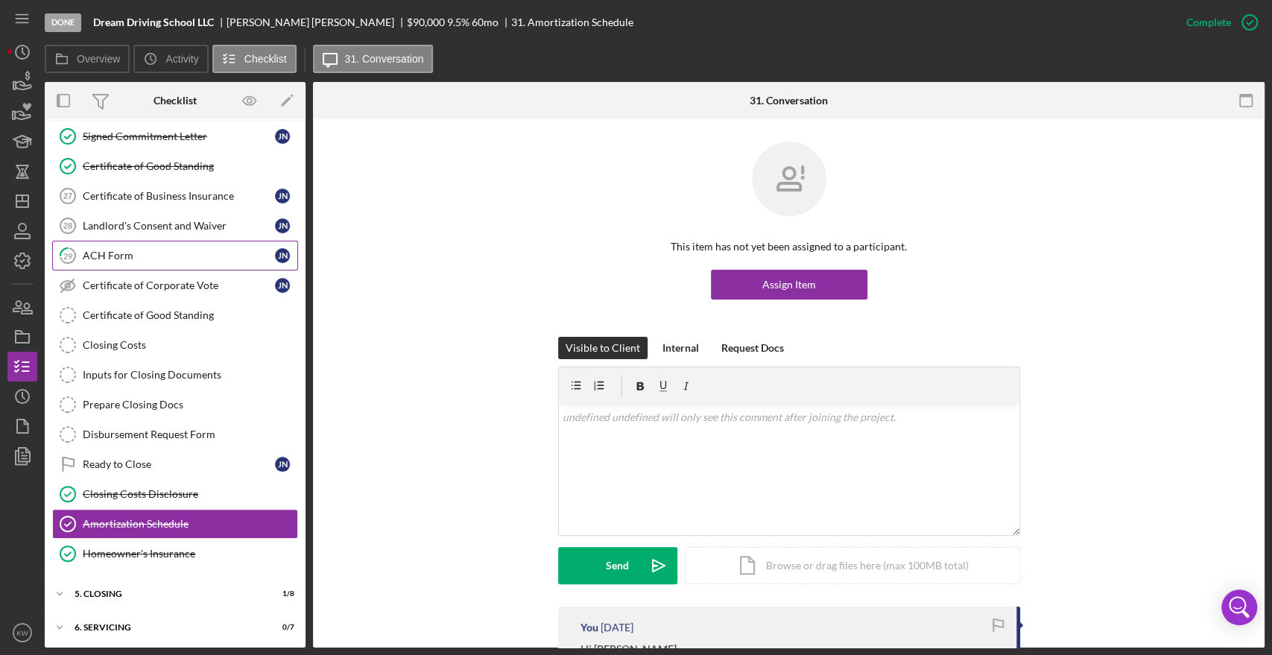
click at [113, 267] on link "29 ACH Form J N" at bounding box center [175, 256] width 246 height 30
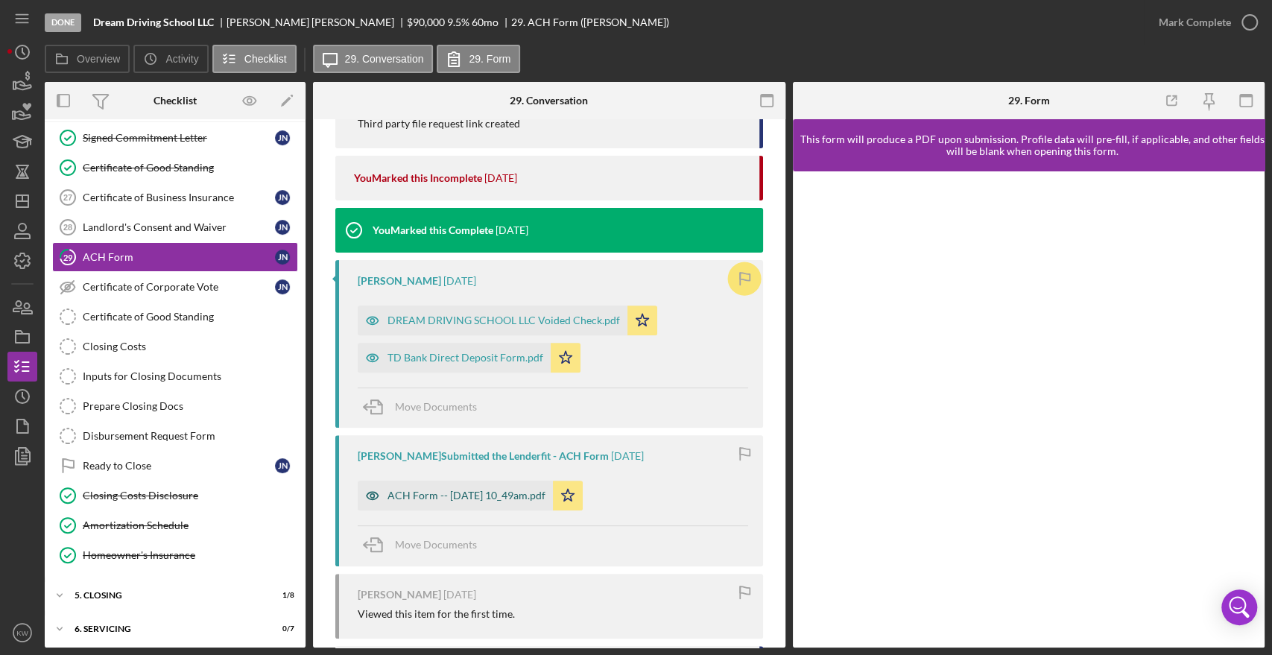
scroll to position [331, 0]
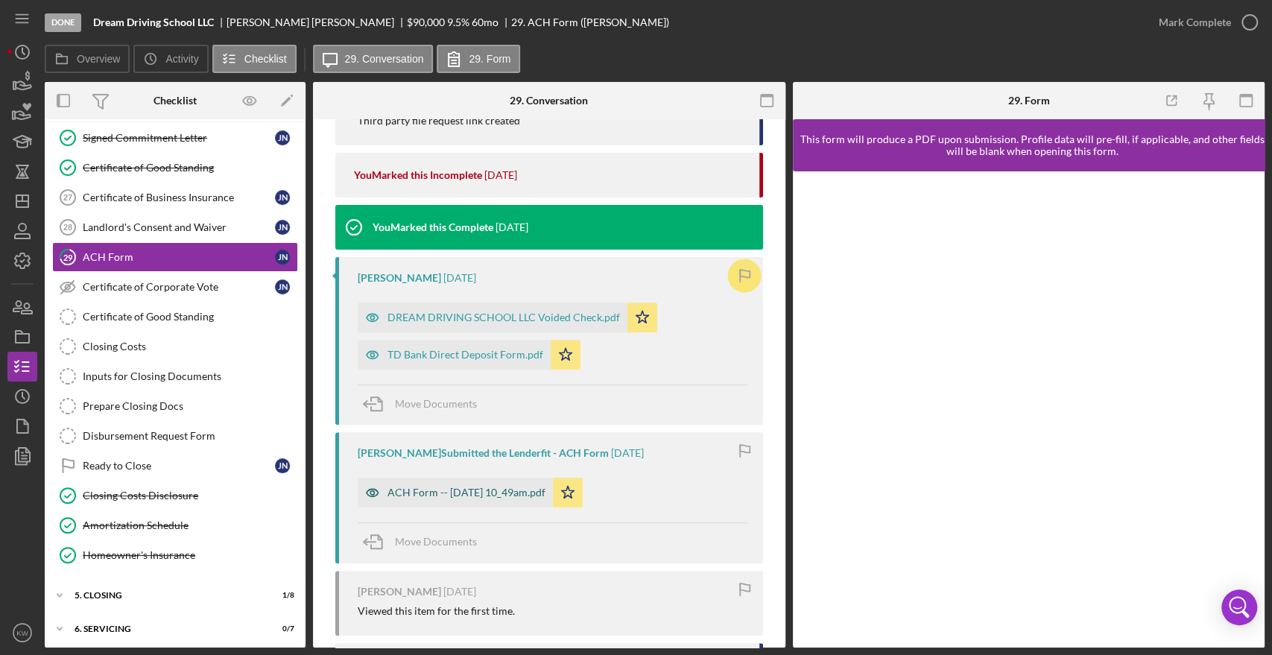
click at [496, 491] on div "ACH Form -- 2025-06-17 10_49am.pdf" at bounding box center [466, 493] width 158 height 12
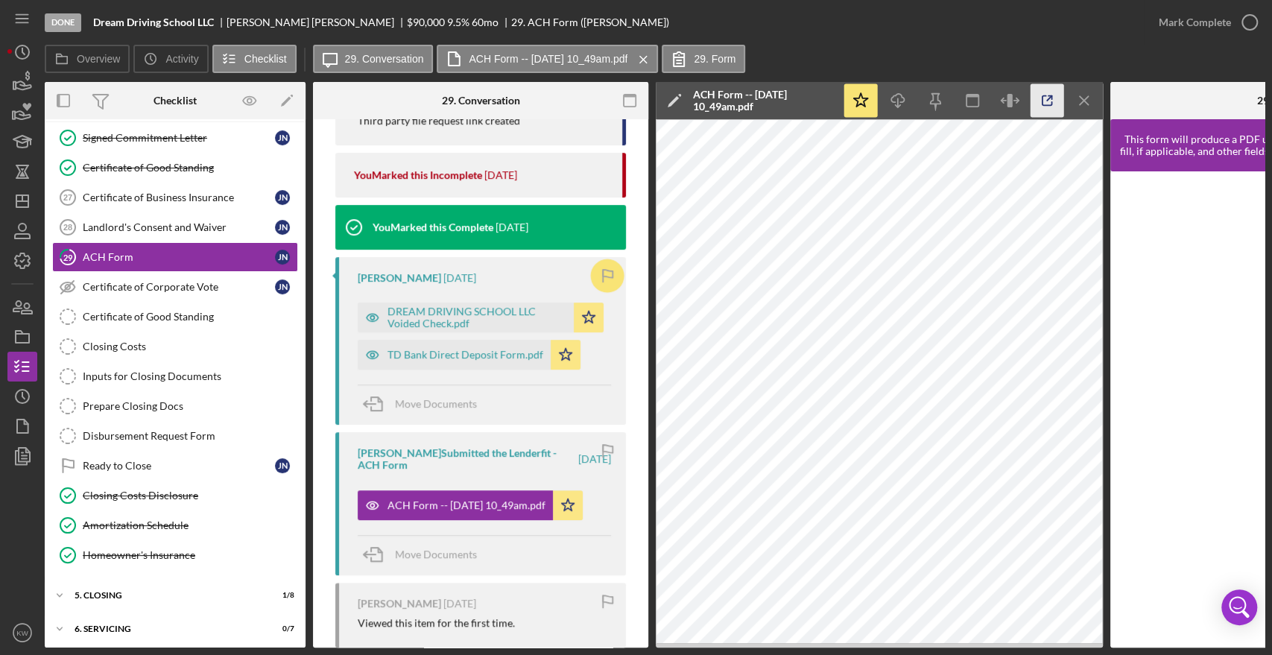
drag, startPoint x: 1026, startPoint y: 93, endPoint x: 1038, endPoint y: 95, distance: 12.1
click at [1038, 95] on div "Icon/Star Icon/Download Icon/Menu Close" at bounding box center [972, 100] width 261 height 37
click at [1038, 95] on icon "button" at bounding box center [1047, 101] width 34 height 34
click at [18, 335] on icon "button" at bounding box center [22, 336] width 37 height 37
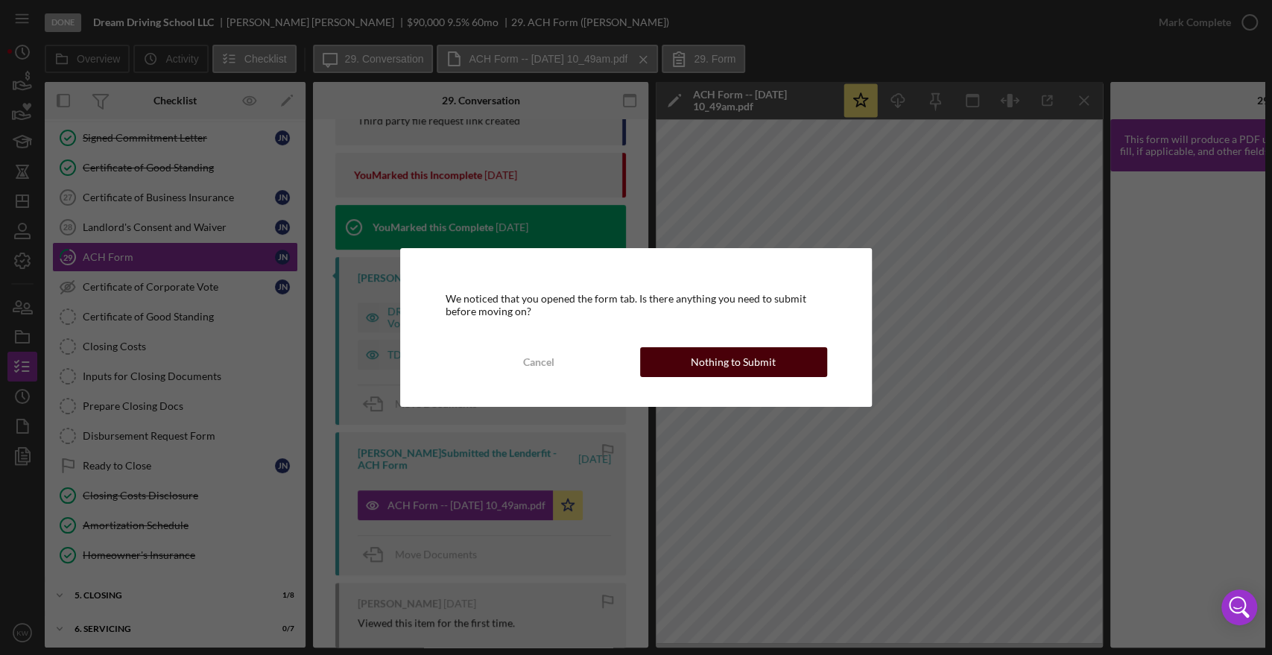
click at [694, 358] on div "Nothing to Submit" at bounding box center [733, 362] width 85 height 30
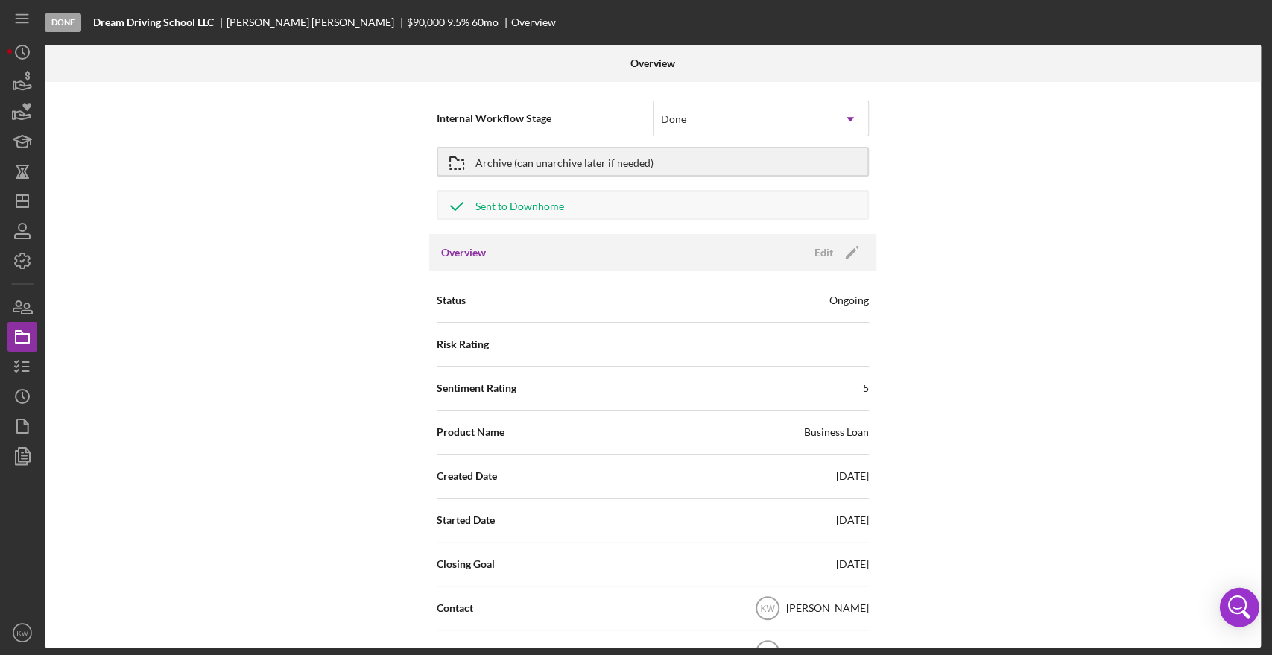
click at [1251, 615] on icon "Open Intercom Messenger" at bounding box center [1239, 607] width 36 height 36
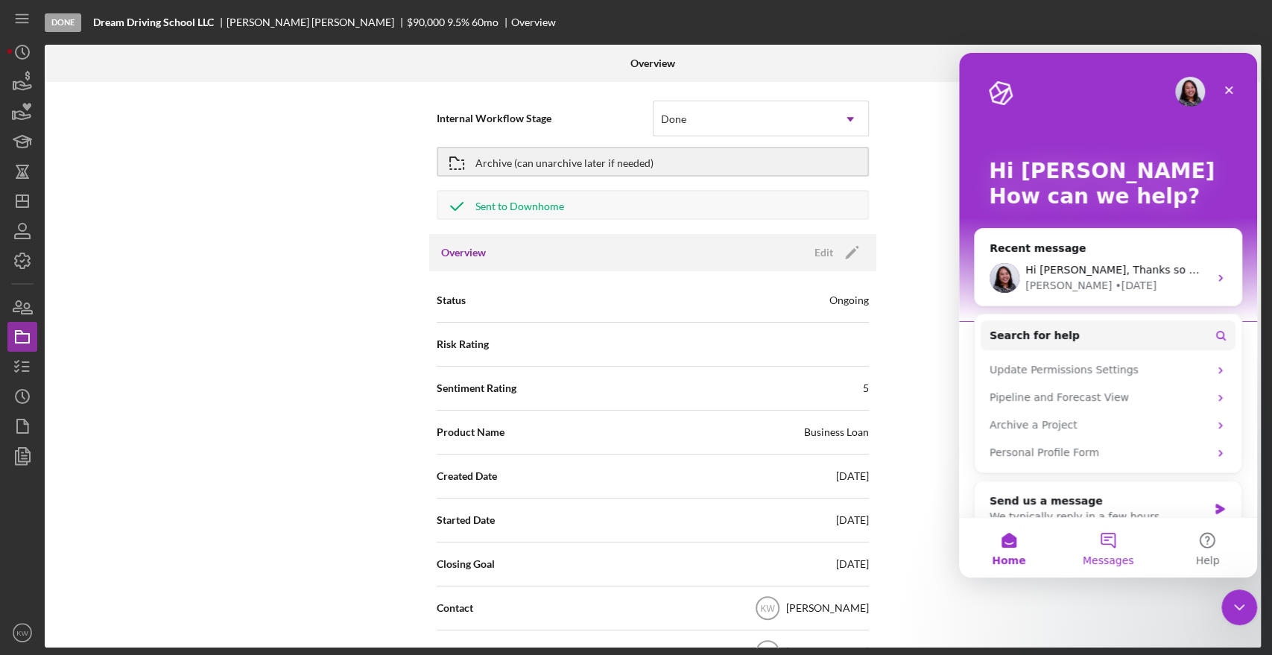
click at [1089, 558] on span "Messages" at bounding box center [1108, 560] width 51 height 10
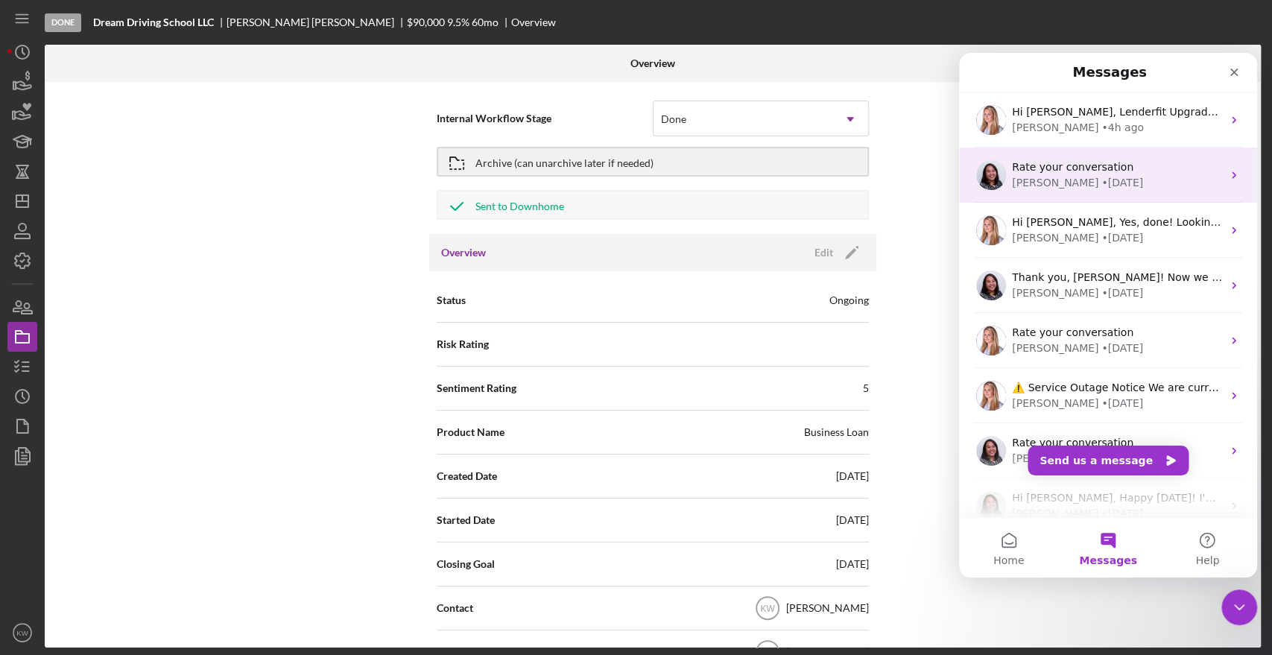
click at [1101, 185] on div "• 4w ago" at bounding box center [1122, 183] width 42 height 16
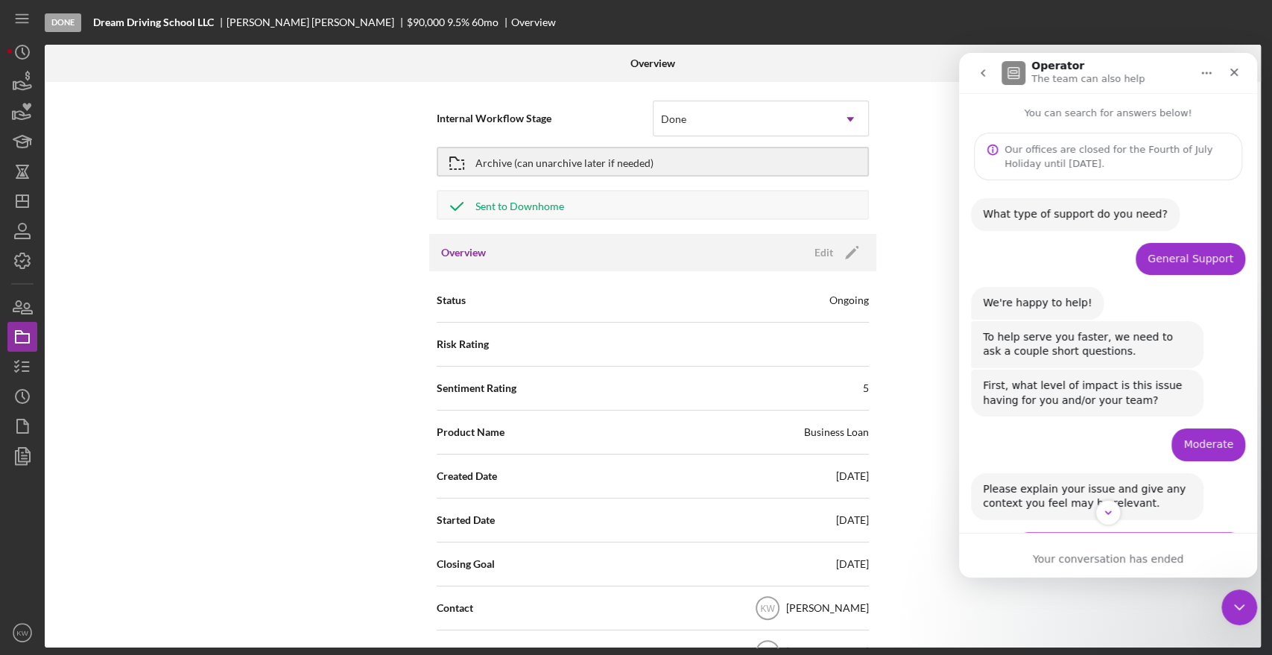
click at [988, 78] on icon "go back" at bounding box center [983, 73] width 12 height 12
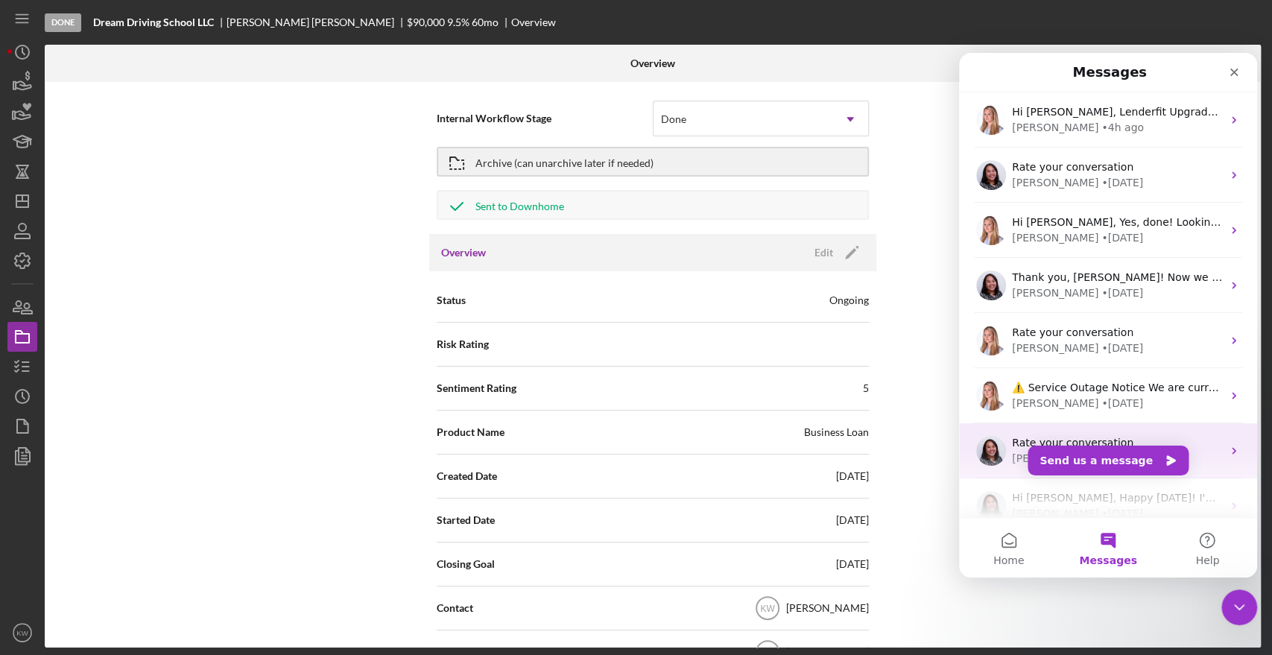
click at [1060, 437] on span "Rate your conversation" at bounding box center [1072, 443] width 121 height 12
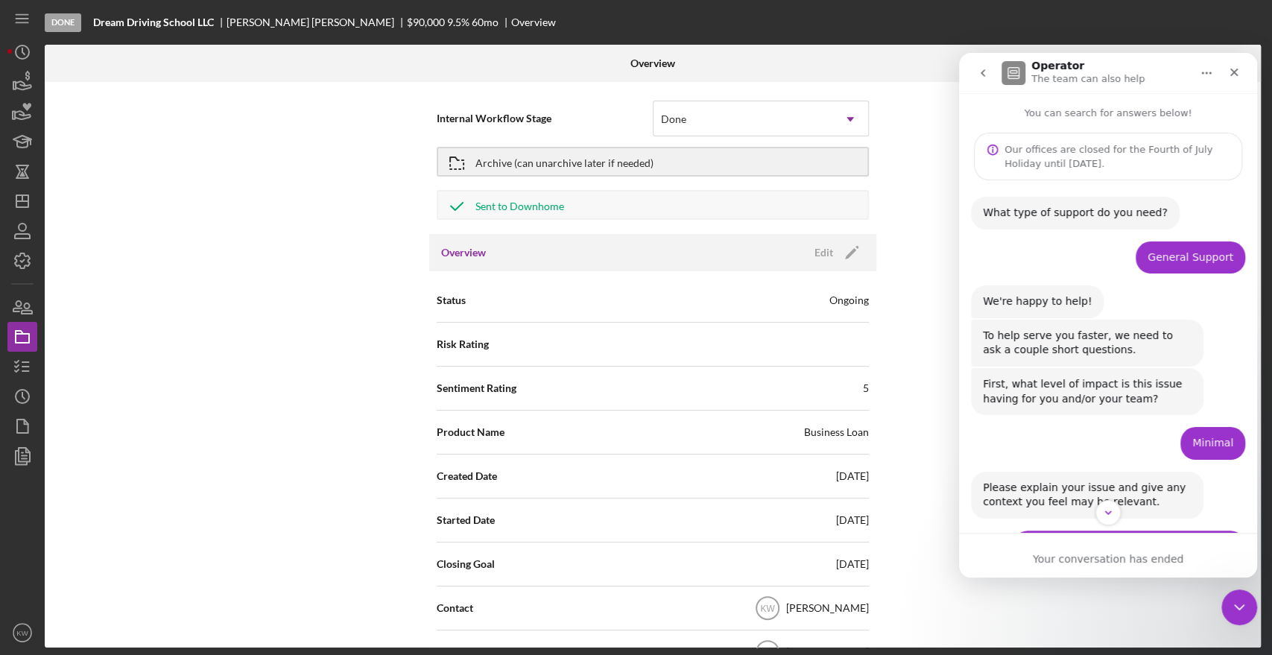
click at [984, 75] on icon "go back" at bounding box center [983, 73] width 12 height 12
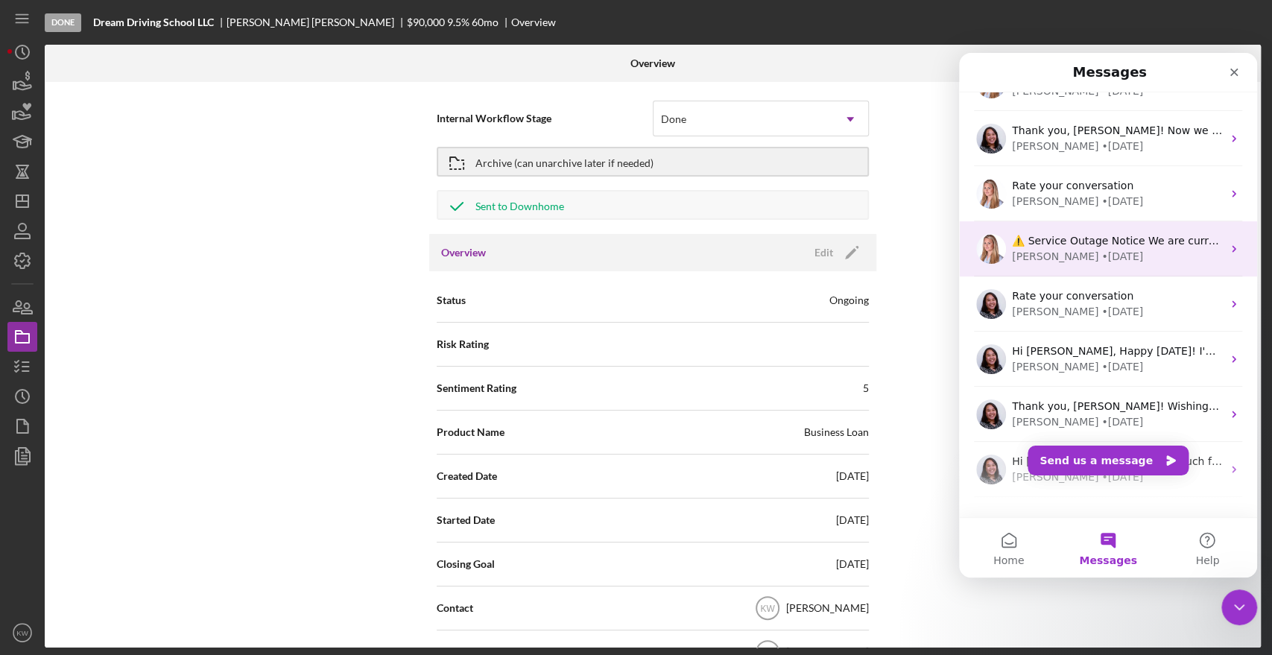
scroll to position [186, 0]
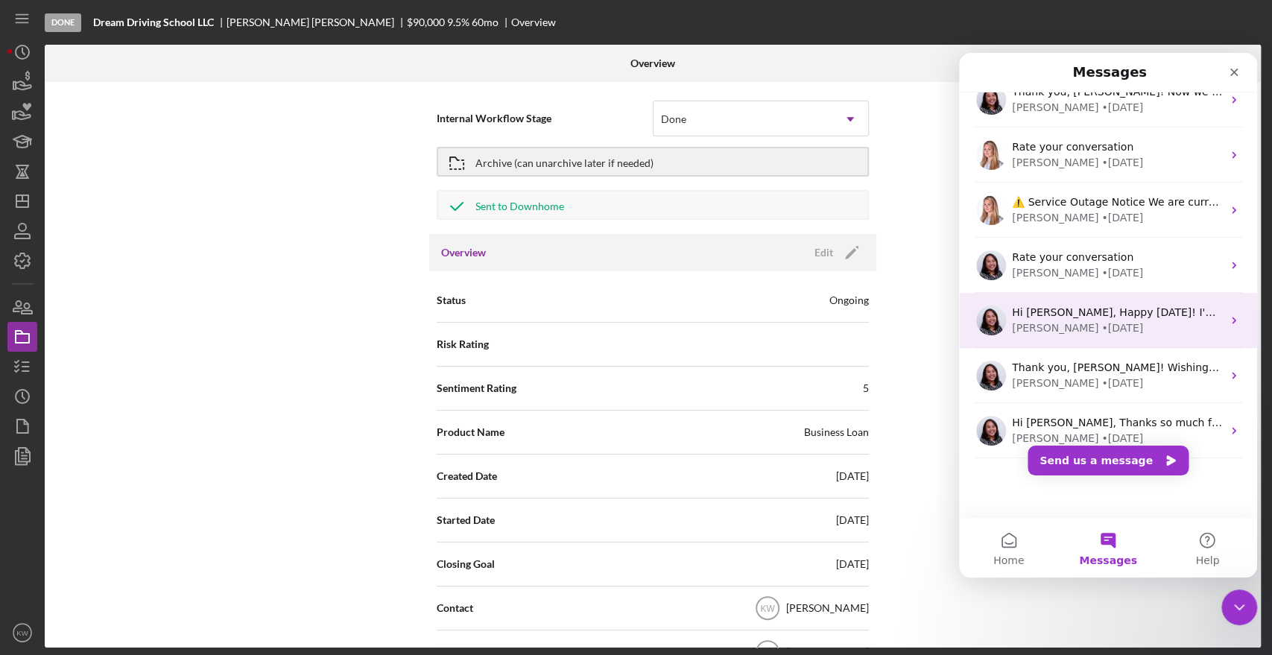
click at [1101, 327] on div "• 18w ago" at bounding box center [1122, 328] width 42 height 16
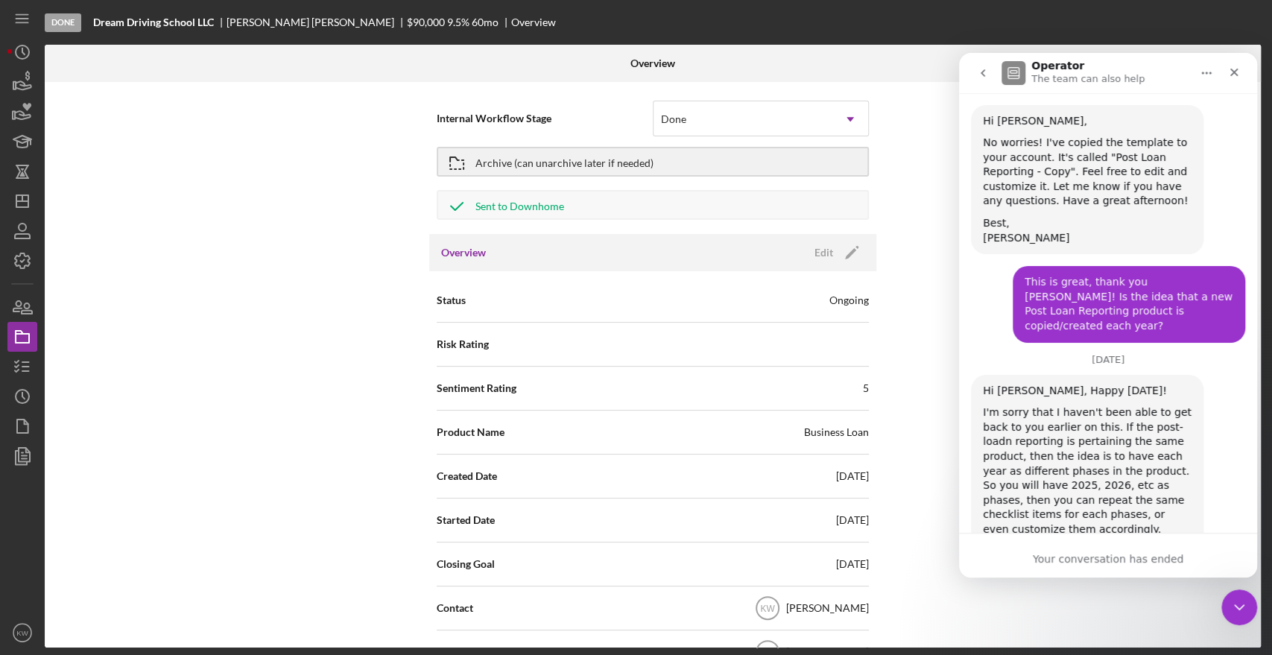
scroll to position [1177, 0]
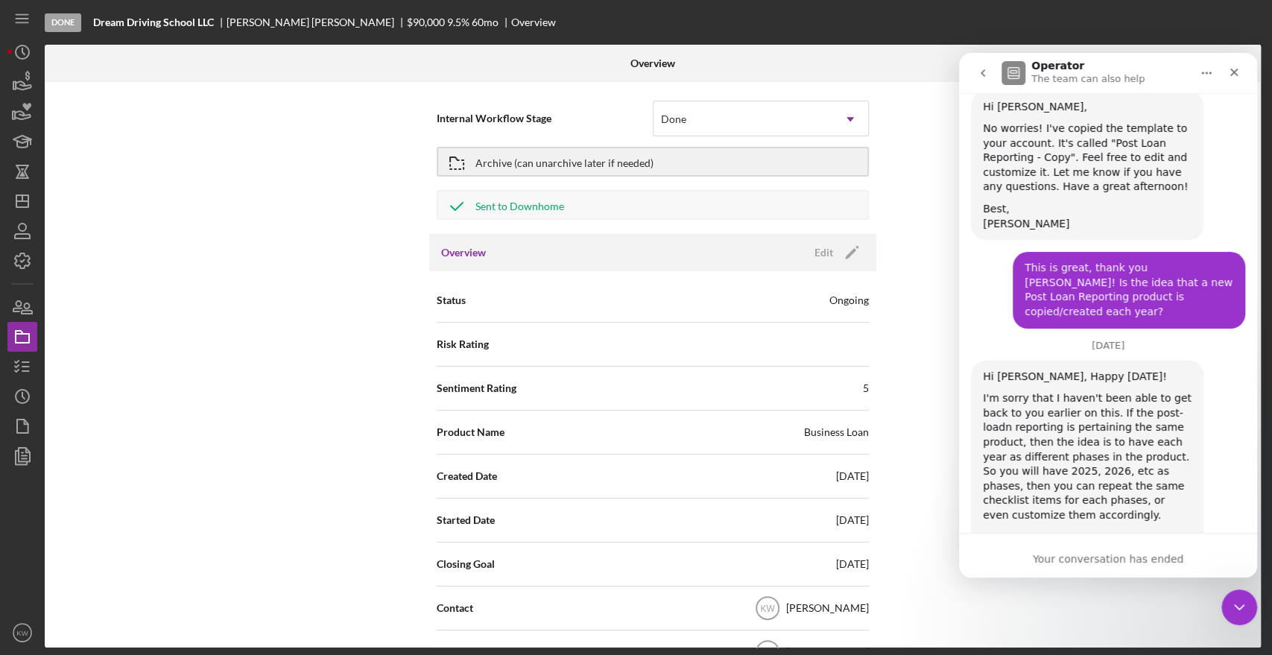
click at [985, 75] on icon "go back" at bounding box center [983, 73] width 12 height 12
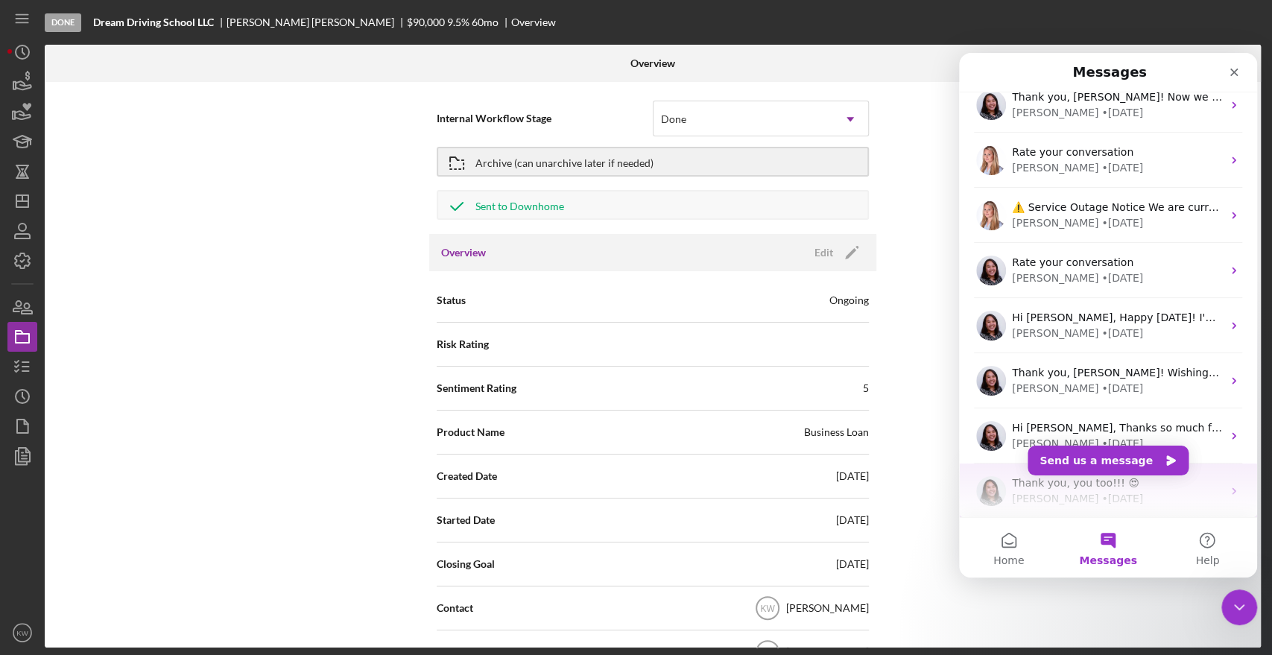
scroll to position [248, 0]
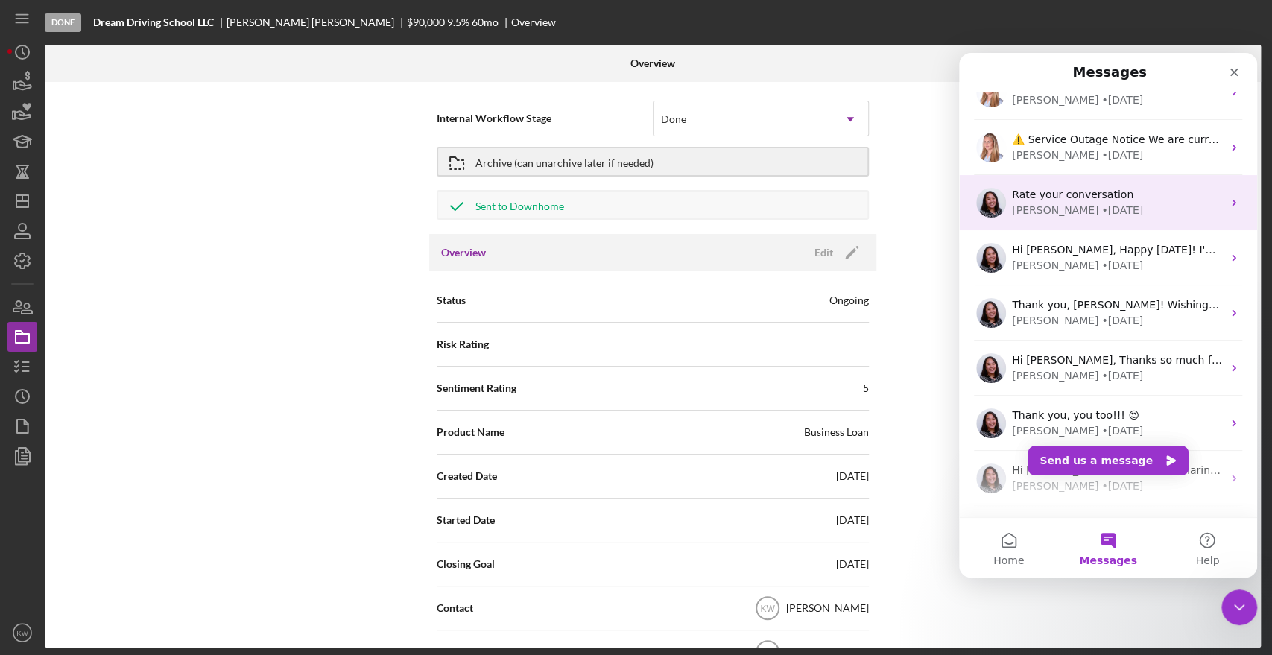
click at [1101, 203] on div "• 16w ago" at bounding box center [1122, 211] width 42 height 16
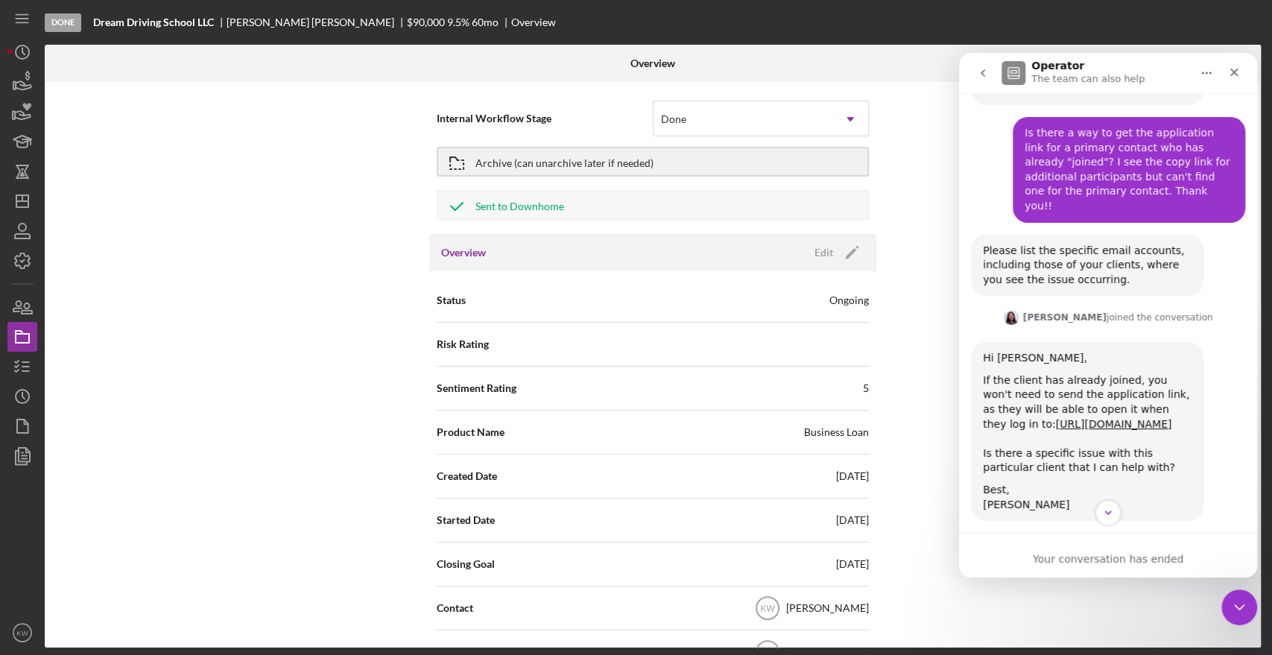
scroll to position [744, 0]
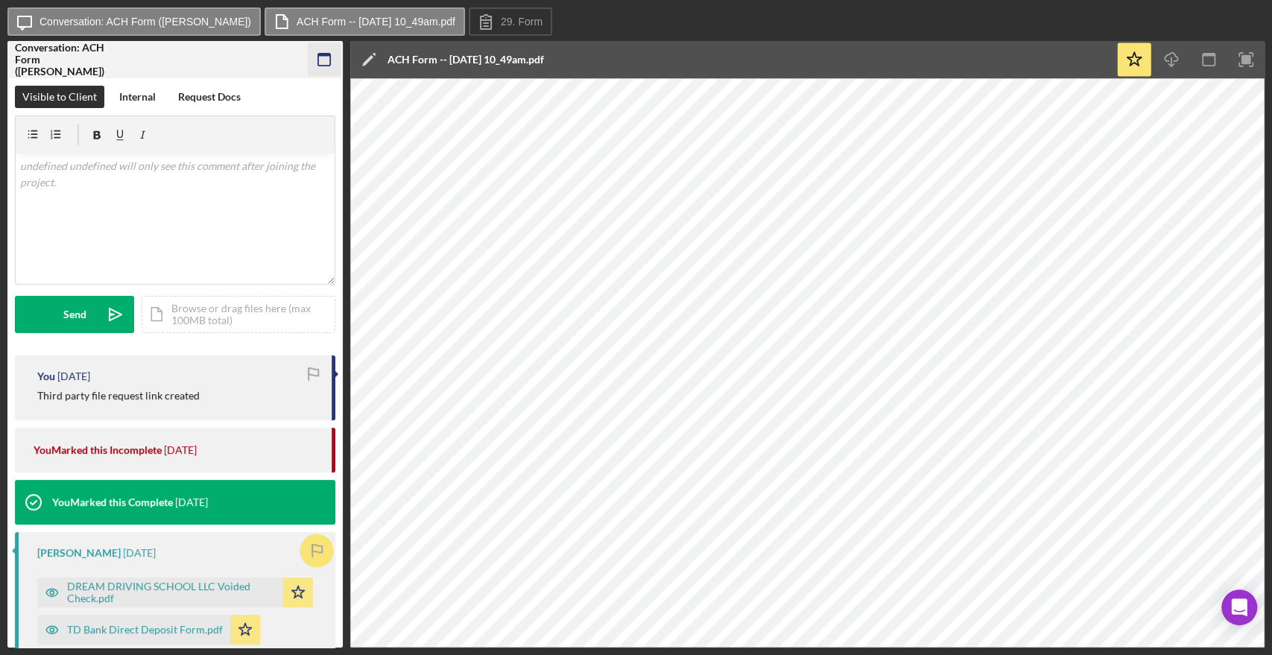
click at [329, 64] on icon "button" at bounding box center [325, 60] width 34 height 34
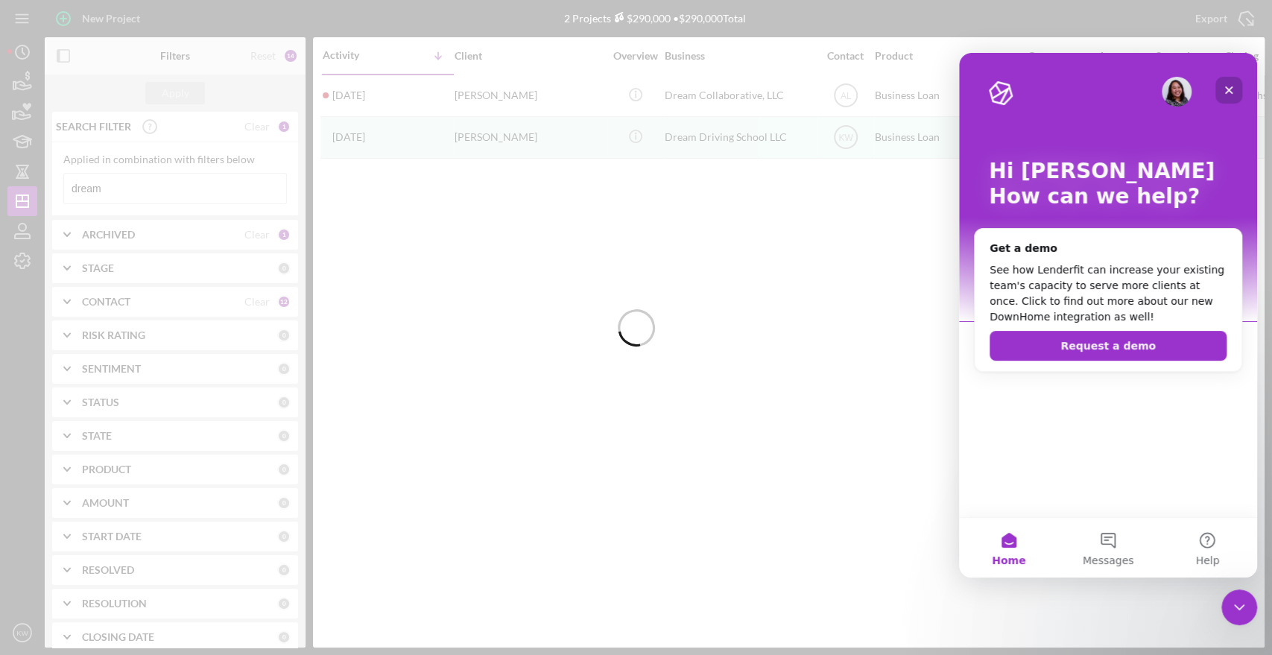
click at [1229, 86] on icon "Close" at bounding box center [1229, 90] width 12 height 12
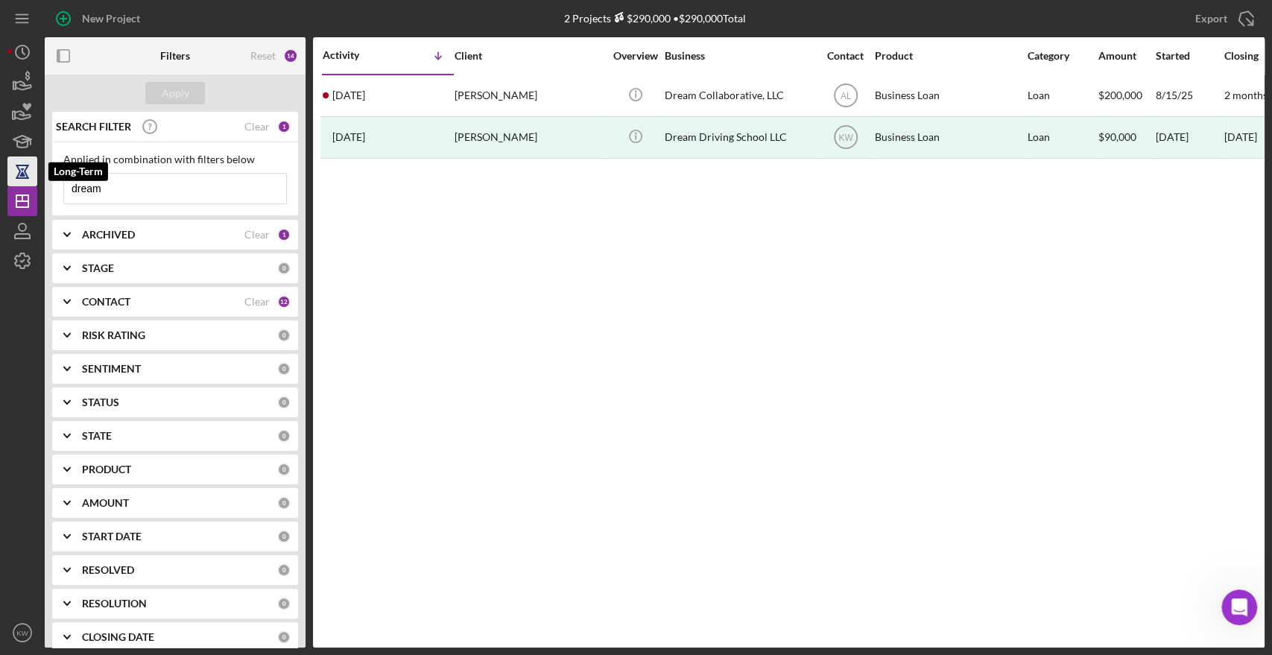
drag, startPoint x: 122, startPoint y: 183, endPoint x: 15, endPoint y: 185, distance: 107.3
click at [15, 185] on div "New Project 2 Projects $290,000 • $290,000 Total dream Export Icon/Export Filte…" at bounding box center [635, 323] width 1257 height 647
click at [170, 83] on div "Apply" at bounding box center [176, 93] width 28 height 22
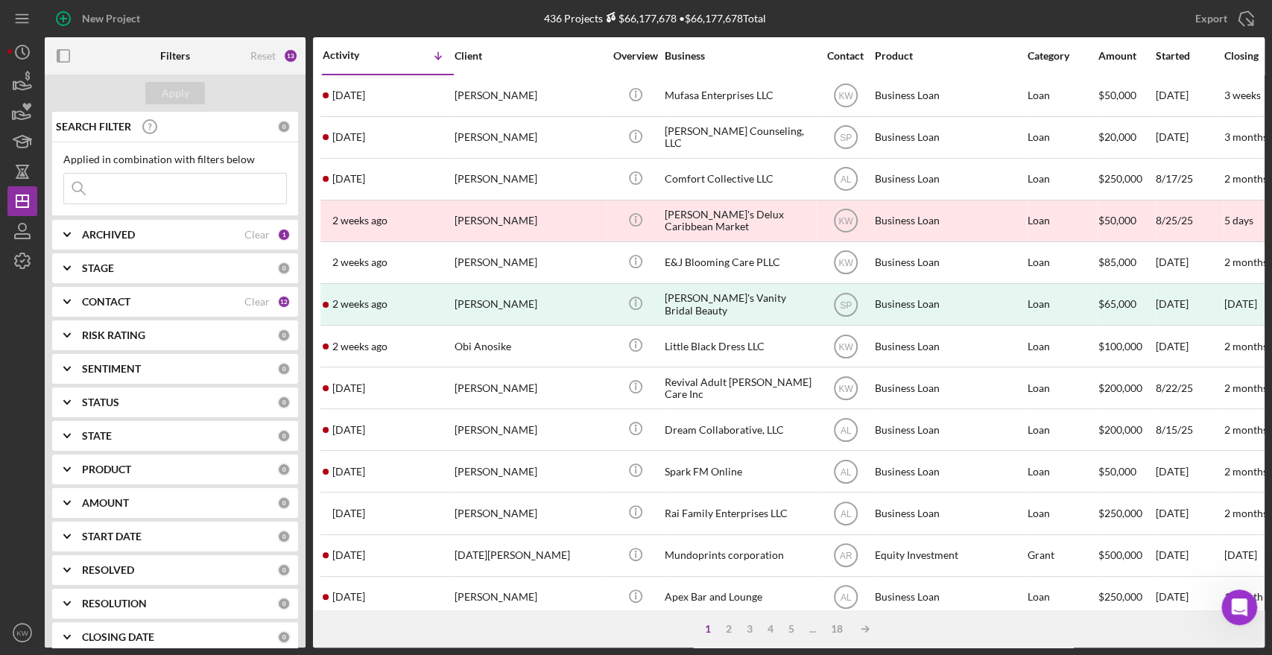
click at [131, 250] on div "SEARCH FILTER 0 Applied in combination with filters below Icon/Menu Close Icon/…" at bounding box center [175, 380] width 261 height 536
click at [127, 234] on b "ARCHIVED" at bounding box center [108, 235] width 53 height 12
click at [89, 362] on b "STAGE" at bounding box center [98, 366] width 32 height 12
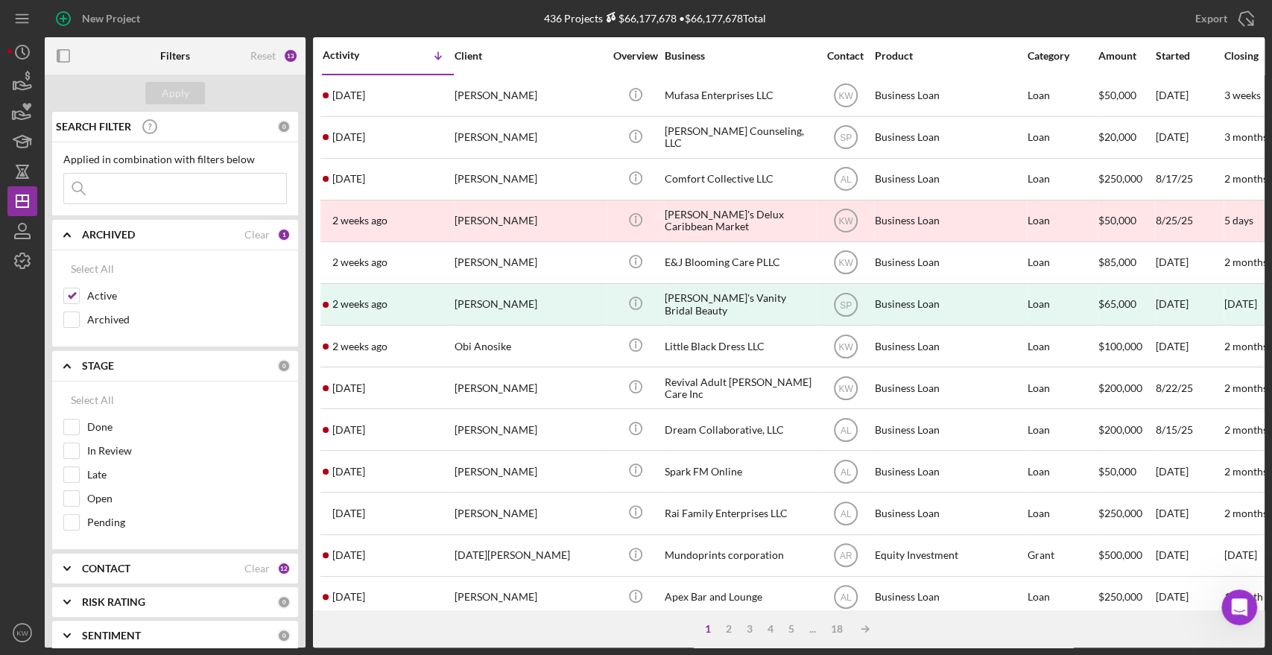
click at [86, 360] on b "STAGE" at bounding box center [98, 366] width 32 height 12
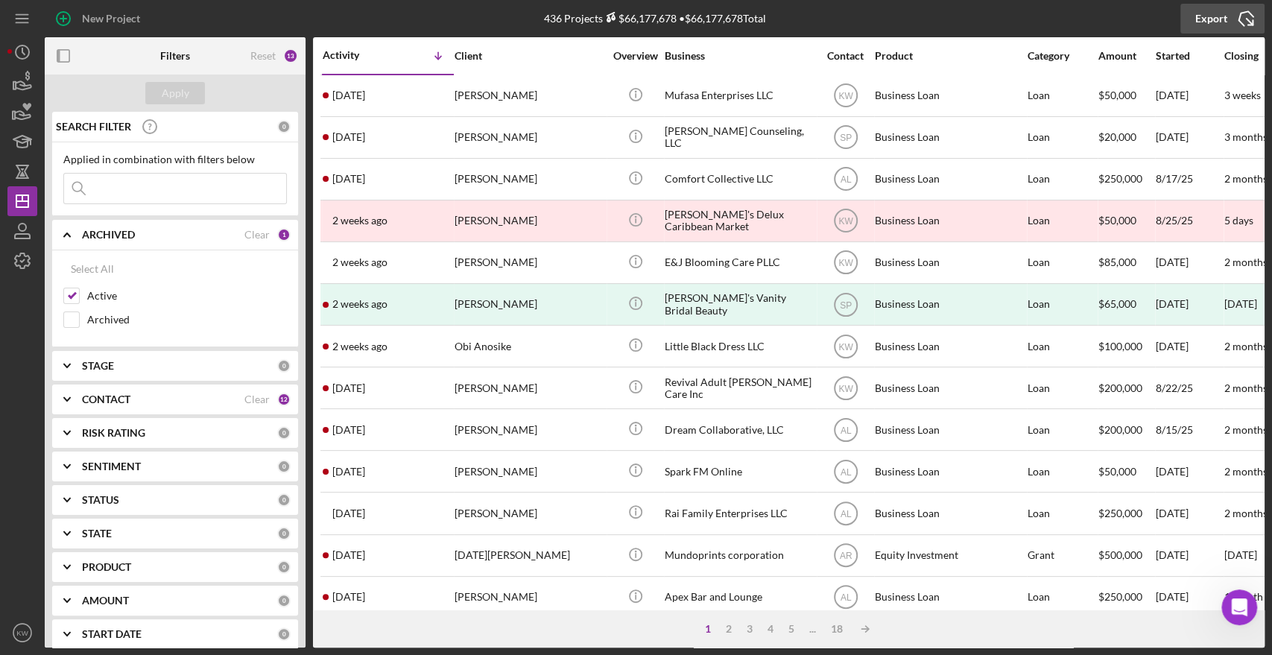
click at [1243, 17] on icon "Icon/Export" at bounding box center [1245, 18] width 37 height 37
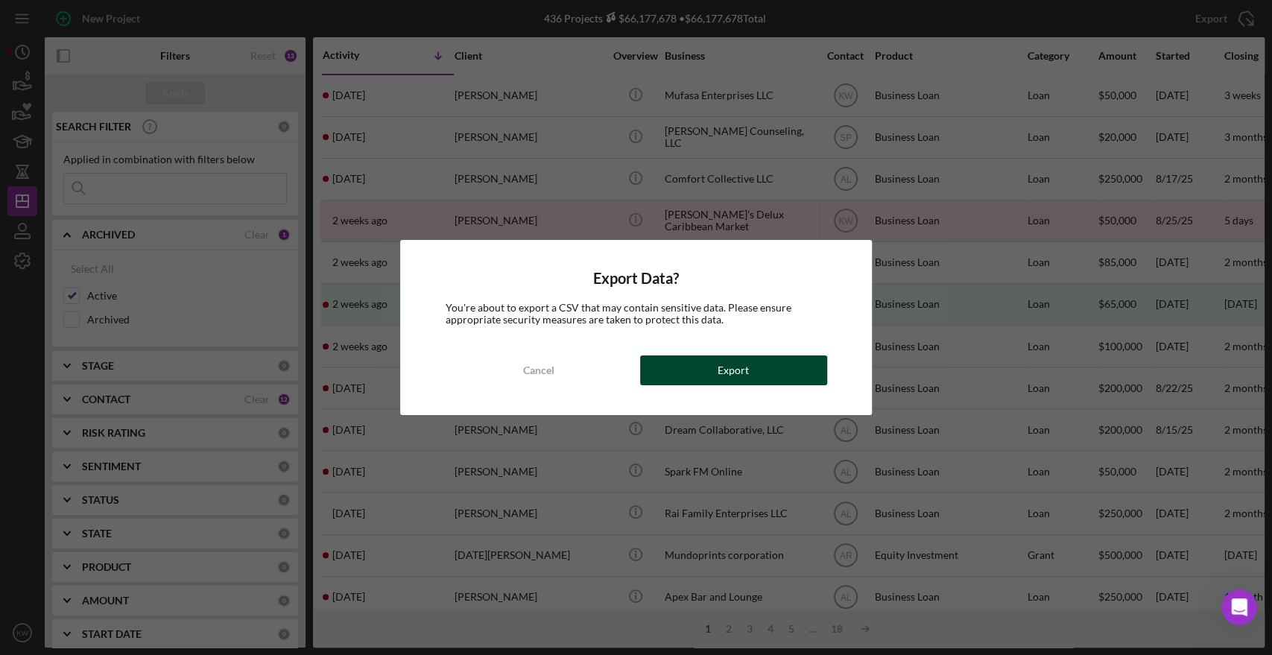
click at [740, 373] on div "Export" at bounding box center [733, 370] width 31 height 30
